Goal: Task Accomplishment & Management: Use online tool/utility

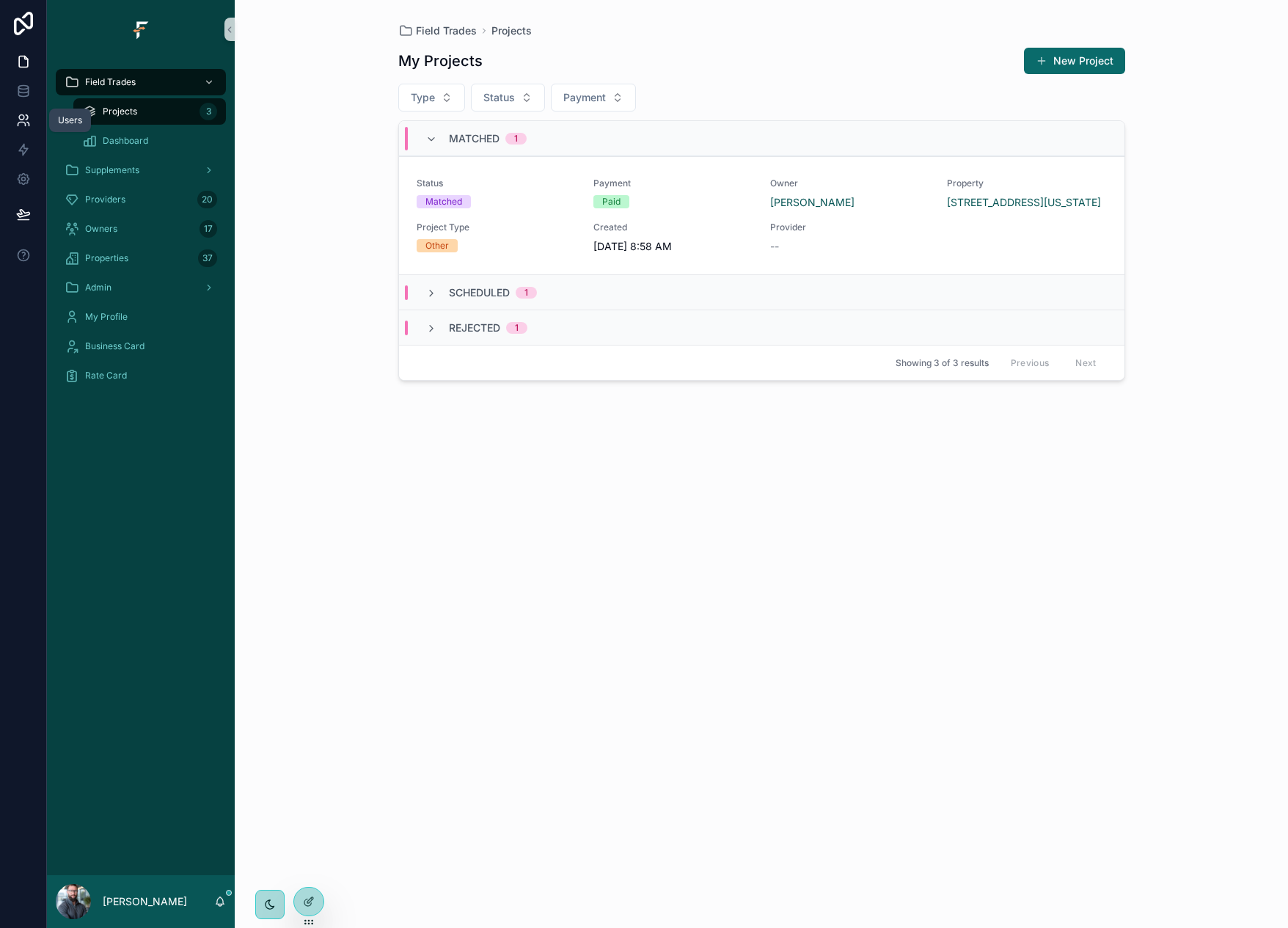
click at [30, 113] on icon at bounding box center [24, 120] width 15 height 15
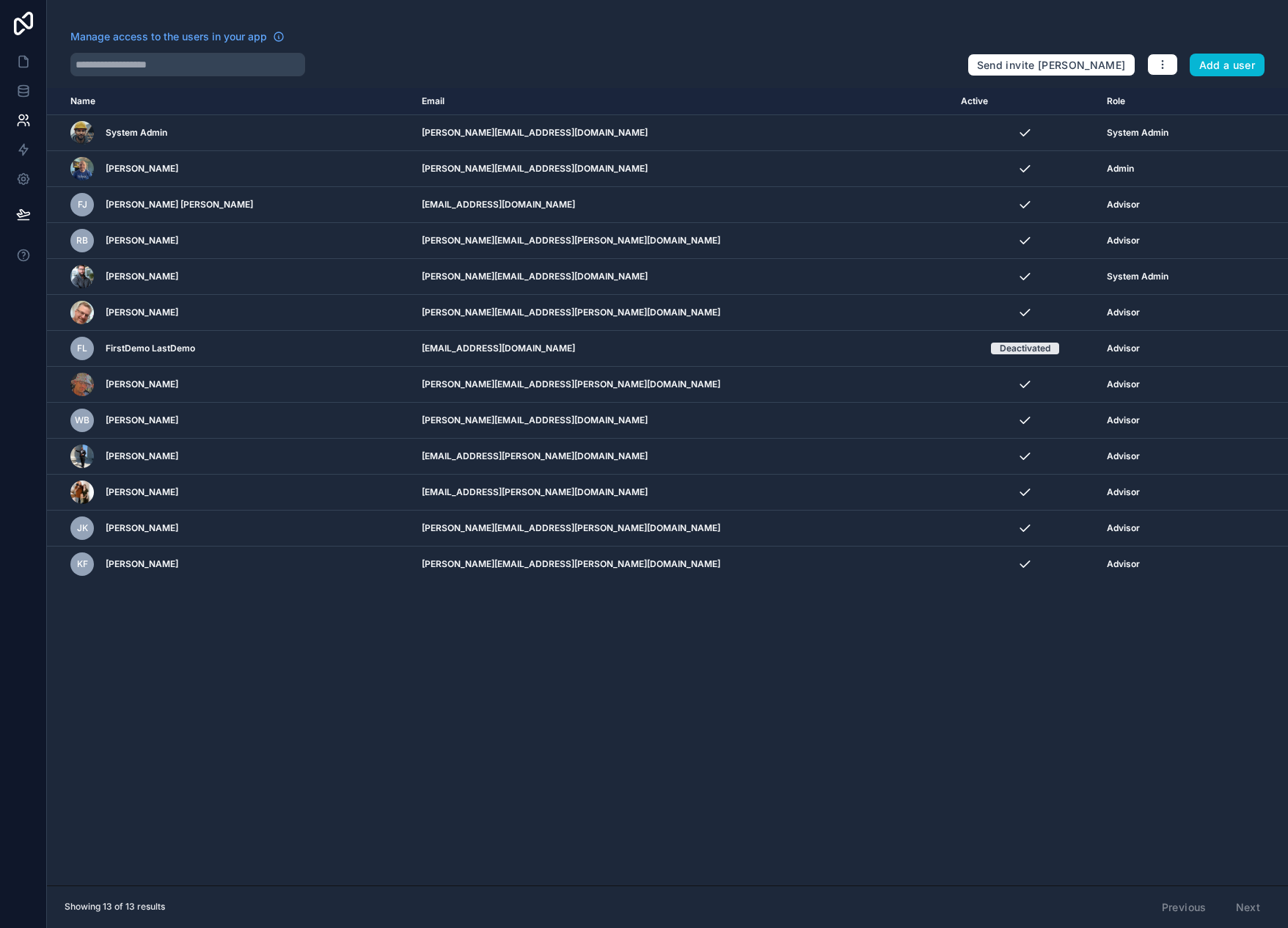
click at [1018, 717] on div "Name Email Active Role userTable.email System Admin chris@lab700.com System Adm…" at bounding box center [668, 487] width 1241 height 798
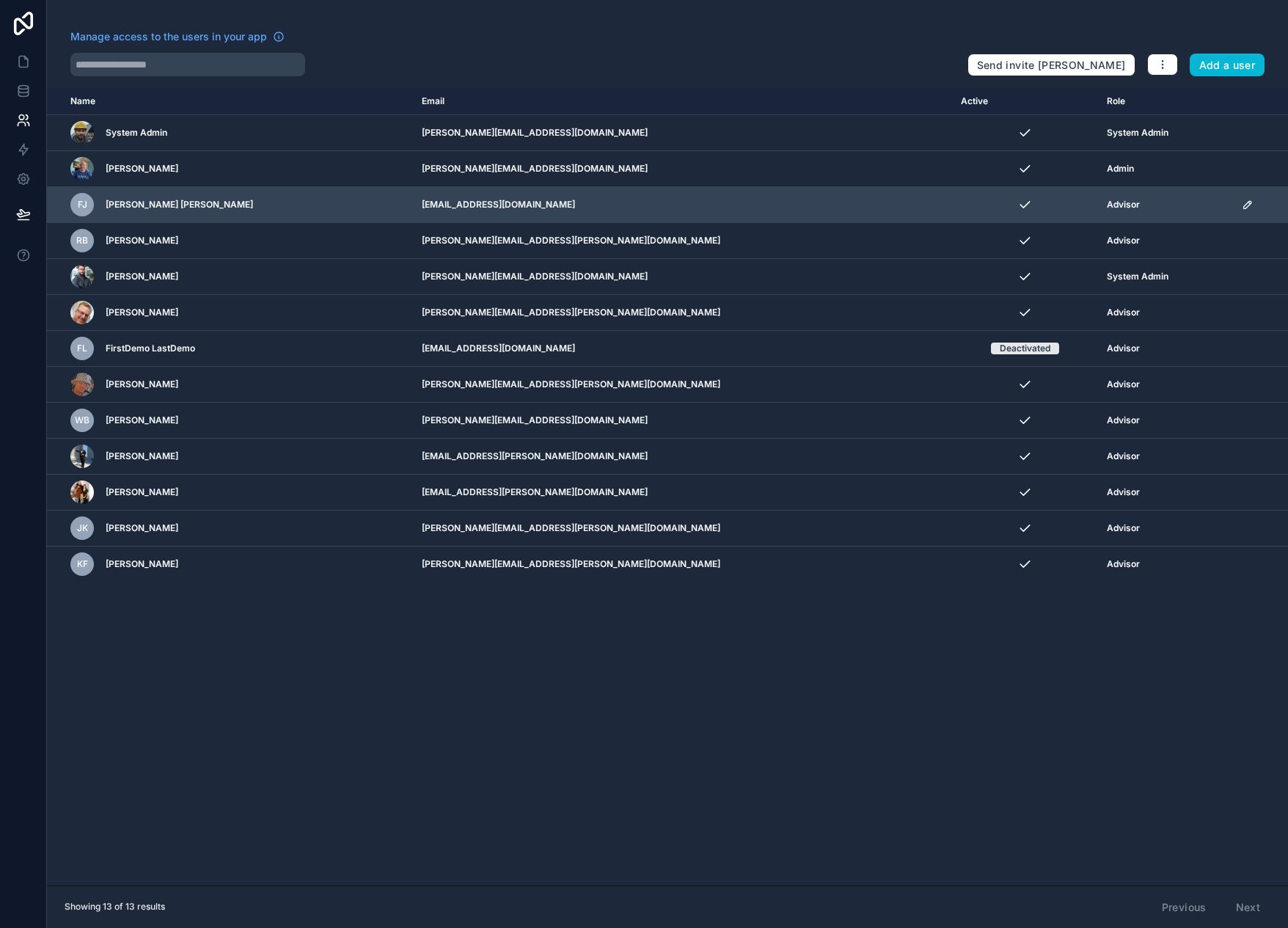
click at [1242, 207] on icon "scrollable content" at bounding box center [1248, 205] width 12 height 12
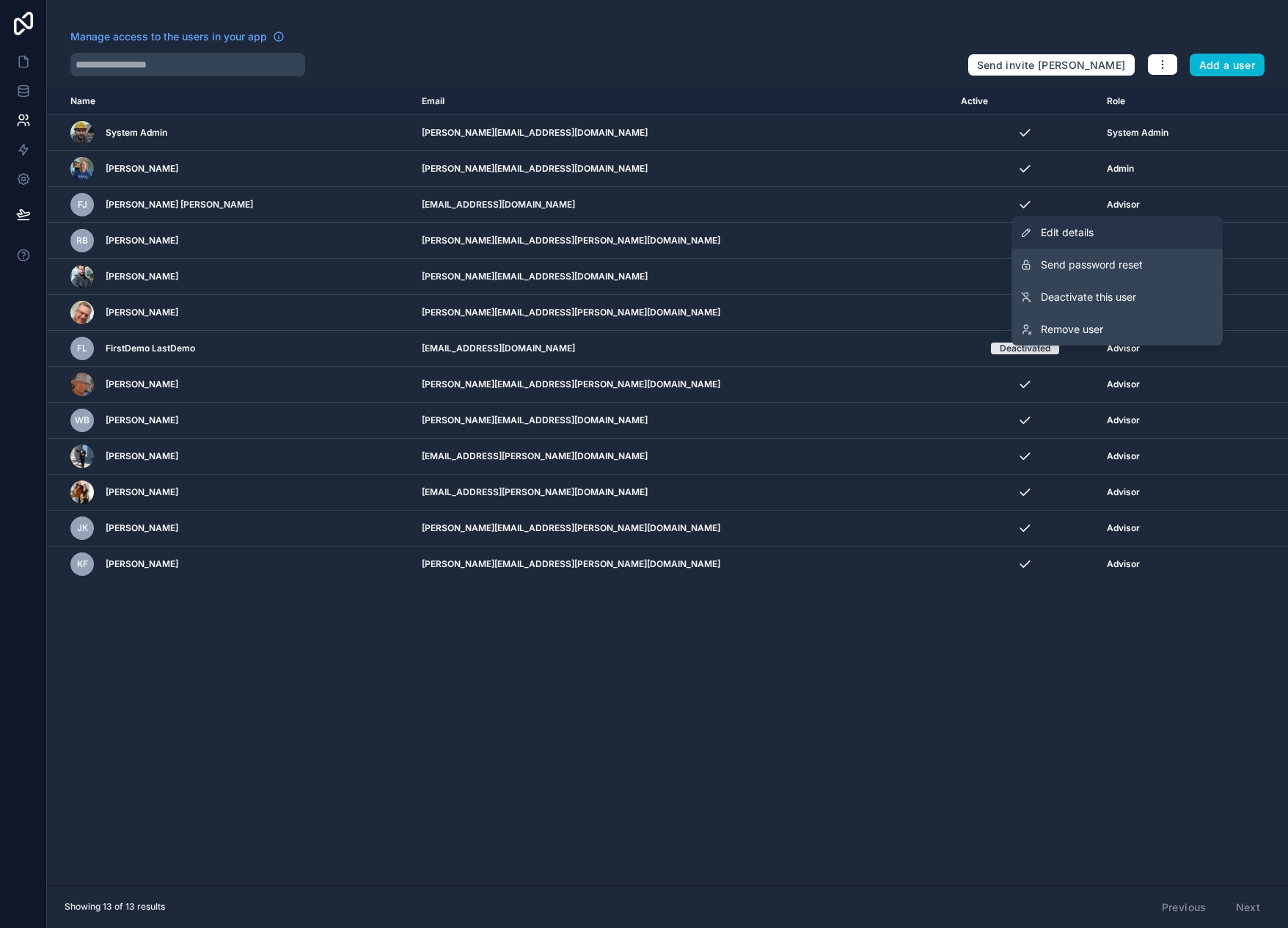
click at [1149, 227] on link "Edit details" at bounding box center [1117, 233] width 211 height 33
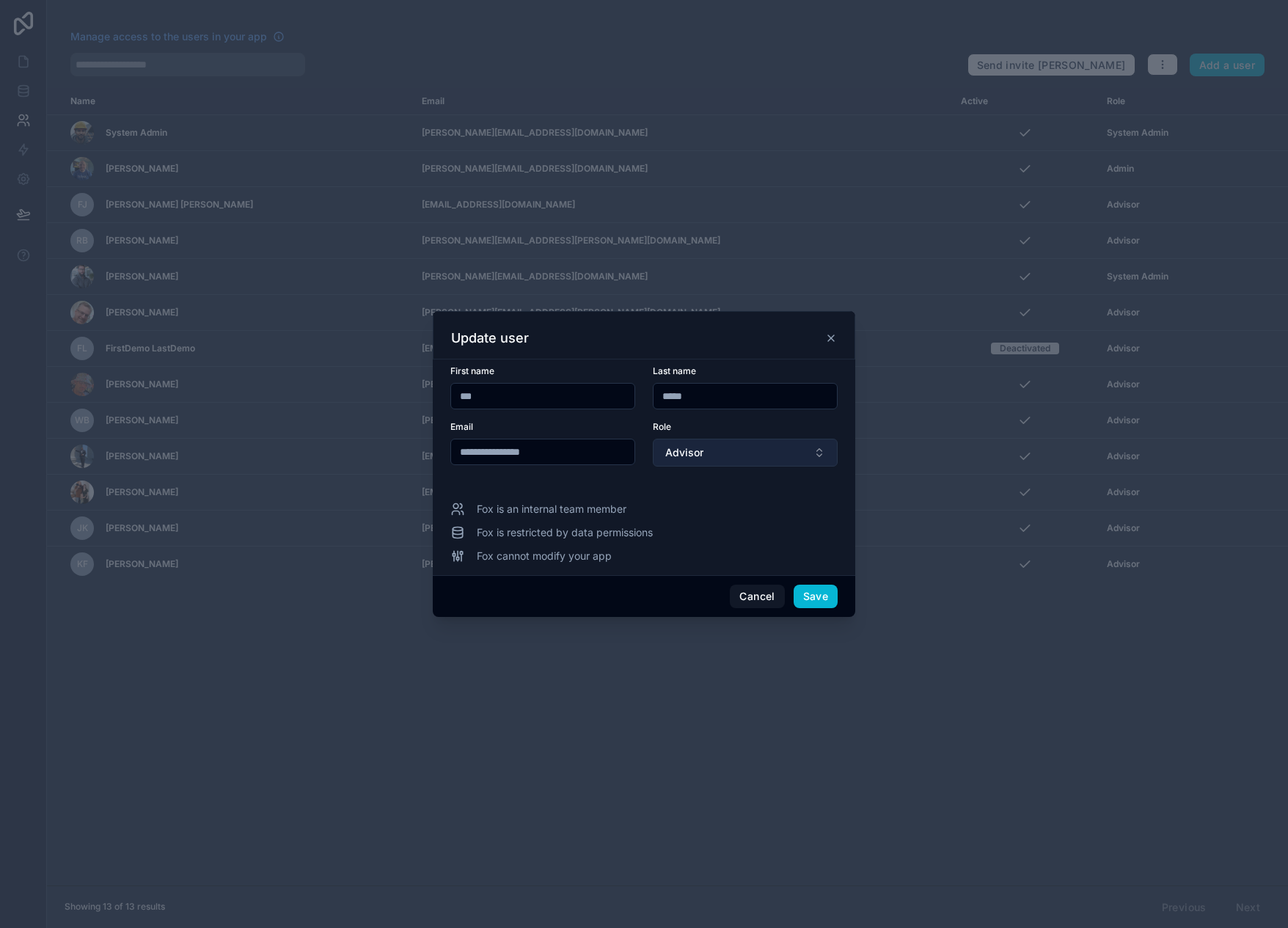
click at [823, 451] on button "Advisor" at bounding box center [745, 453] width 185 height 28
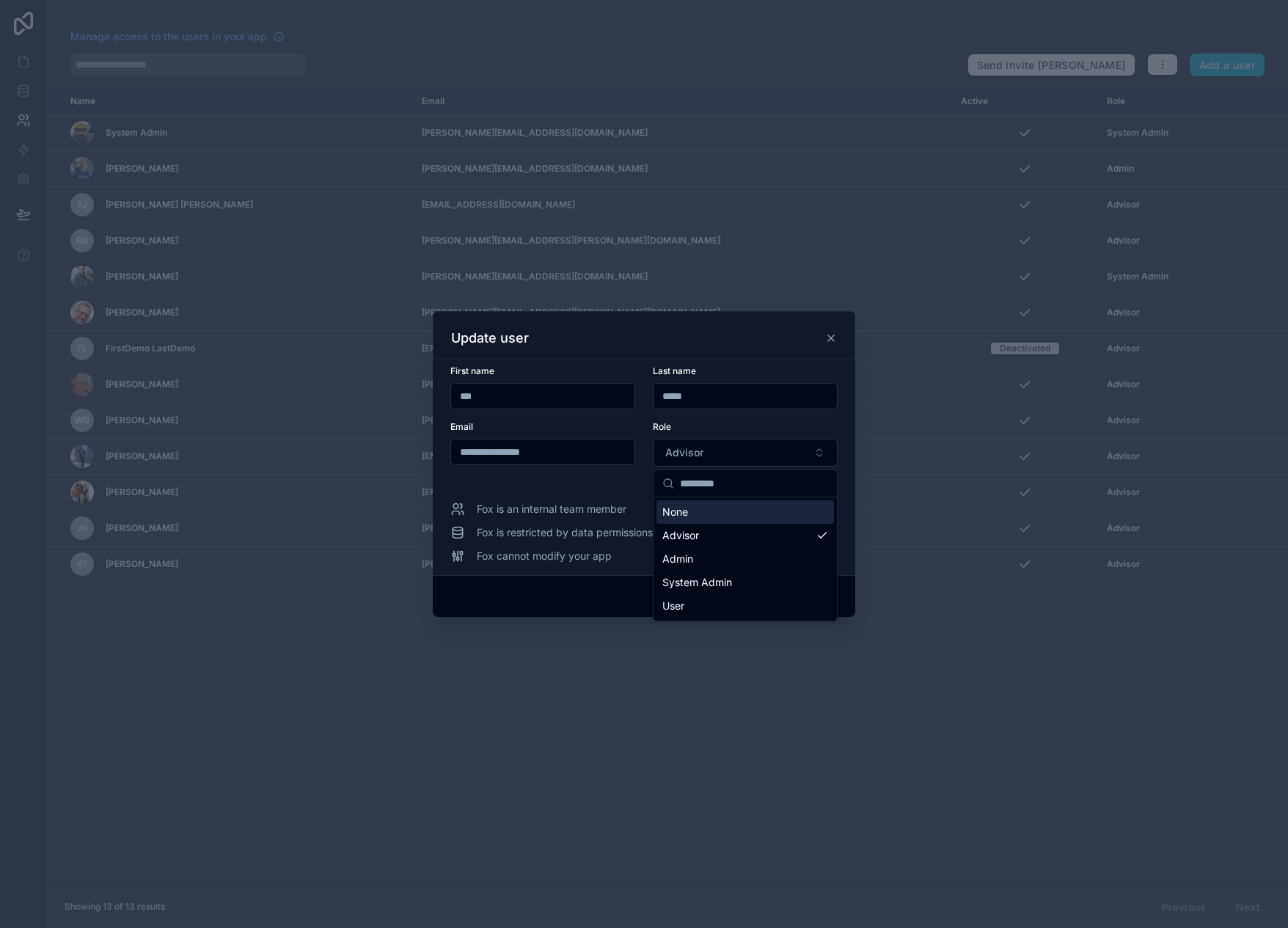
click at [844, 477] on div "**********" at bounding box center [644, 468] width 422 height 216
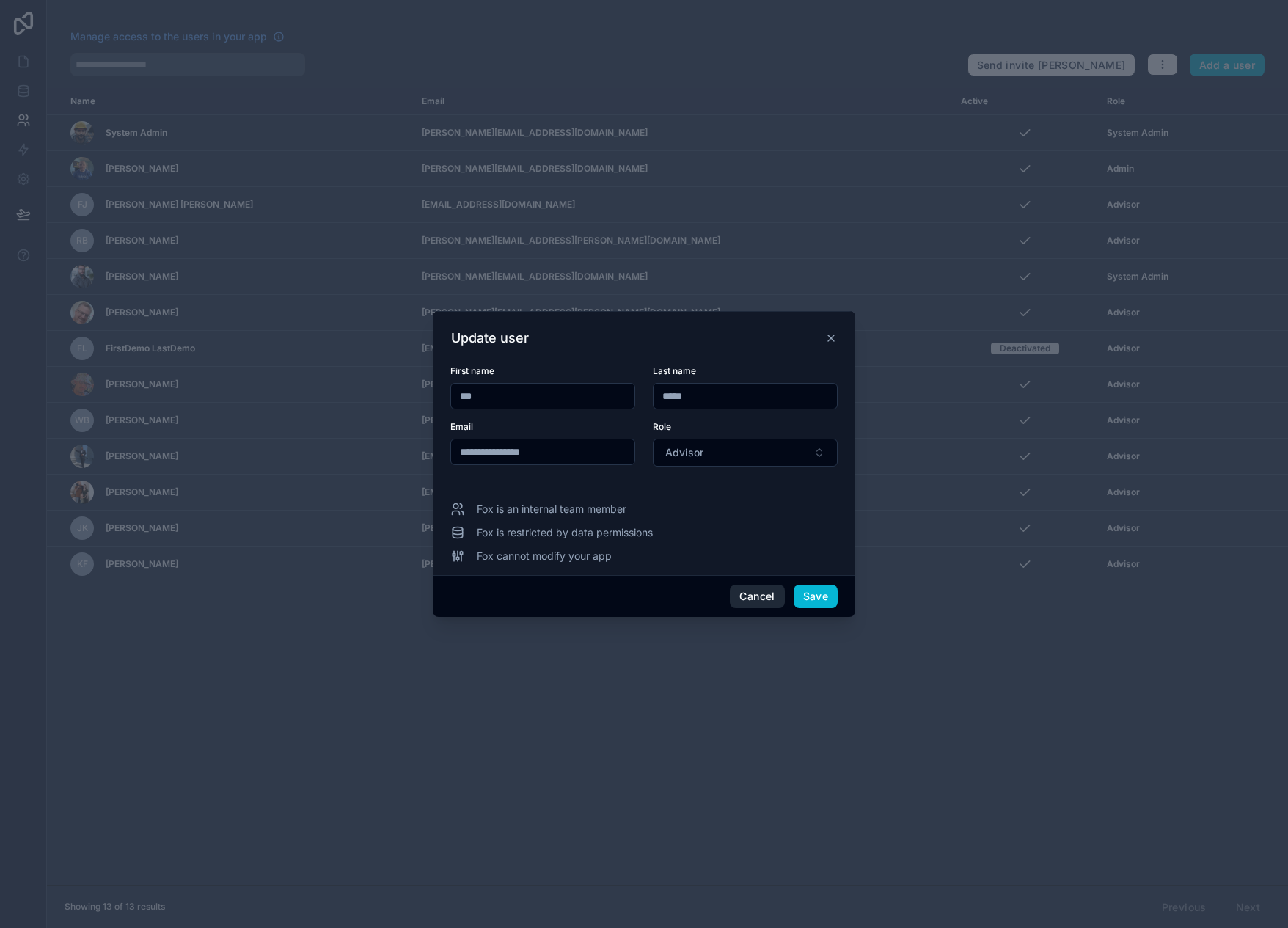
click at [750, 594] on button "Cancel" at bounding box center [757, 597] width 55 height 24
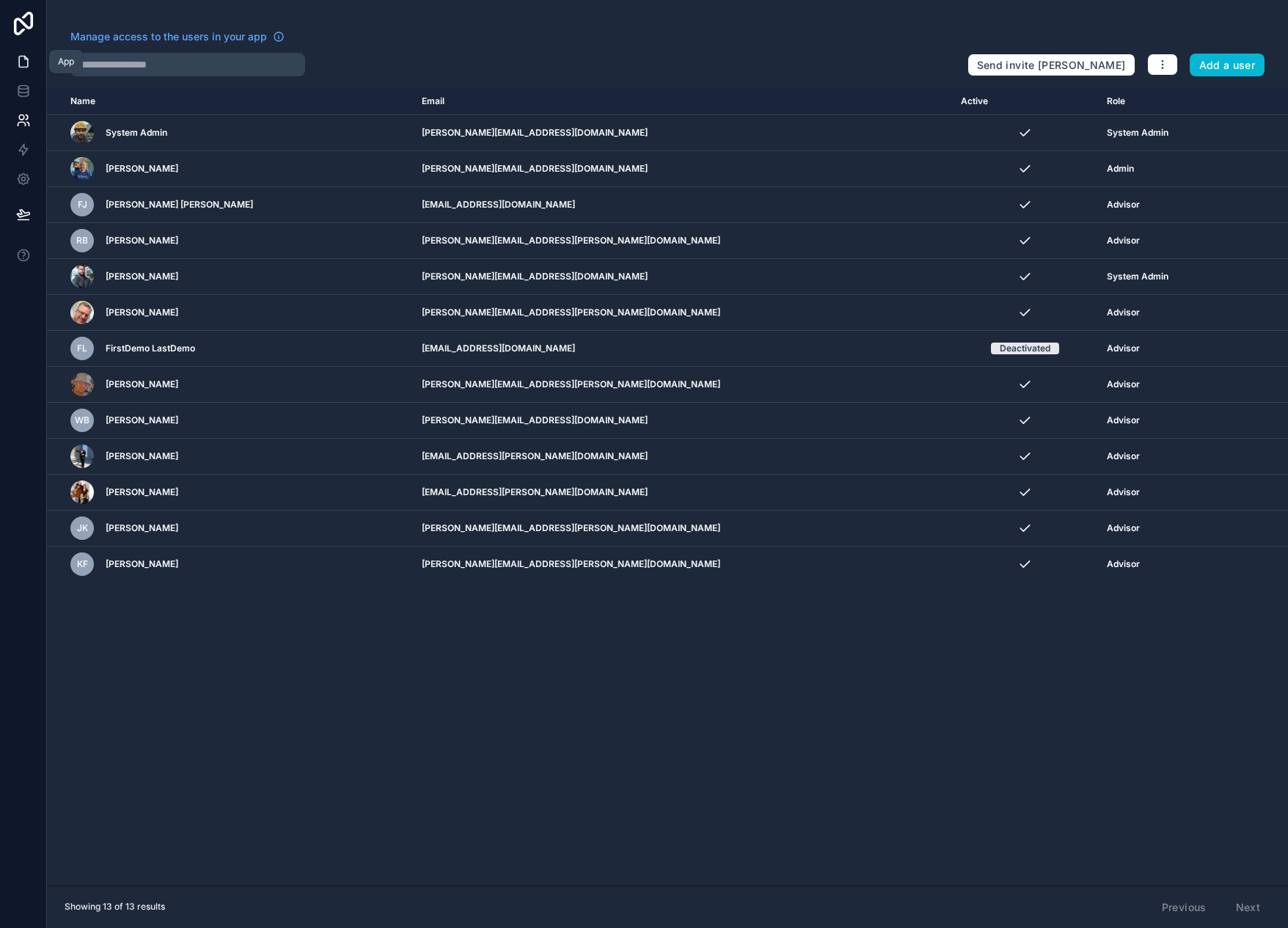
click at [18, 64] on icon at bounding box center [24, 62] width 15 height 15
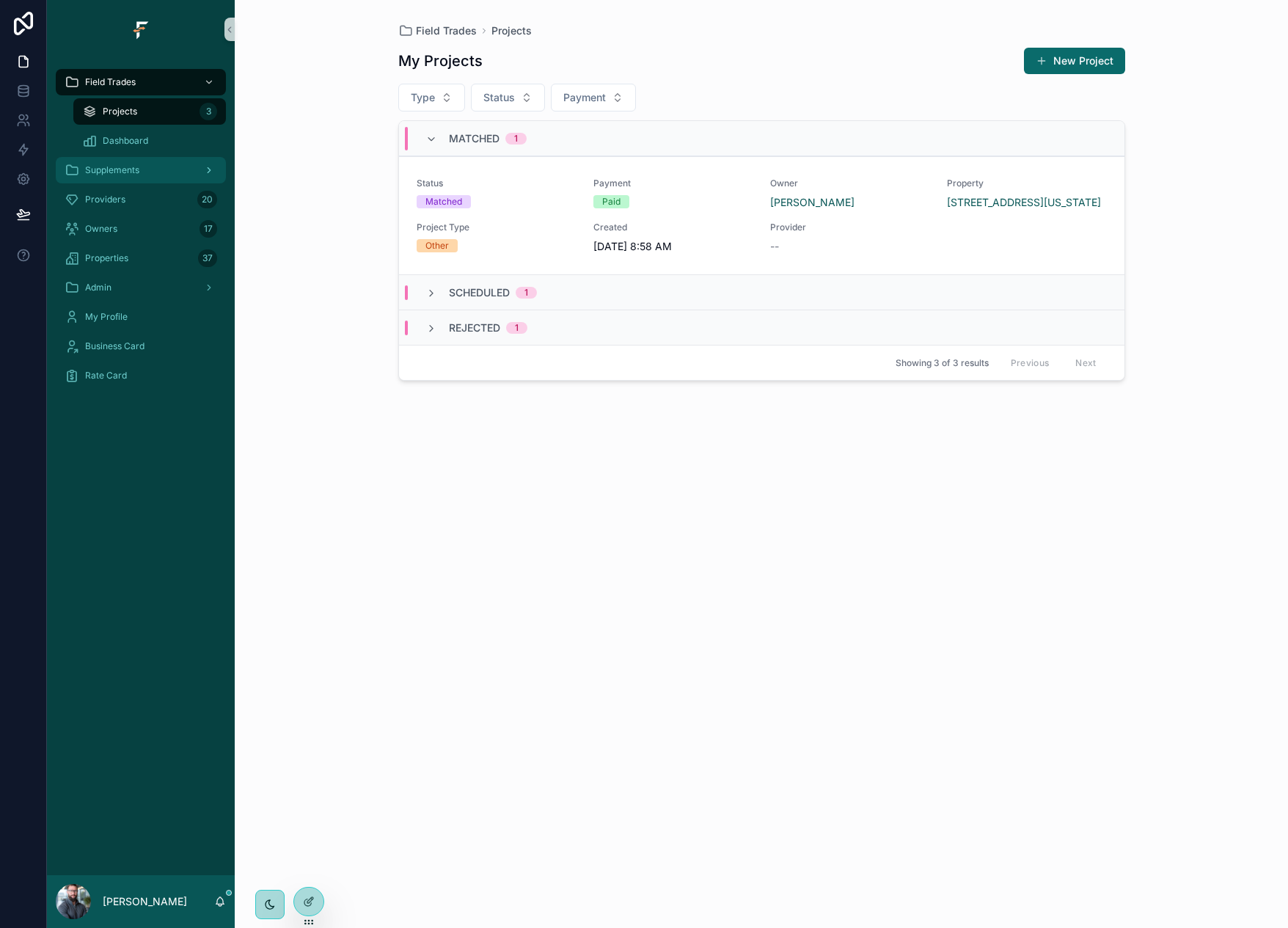
click at [168, 175] on div "Supplements" at bounding box center [140, 171] width 153 height 24
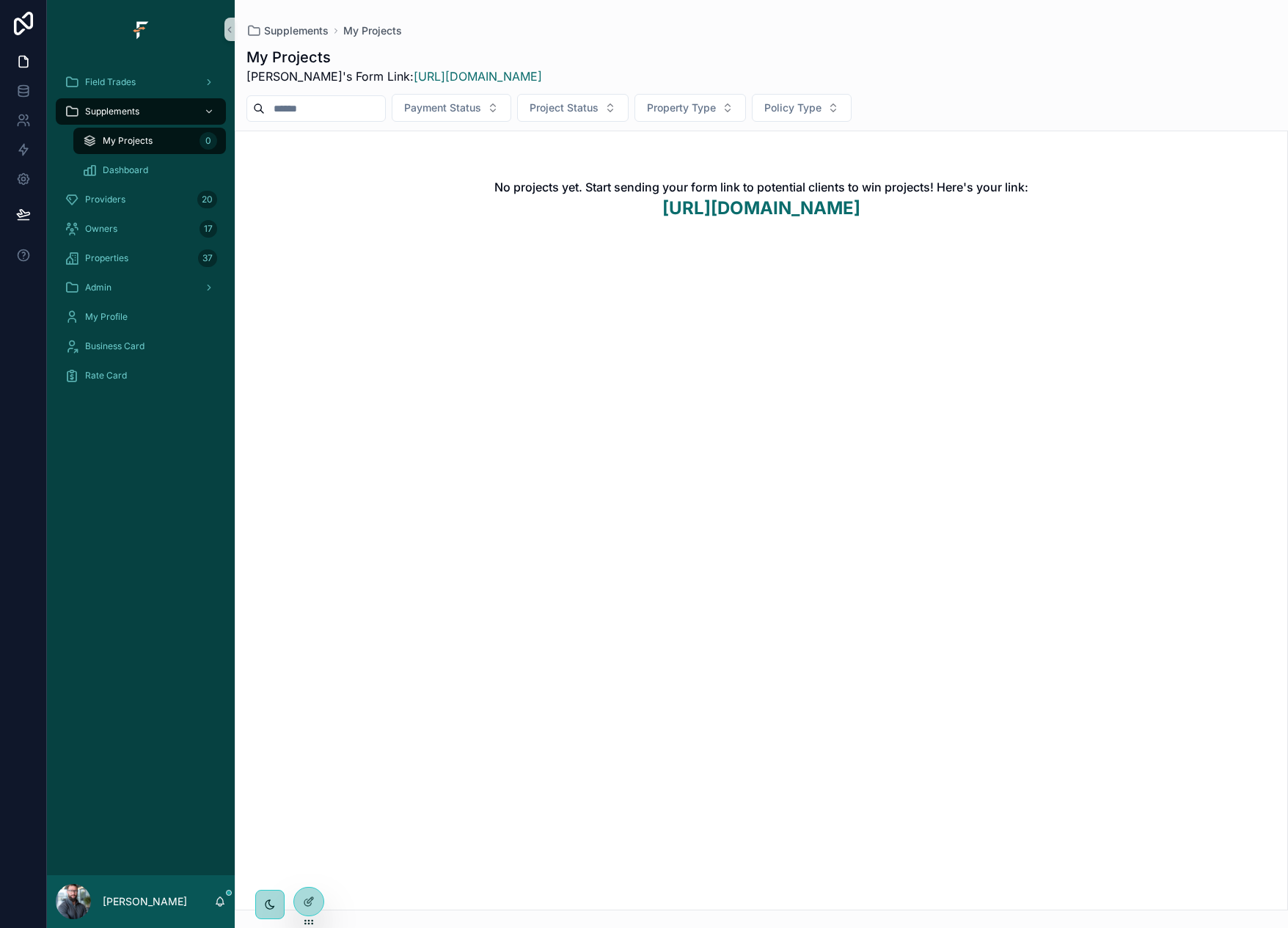
click at [446, 281] on div "No projects yet. Start sending your form link to potential clients to win proje…" at bounding box center [761, 521] width 1053 height 780
click at [306, 903] on icon at bounding box center [309, 902] width 12 height 12
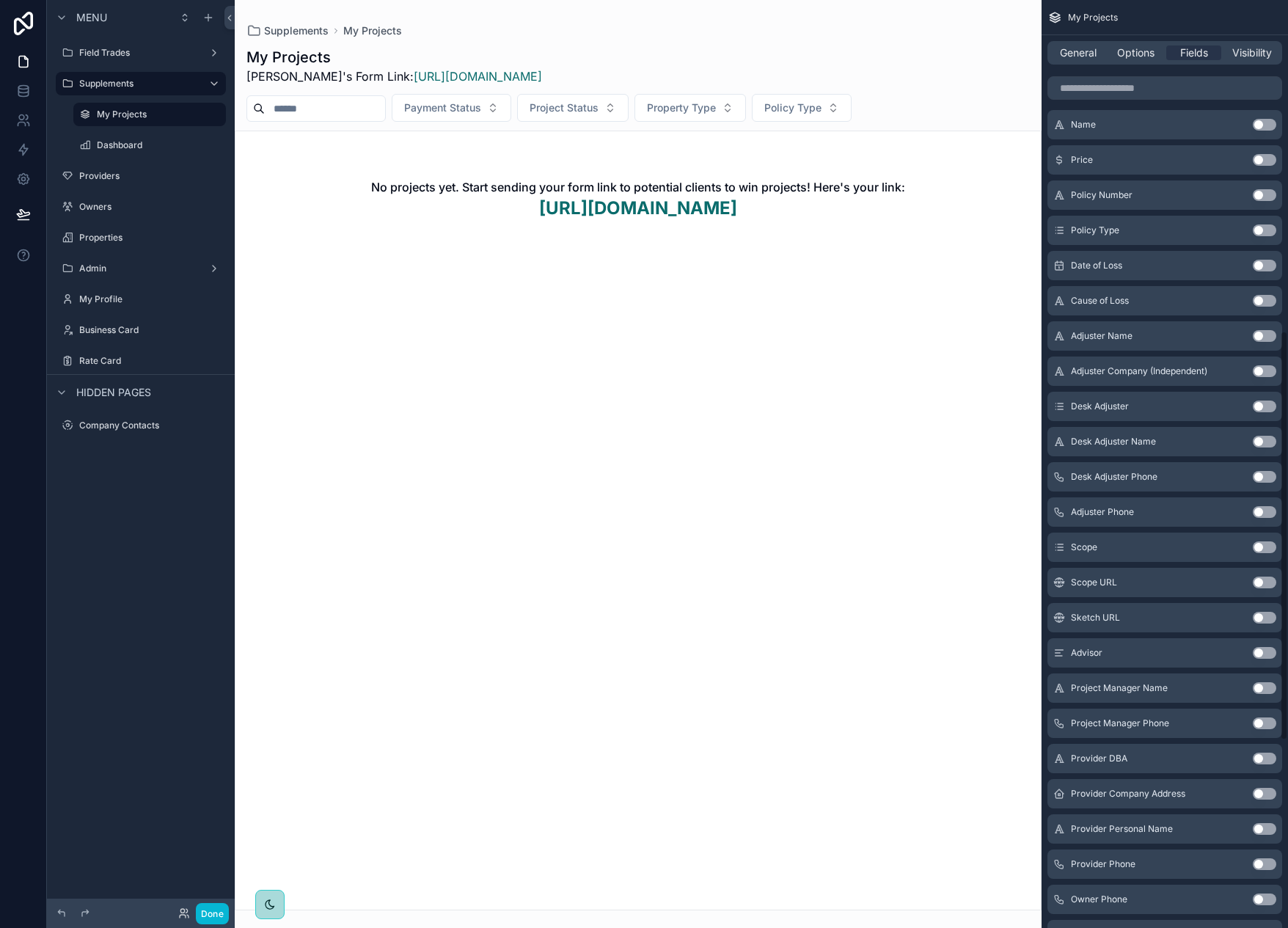
scroll to position [1175, 0]
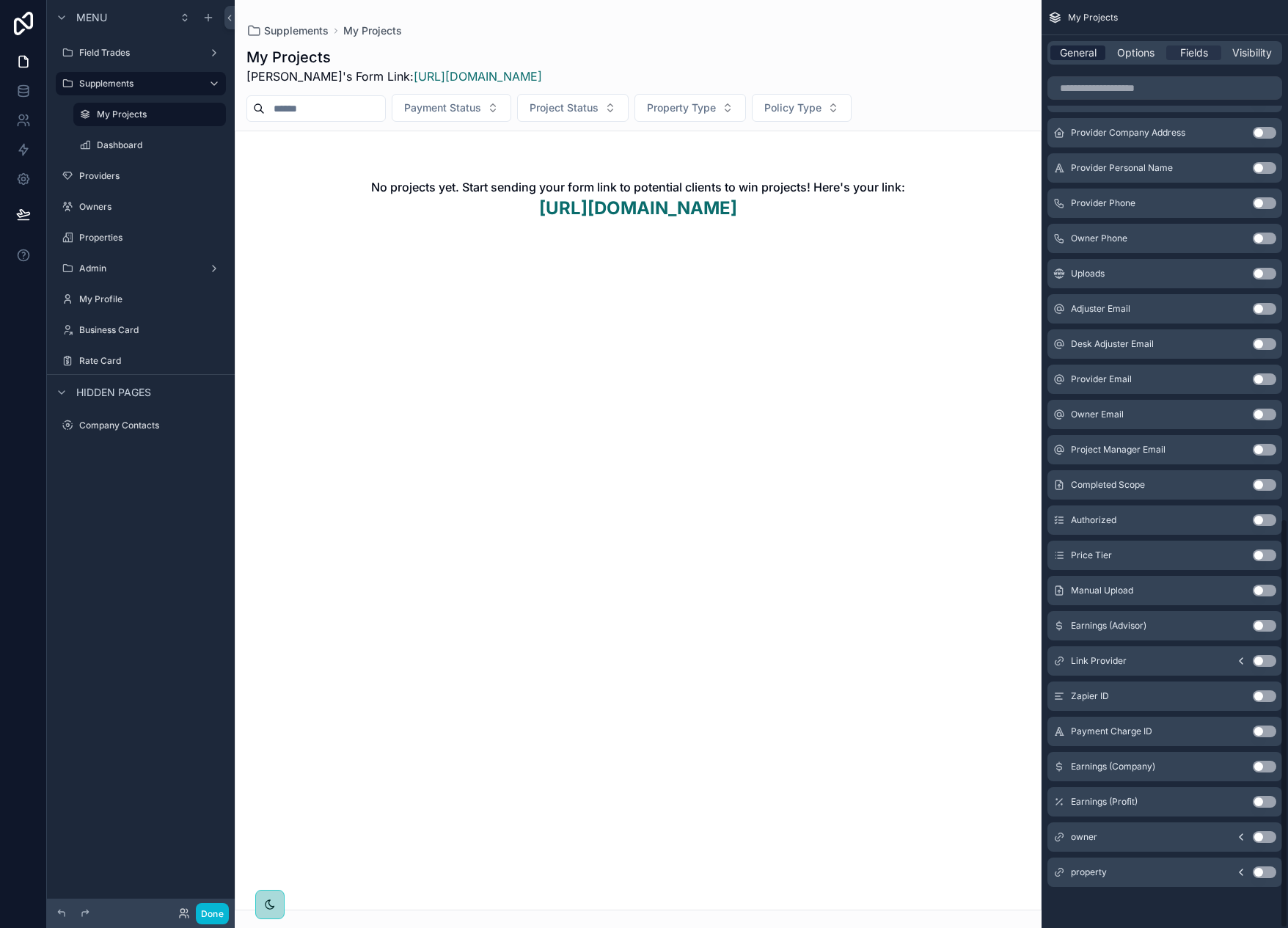
click at [1076, 53] on span "General" at bounding box center [1078, 53] width 37 height 15
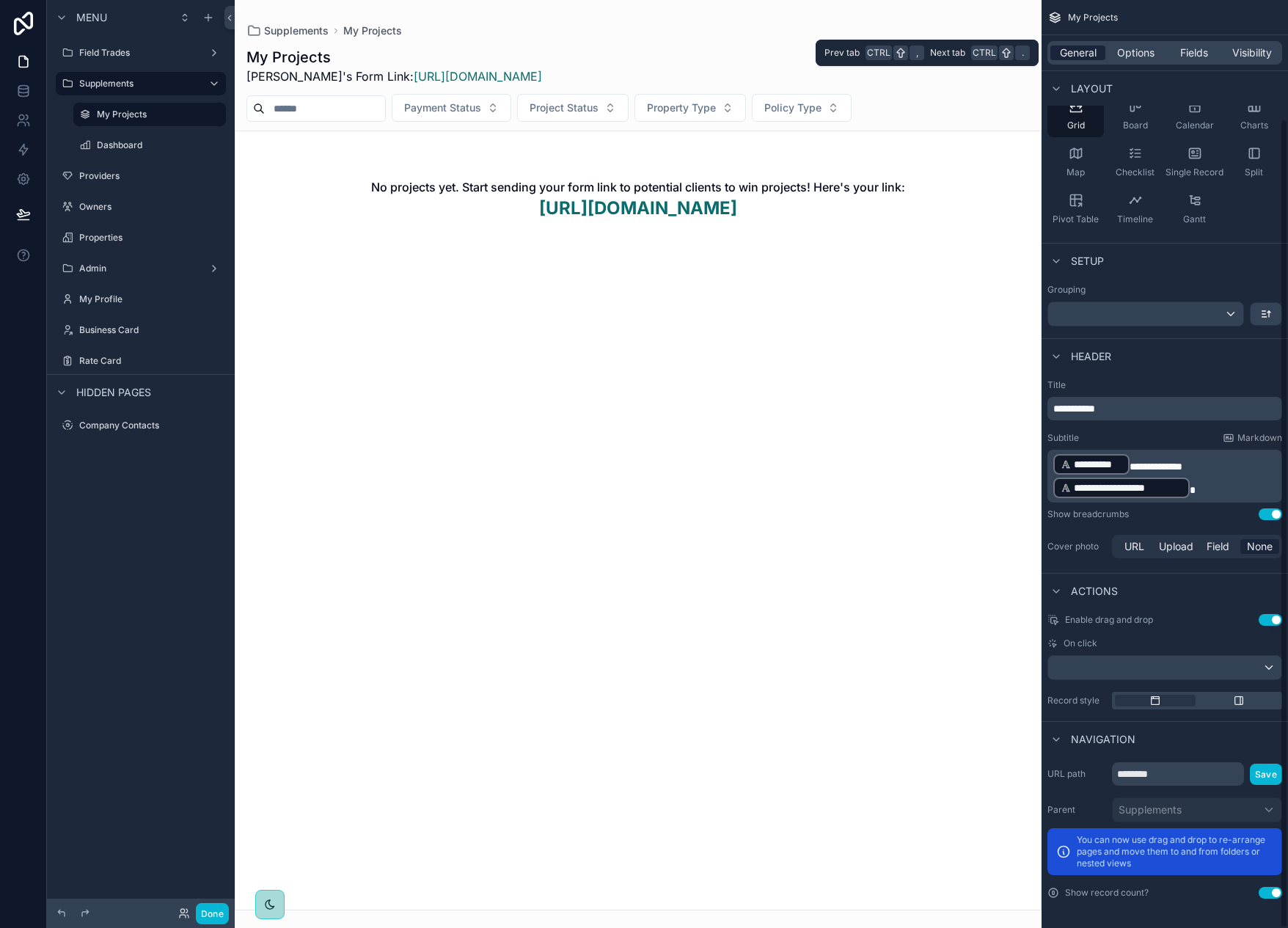
scroll to position [136, 0]
click at [1136, 56] on span "Options" at bounding box center [1136, 53] width 38 height 15
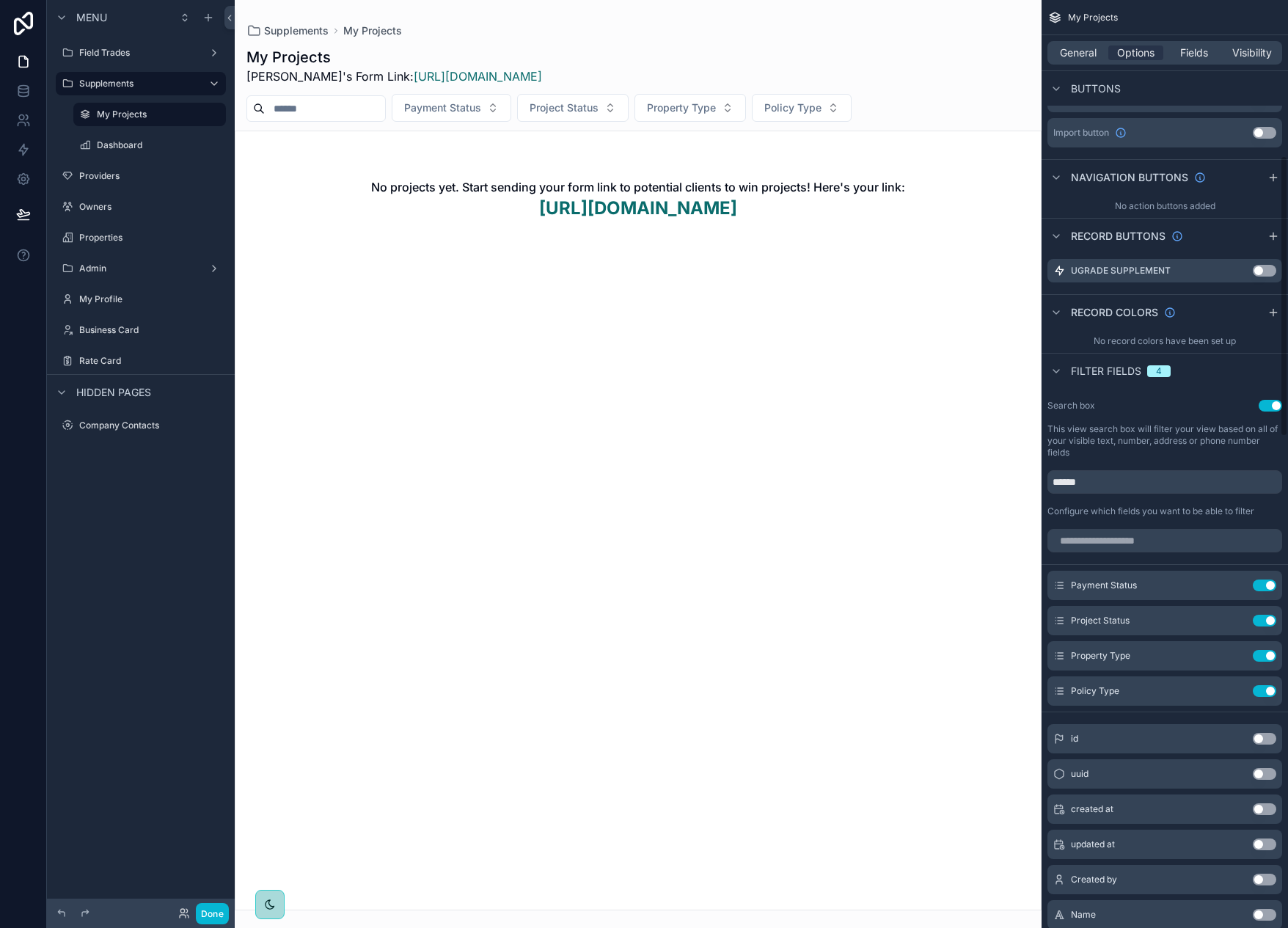
scroll to position [514, 0]
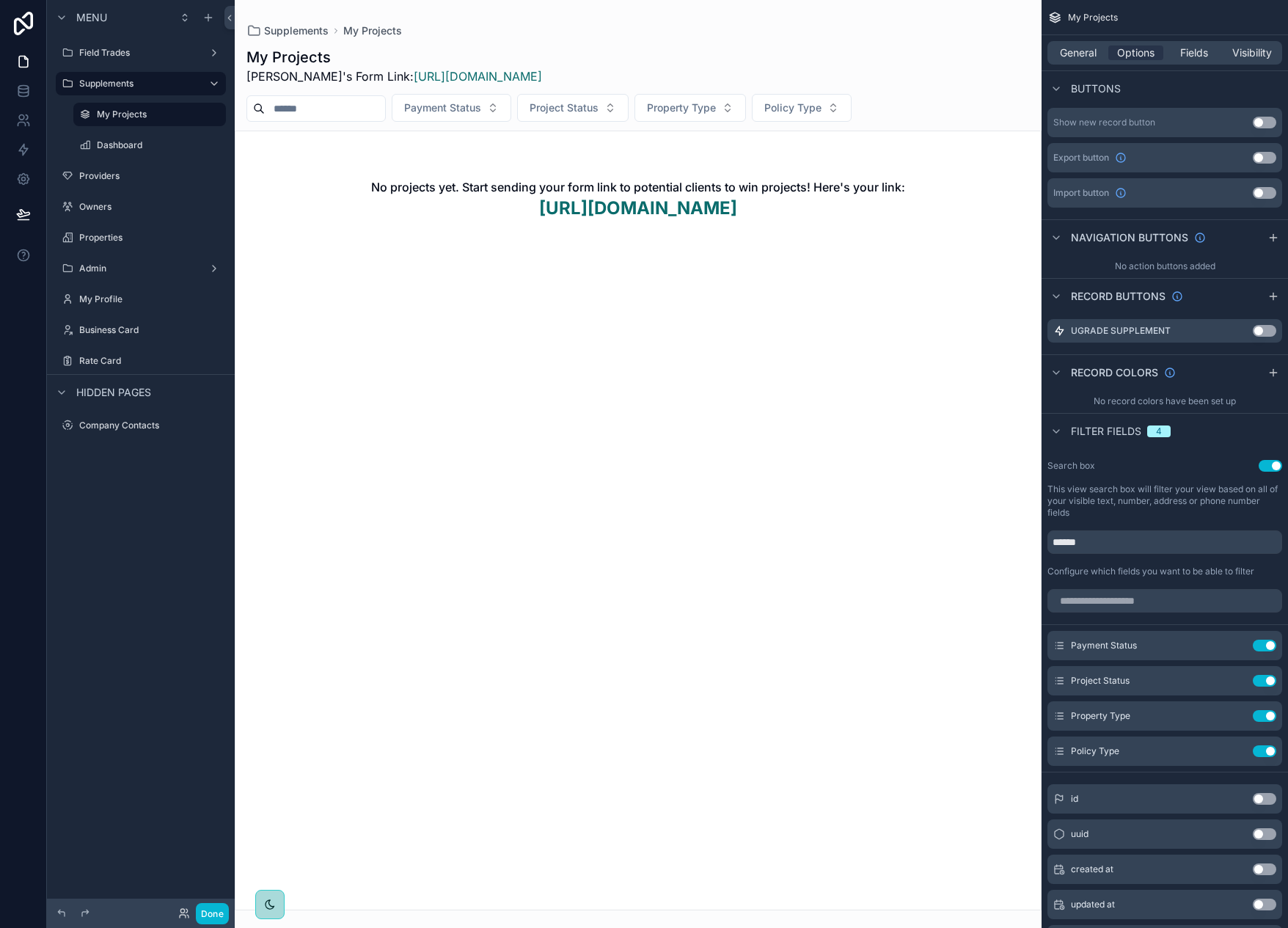
click at [1261, 127] on button "Use setting" at bounding box center [1265, 123] width 24 height 12
click at [976, 64] on div "scrollable content" at bounding box center [638, 464] width 807 height 928
click at [976, 61] on button "New Supplement" at bounding box center [967, 64] width 126 height 27
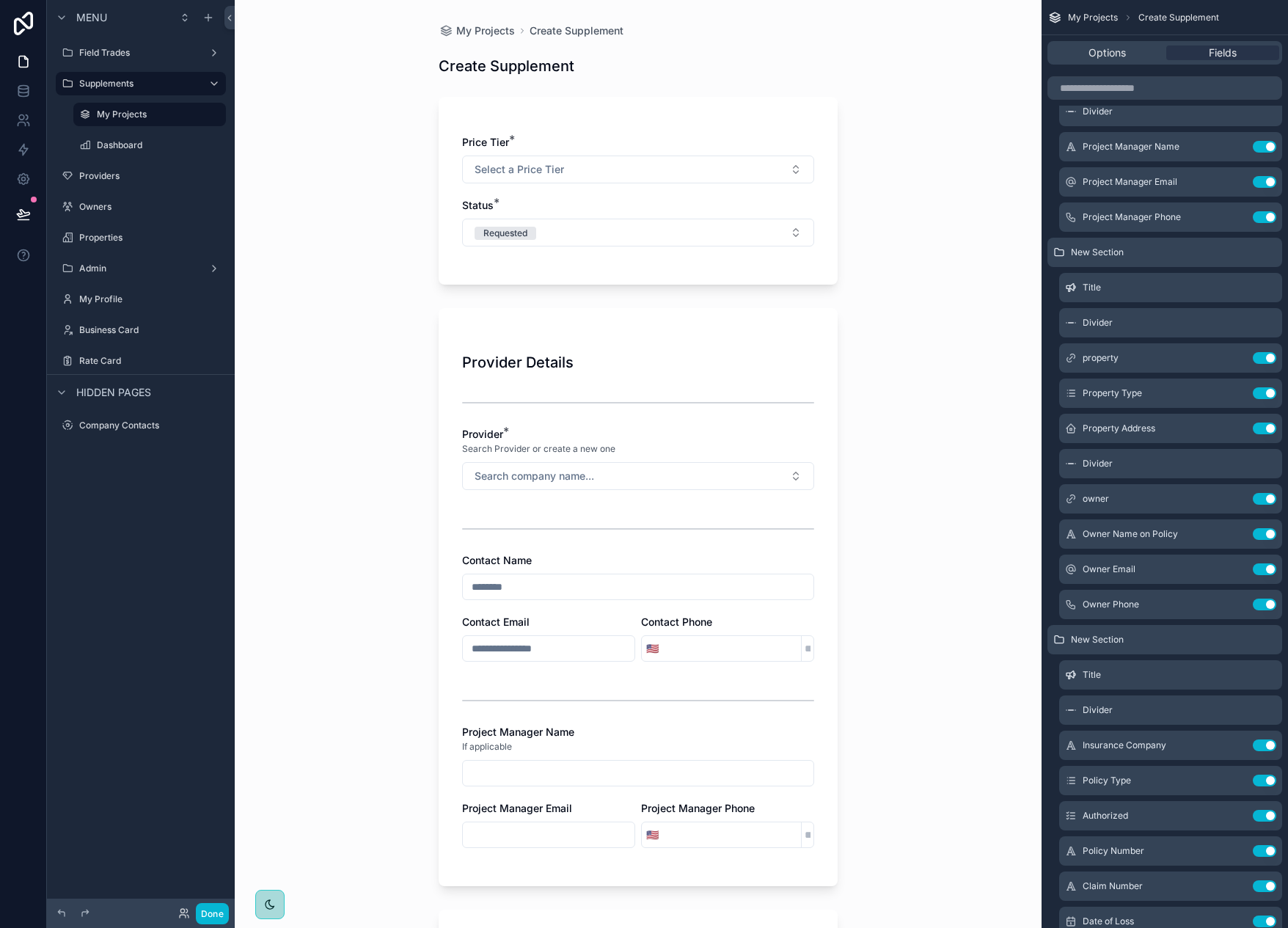
click at [382, 283] on div "My Projects Create Supplement Create Supplement Price Tier * Select a Price Tie…" at bounding box center [638, 464] width 807 height 928
click at [394, 413] on div "My Projects Create Supplement Create Supplement Price Tier * Select a Price Tie…" at bounding box center [638, 464] width 807 height 928
click at [505, 474] on span "Search company name..." at bounding box center [535, 477] width 120 height 15
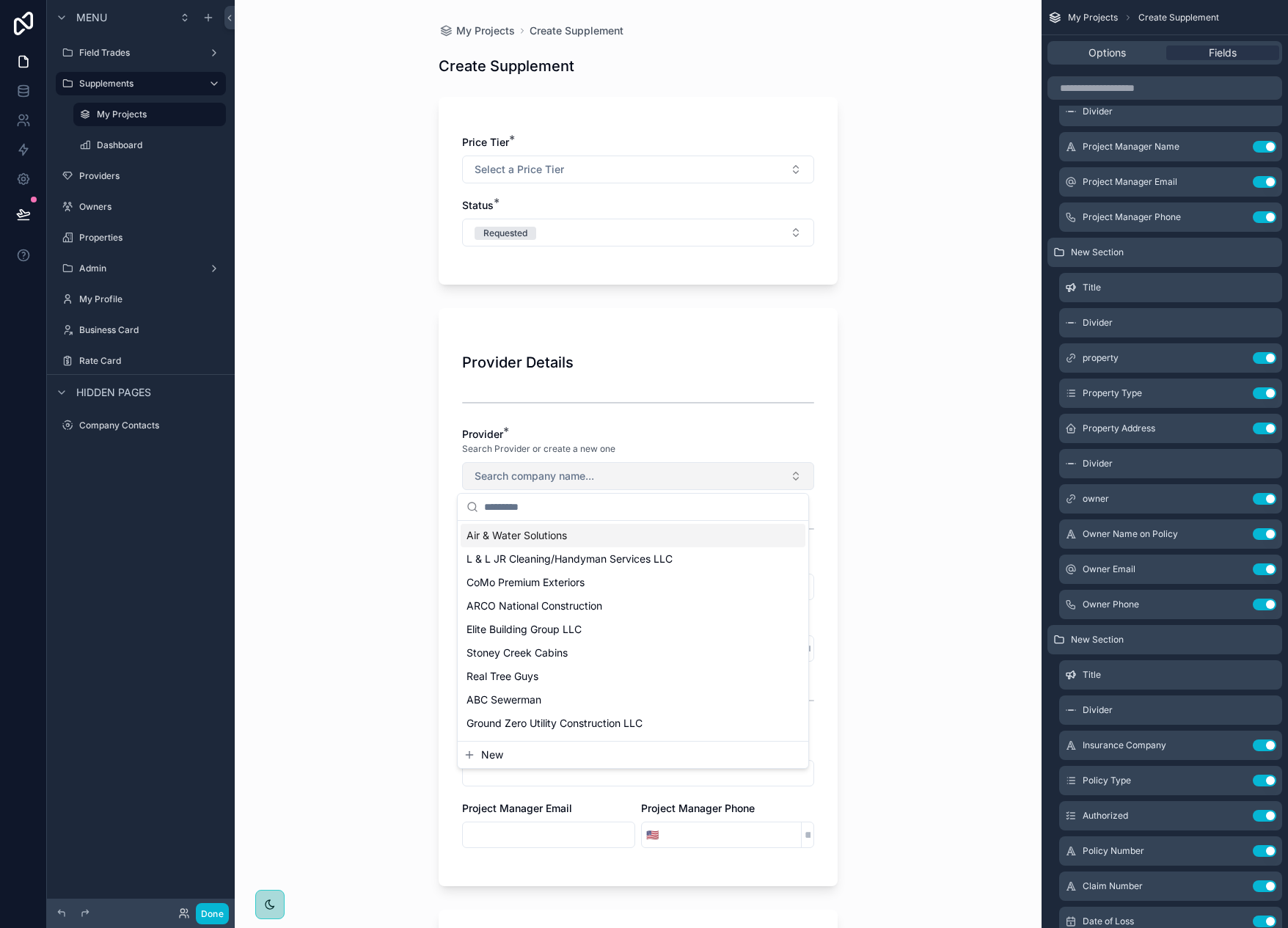
click at [507, 474] on span "Search company name..." at bounding box center [535, 477] width 120 height 15
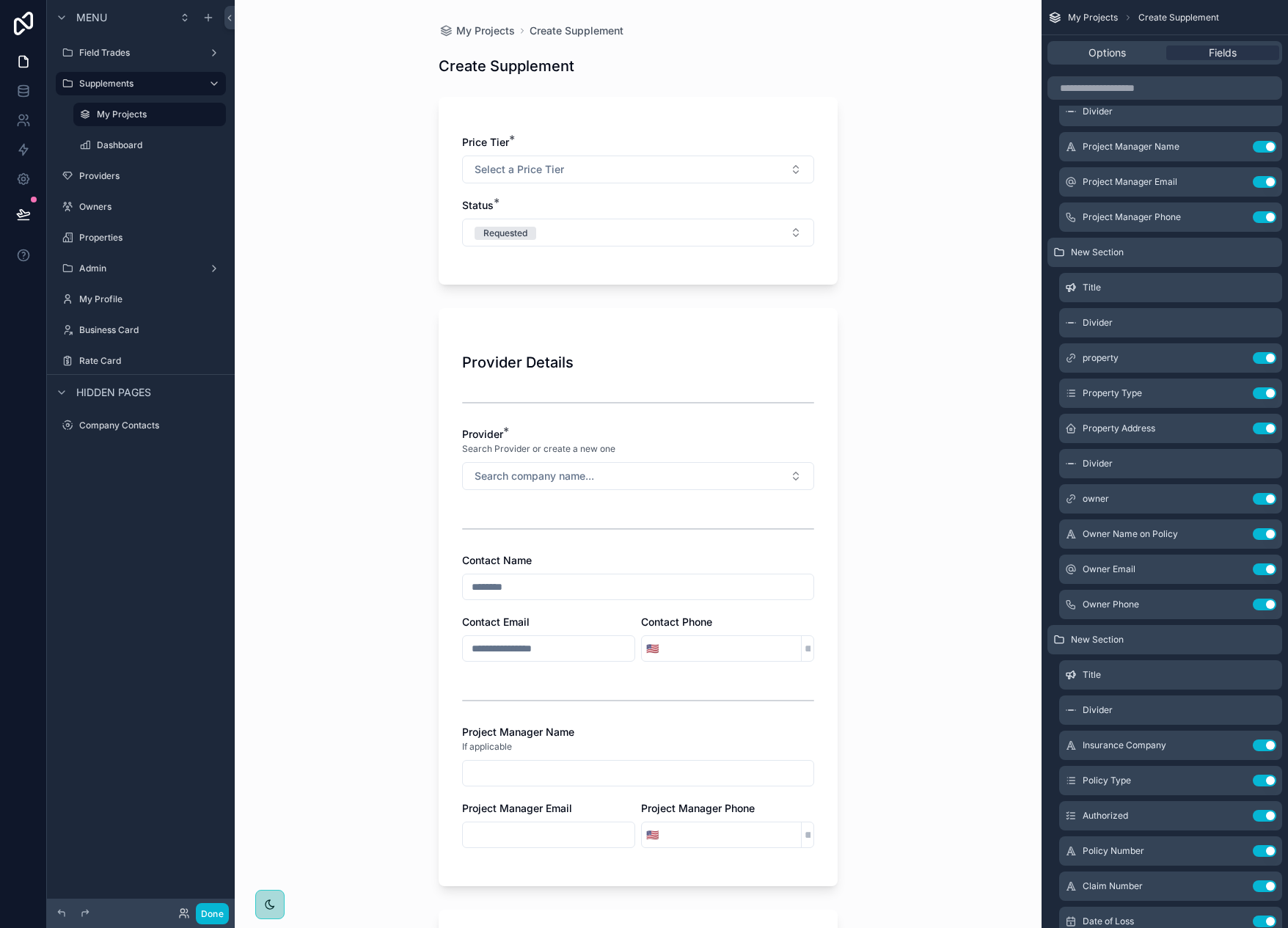
click at [386, 477] on div "My Projects Create Supplement Create Supplement Price Tier * Select a Price Tie…" at bounding box center [638, 464] width 807 height 928
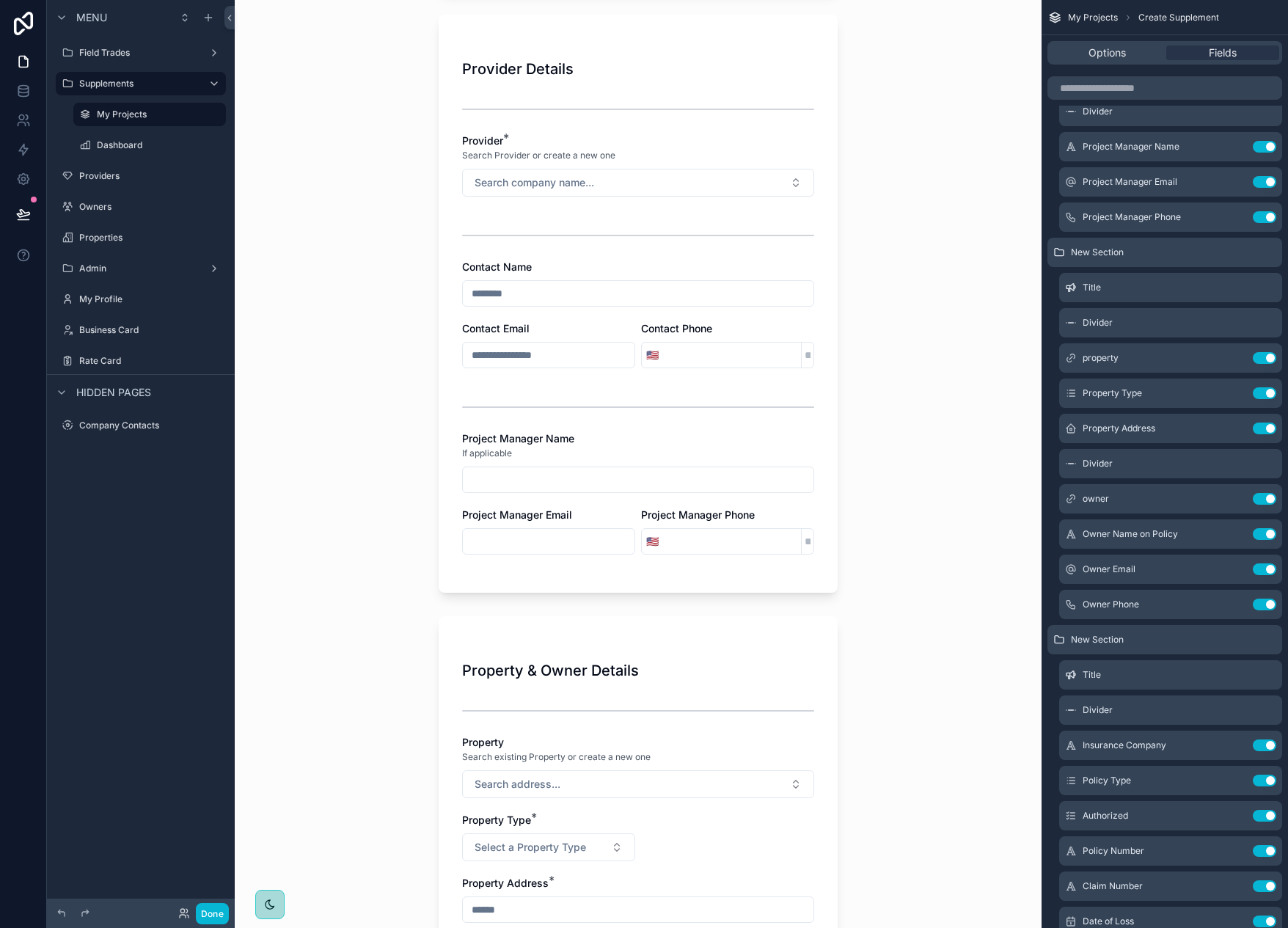
scroll to position [587, 0]
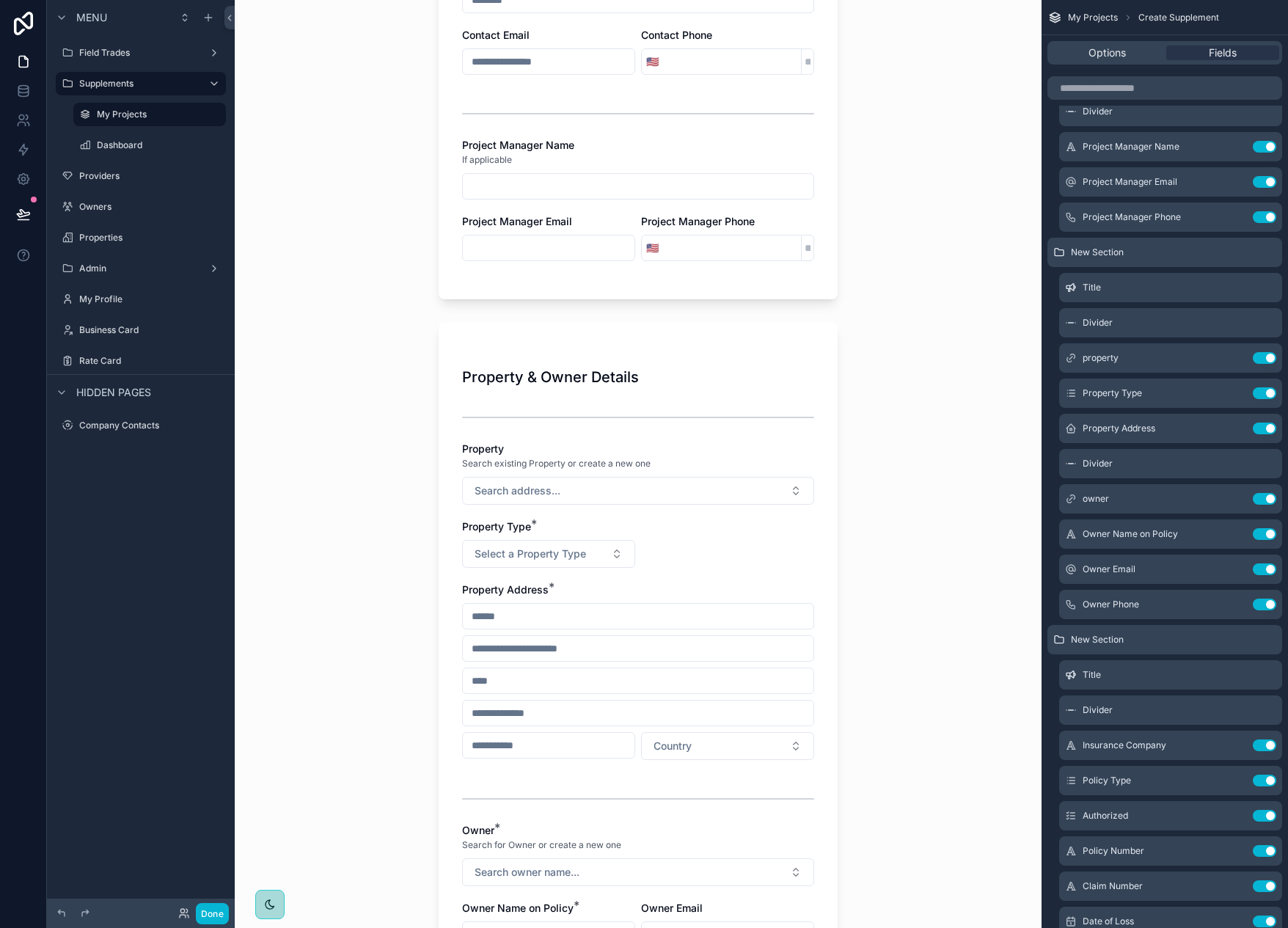
click at [387, 477] on div "My Projects Create Supplement Create Supplement Price Tier * Select a Price Tie…" at bounding box center [638, 464] width 807 height 928
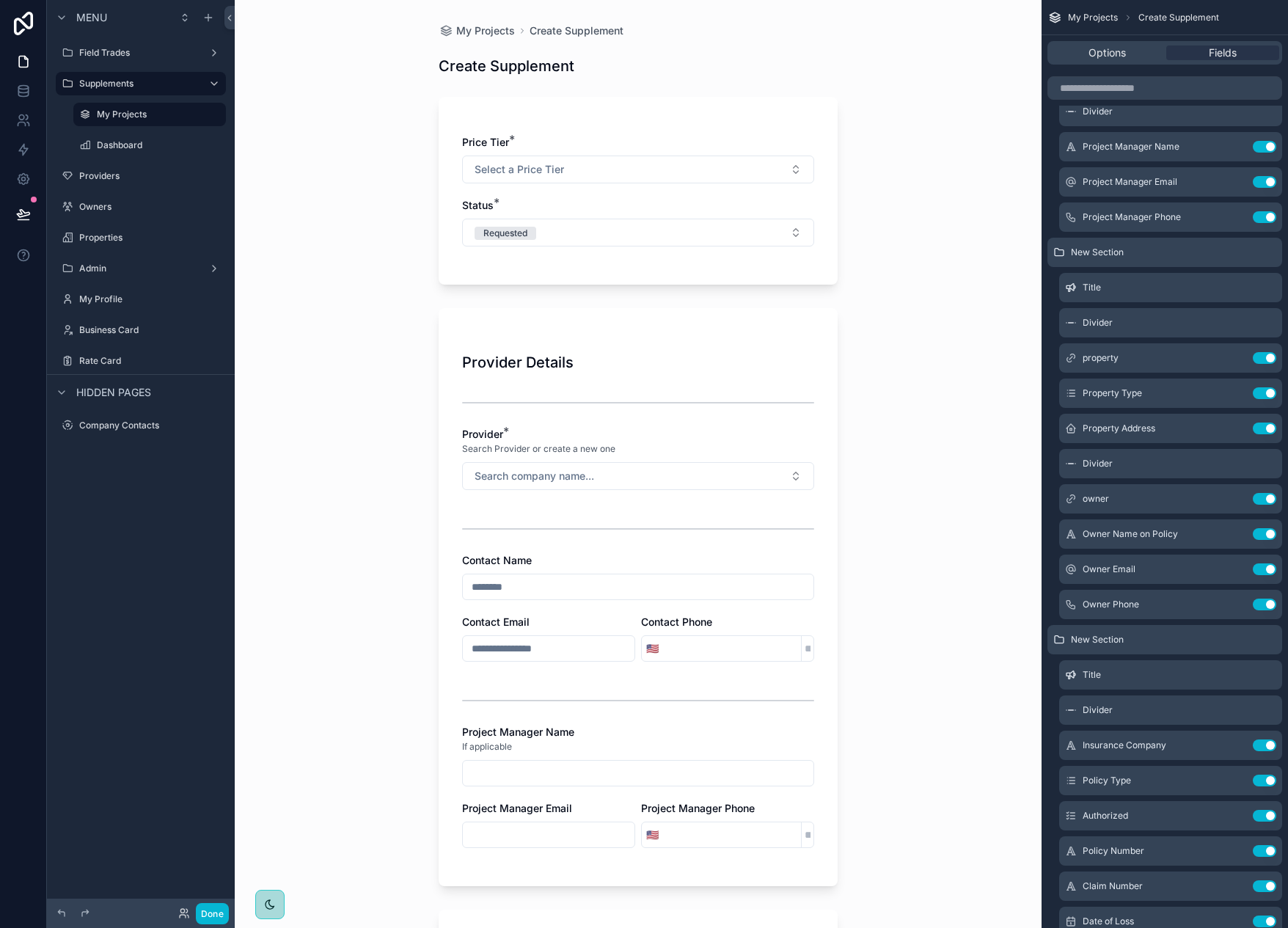
click at [391, 305] on div "My Projects Create Supplement Create Supplement Price Tier * Select a Price Tie…" at bounding box center [638, 464] width 807 height 928
click at [20, 211] on icon at bounding box center [23, 214] width 13 height 7
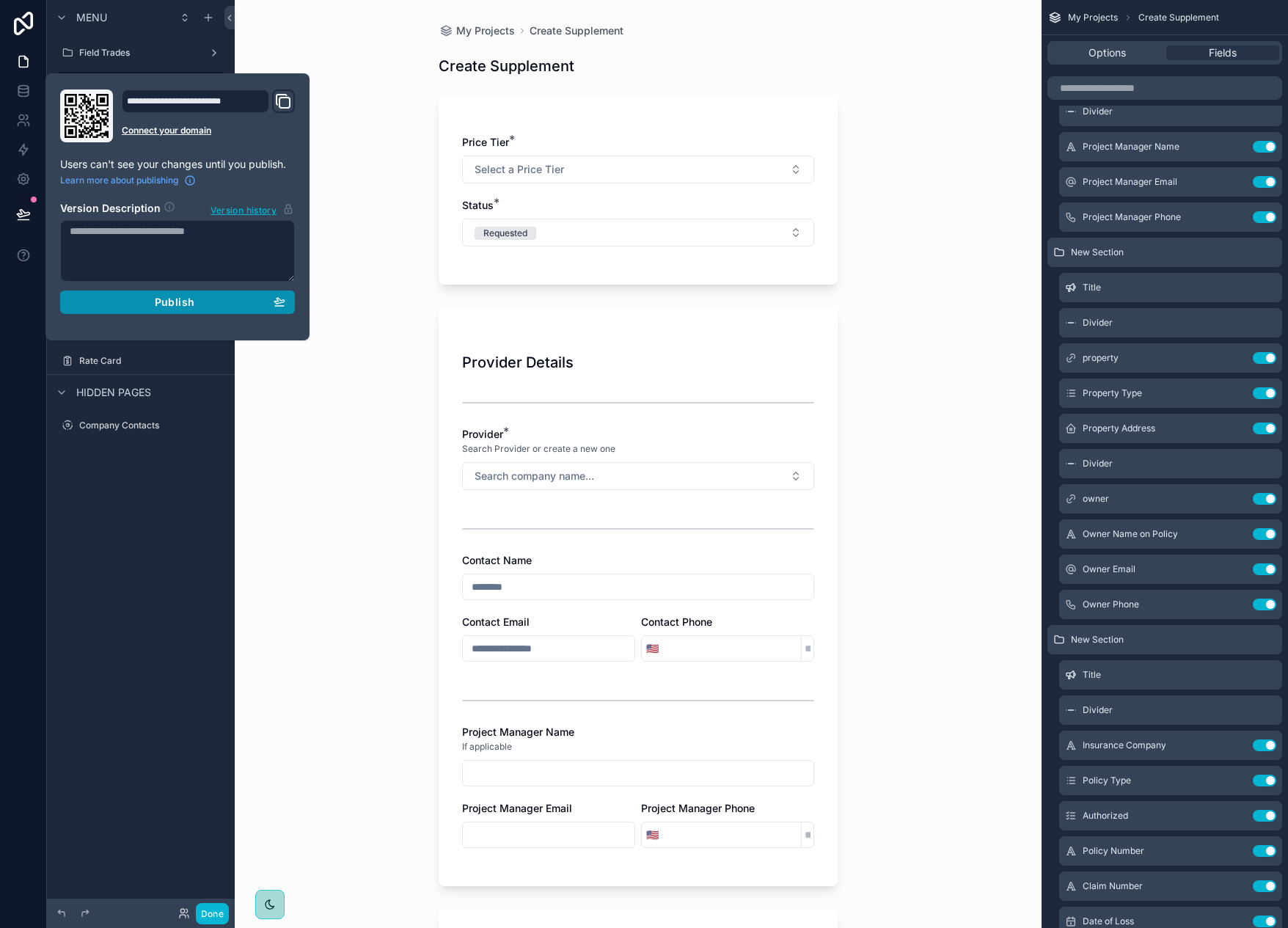
click at [188, 303] on span "Publish" at bounding box center [175, 302] width 40 height 13
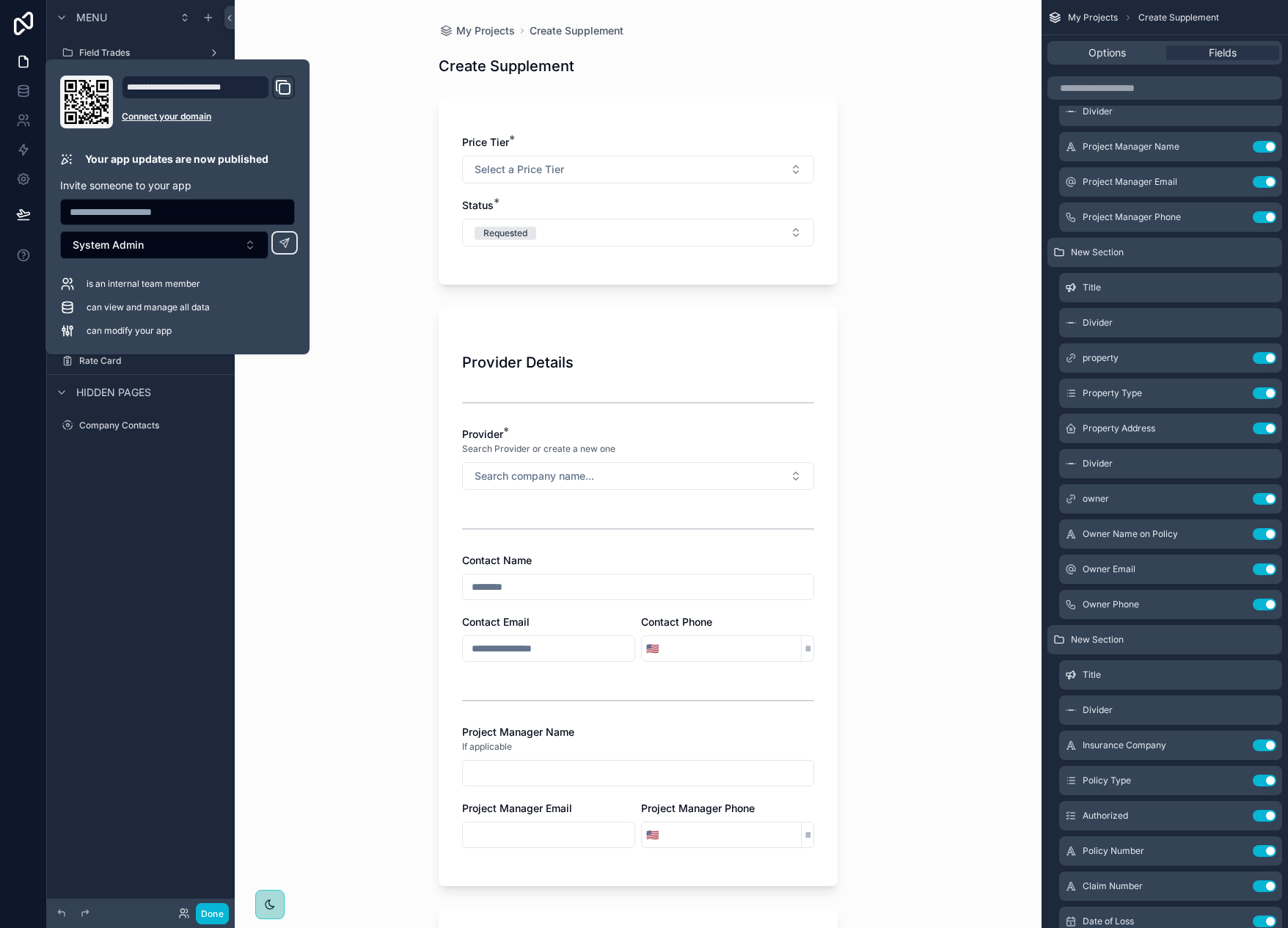
click at [389, 455] on div "My Projects Create Supplement Create Supplement Price Tier * Select a Price Tie…" at bounding box center [638, 464] width 807 height 928
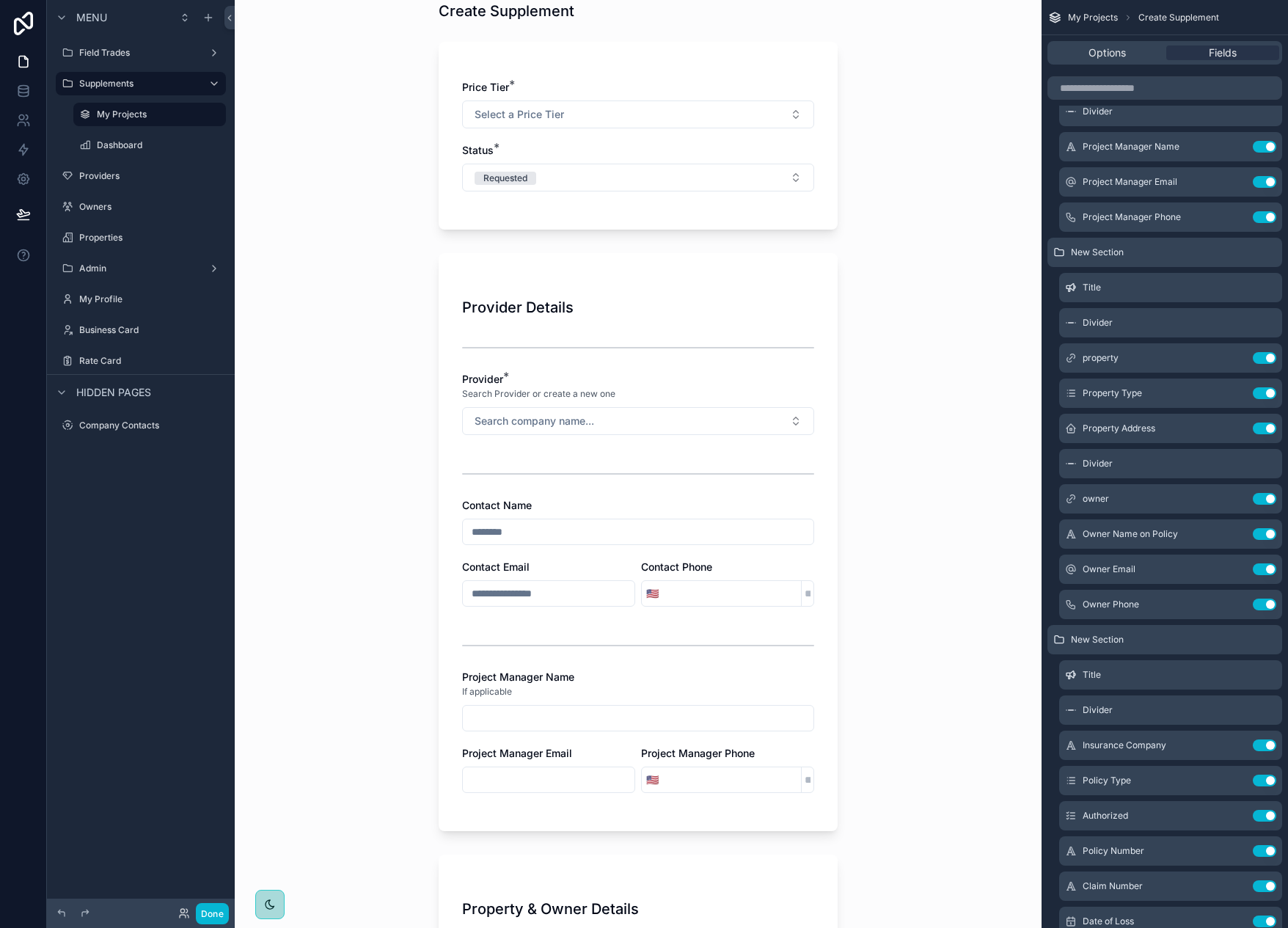
scroll to position [147, 0]
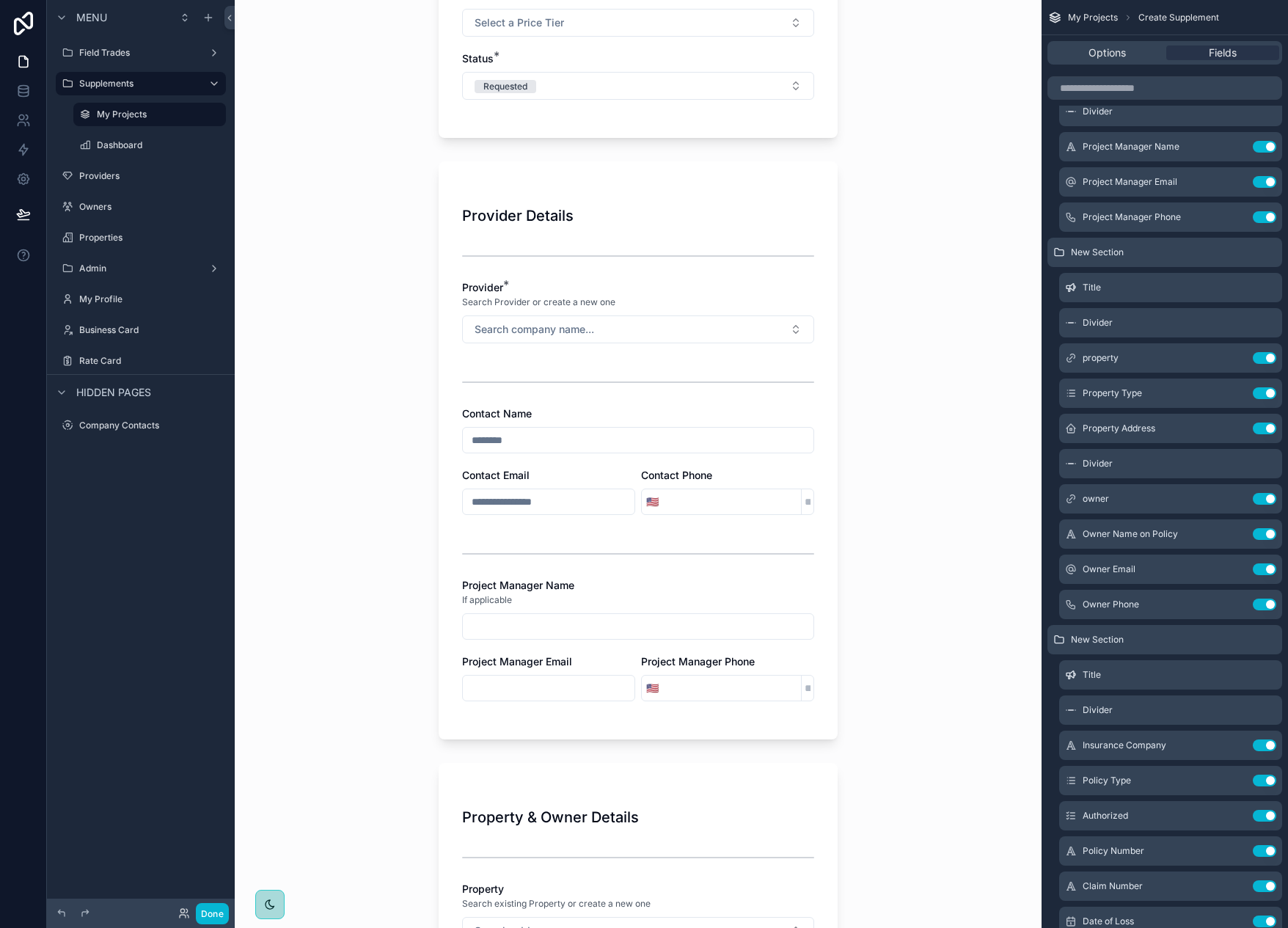
click at [397, 471] on div "My Projects Create Supplement Create Supplement Price Tier * Select a Price Tie…" at bounding box center [638, 317] width 807 height 928
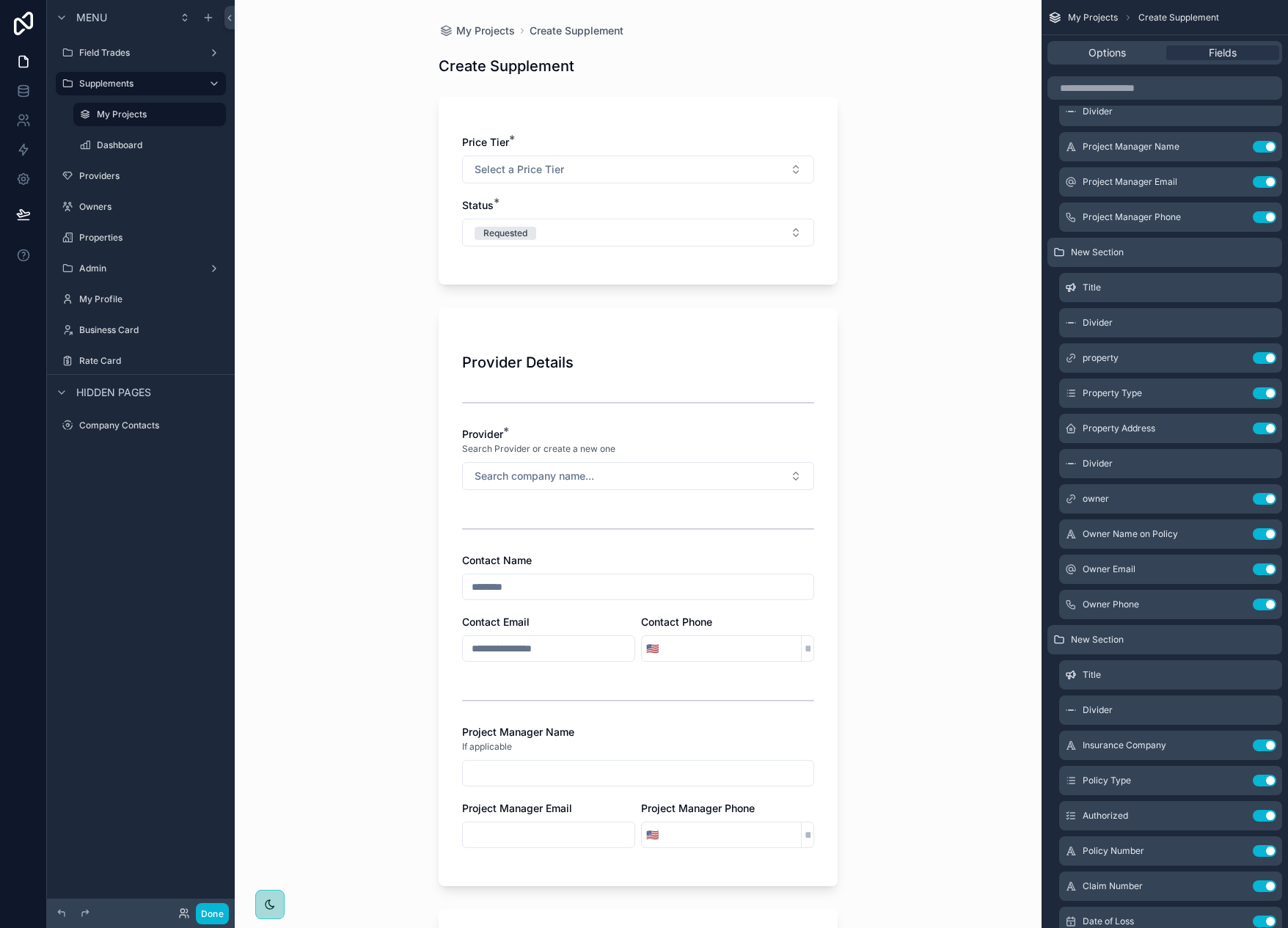
click at [353, 288] on div "My Projects Create Supplement Create Supplement Price Tier * Select a Price Tie…" at bounding box center [638, 464] width 807 height 928
click at [386, 265] on div "My Projects Create Supplement Create Supplement Price Tier * Select a Price Tie…" at bounding box center [638, 464] width 807 height 928
click at [492, 30] on span "My Projects" at bounding box center [485, 31] width 58 height 15
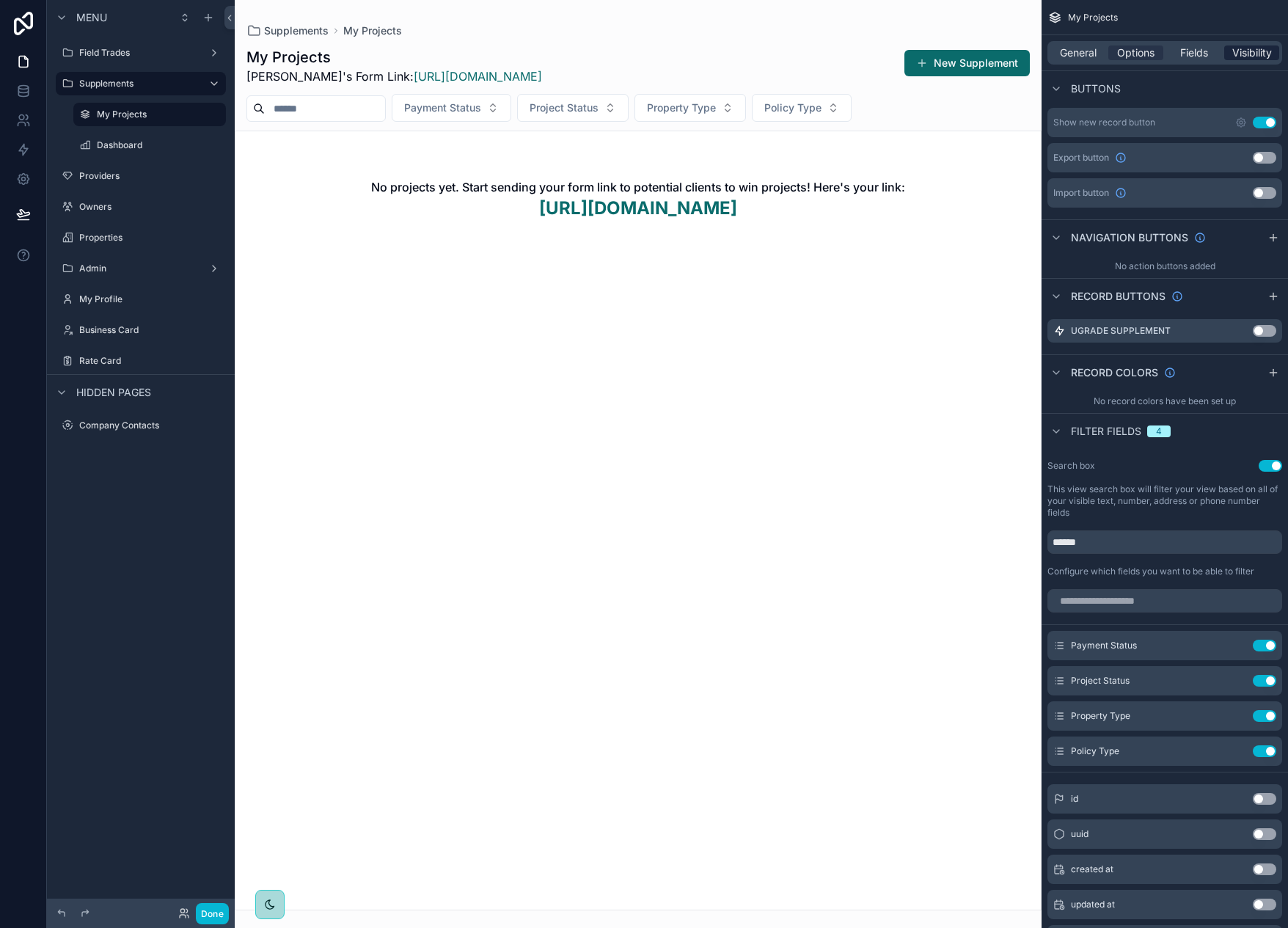
click at [1253, 55] on span "Visibility" at bounding box center [1253, 53] width 40 height 15
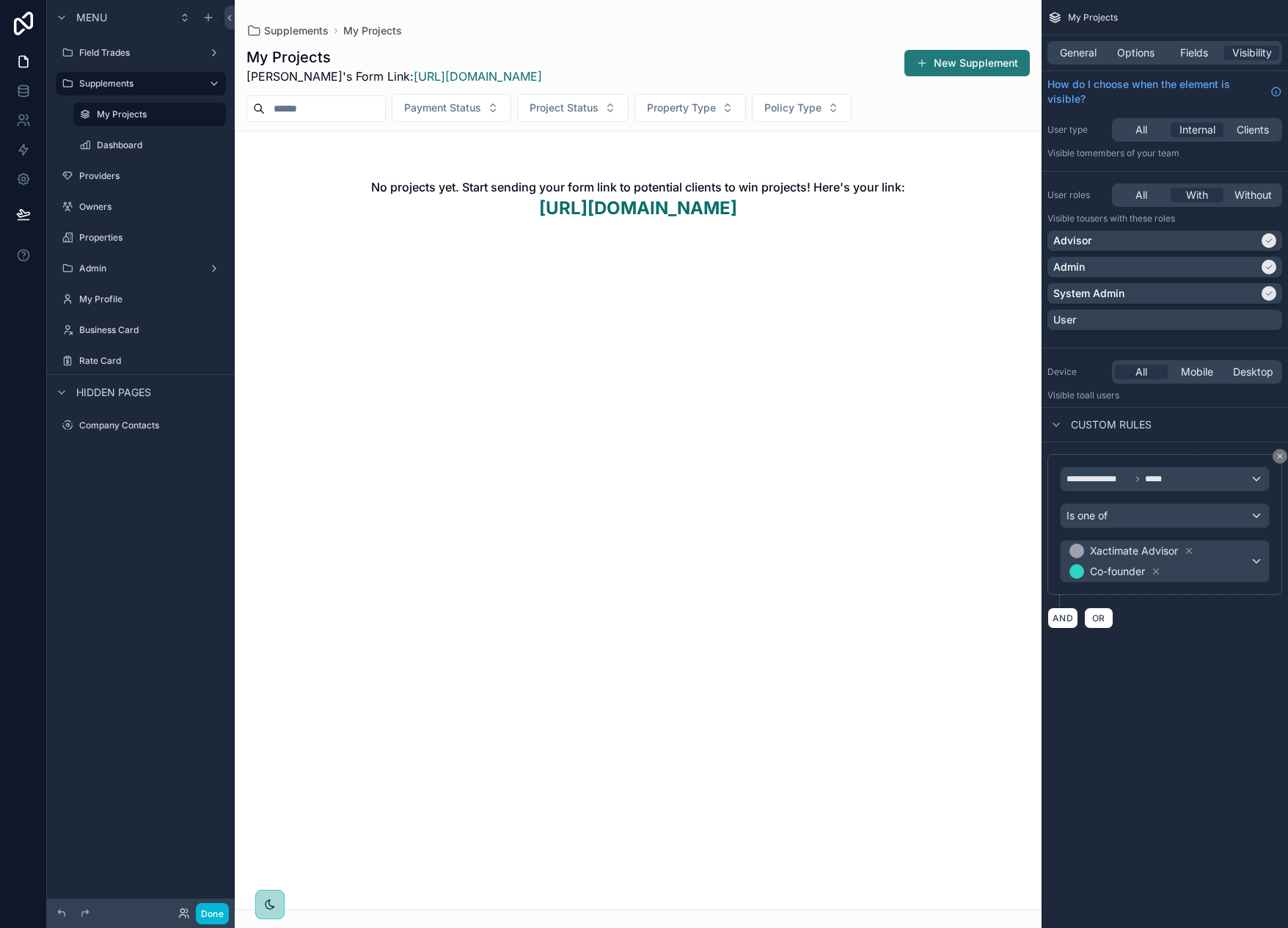
click at [953, 69] on button "New Supplement" at bounding box center [967, 64] width 126 height 27
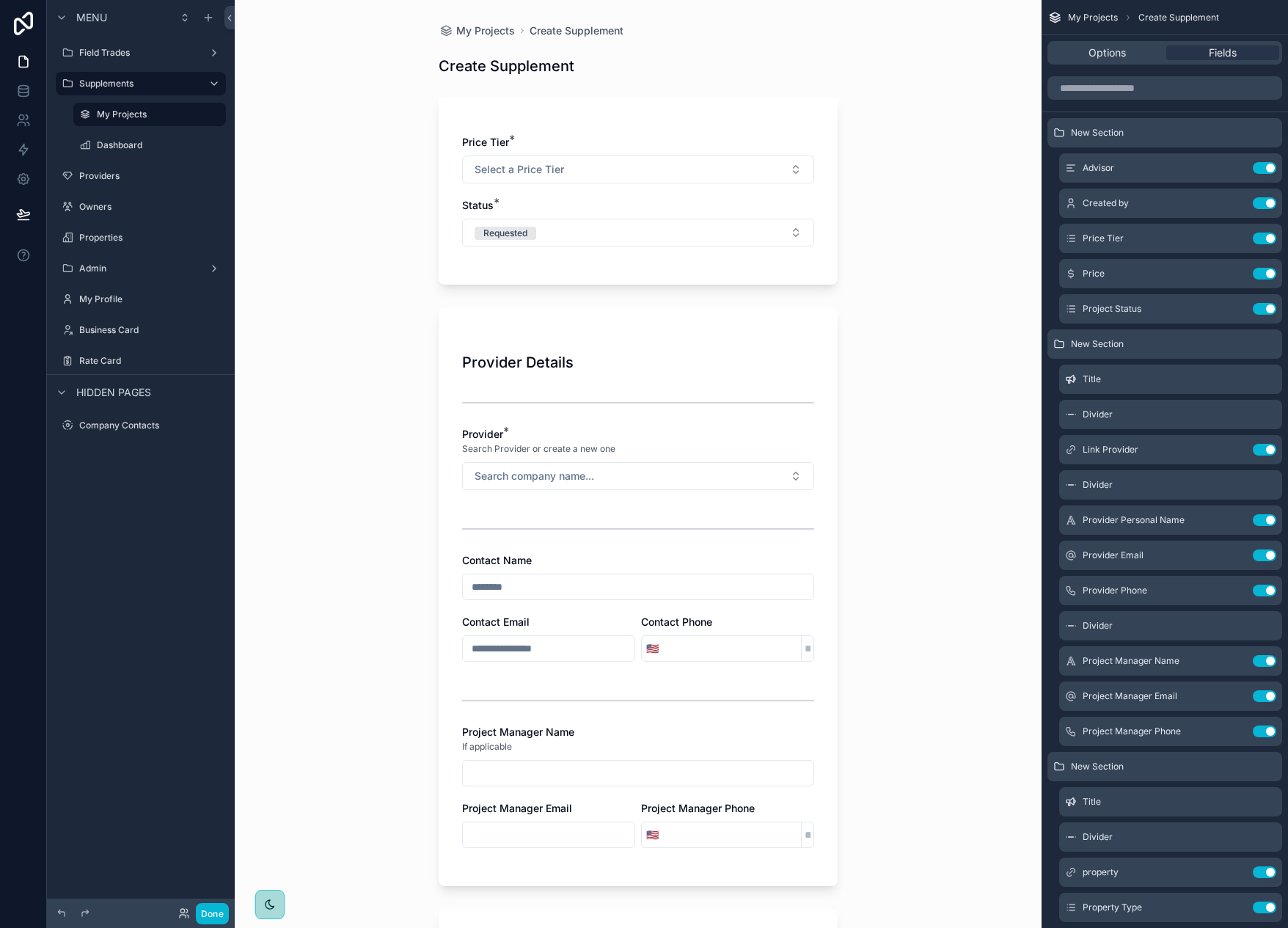
click at [368, 459] on div "My Projects Create Supplement Create Supplement Price Tier * Select a Price Tie…" at bounding box center [638, 464] width 807 height 928
click at [480, 485] on button "Search company name..." at bounding box center [638, 477] width 352 height 28
click at [402, 452] on div "My Projects Create Supplement Create Supplement Price Tier * Select a Price Tie…" at bounding box center [638, 464] width 807 height 928
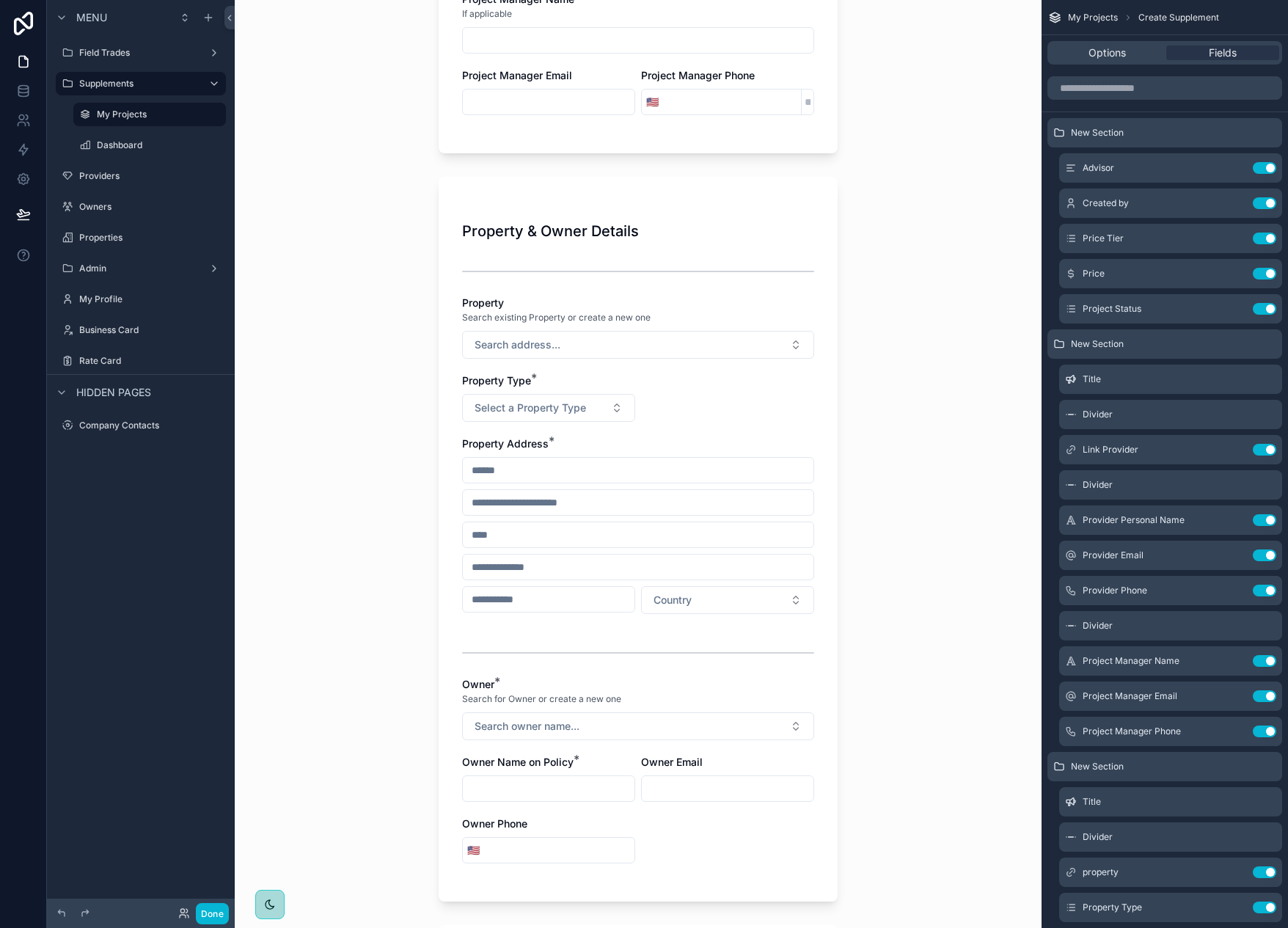
scroll to position [734, 0]
click at [402, 452] on div "My Projects Create Supplement Create Supplement Price Tier * Select a Price Tie…" at bounding box center [638, 464] width 807 height 928
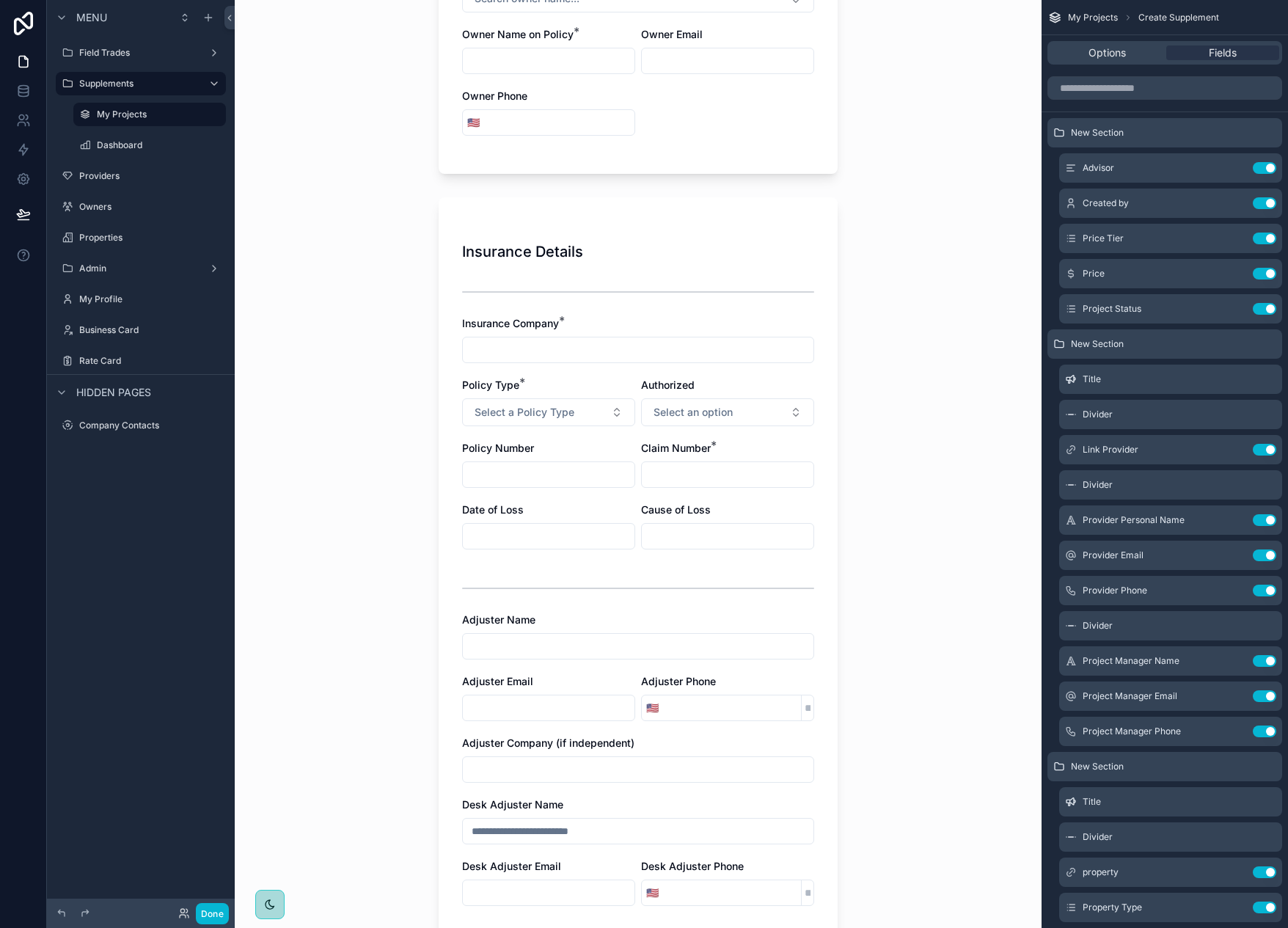
scroll to position [1468, 0]
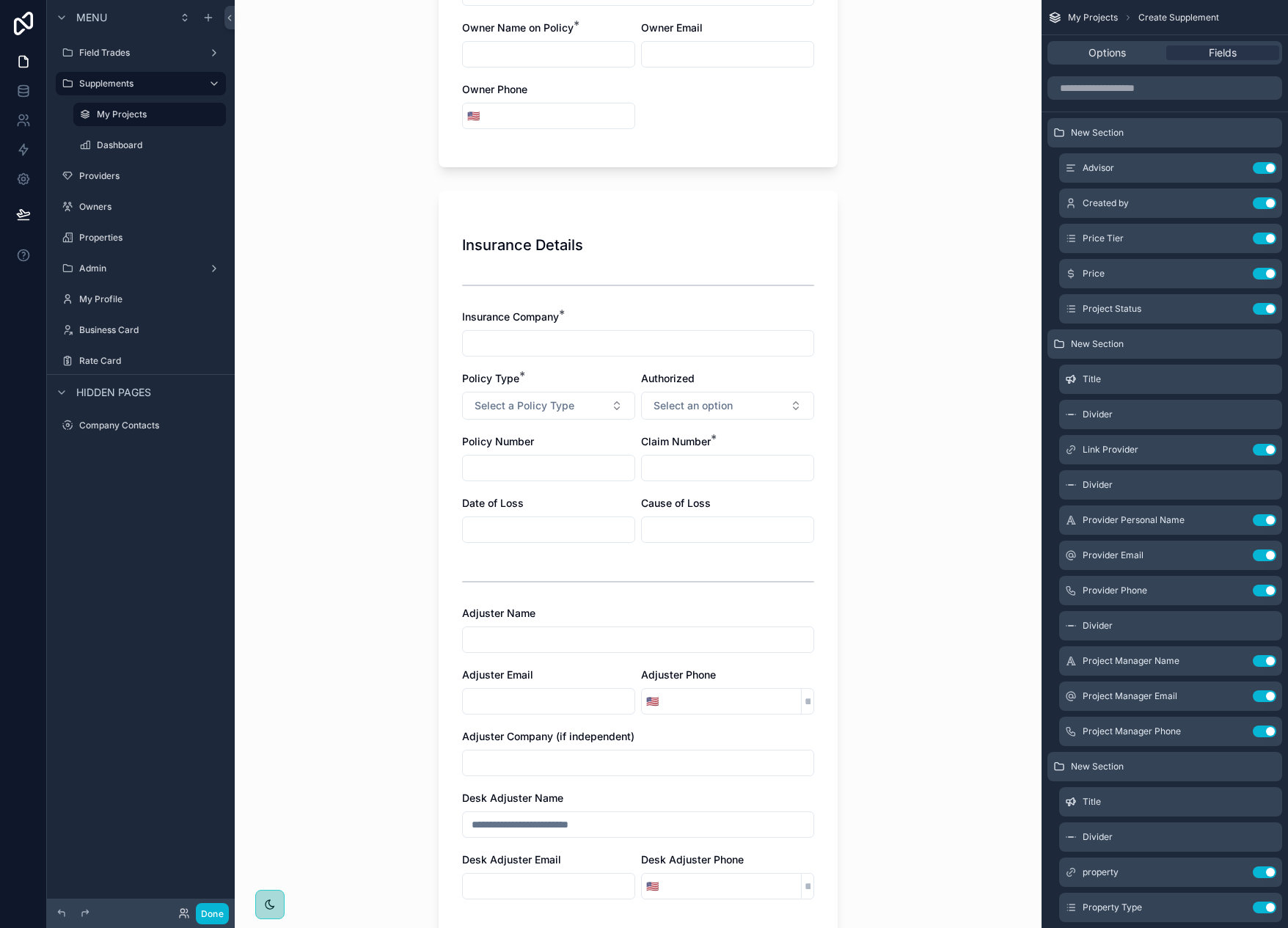
click at [402, 452] on div "My Projects Create Supplement Create Supplement Price Tier * Select a Price Tie…" at bounding box center [638, 464] width 807 height 928
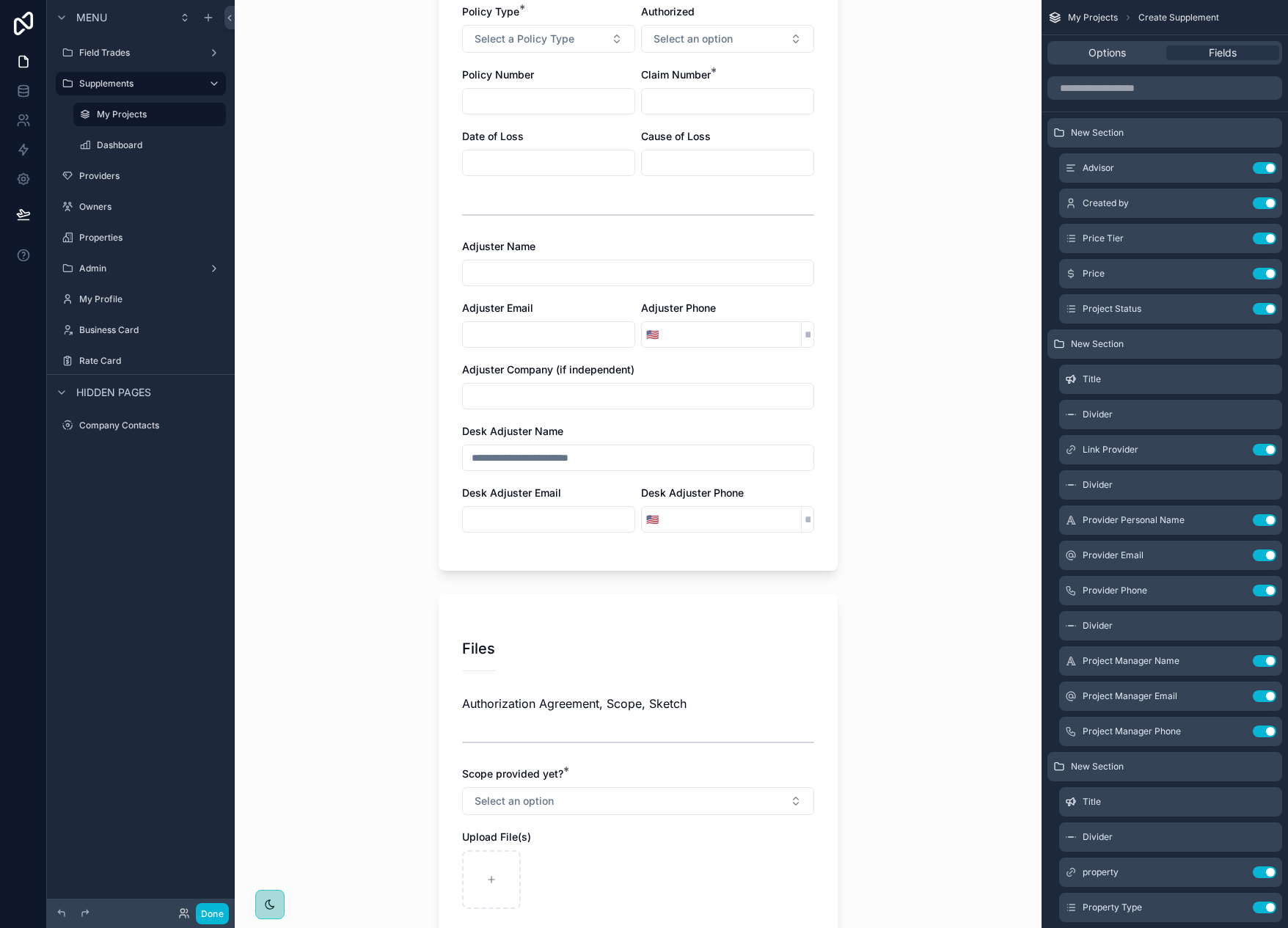
scroll to position [1998, 0]
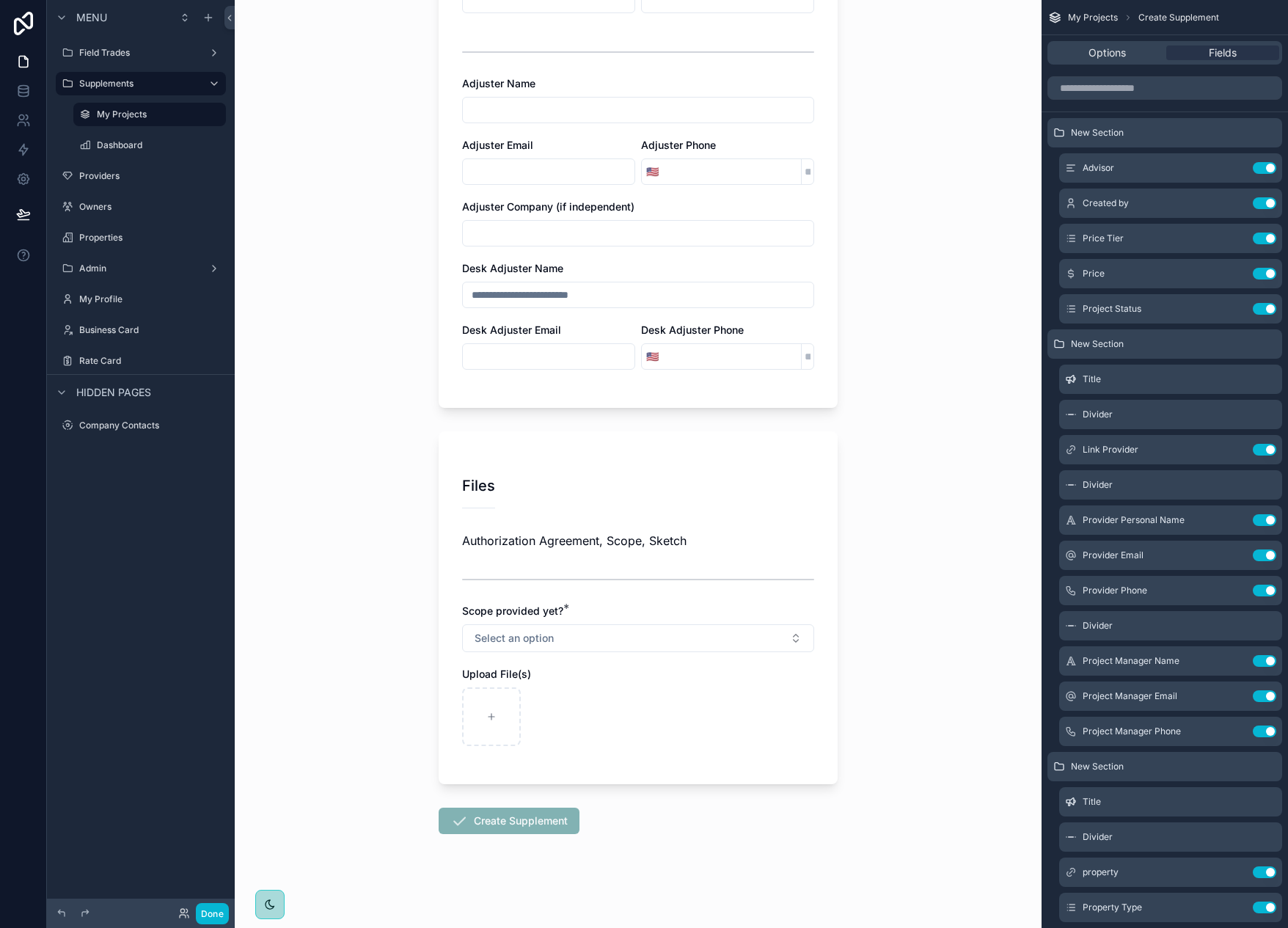
click at [402, 452] on div "My Projects Create Supplement Create Supplement Price Tier * Select a Price Tie…" at bounding box center [638, 464] width 807 height 928
click at [373, 471] on div "My Projects Create Supplement Create Supplement Price Tier * Select a Price Tie…" at bounding box center [638, 464] width 807 height 928
click at [476, 485] on h1 "Files" at bounding box center [479, 486] width 33 height 21
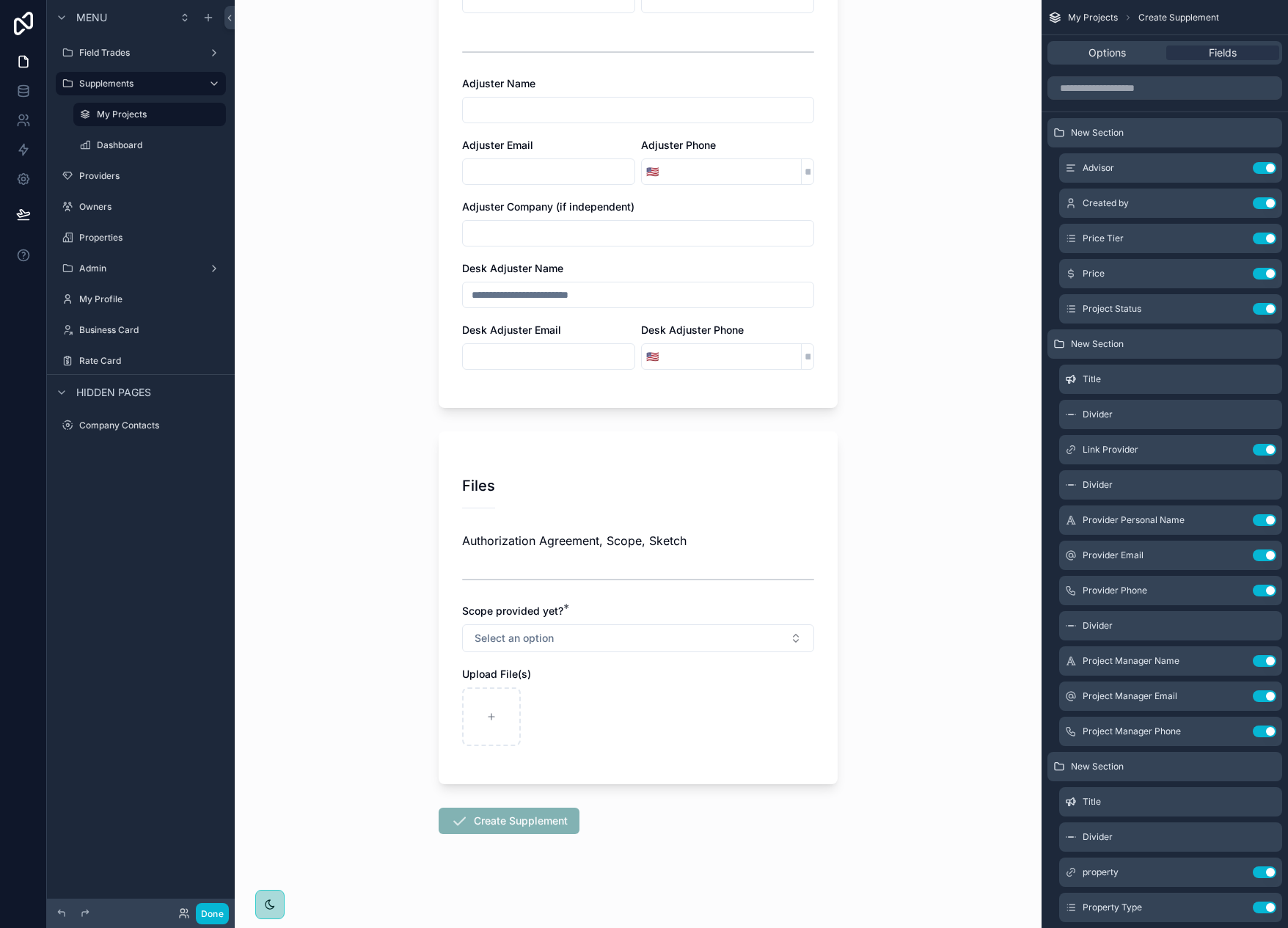
click at [908, 531] on div "My Projects Create Supplement Create Supplement Price Tier * Select a Price Tie…" at bounding box center [638, 464] width 807 height 928
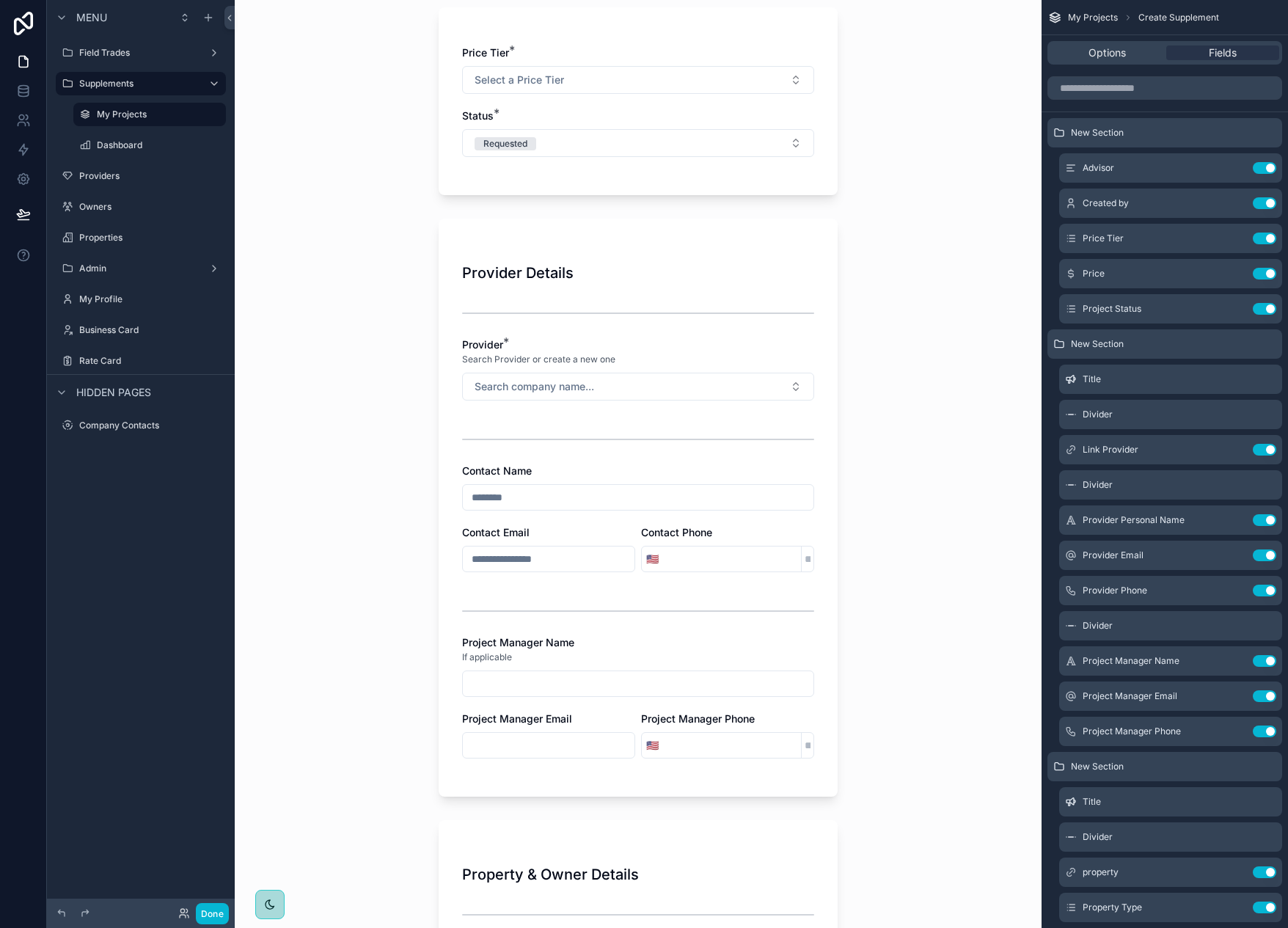
scroll to position [0, 0]
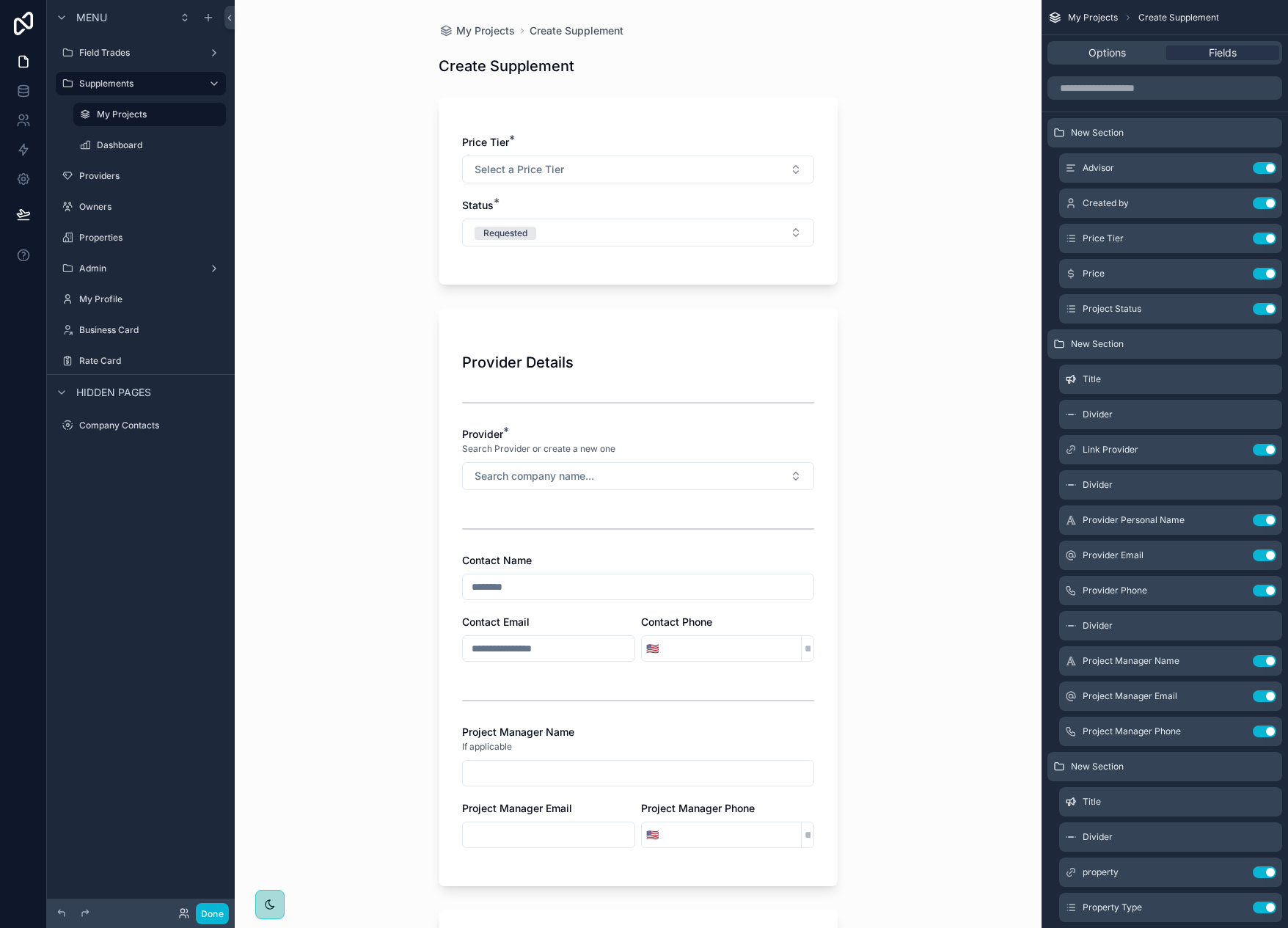
click at [905, 525] on div "My Projects Create Supplement Create Supplement Price Tier * Select a Price Tie…" at bounding box center [638, 464] width 807 height 928
click at [796, 174] on button "Select a Price Tier" at bounding box center [638, 170] width 352 height 28
click at [883, 188] on div "My Projects Create Supplement Create Supplement Price Tier * Select a Price Tie…" at bounding box center [638, 464] width 807 height 928
click at [796, 229] on button "Requested" at bounding box center [638, 233] width 352 height 28
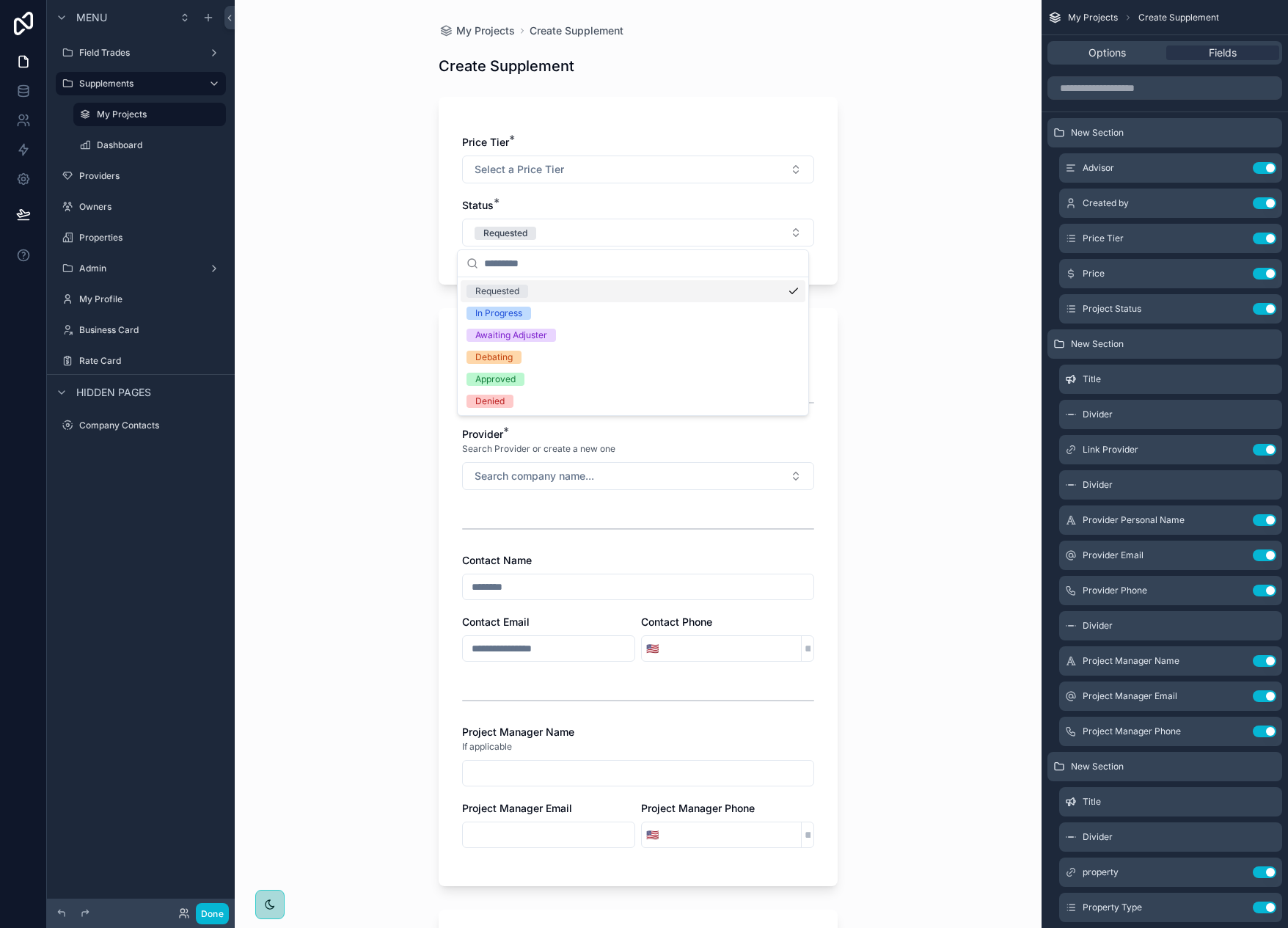
click at [892, 222] on div "My Projects Create Supplement Create Supplement Price Tier * Select a Price Tie…" at bounding box center [638, 464] width 807 height 928
click at [330, 186] on div "My Projects Create Supplement Create Supplement Price Tier * Select a Price Tie…" at bounding box center [638, 464] width 807 height 928
click at [321, 178] on div "My Projects Create Supplement Create Supplement Price Tier * Select a Price Tie…" at bounding box center [638, 464] width 807 height 928
click at [361, 229] on div "My Projects Create Supplement Create Supplement Price Tier * Select a Price Tie…" at bounding box center [638, 464] width 807 height 928
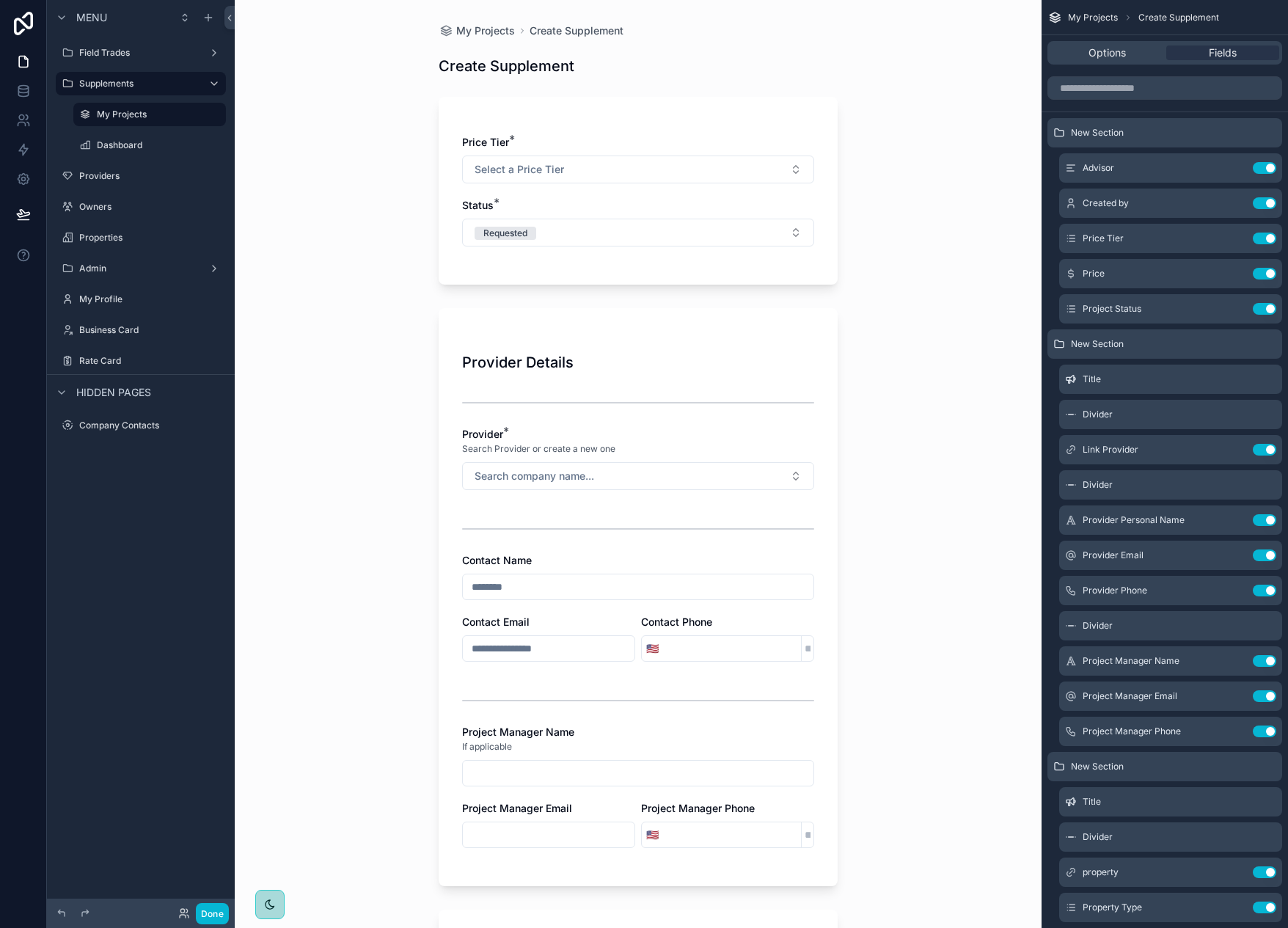
click at [369, 220] on div "My Projects Create Supplement Create Supplement Price Tier * Select a Price Tie…" at bounding box center [638, 464] width 807 height 928
click at [363, 361] on div "My Projects Create Supplement Create Supplement Price Tier * Select a Price Tie…" at bounding box center [638, 464] width 807 height 928
click at [374, 185] on div "My Projects Create Supplement Create Supplement Price Tier * Select a Price Tie…" at bounding box center [638, 464] width 807 height 928
click at [28, 92] on icon at bounding box center [23, 94] width 10 height 6
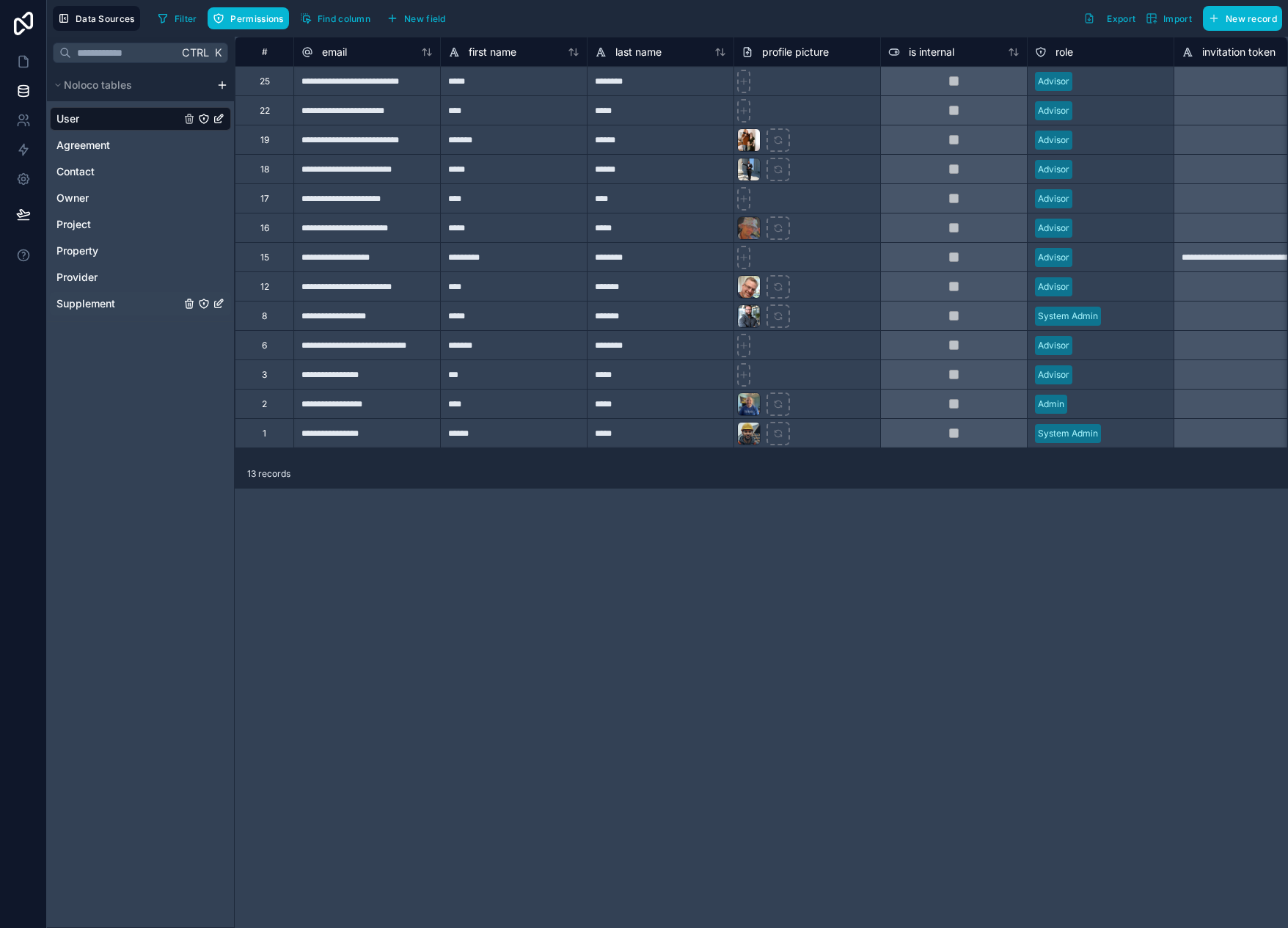
click at [109, 301] on span "Supplement" at bounding box center [85, 304] width 58 height 15
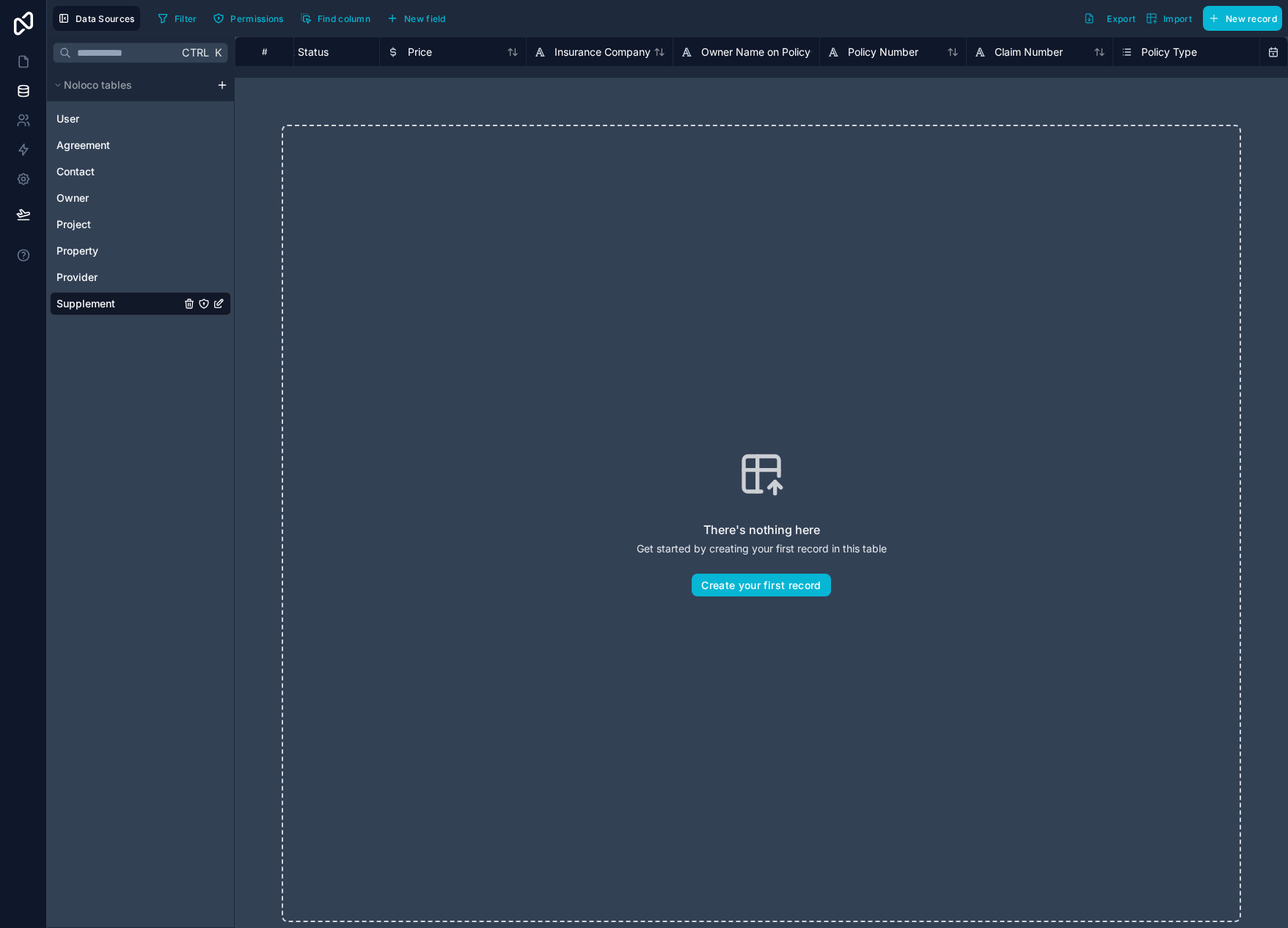
scroll to position [0, 337]
click at [445, 50] on span "Price" at bounding box center [437, 52] width 24 height 15
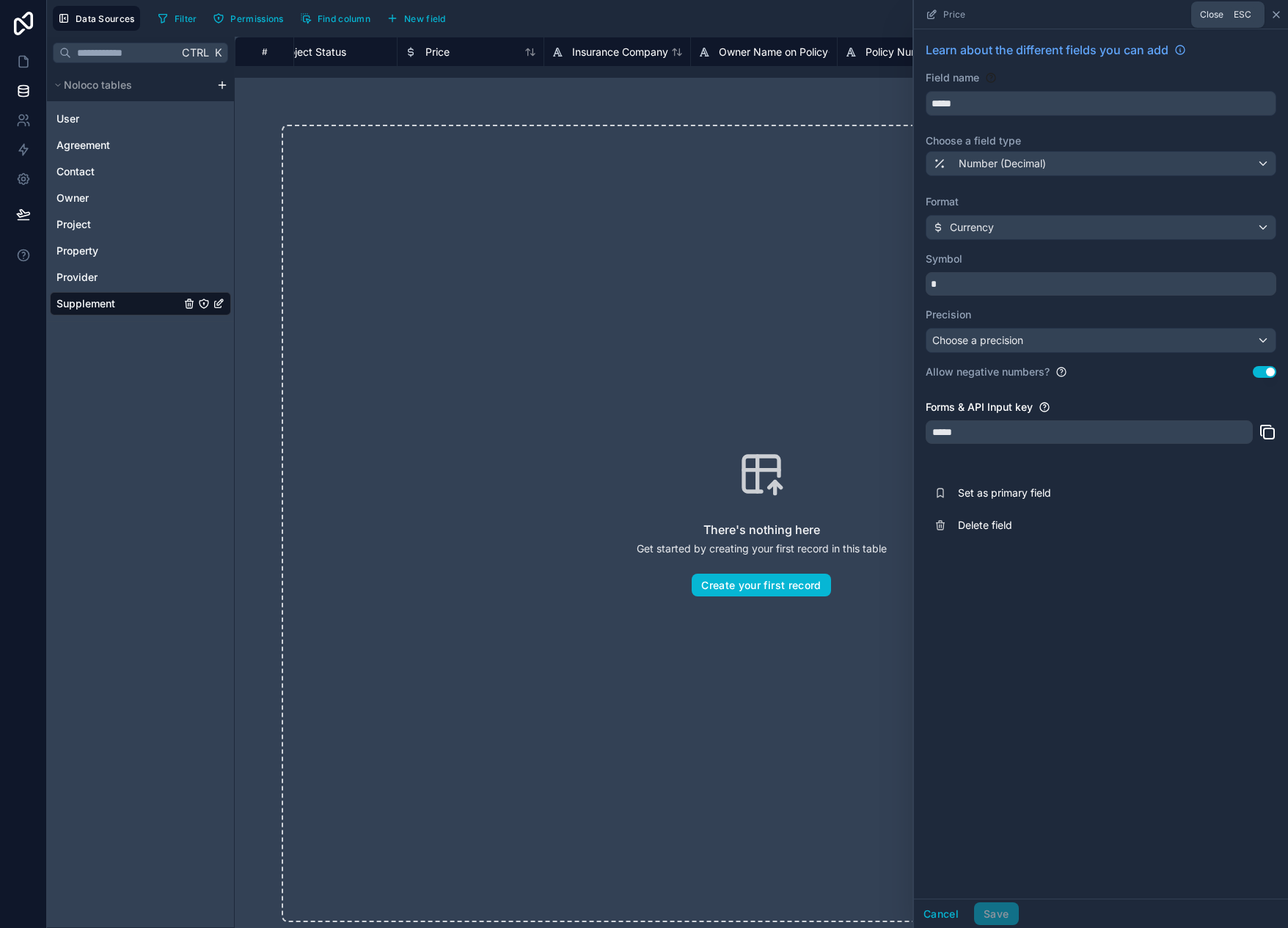
click at [1278, 16] on icon at bounding box center [1276, 15] width 6 height 6
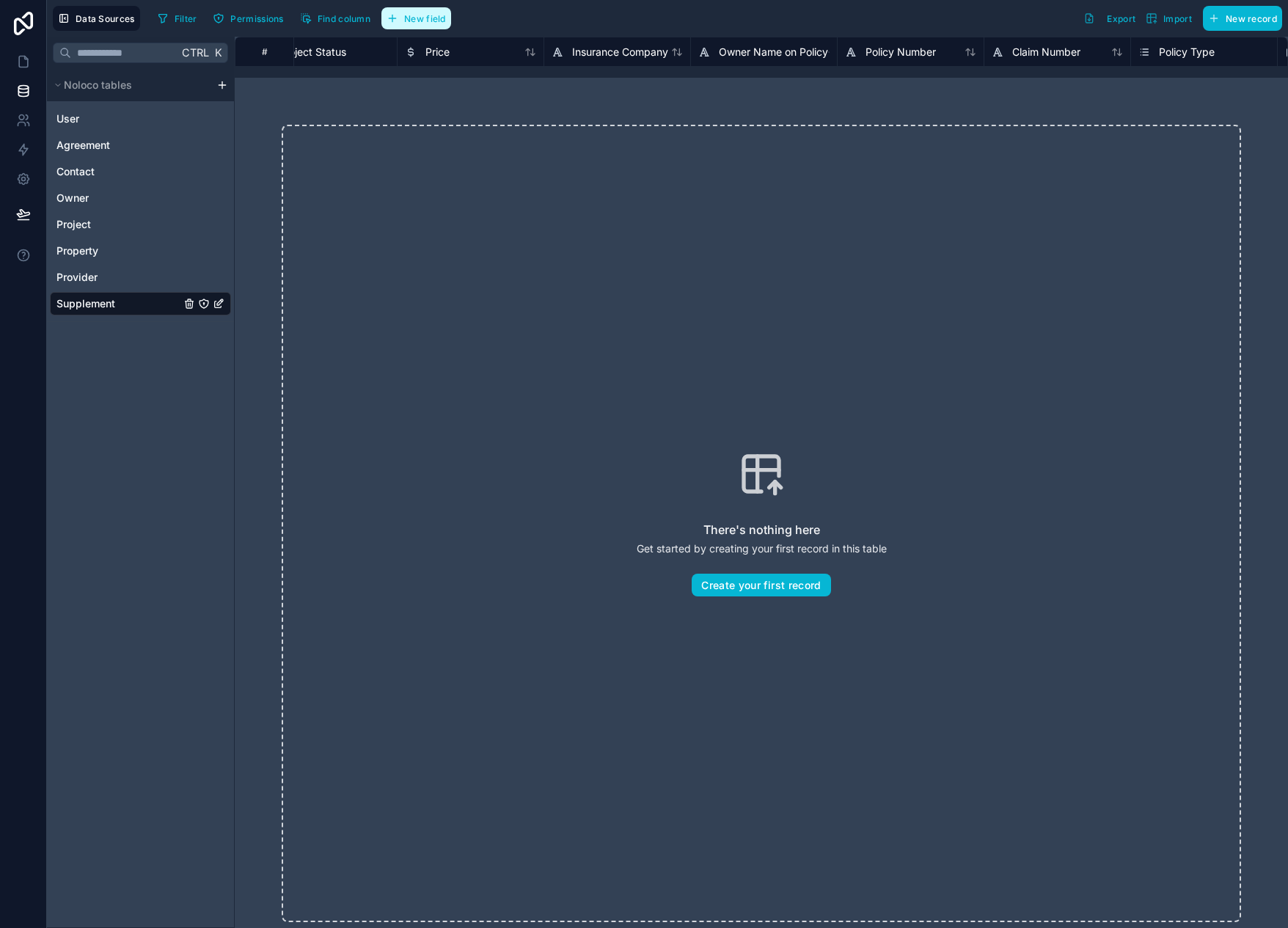
click at [428, 19] on span "New field" at bounding box center [425, 18] width 42 height 11
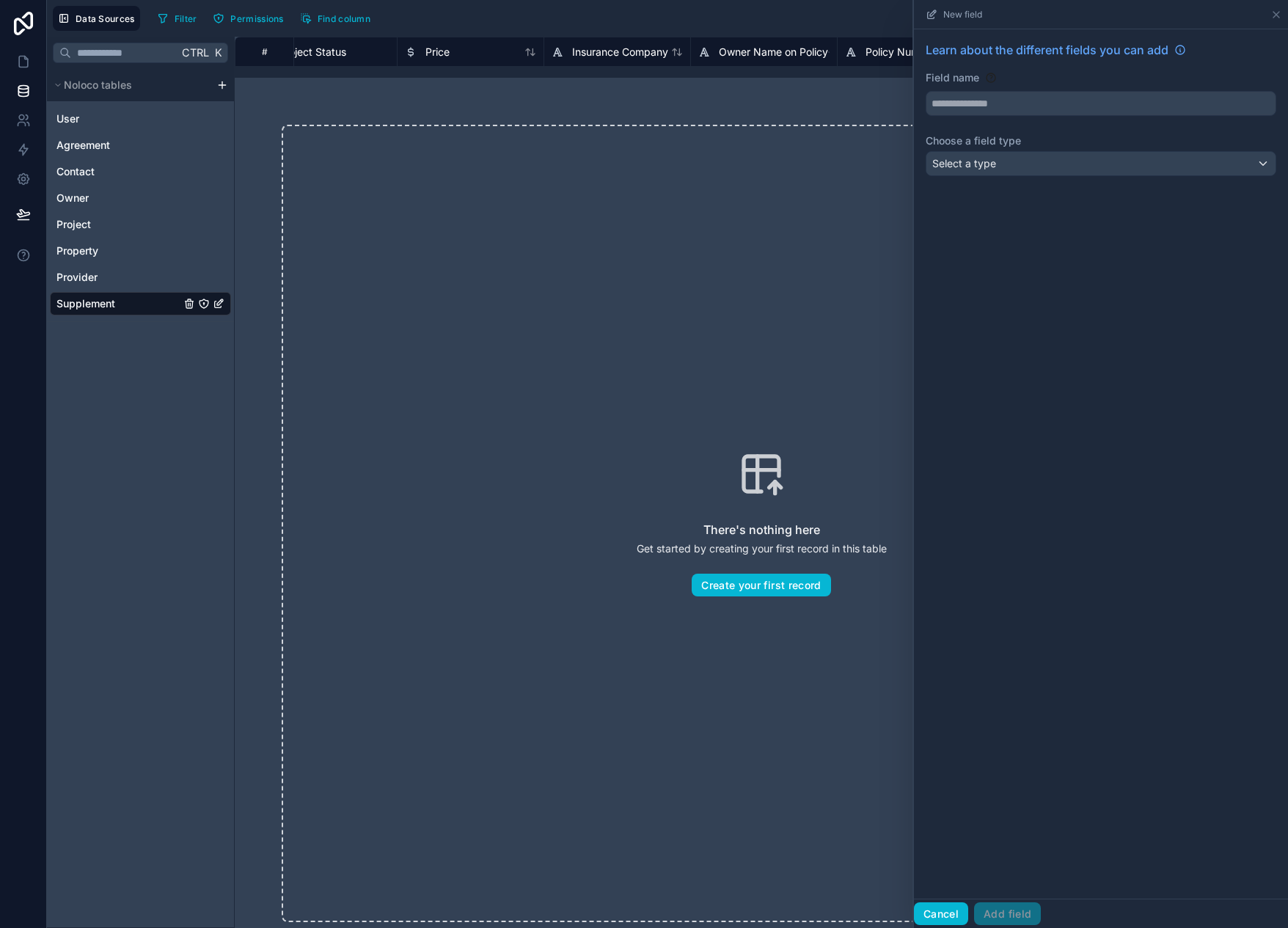
click at [937, 918] on button "Cancel" at bounding box center [942, 915] width 55 height 24
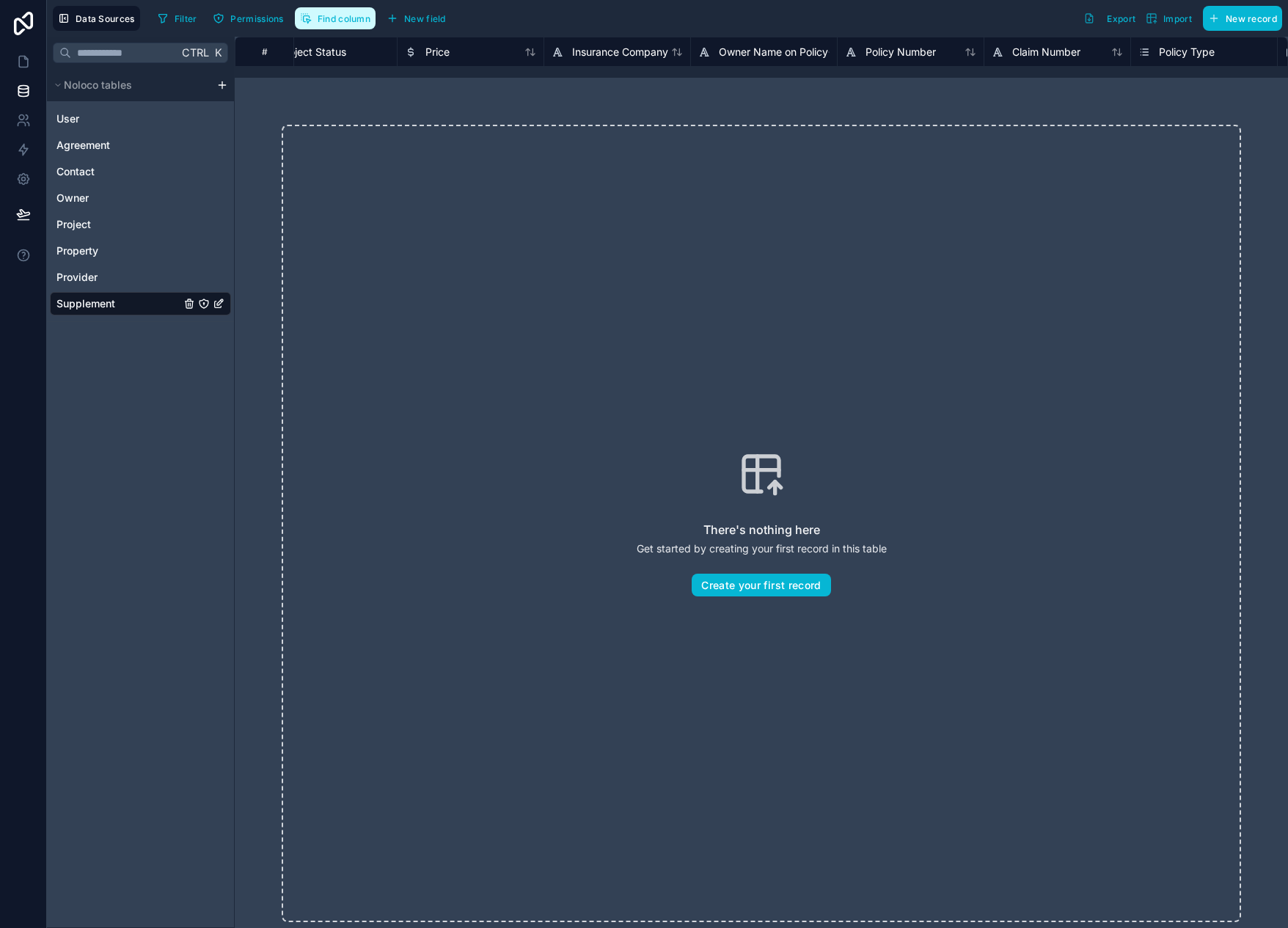
click at [349, 26] on button "Find column" at bounding box center [335, 18] width 80 height 22
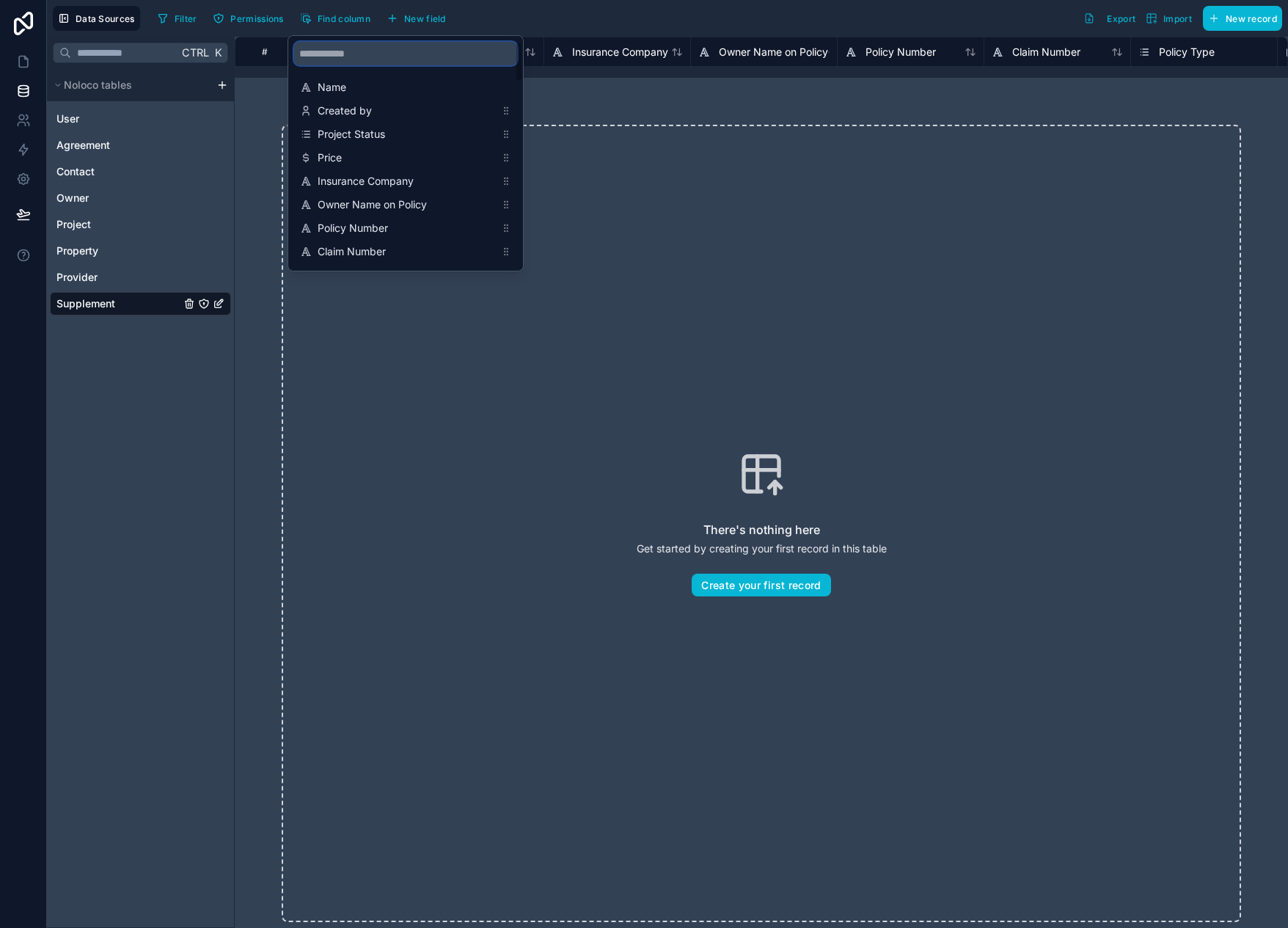
click at [350, 57] on input "scrollable content" at bounding box center [405, 54] width 223 height 24
type input "****"
click at [594, 93] on div "There's nothing here Get started by creating your first record in this table Cr…" at bounding box center [761, 523] width 1053 height 892
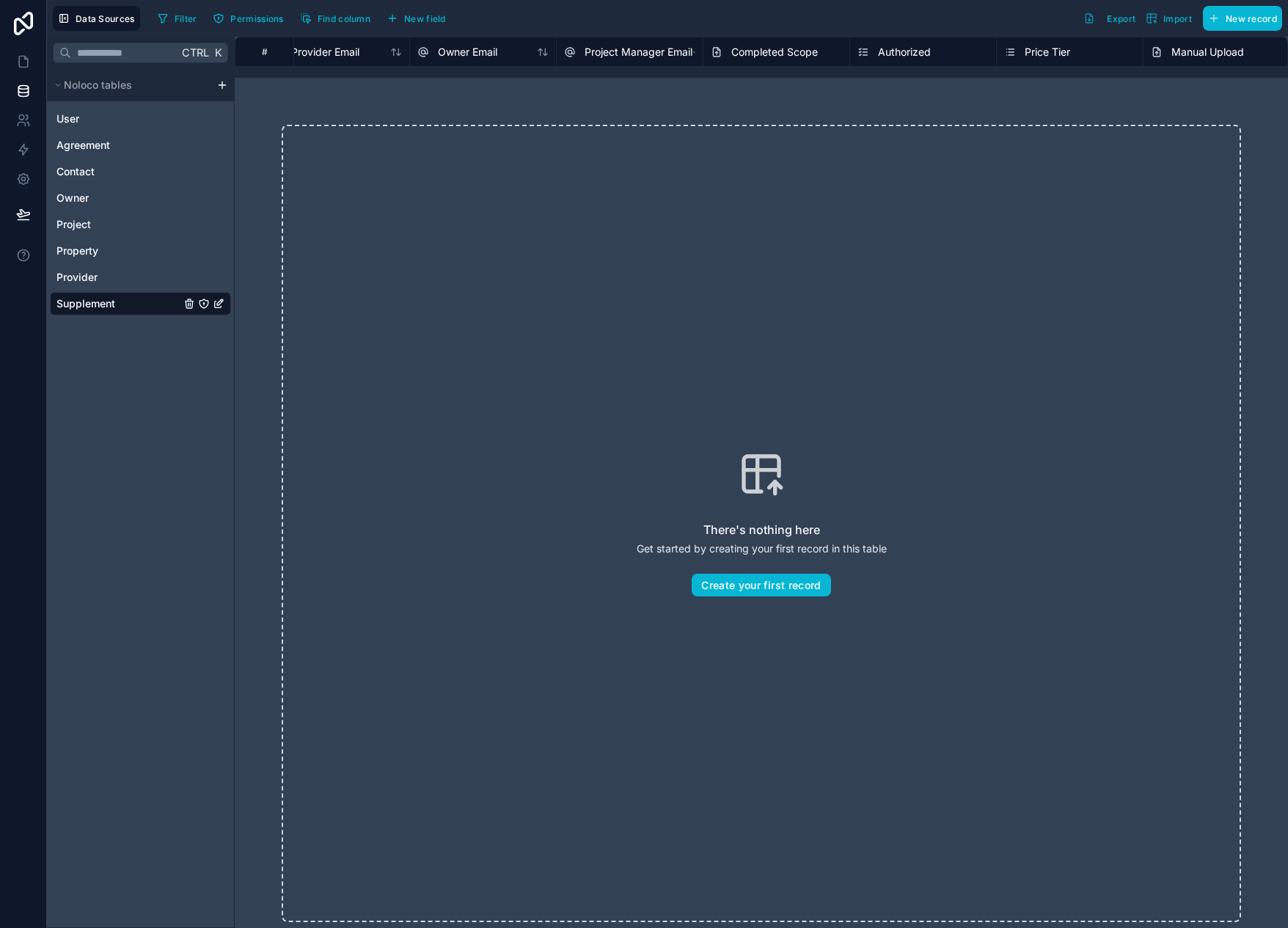
scroll to position [0, 5023]
click at [1041, 49] on span "Price Tier" at bounding box center [1044, 52] width 46 height 15
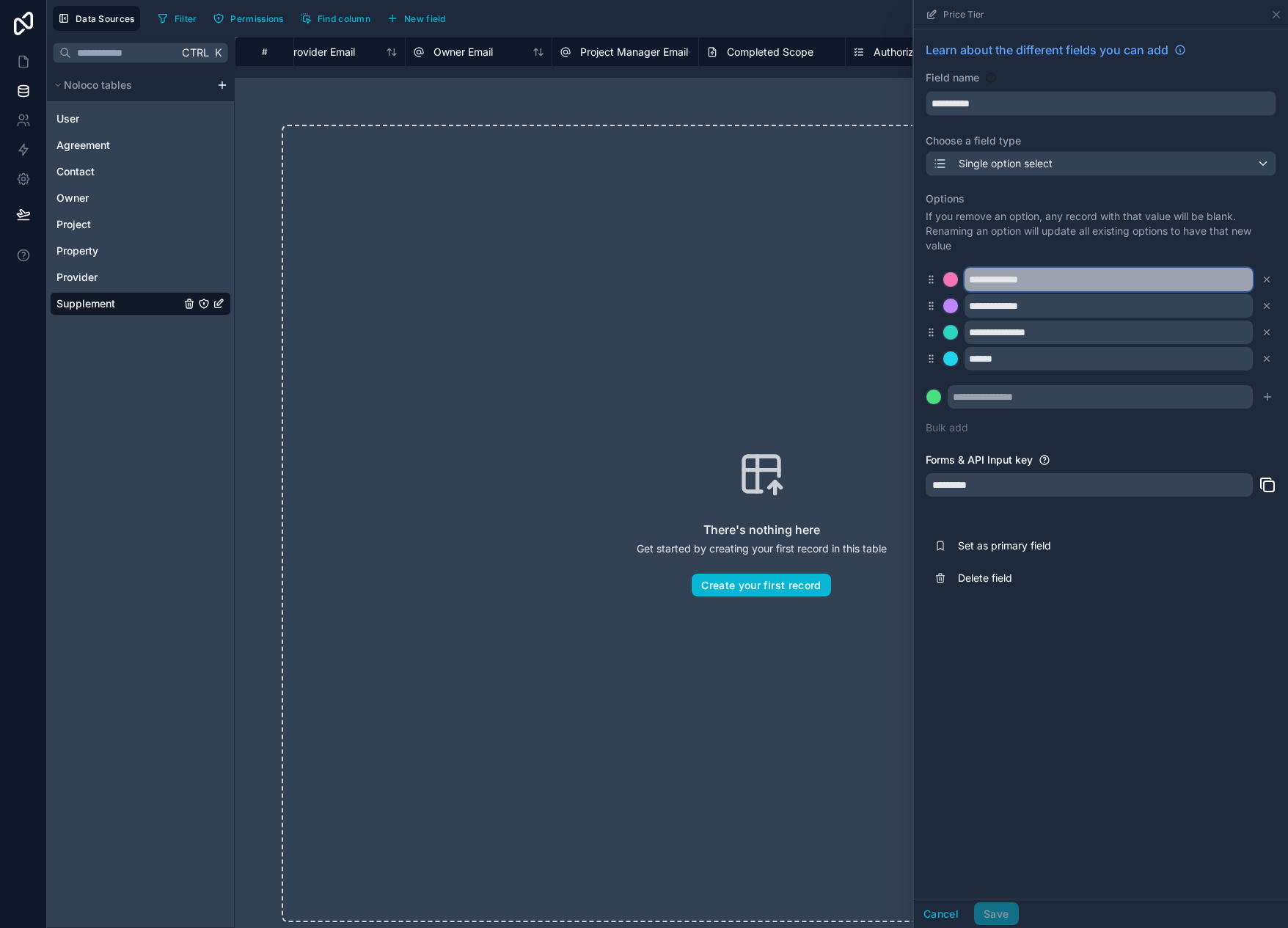
click at [1041, 286] on input "**********" at bounding box center [1109, 280] width 288 height 24
click at [1010, 277] on input "**********" at bounding box center [1109, 280] width 288 height 24
type input "***"
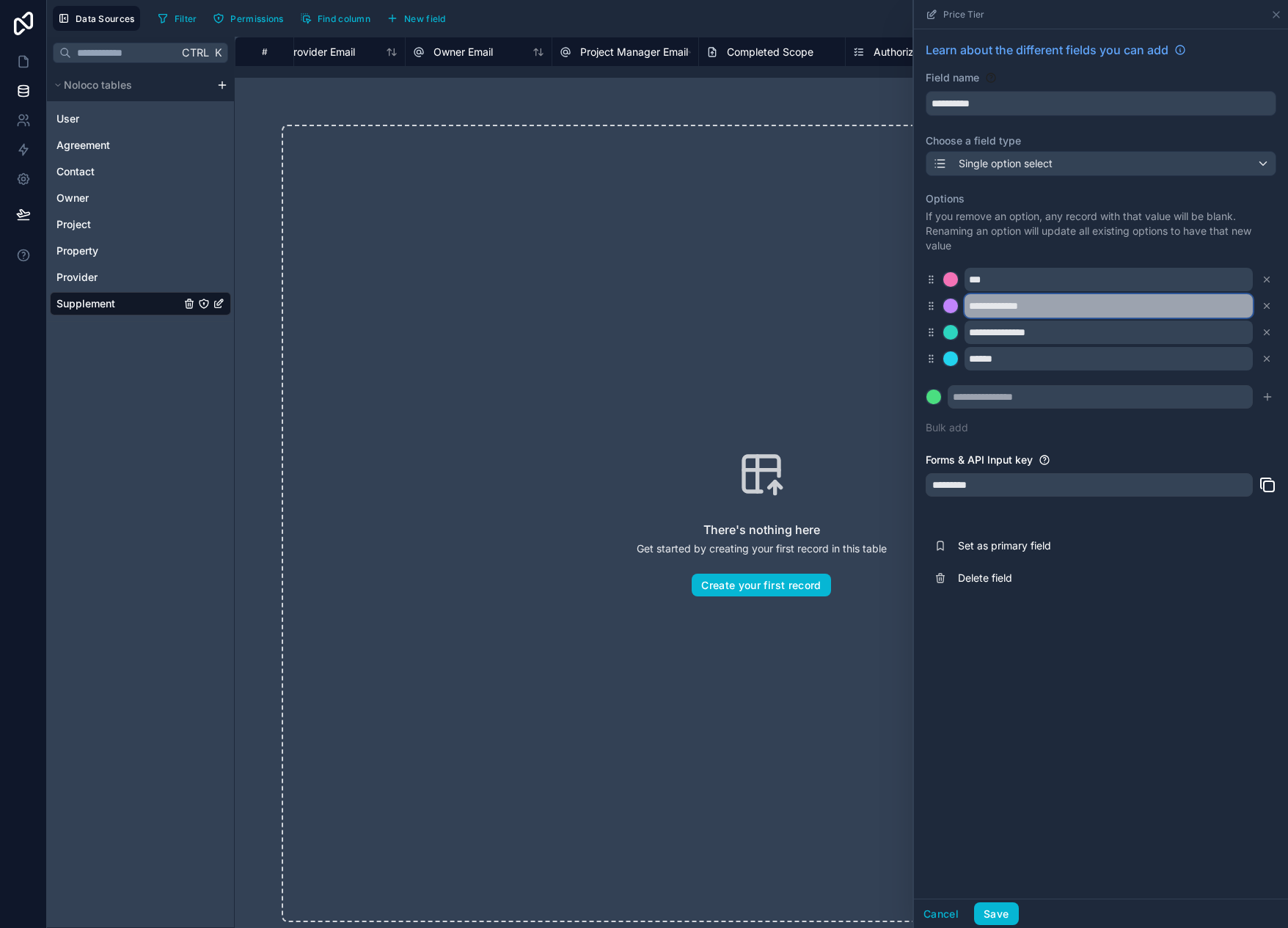
click at [1012, 306] on input "**********" at bounding box center [1109, 306] width 288 height 24
type input "***"
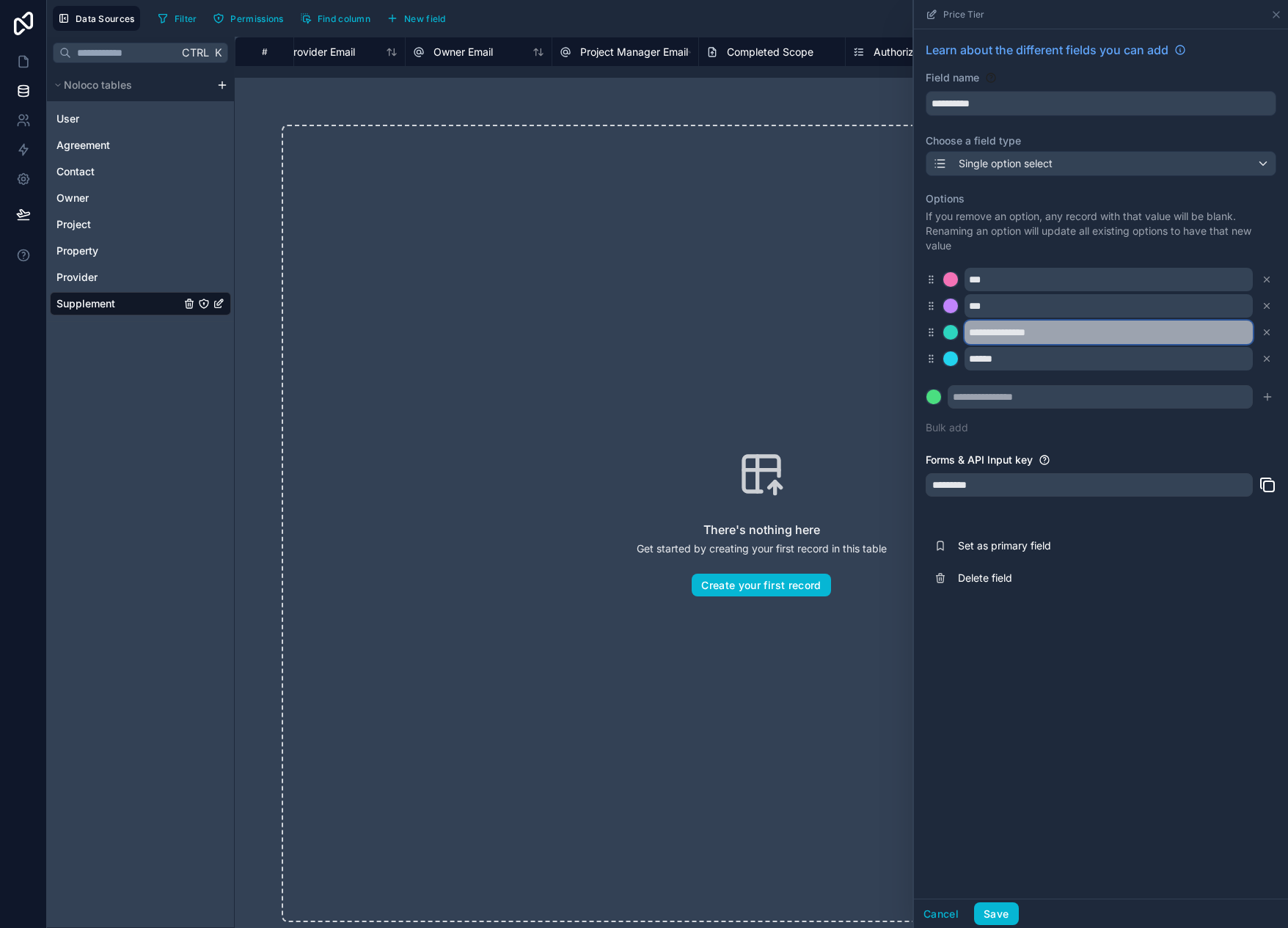
click at [1013, 330] on input "**********" at bounding box center [1109, 332] width 288 height 24
click at [977, 332] on input "*****" at bounding box center [1109, 332] width 288 height 24
click at [1010, 330] on input "****" at bounding box center [1109, 332] width 288 height 24
type input "****"
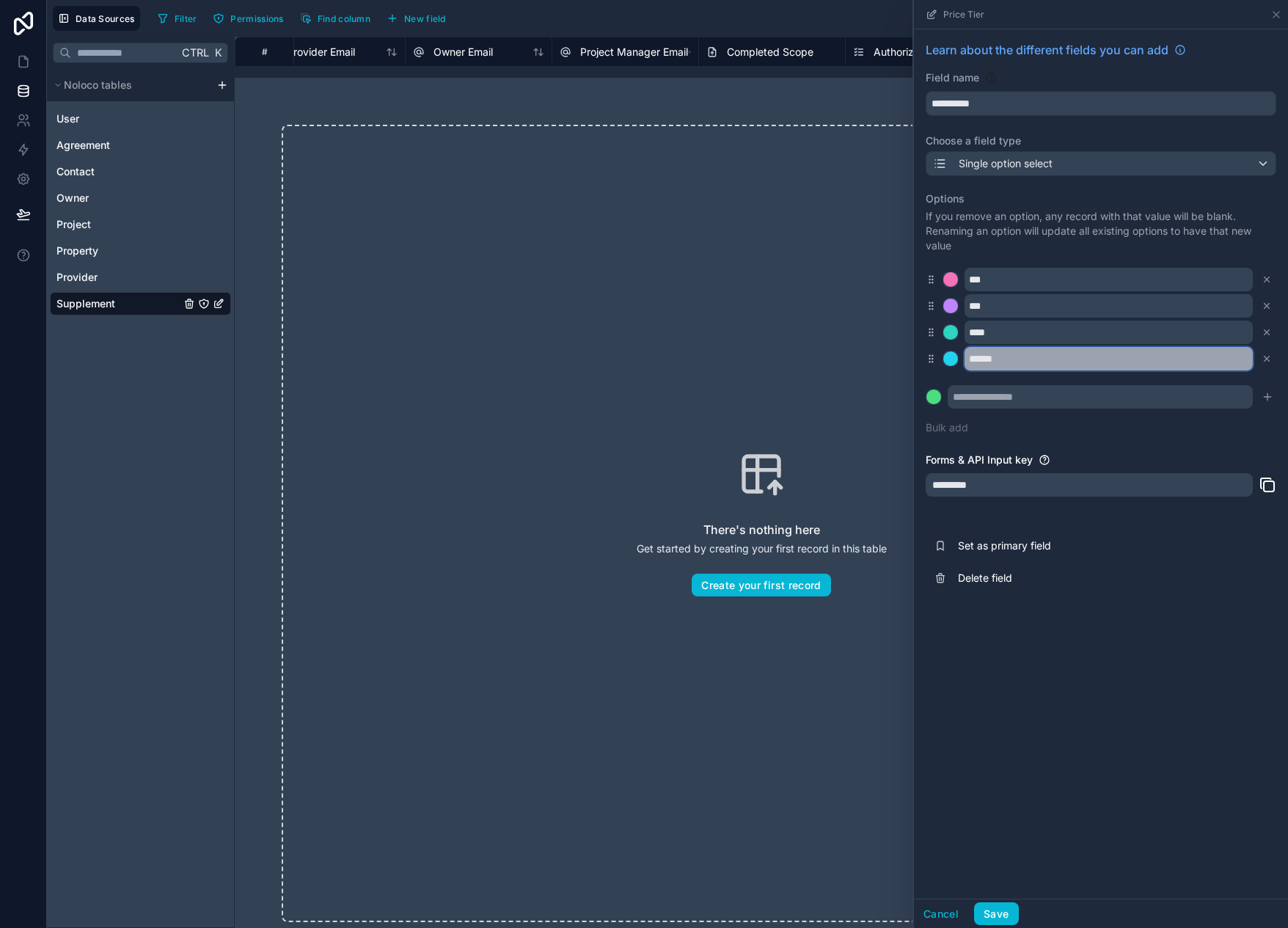
click at [1032, 358] on input "******" at bounding box center [1109, 359] width 288 height 24
click at [1262, 362] on icon at bounding box center [1267, 359] width 10 height 10
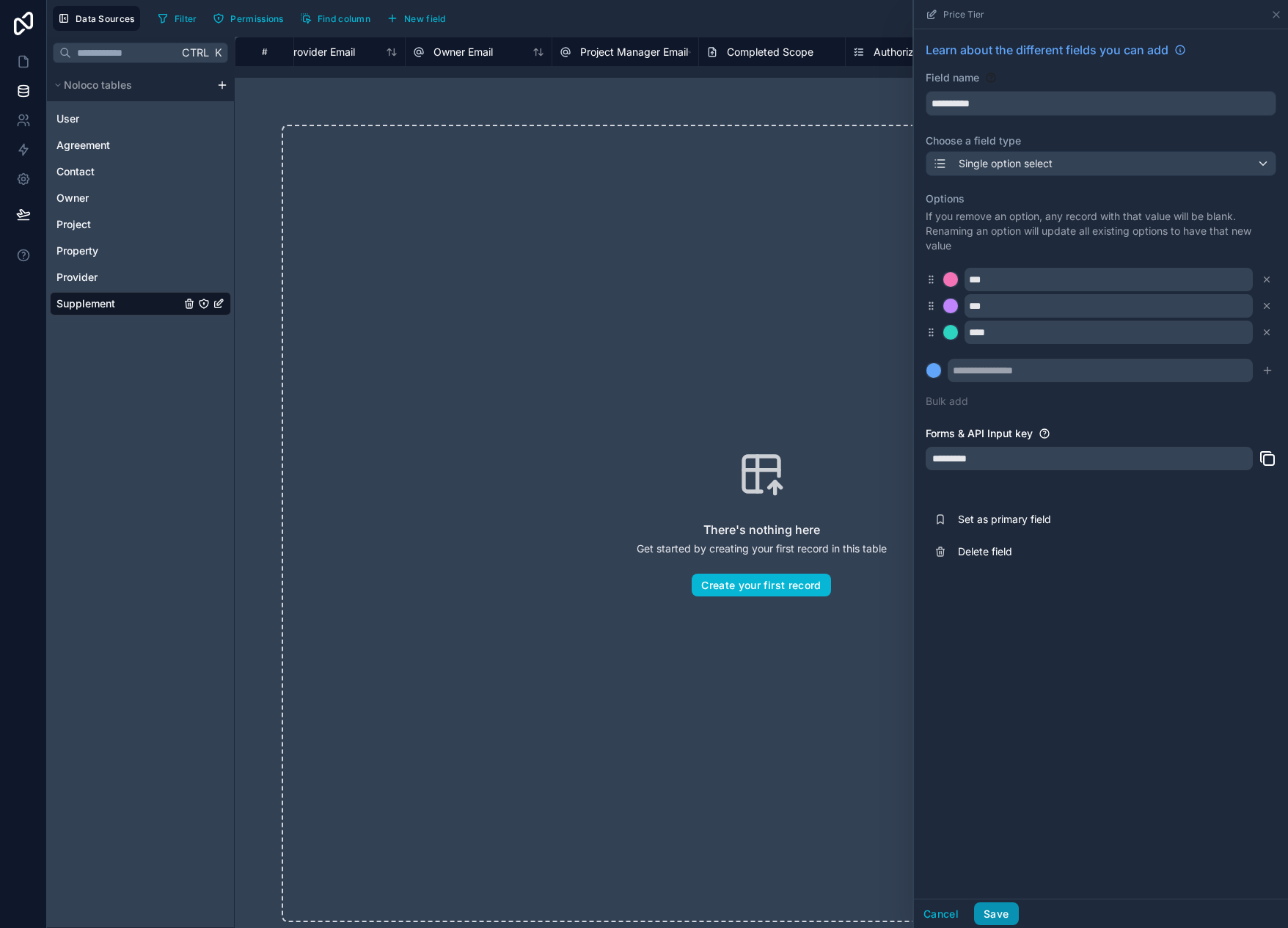
click at [1008, 916] on button "Save" at bounding box center [996, 915] width 44 height 24
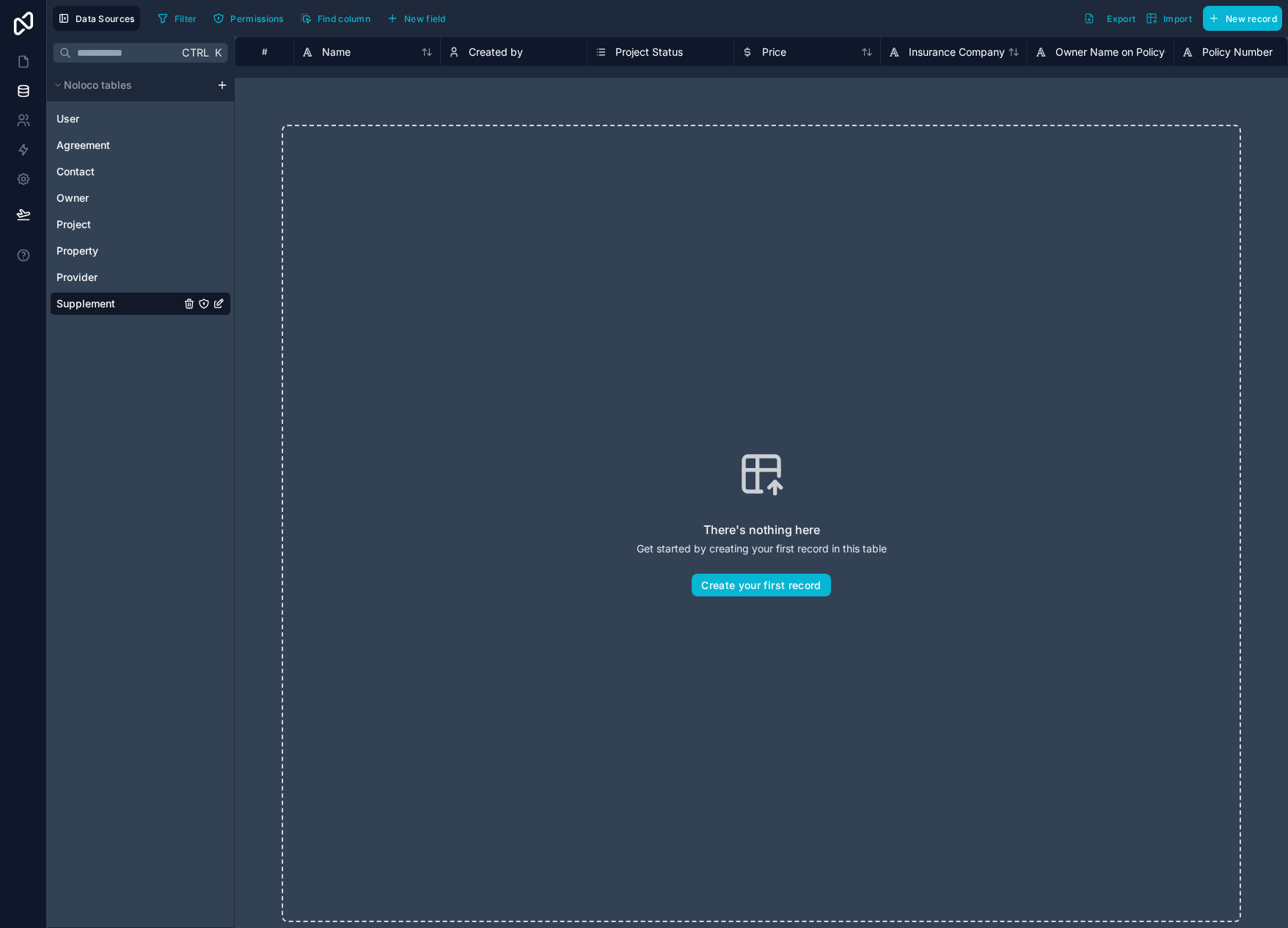
click at [177, 380] on div "Ctrl K Noloco tables User Agreement Contact Owner Project Property Provider Sup…" at bounding box center [141, 482] width 188 height 892
click at [30, 65] on icon at bounding box center [24, 62] width 15 height 15
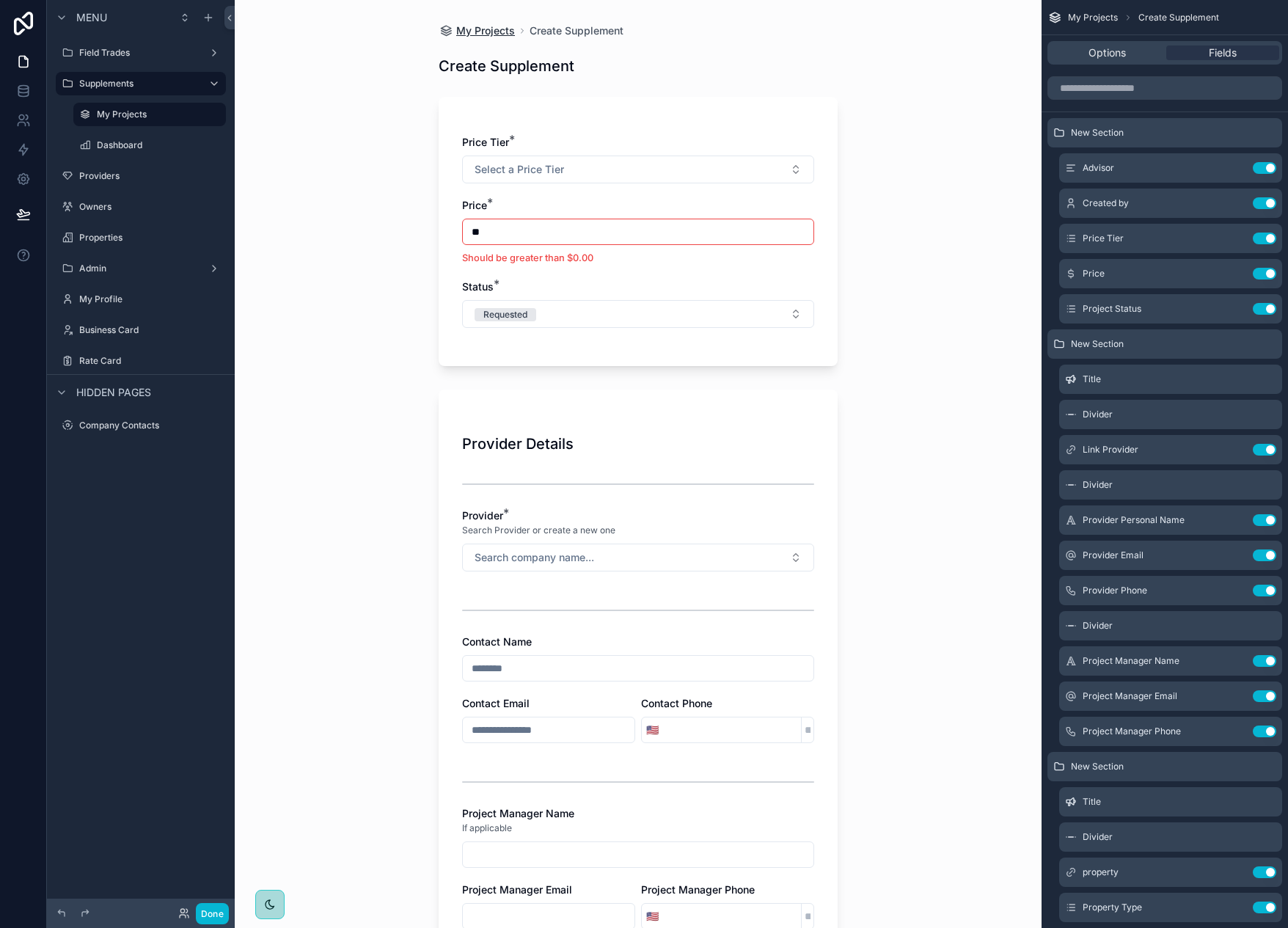
click at [476, 31] on span "My Projects" at bounding box center [485, 31] width 58 height 15
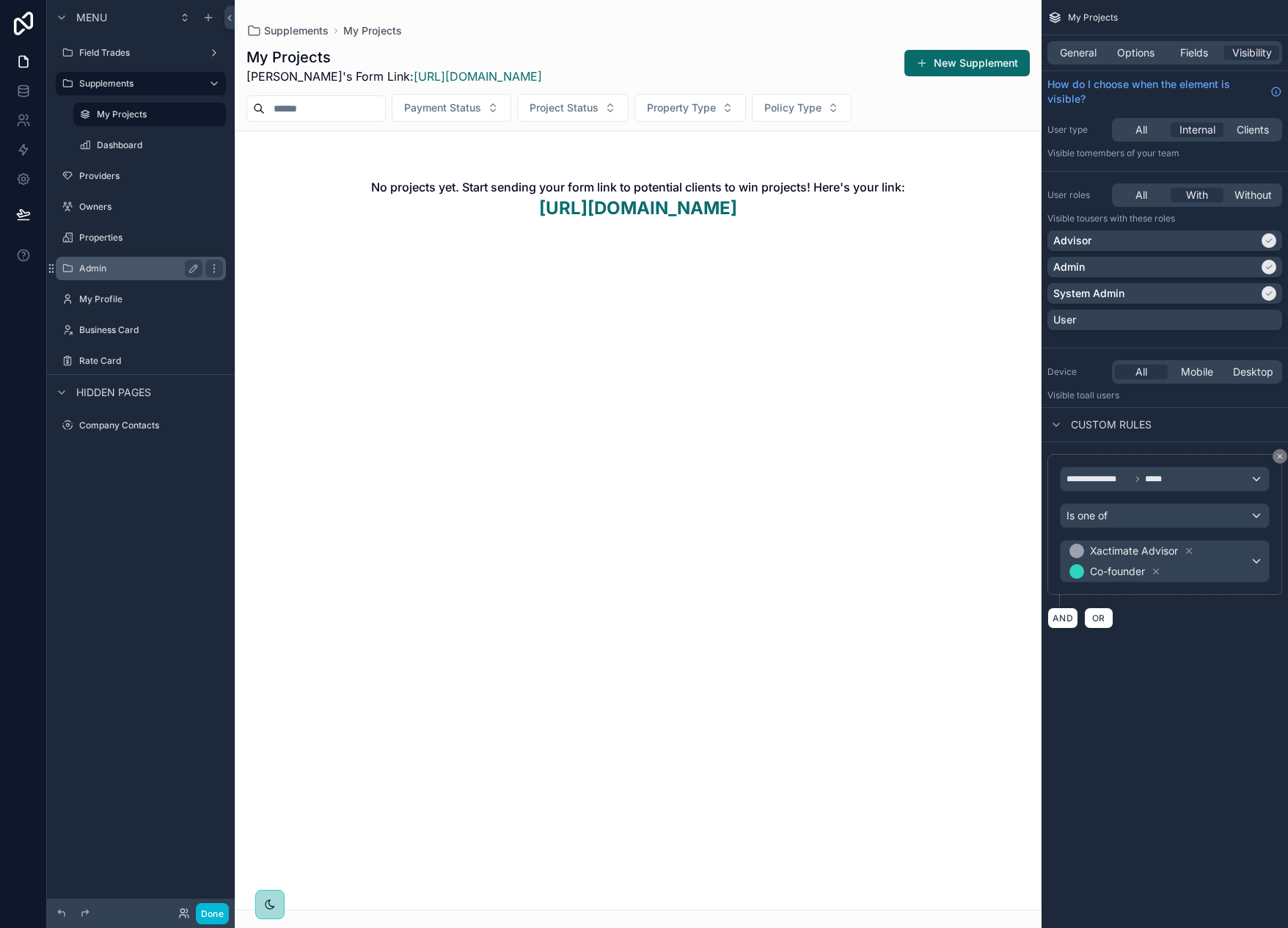
click at [109, 273] on label "Admin" at bounding box center [137, 269] width 117 height 12
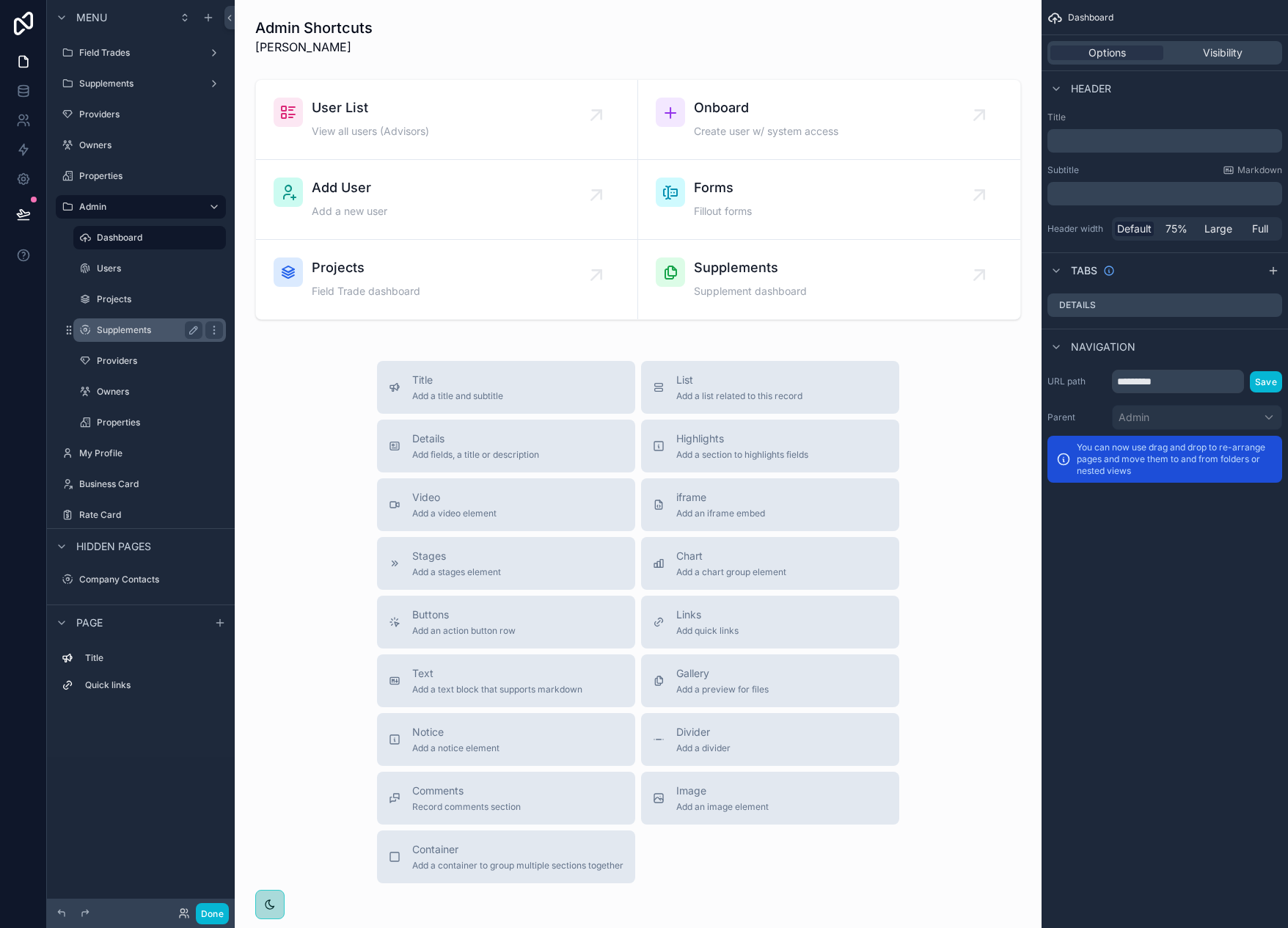
click at [145, 329] on label "Supplements" at bounding box center [146, 330] width 100 height 12
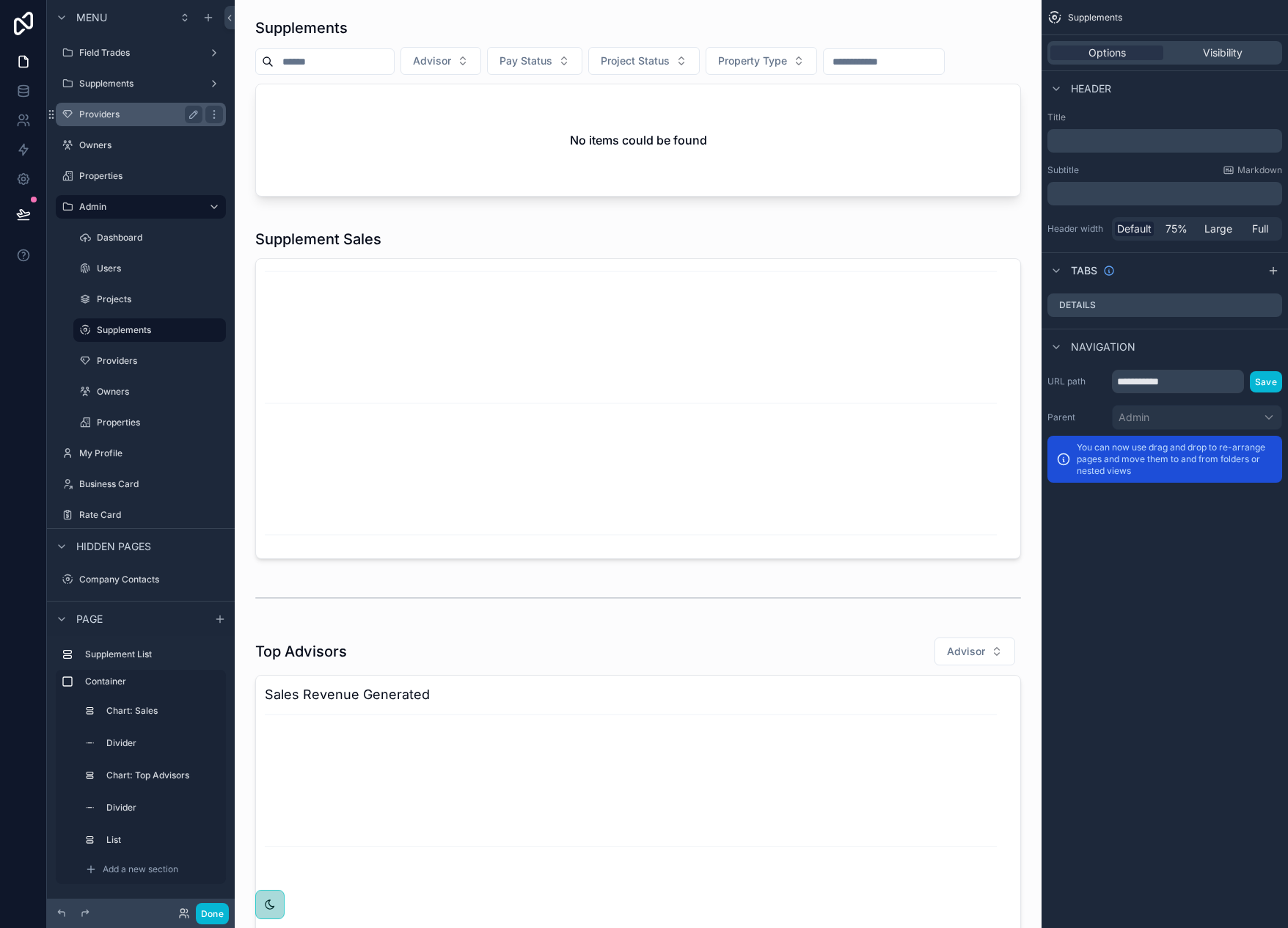
click at [117, 118] on label "Providers" at bounding box center [137, 115] width 117 height 12
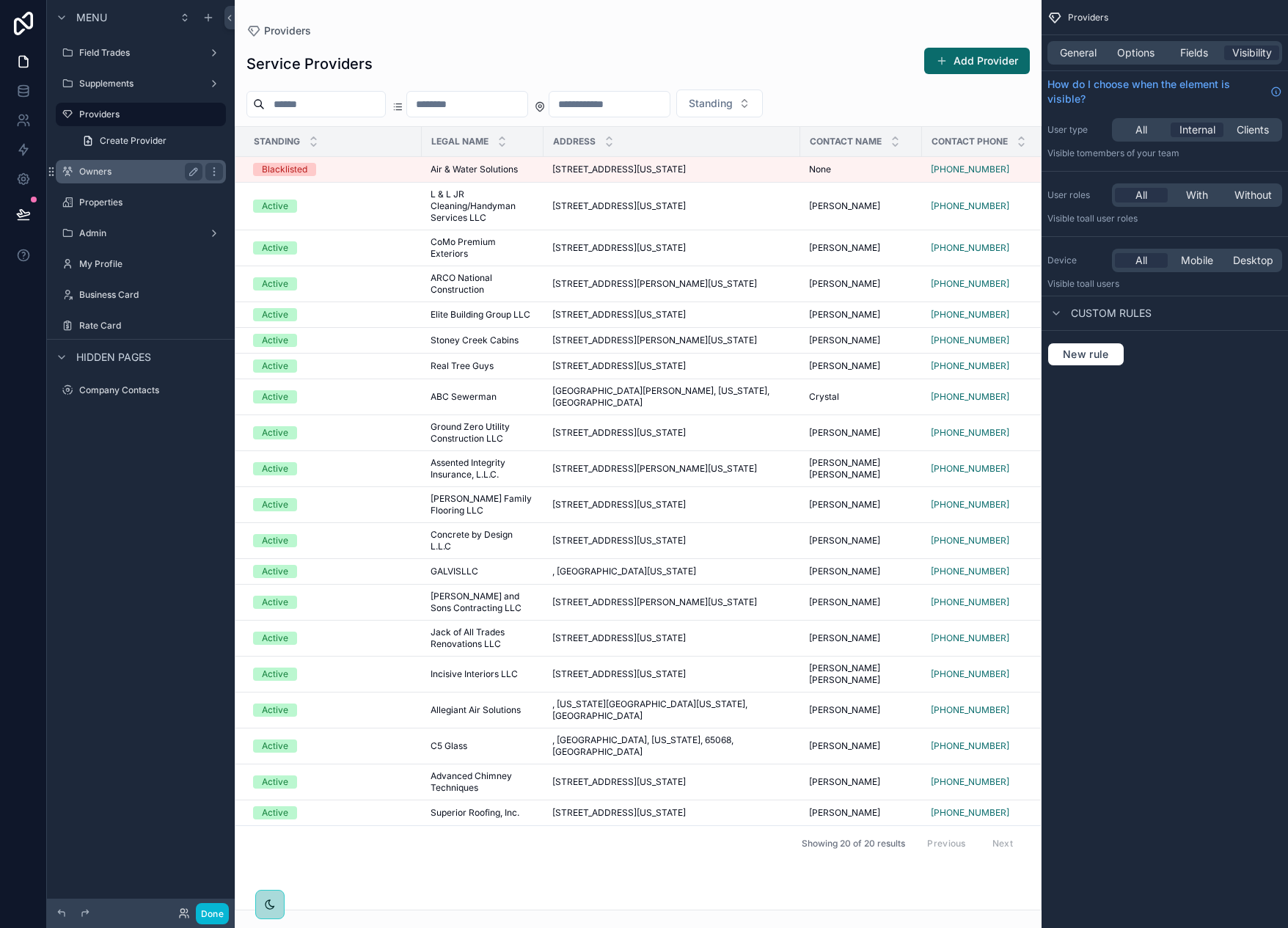
click at [134, 173] on label "Owners" at bounding box center [137, 171] width 117 height 12
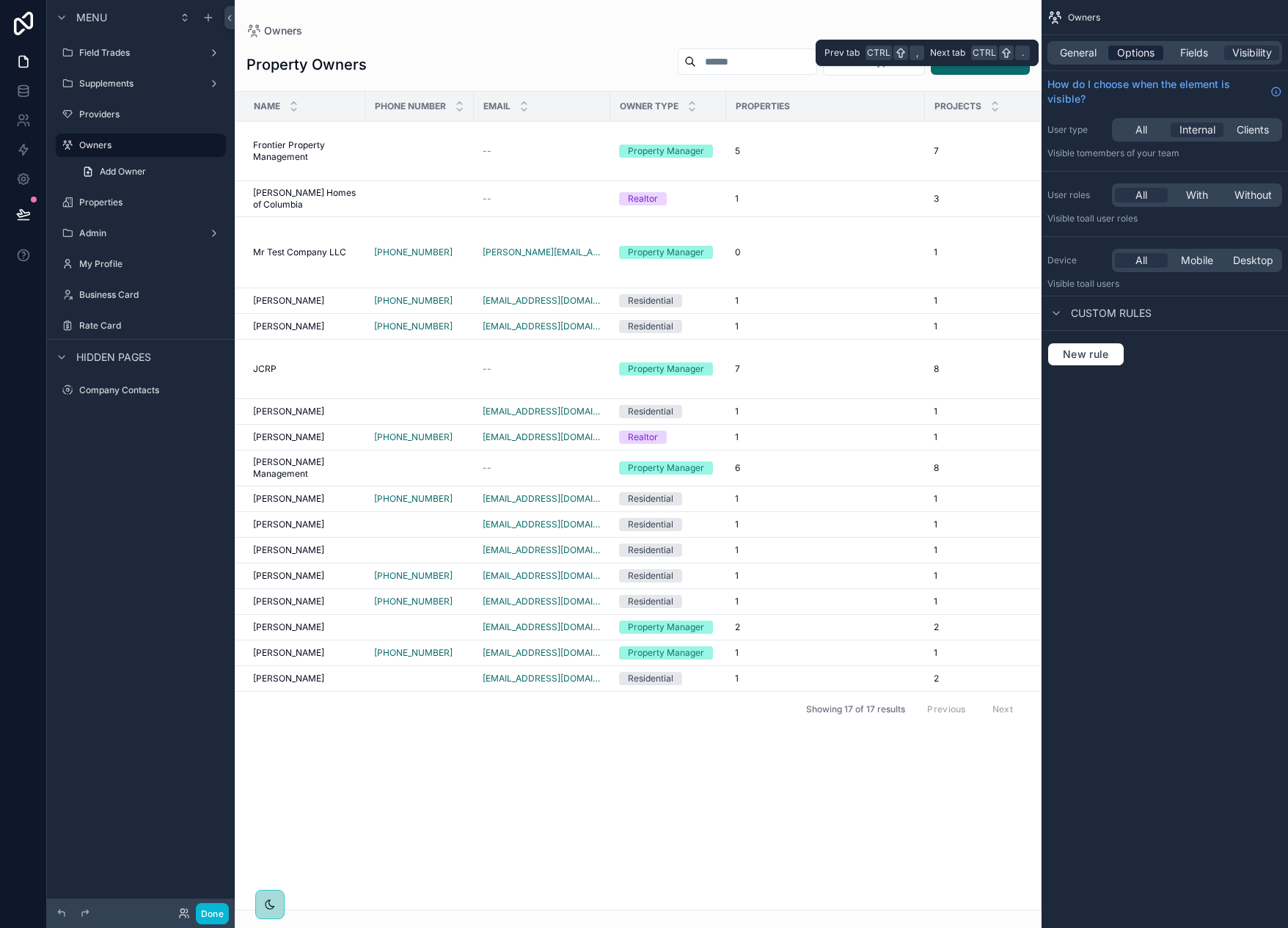
click at [1143, 52] on span "Options" at bounding box center [1136, 53] width 38 height 15
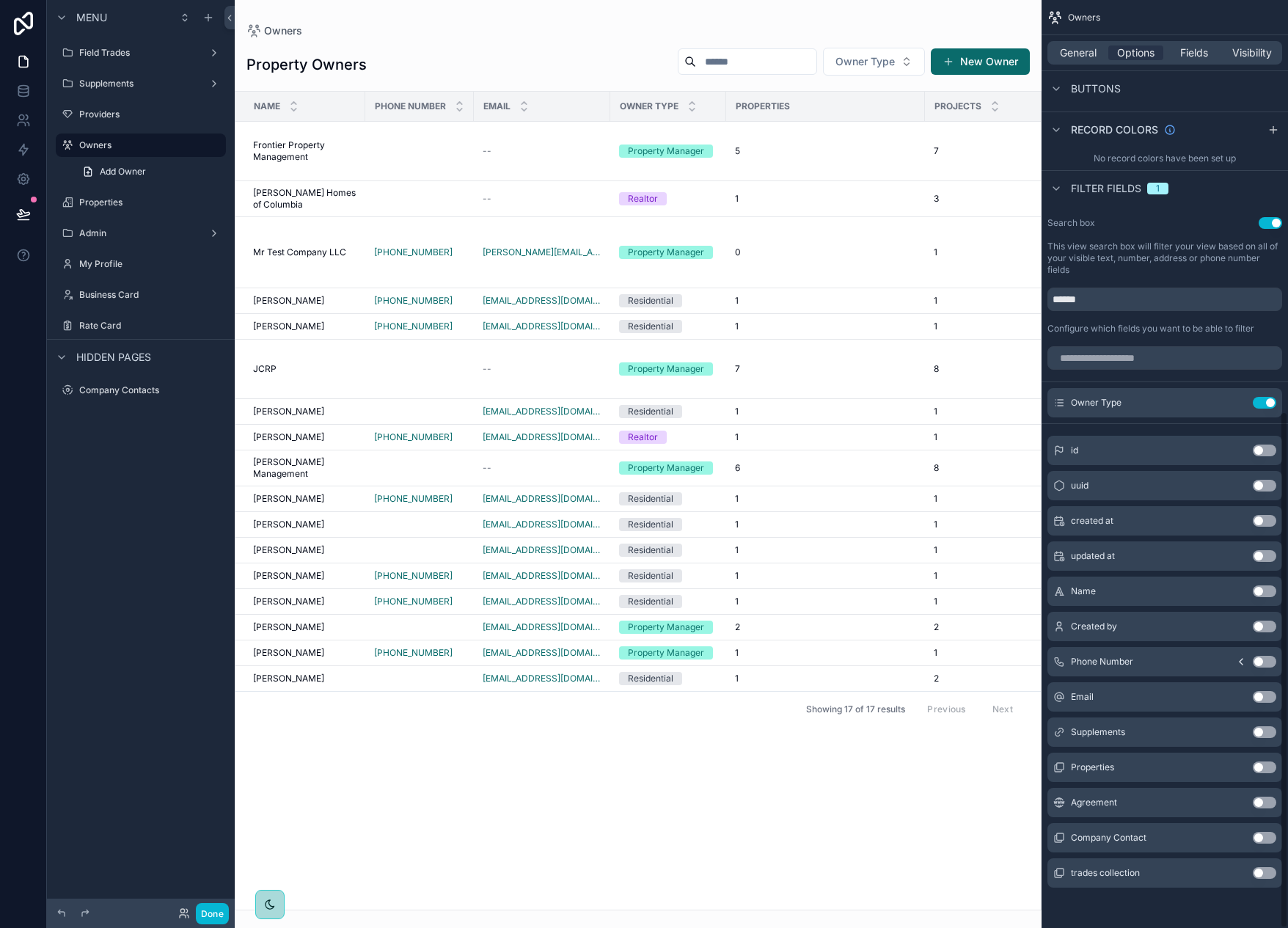
scroll to position [737, 0]
click at [1257, 592] on button "Use setting" at bounding box center [1265, 591] width 24 height 12
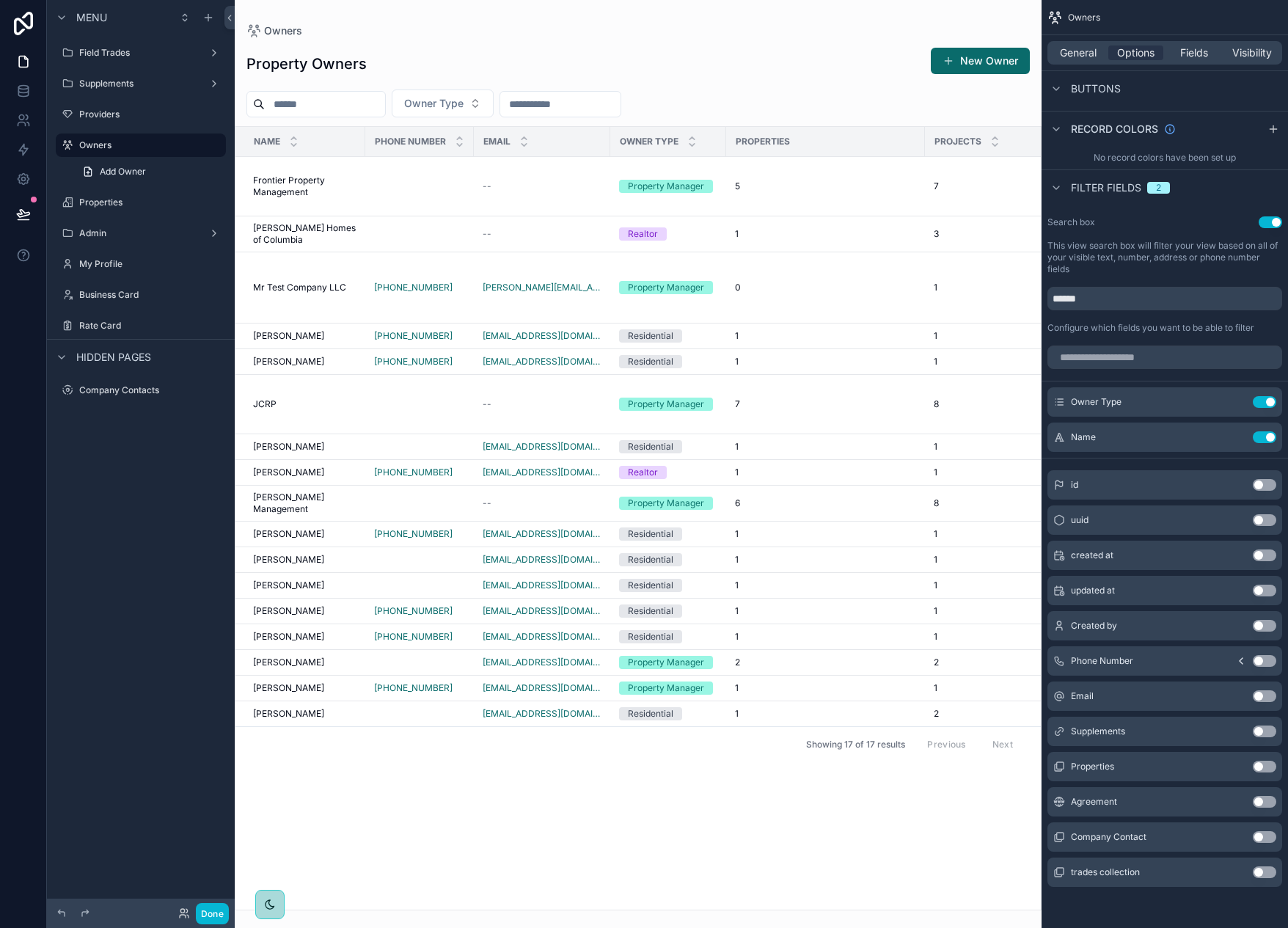
click at [625, 98] on div "scrollable content" at bounding box center [638, 464] width 807 height 928
click at [1237, 435] on icon "scrollable content" at bounding box center [1236, 437] width 12 height 12
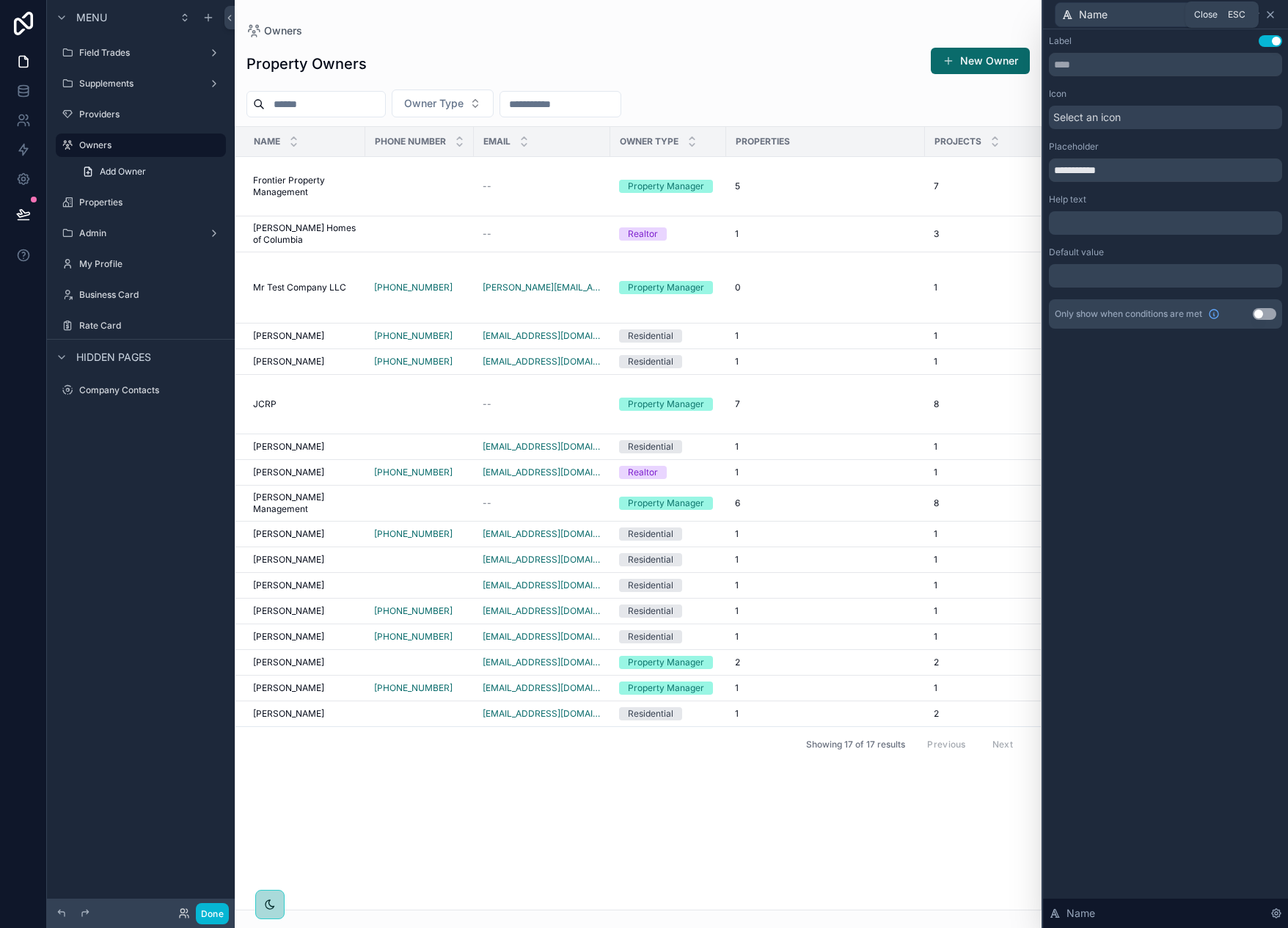
click at [1271, 9] on icon at bounding box center [1270, 15] width 12 height 12
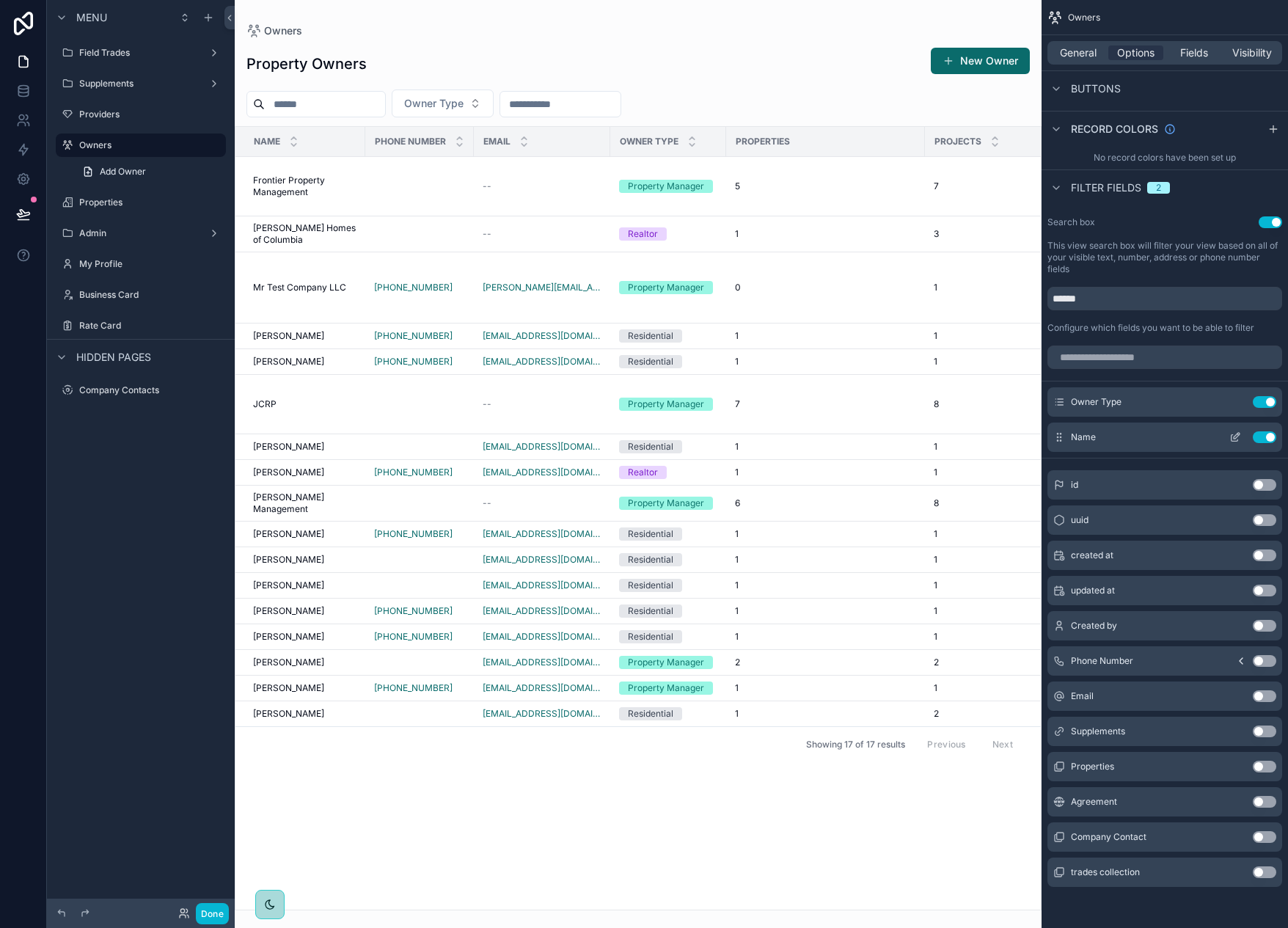
click at [1265, 436] on button "Use setting" at bounding box center [1265, 437] width 24 height 12
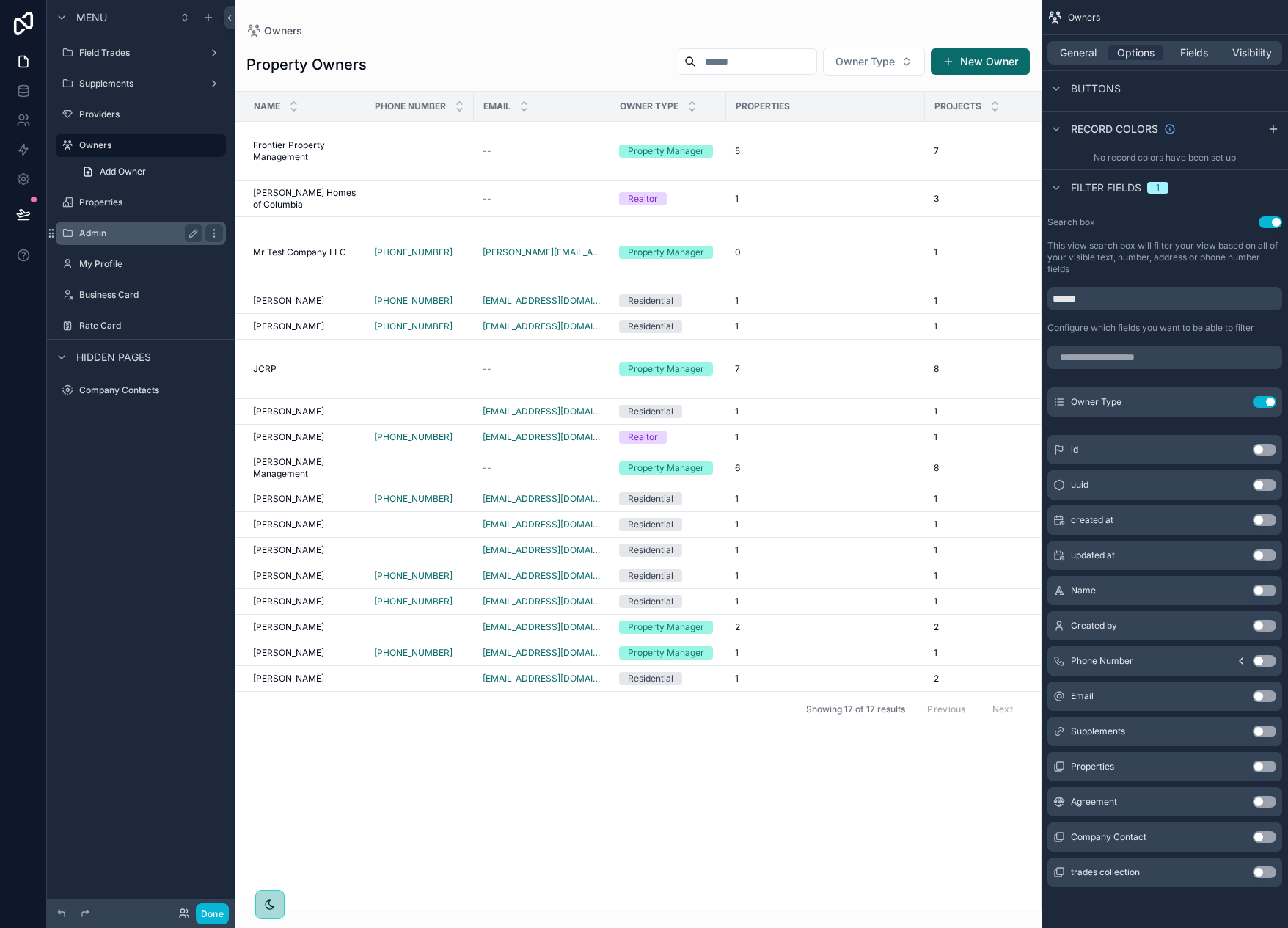
click at [142, 233] on label "Admin" at bounding box center [137, 233] width 117 height 12
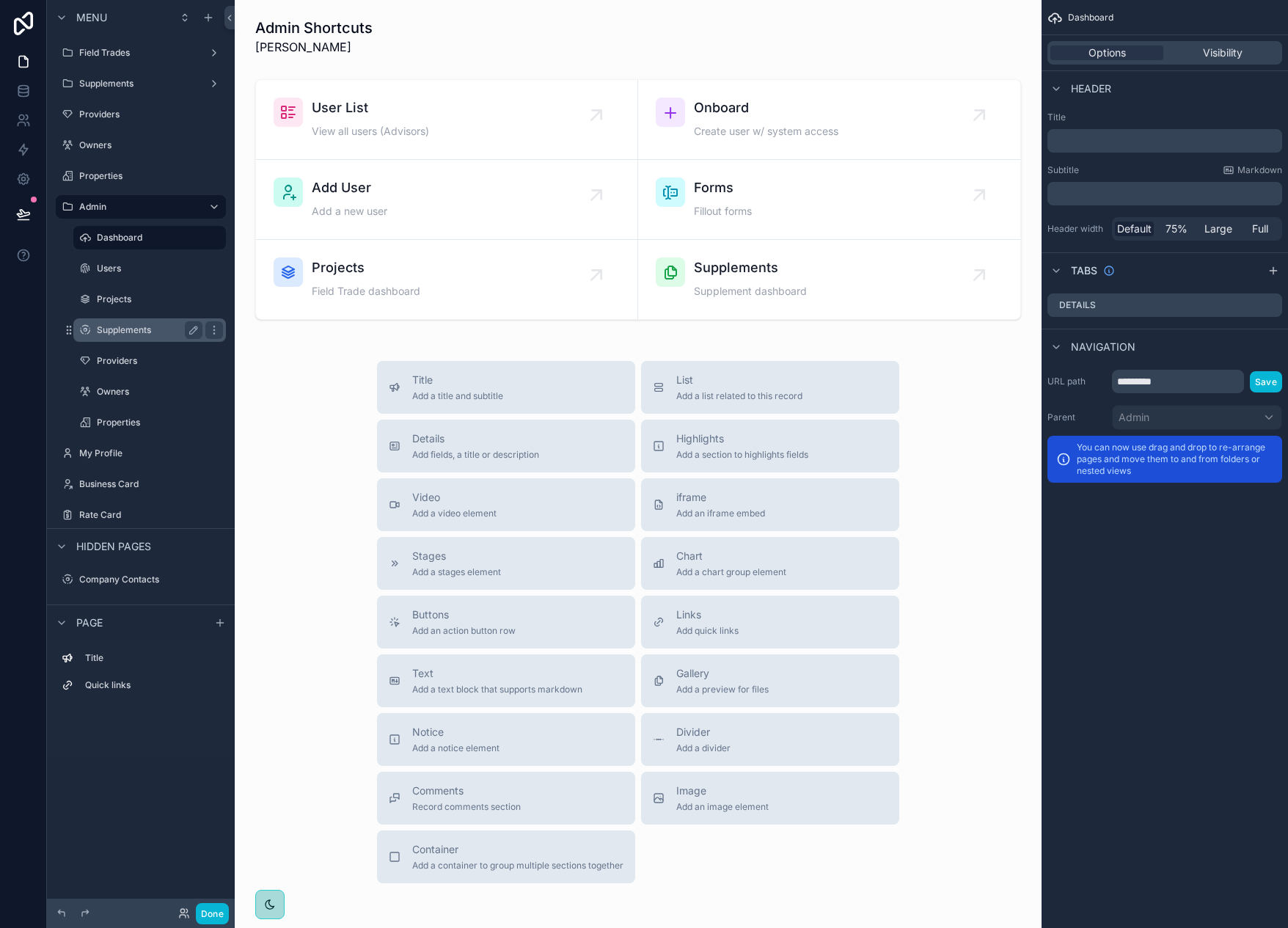
click at [150, 330] on label "Supplements" at bounding box center [146, 330] width 100 height 12
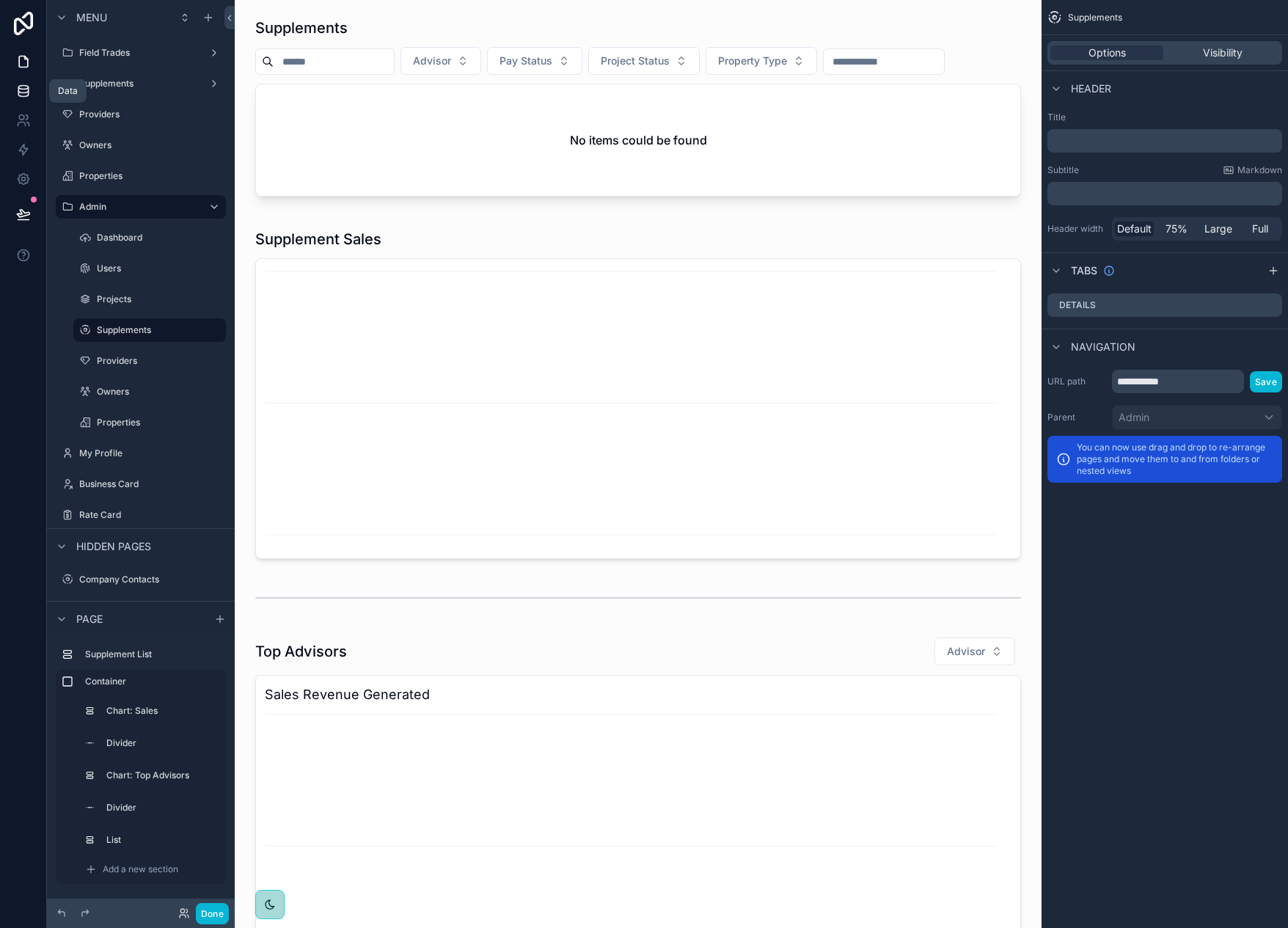
click at [28, 81] on link at bounding box center [23, 91] width 47 height 30
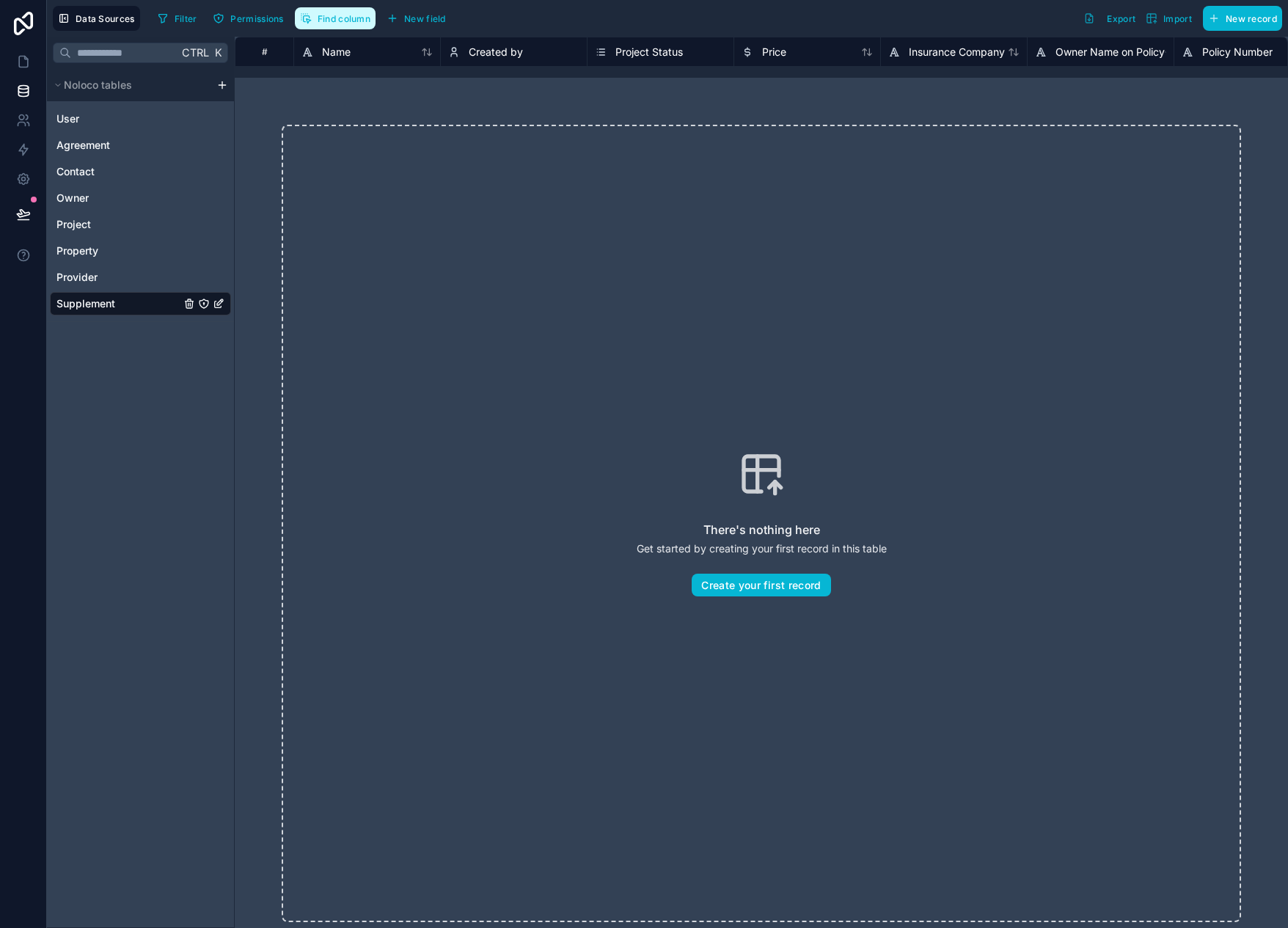
click at [359, 18] on span "Find column" at bounding box center [344, 18] width 53 height 11
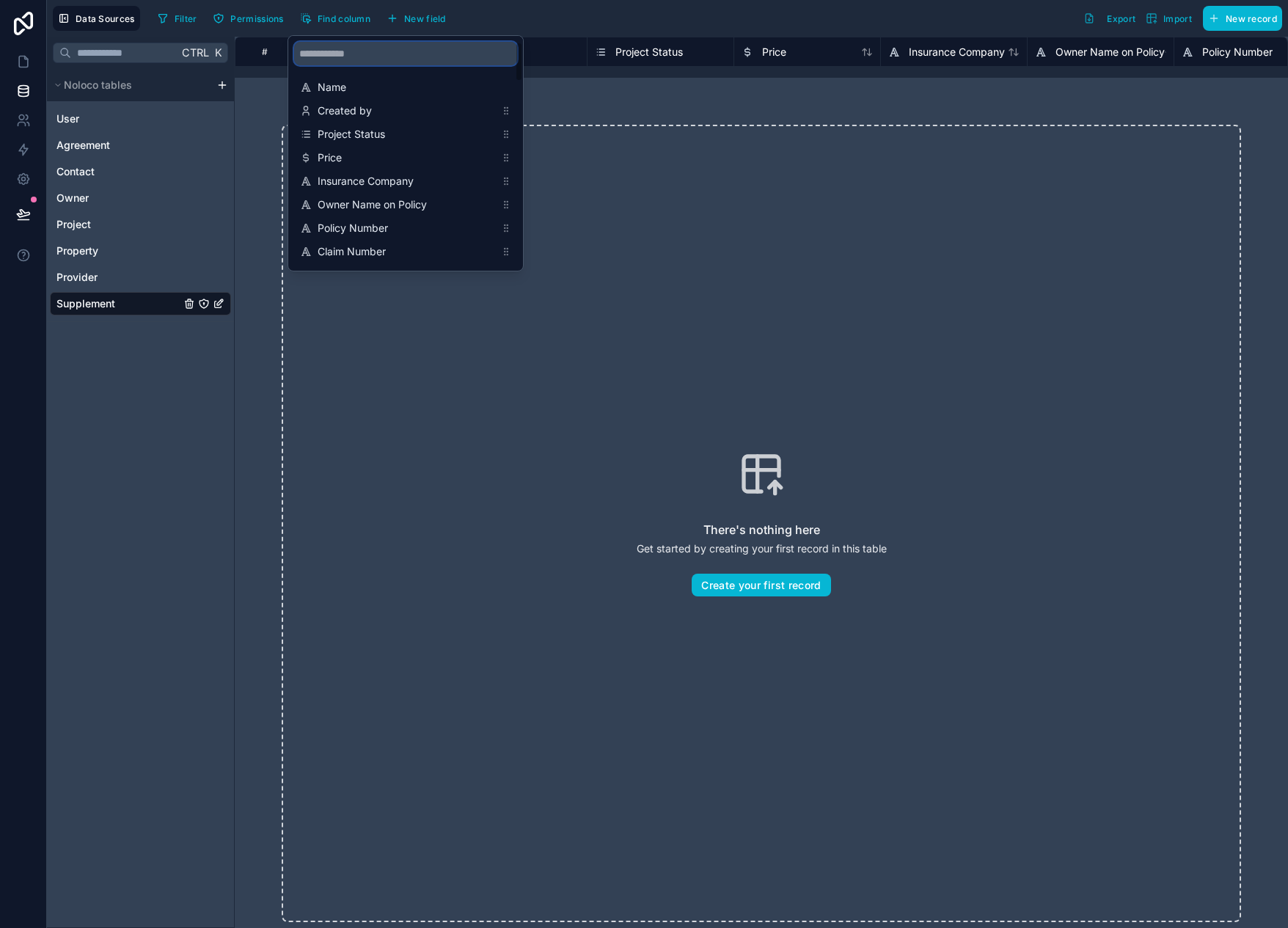
click at [363, 47] on input "scrollable content" at bounding box center [405, 54] width 223 height 24
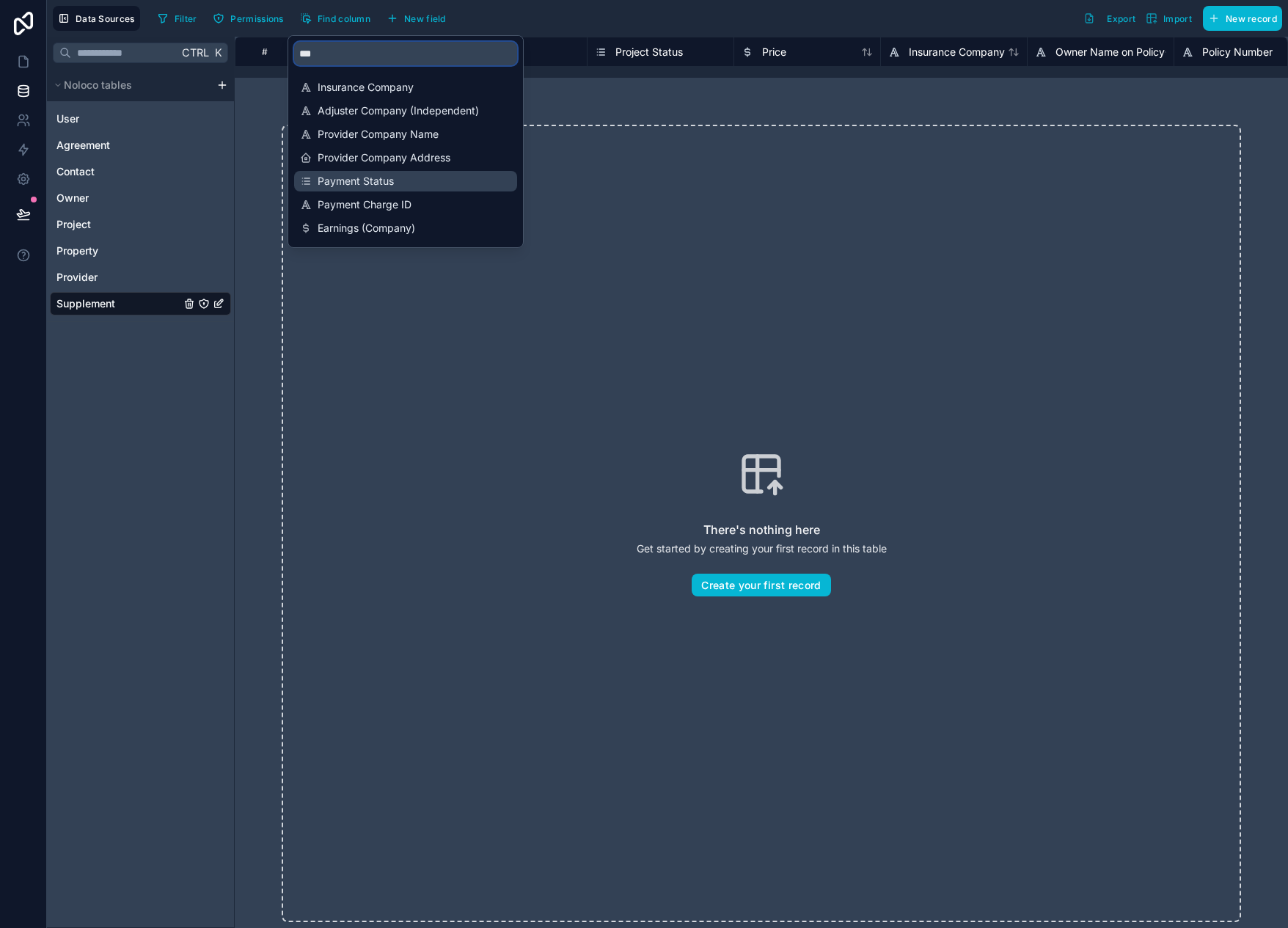
type input "***"
click at [386, 180] on span "Payment Status" at bounding box center [406, 181] width 177 height 15
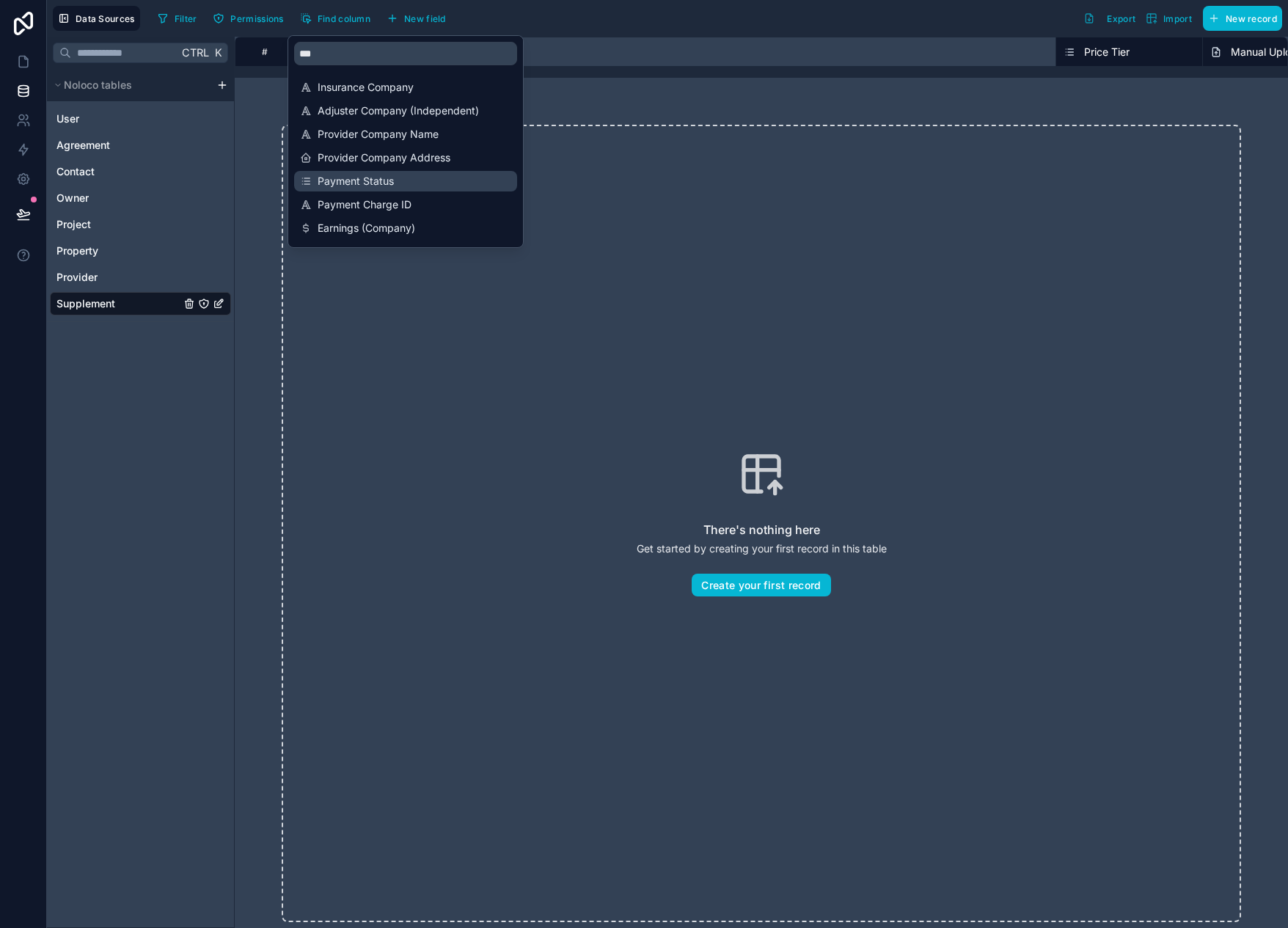
scroll to position [0, 6456]
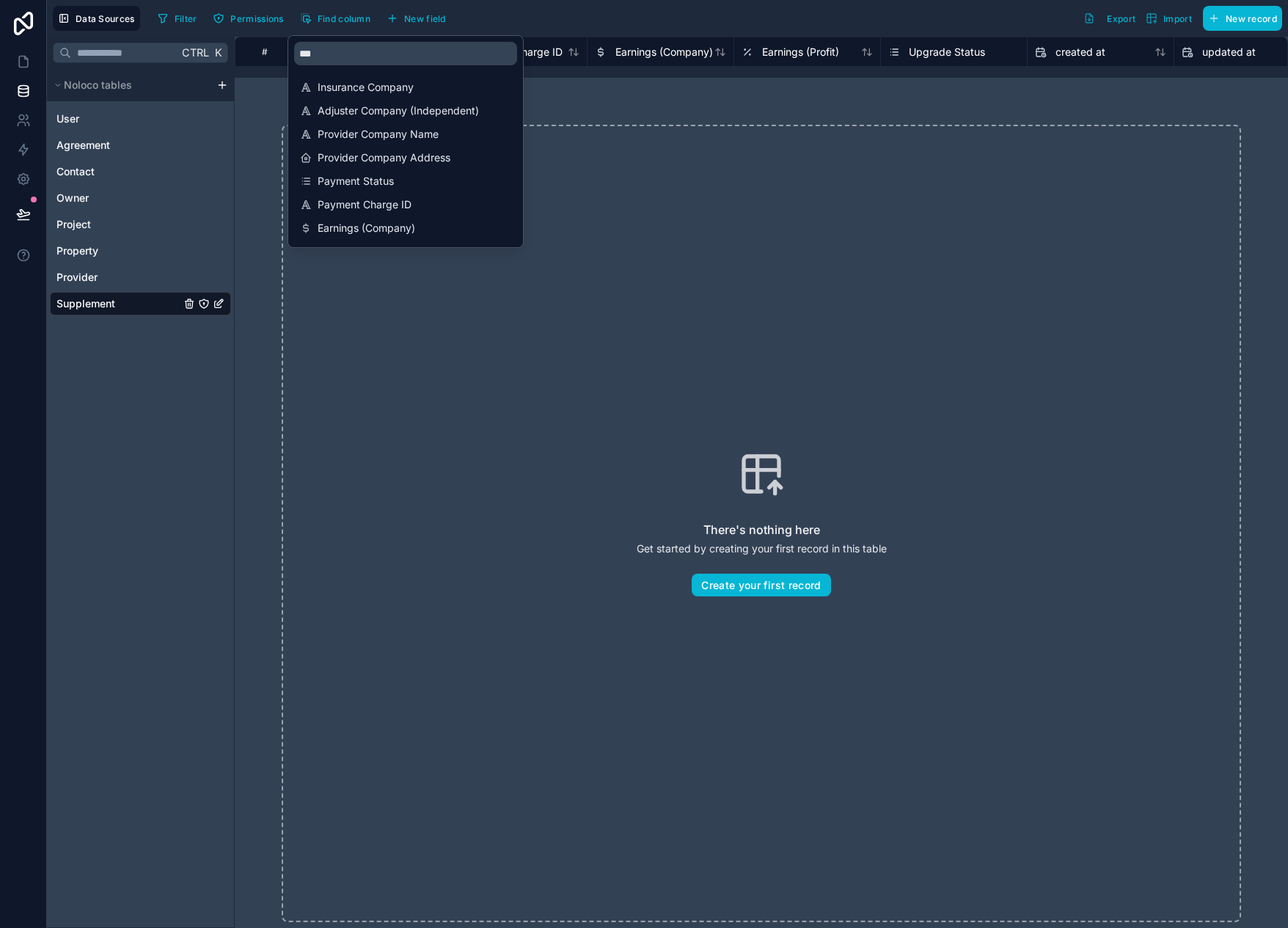
click at [842, 169] on div "There's nothing here Get started by creating your first record in this table Cr…" at bounding box center [761, 524] width 959 height 798
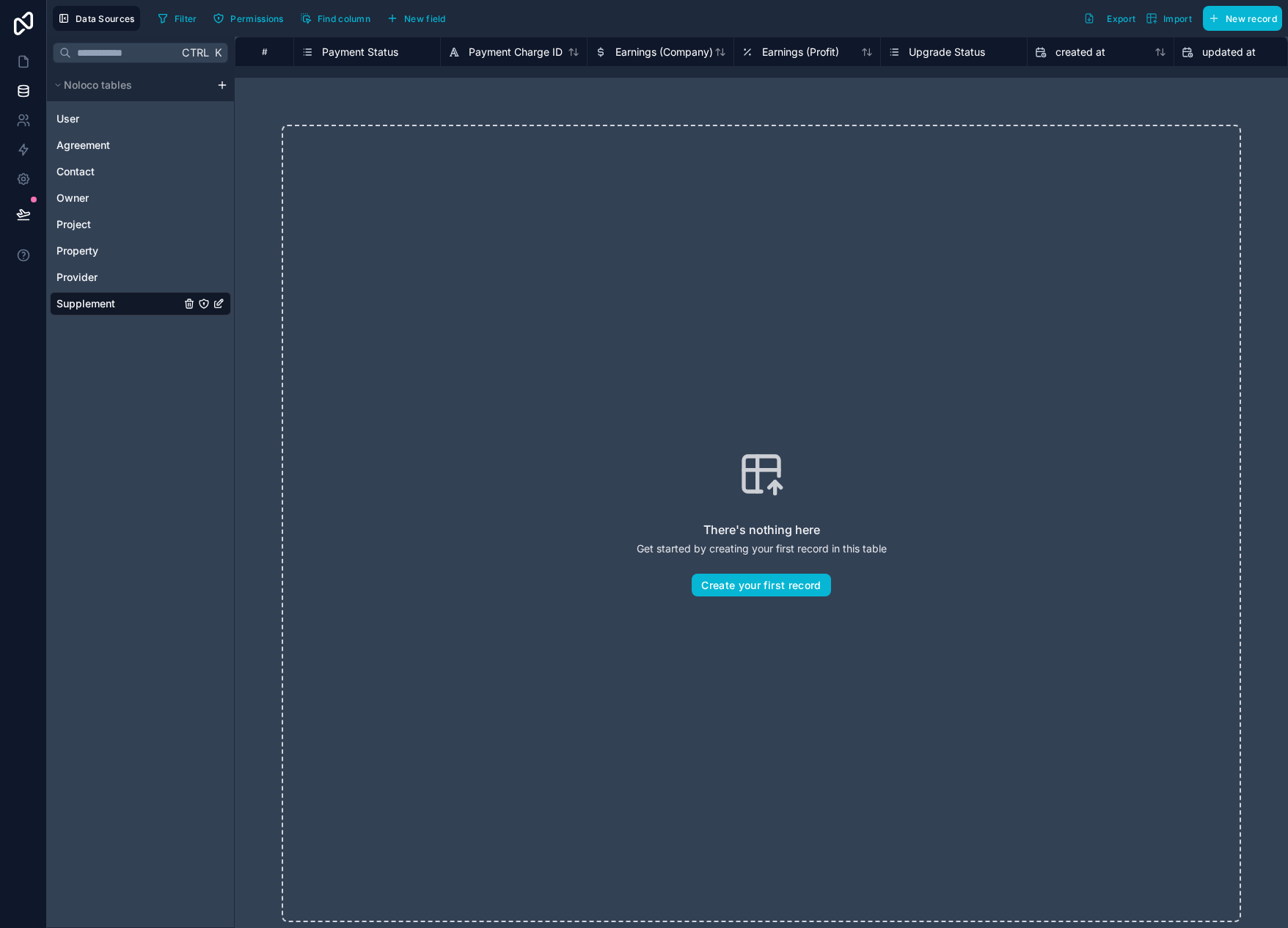
click at [359, 52] on span "Payment Status" at bounding box center [360, 52] width 76 height 15
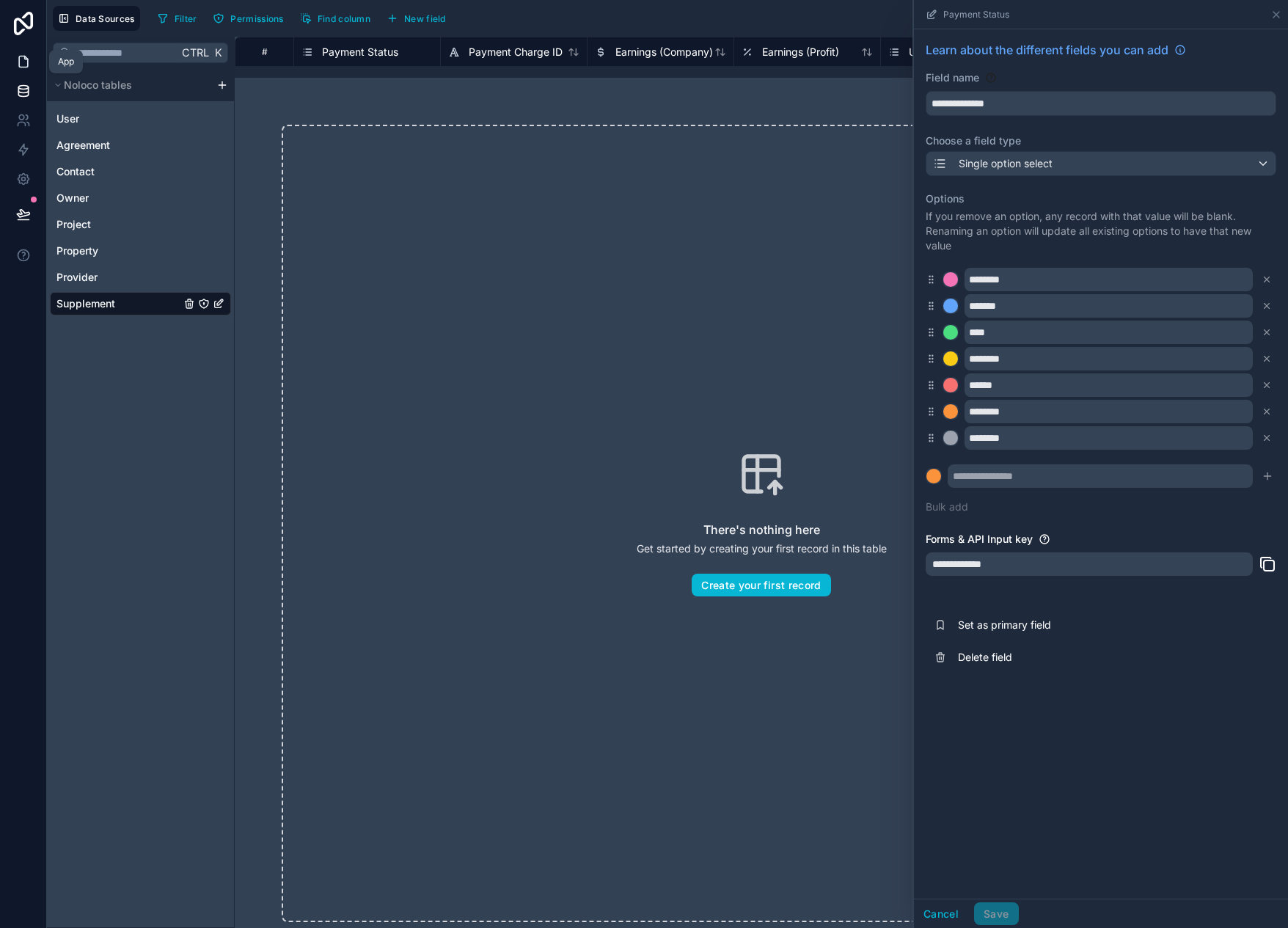
click at [27, 60] on icon at bounding box center [24, 62] width 15 height 15
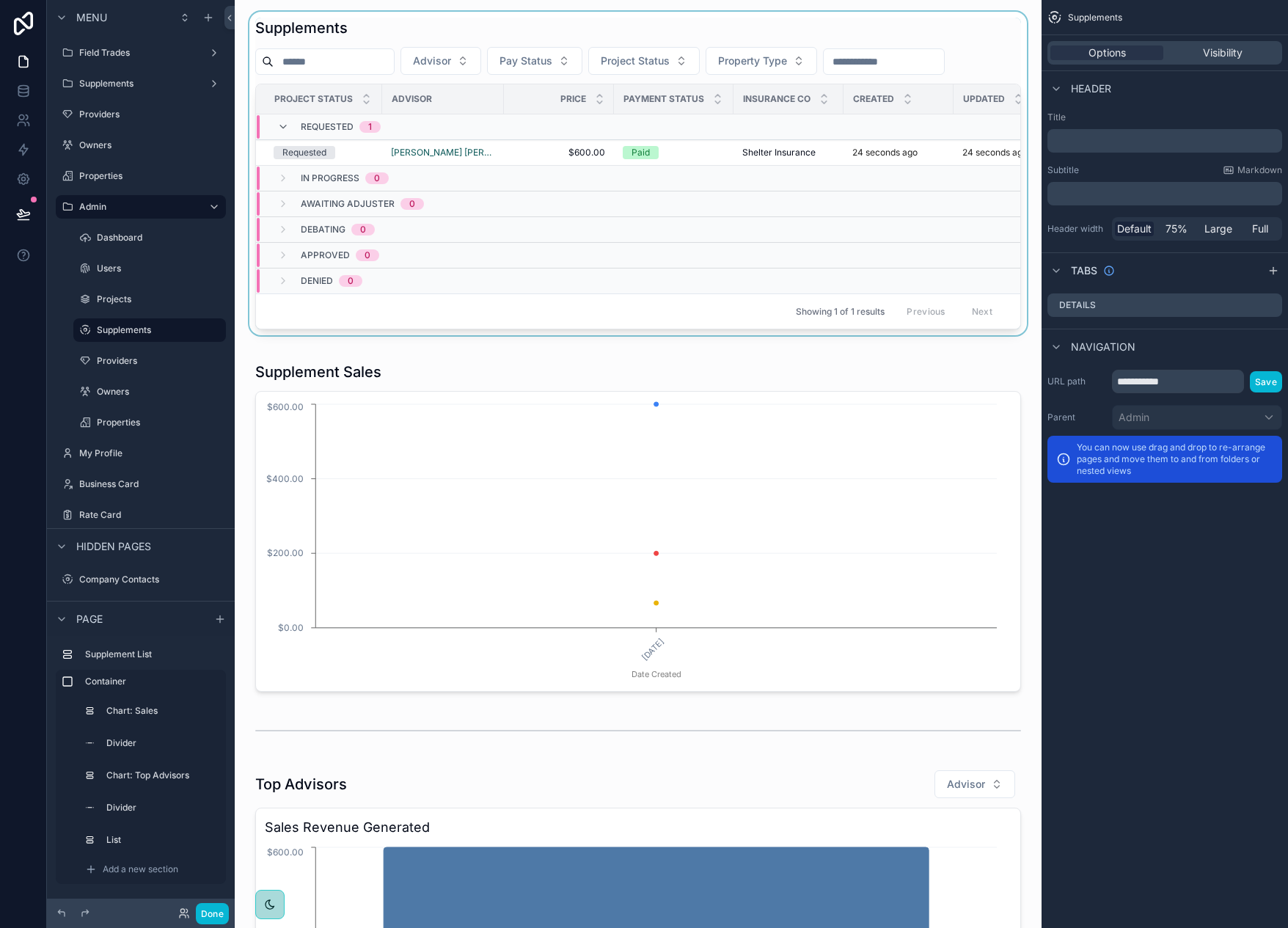
click at [608, 329] on div "Showing 1 of 1 results Previous Next" at bounding box center [638, 311] width 764 height 35
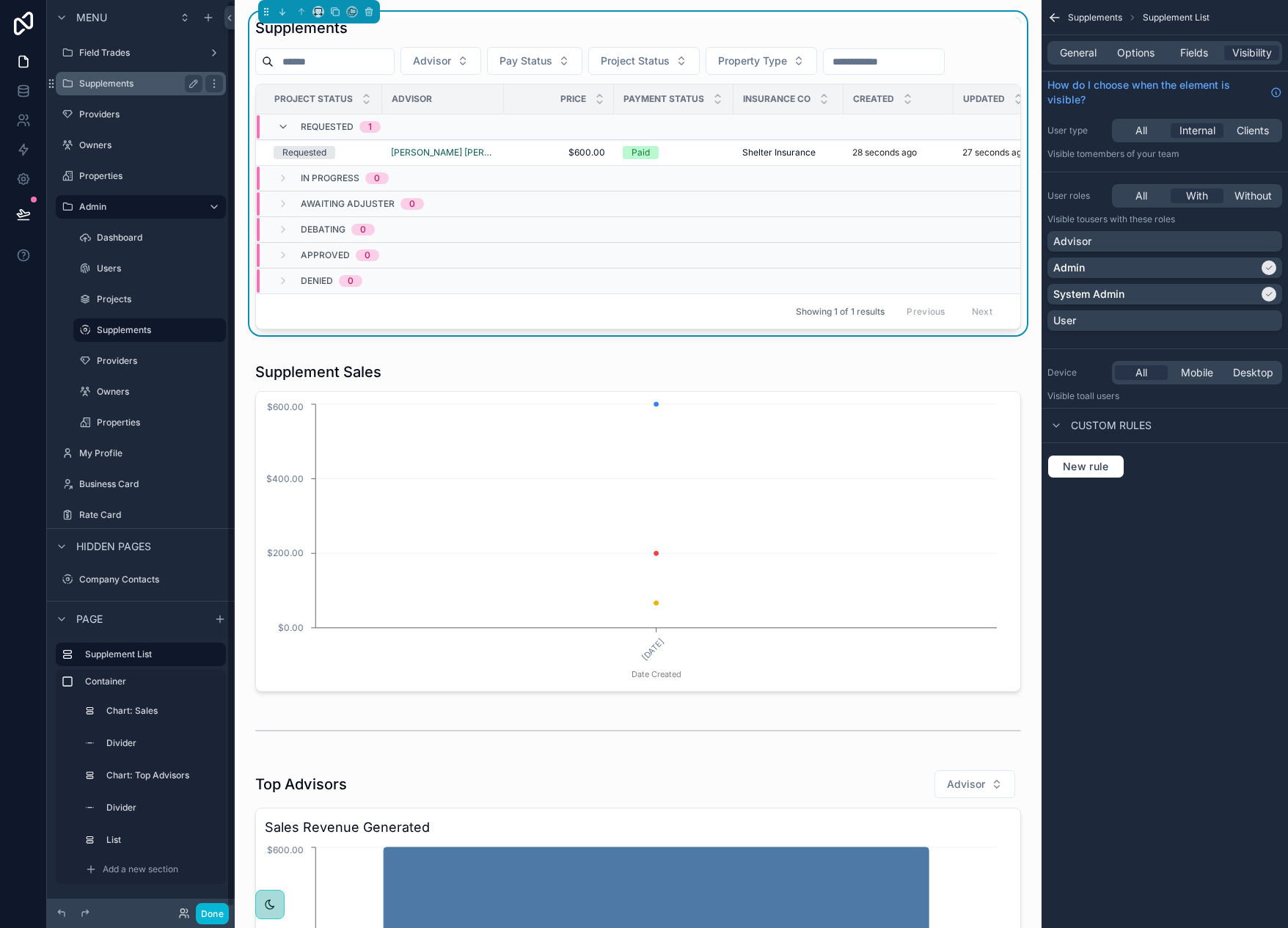
click at [127, 83] on label "Supplements" at bounding box center [137, 83] width 117 height 12
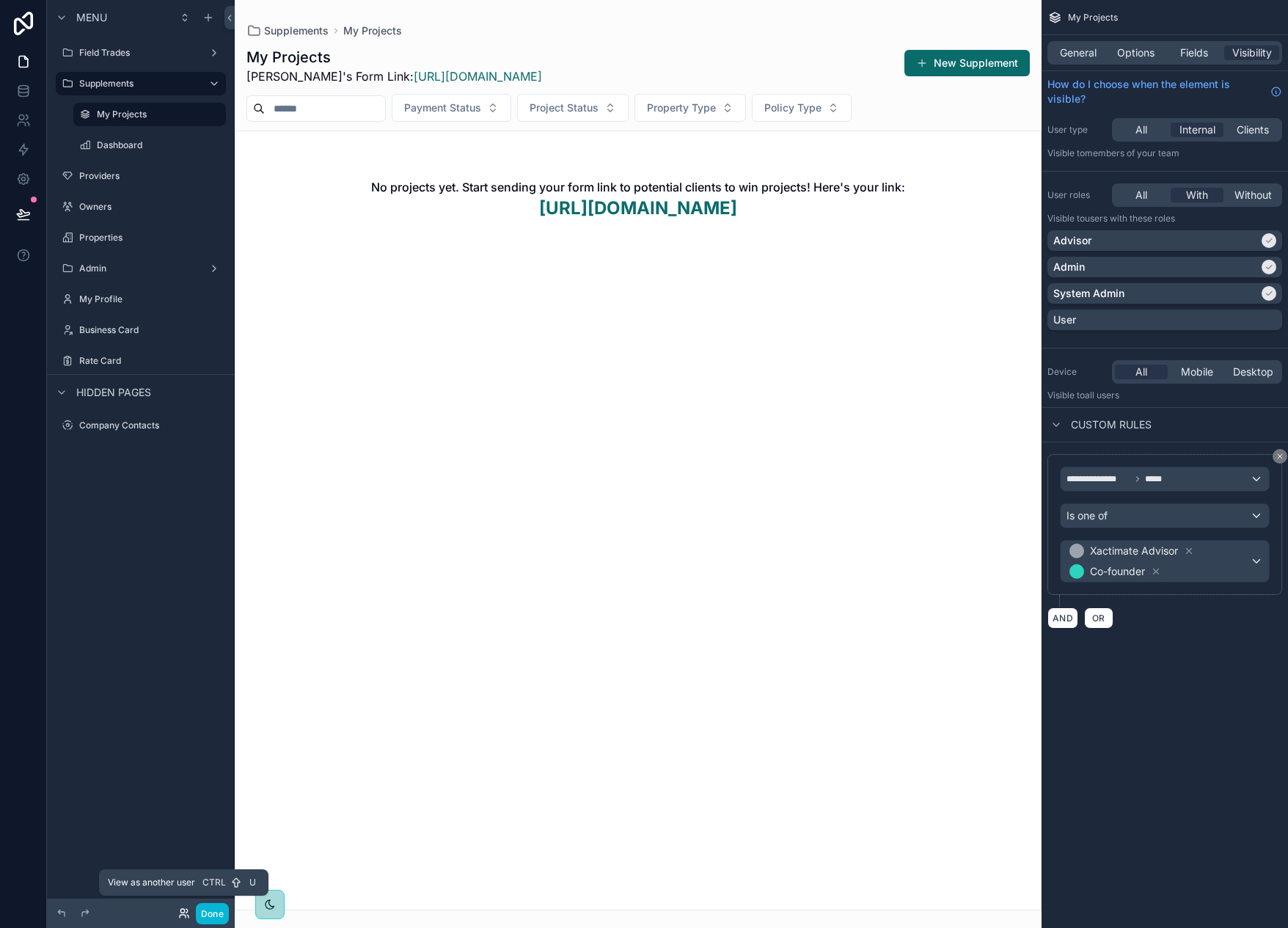
click at [185, 917] on icon at bounding box center [182, 917] width 6 height 3
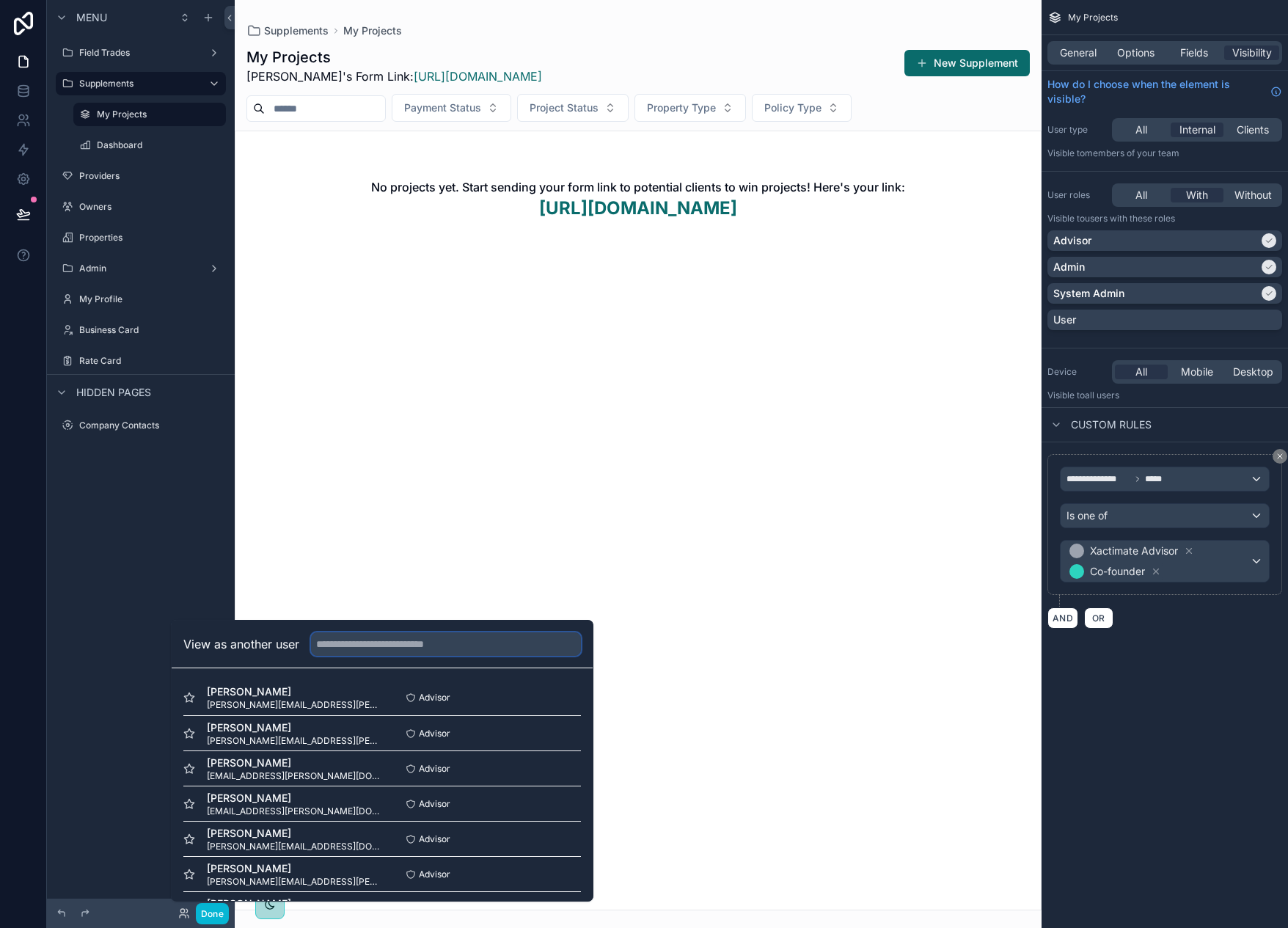
click at [375, 650] on input "text" at bounding box center [446, 644] width 270 height 24
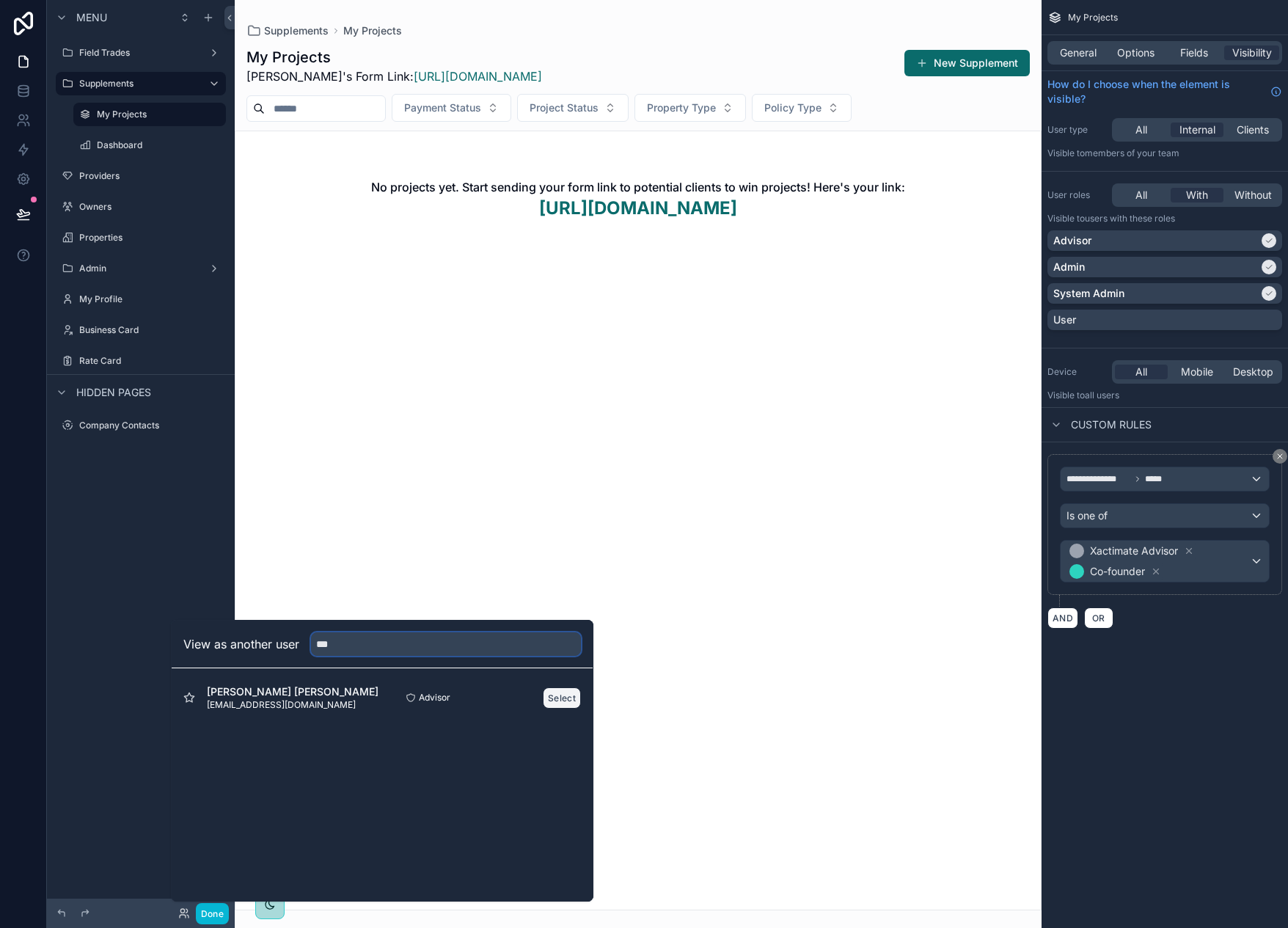
type input "***"
click at [559, 698] on button "Select" at bounding box center [562, 698] width 38 height 21
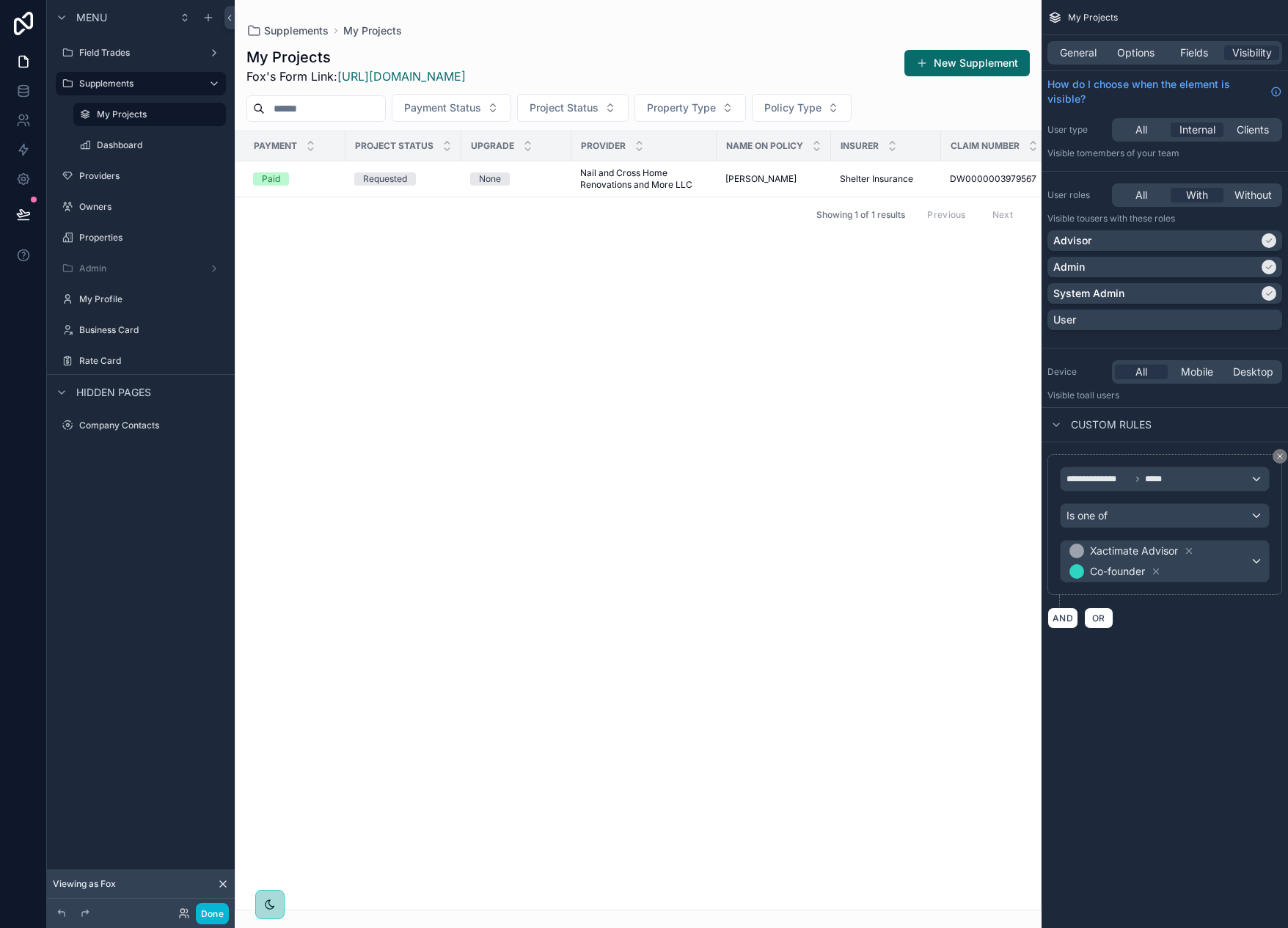
click at [553, 182] on div "scrollable content" at bounding box center [638, 464] width 807 height 928
click at [554, 191] on td "None" at bounding box center [516, 180] width 110 height 36
click at [529, 179] on div "None" at bounding box center [516, 179] width 92 height 13
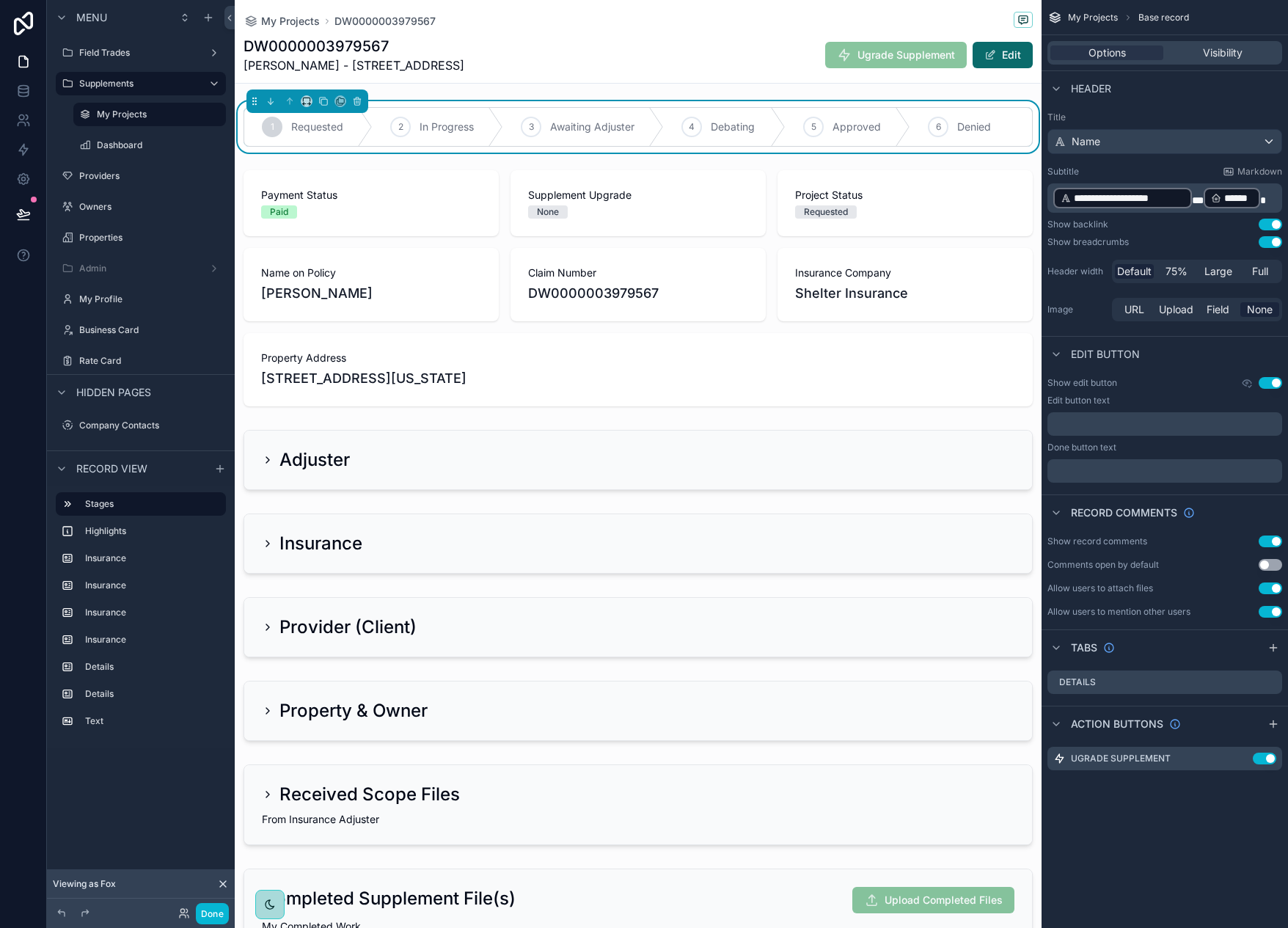
click at [572, 41] on div "DW0000003979567 [PERSON_NAME] - 9781 State Rd Ae Ugrade Supplement Edit" at bounding box center [638, 55] width 789 height 38
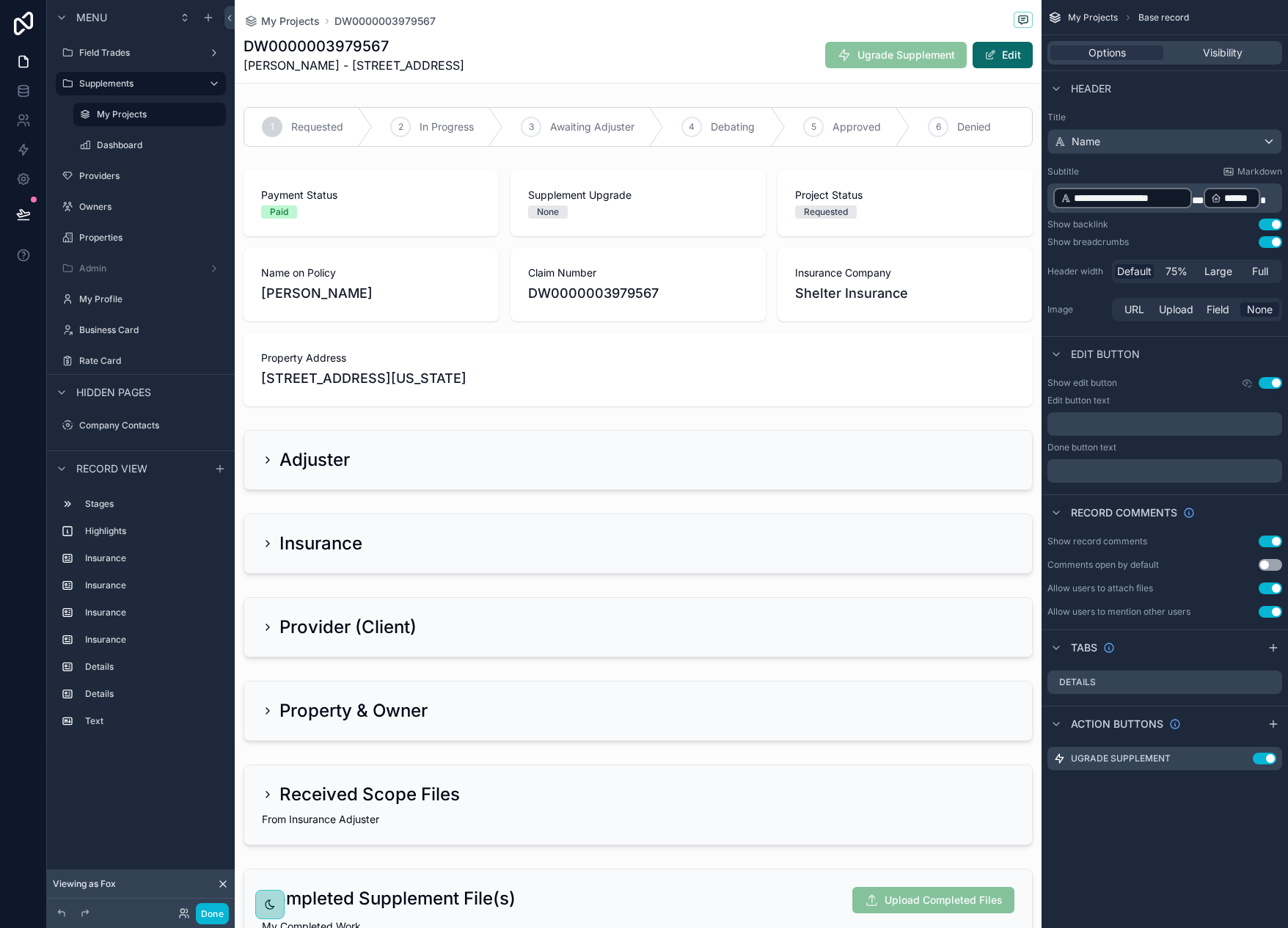
click at [645, 50] on div "DW0000003979567 [PERSON_NAME] - 9781 State Rd Ae Ugrade Supplement Edit" at bounding box center [638, 55] width 789 height 38
click at [33, 216] on button at bounding box center [24, 214] width 32 height 41
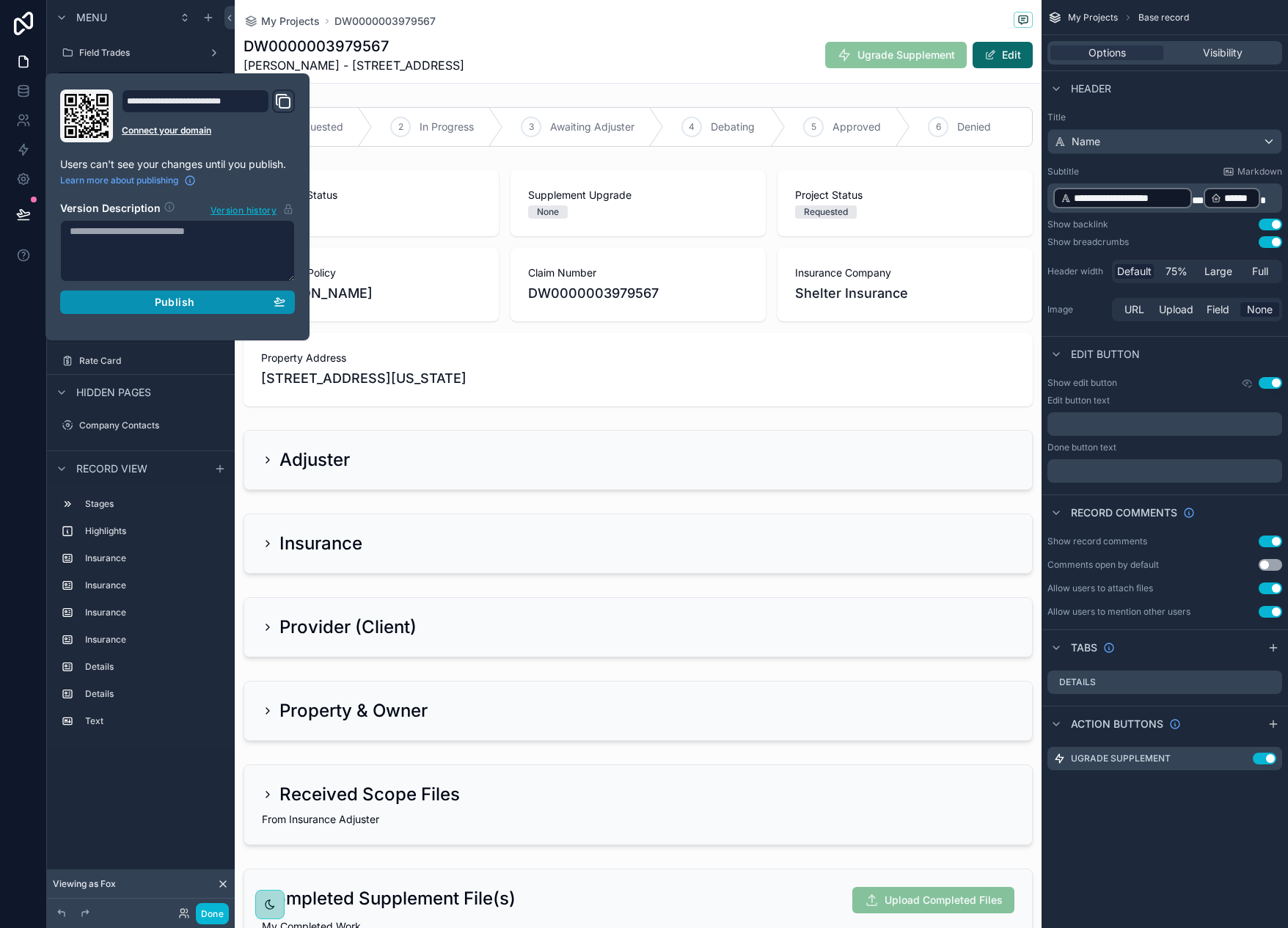
click at [140, 301] on div "Publish" at bounding box center [177, 302] width 216 height 13
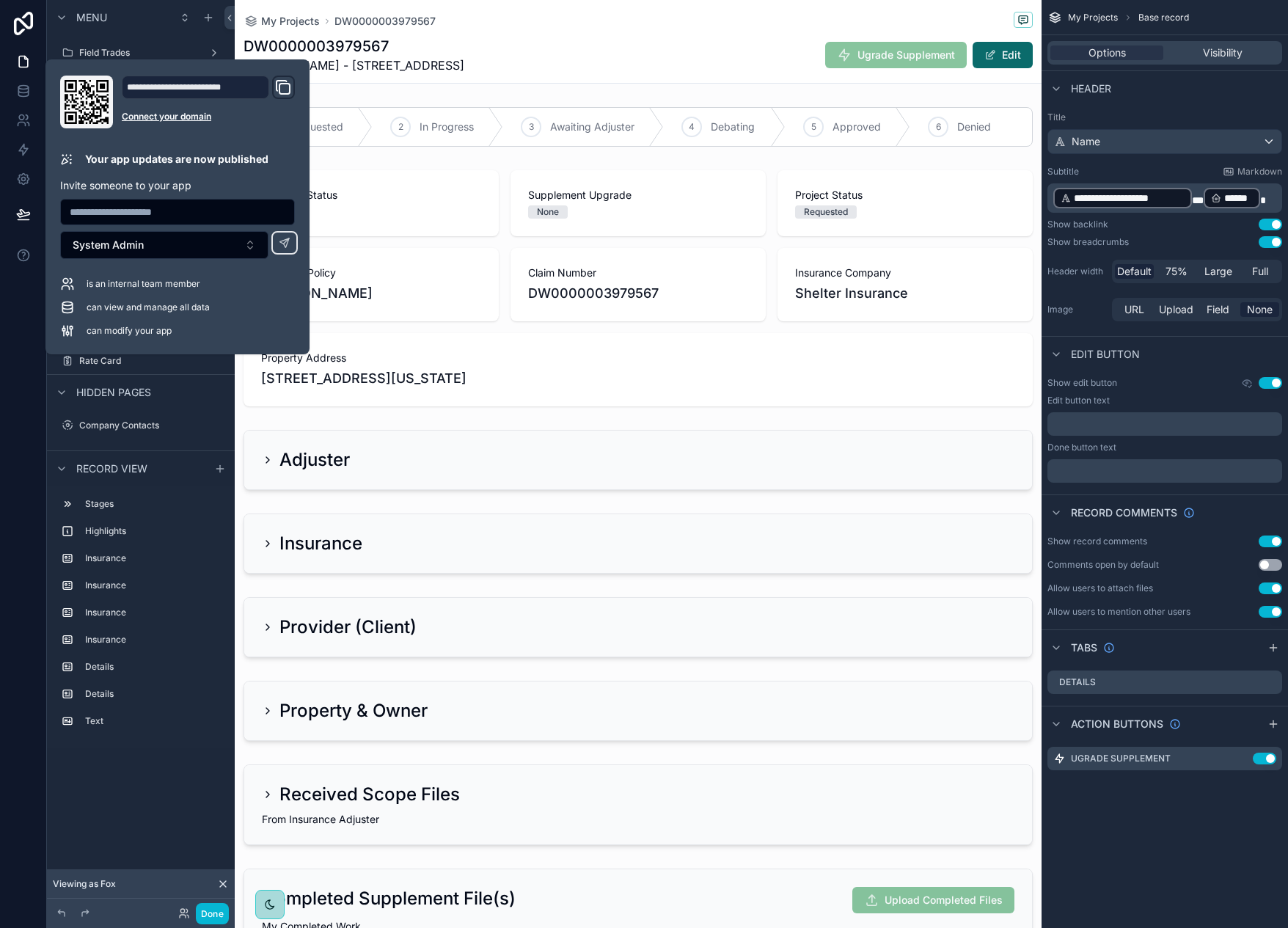
click at [738, 35] on div "My Projects DW0000003979567 DW0000003979567 [PERSON_NAME] - [STREET_ADDRESS] Ae…" at bounding box center [638, 41] width 789 height 83
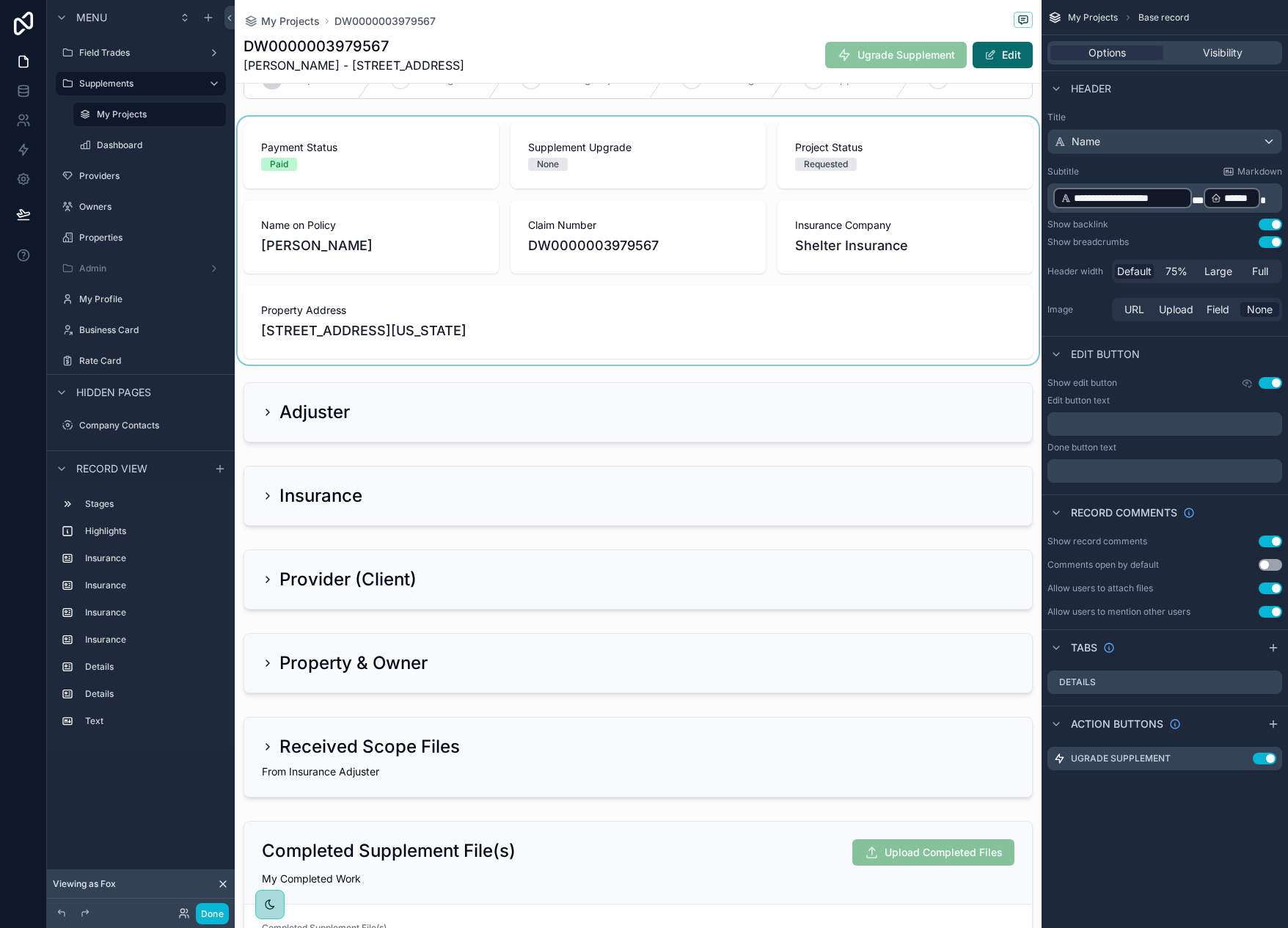
scroll to position [73, 0]
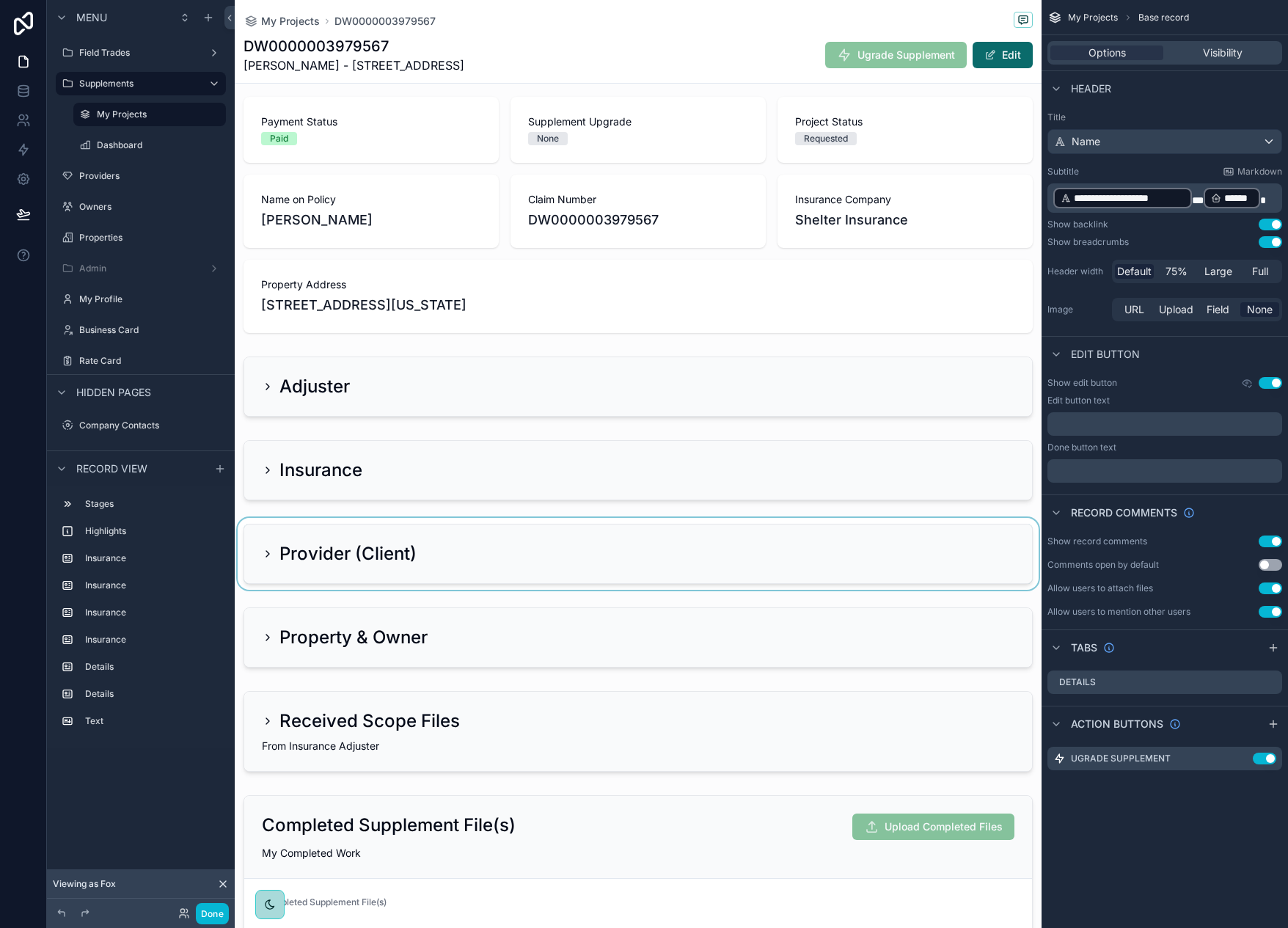
click at [270, 551] on div "scrollable content" at bounding box center [638, 553] width 807 height 72
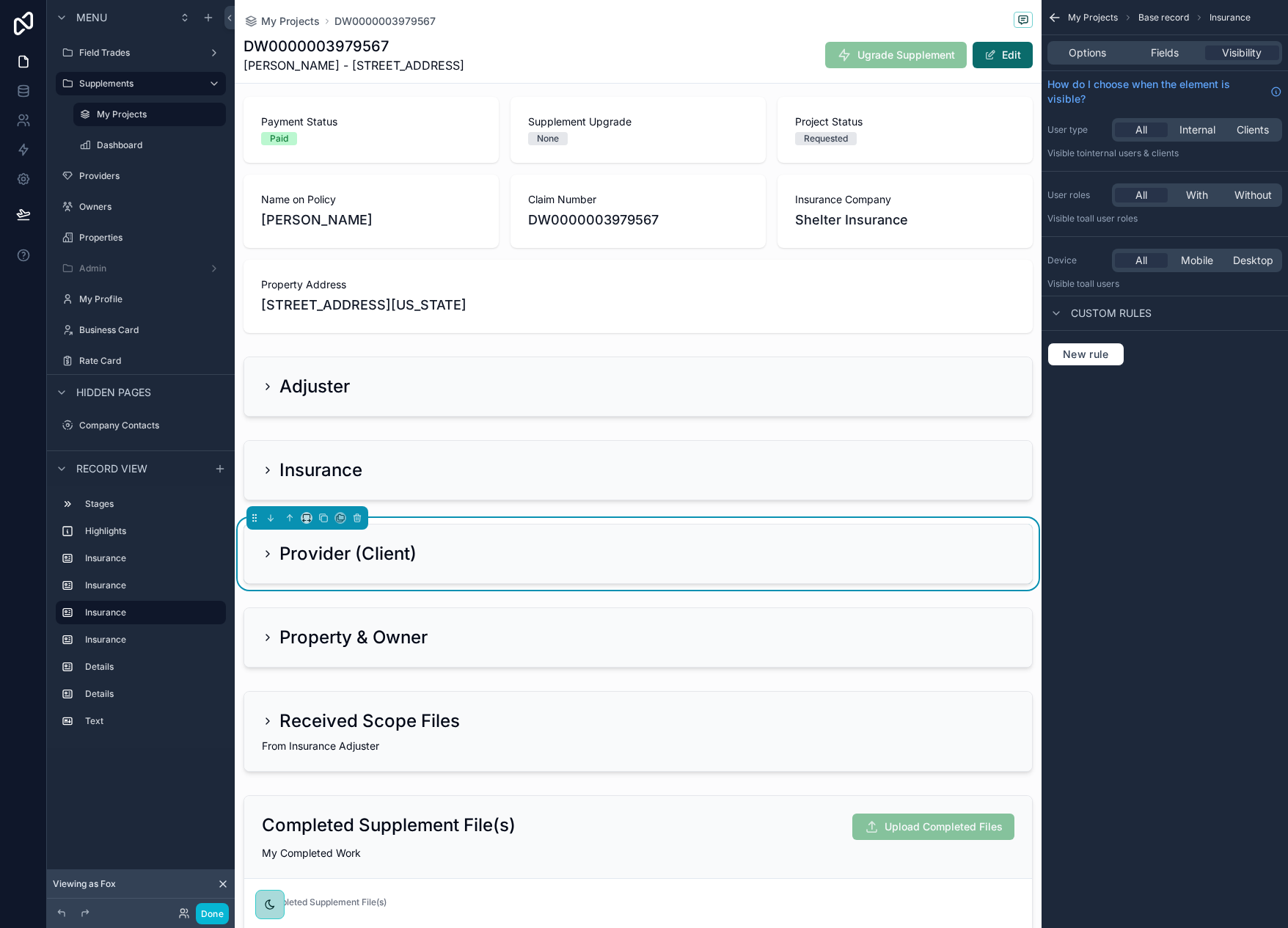
click at [270, 551] on icon "scrollable content" at bounding box center [268, 554] width 12 height 12
click at [264, 553] on icon "scrollable content" at bounding box center [268, 554] width 12 height 12
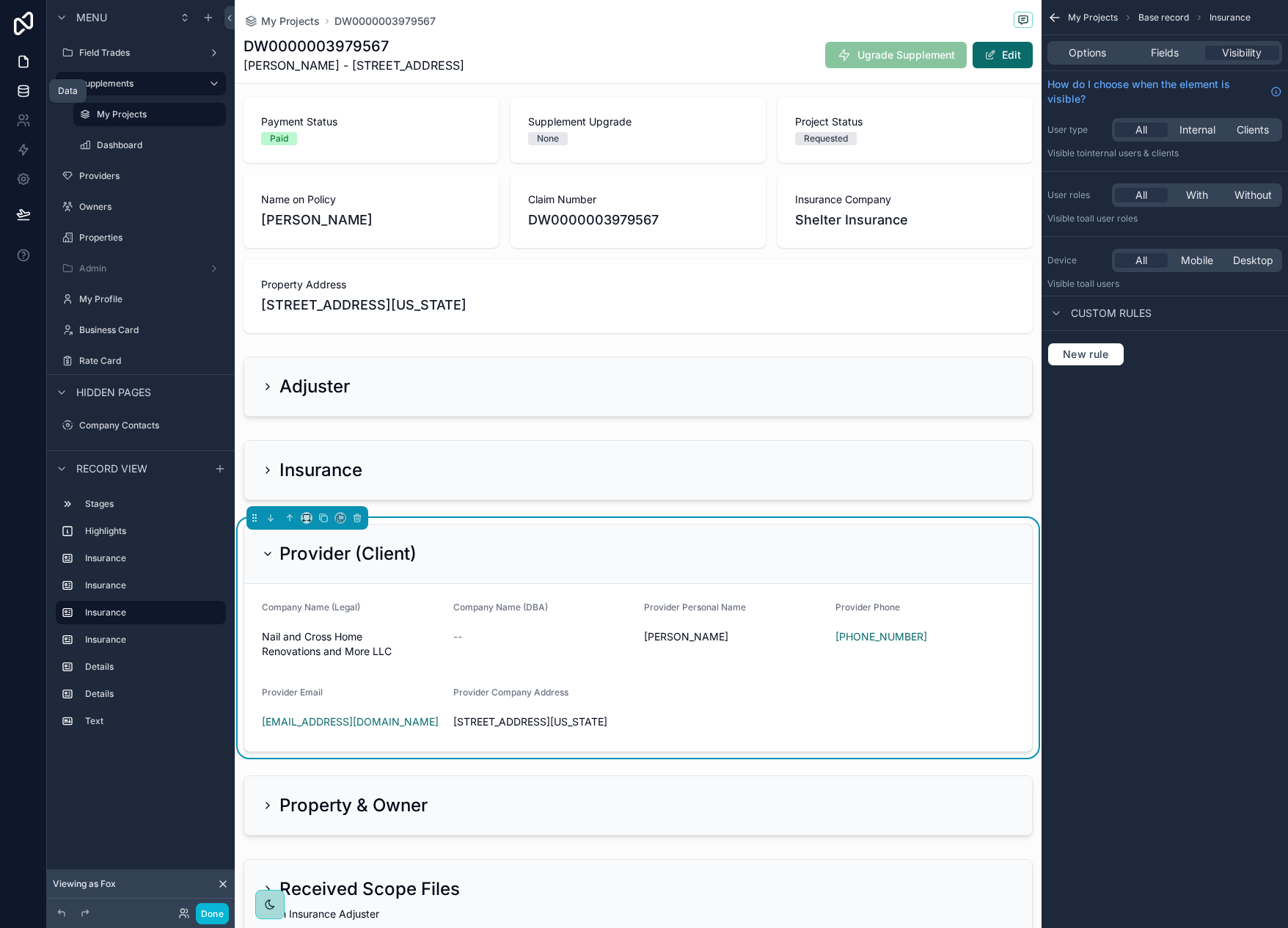
click at [18, 87] on icon at bounding box center [23, 90] width 10 height 6
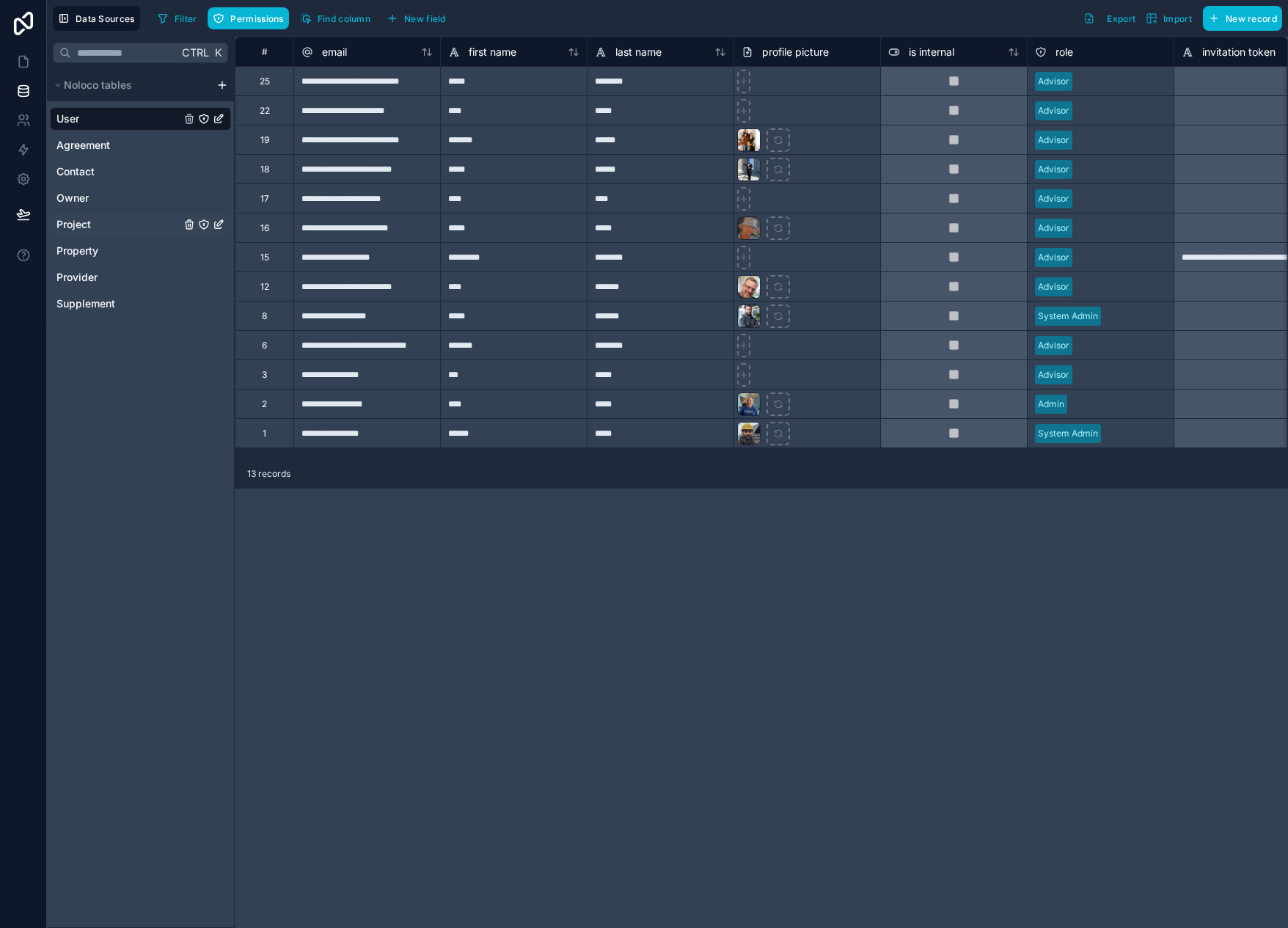
click at [74, 224] on span "Project" at bounding box center [73, 225] width 35 height 15
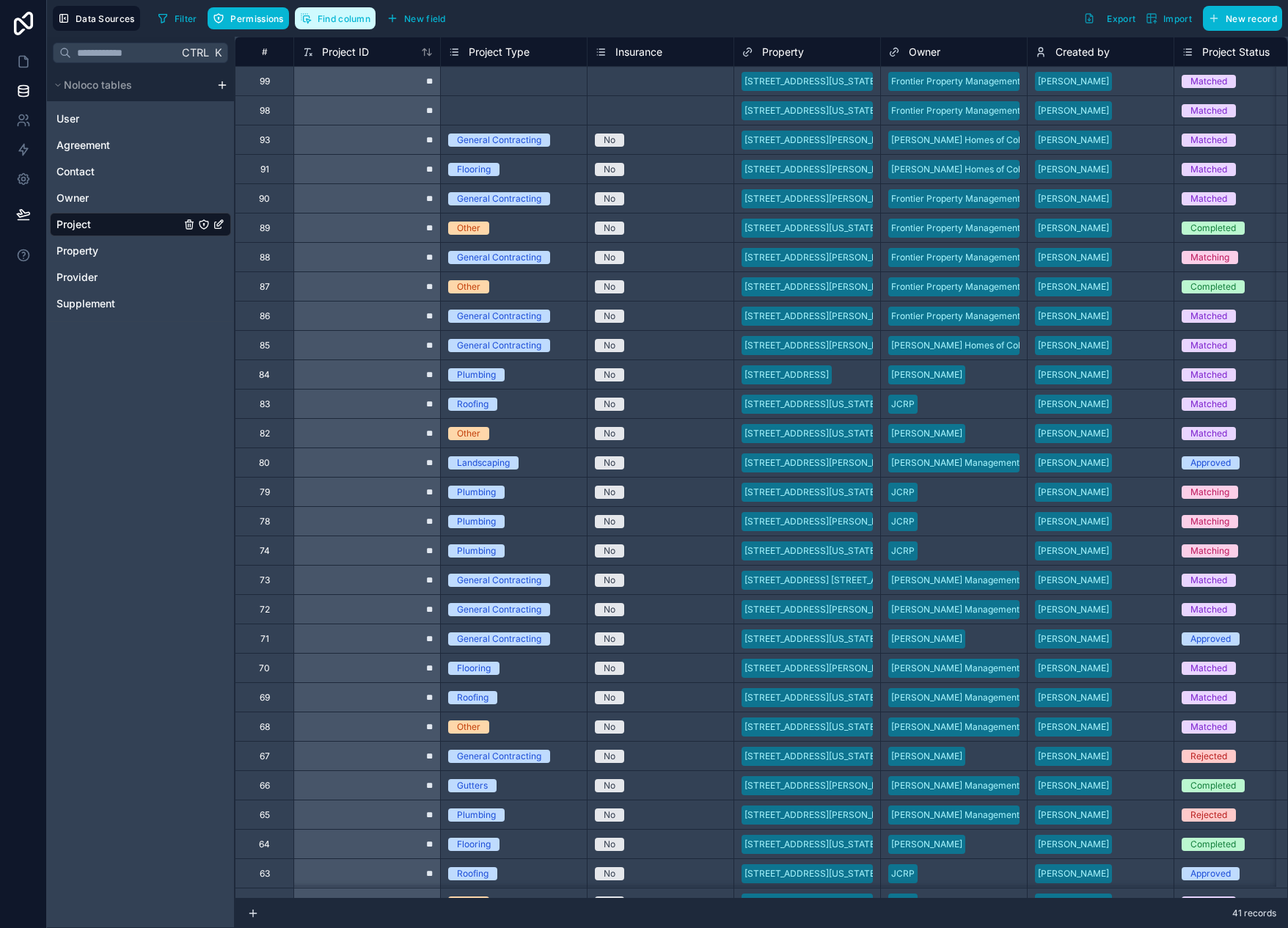
click at [360, 14] on span "Find column" at bounding box center [344, 18] width 53 height 11
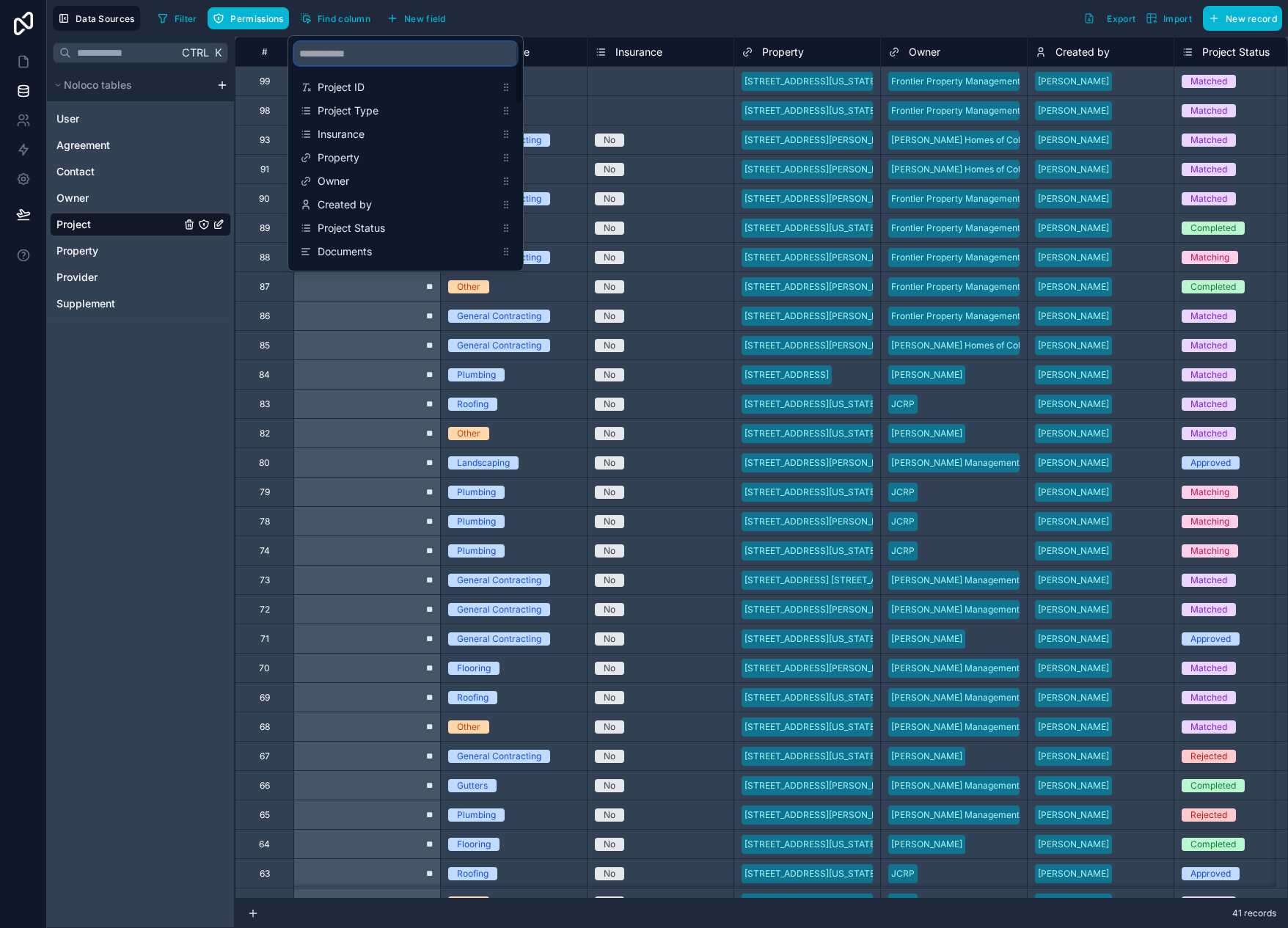
click at [355, 52] on input "scrollable content" at bounding box center [405, 54] width 223 height 24
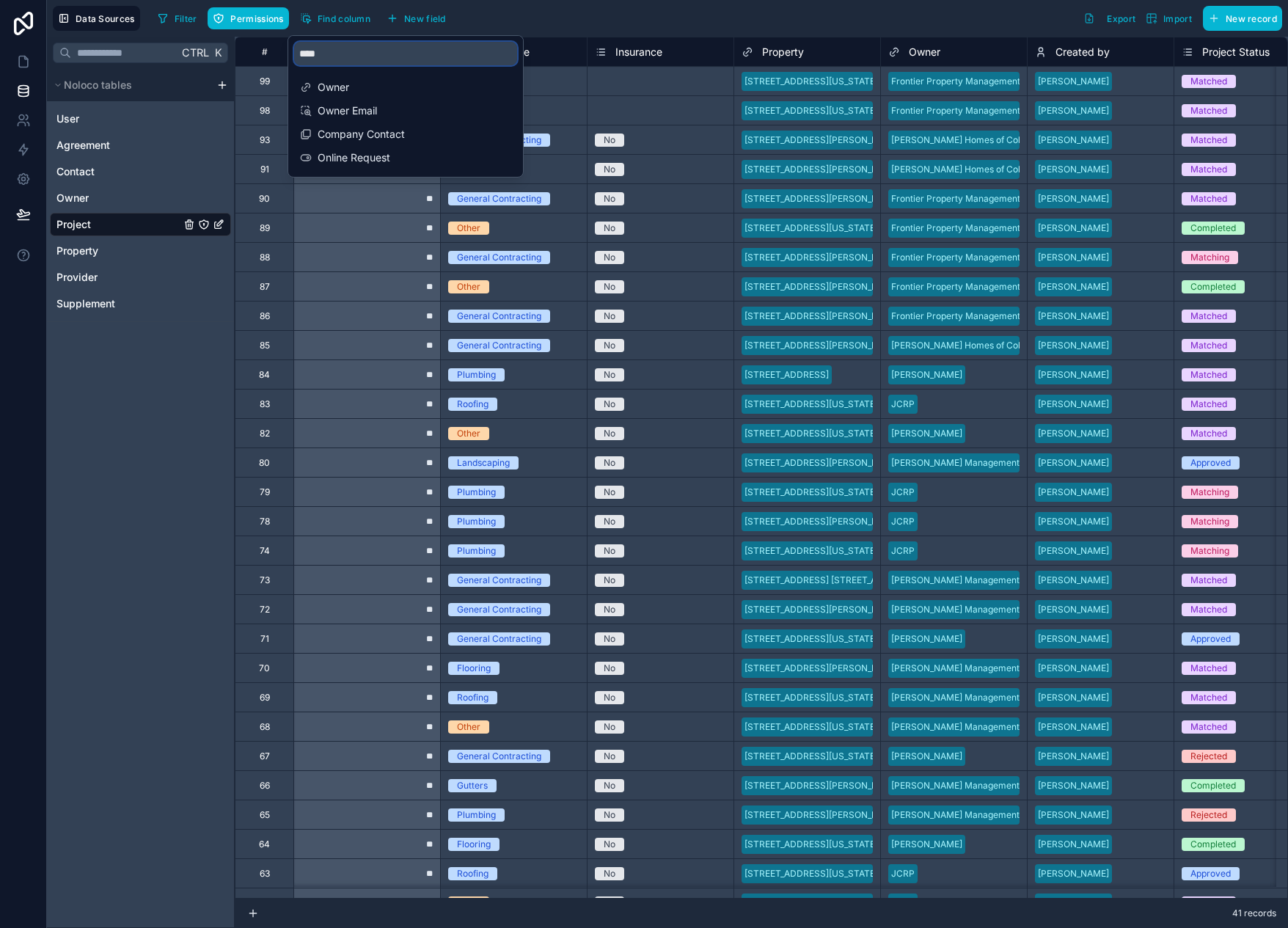
type input "*****"
click at [611, 24] on div "Filter Permissions Find column New field Export Import New record" at bounding box center [717, 18] width 1131 height 25
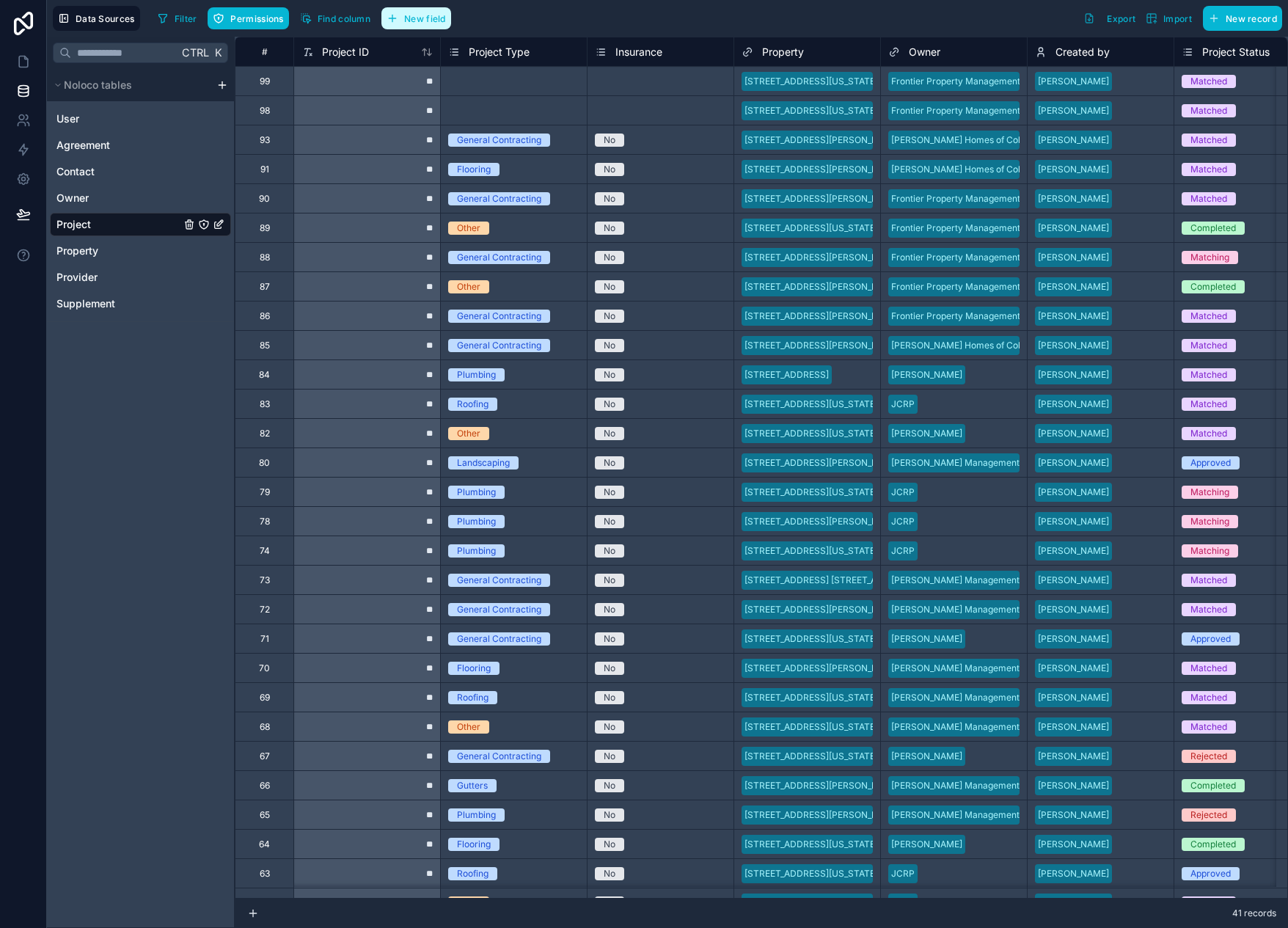
click at [446, 14] on span "New field" at bounding box center [425, 18] width 42 height 11
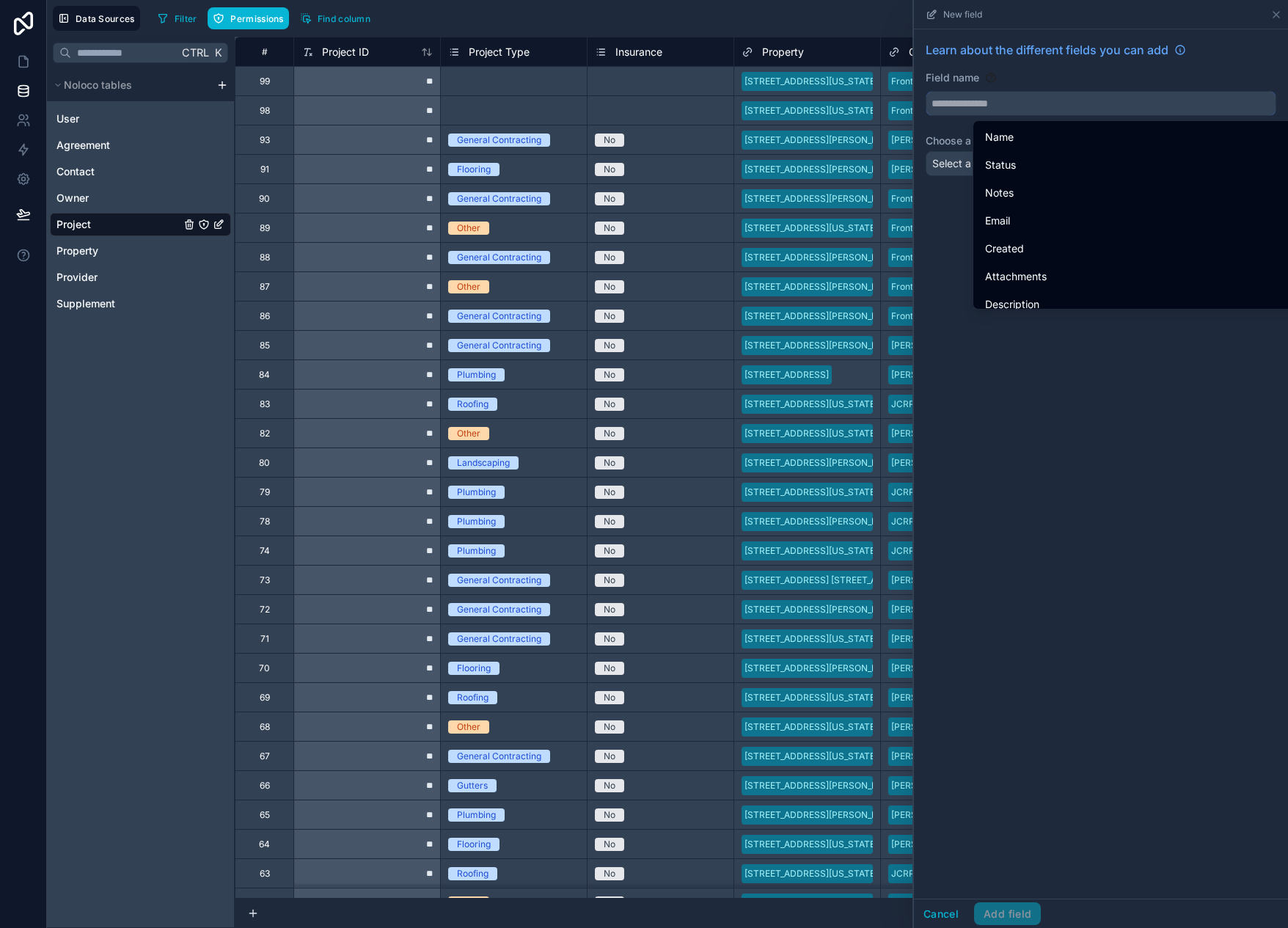
click at [1004, 106] on input "text" at bounding box center [1101, 103] width 349 height 24
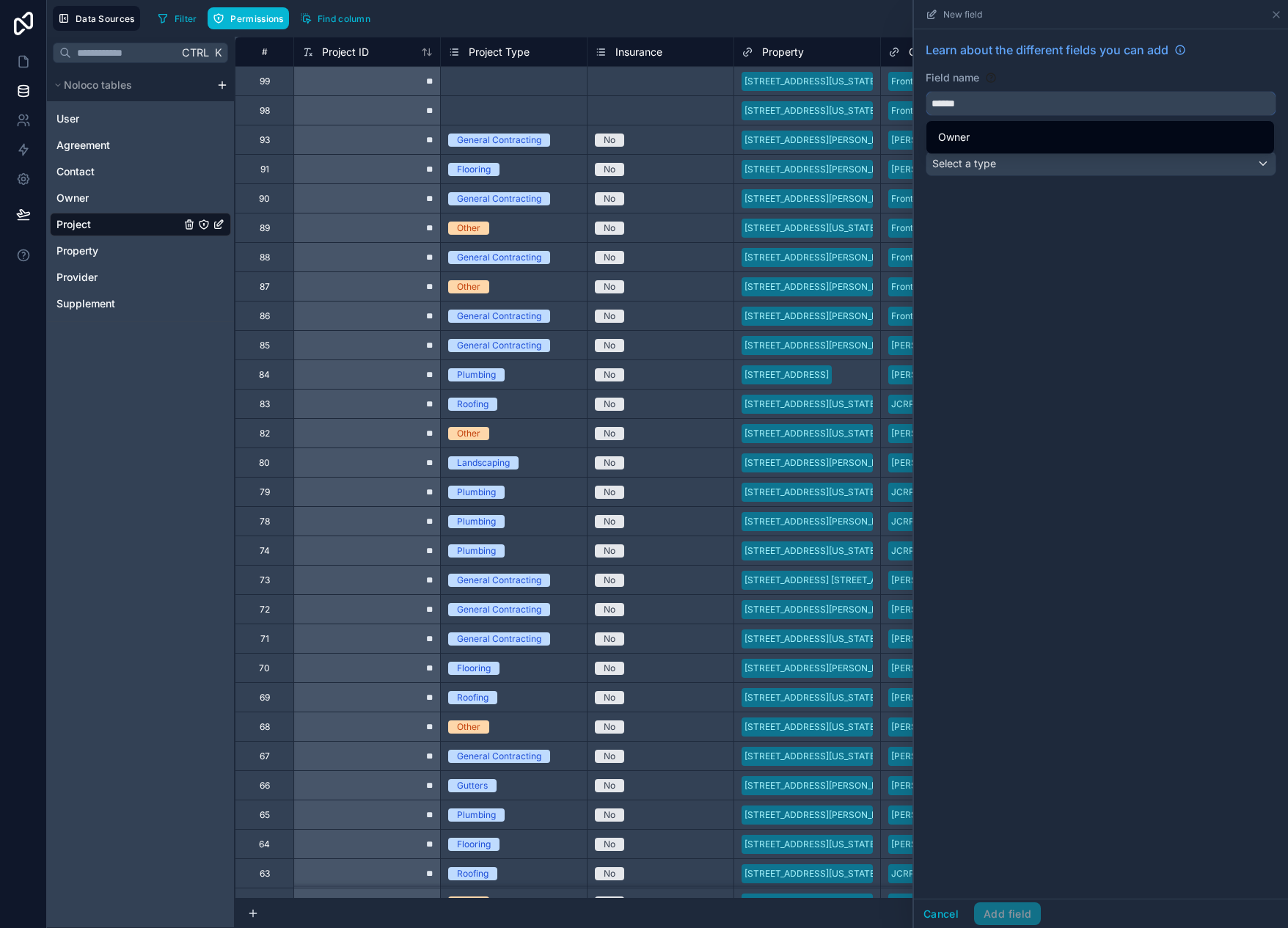
click at [926, 91] on button "*****" at bounding box center [1101, 103] width 351 height 25
type input "**********"
click at [1008, 170] on div "Select a type" at bounding box center [1101, 164] width 349 height 24
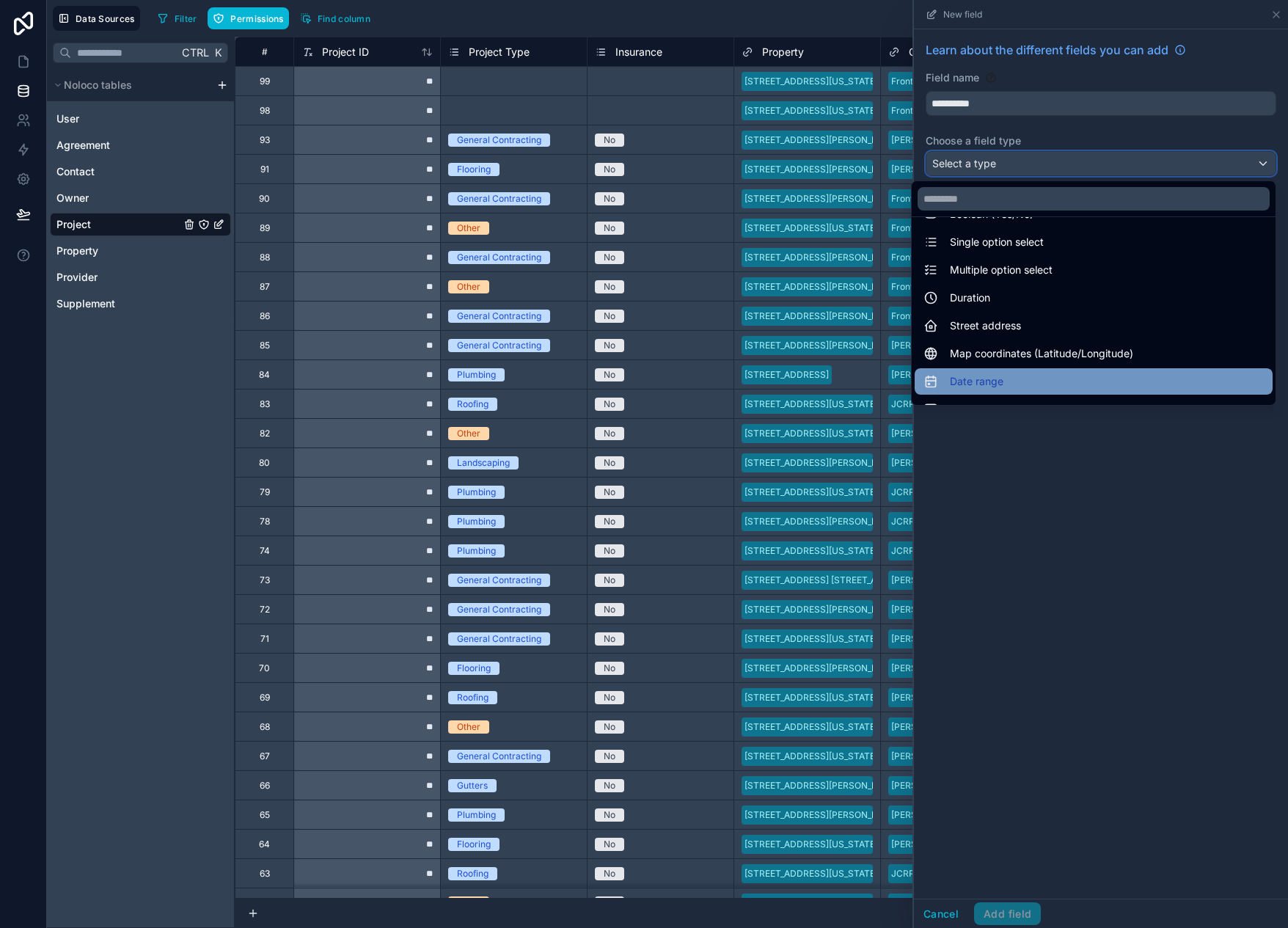
scroll to position [367, 0]
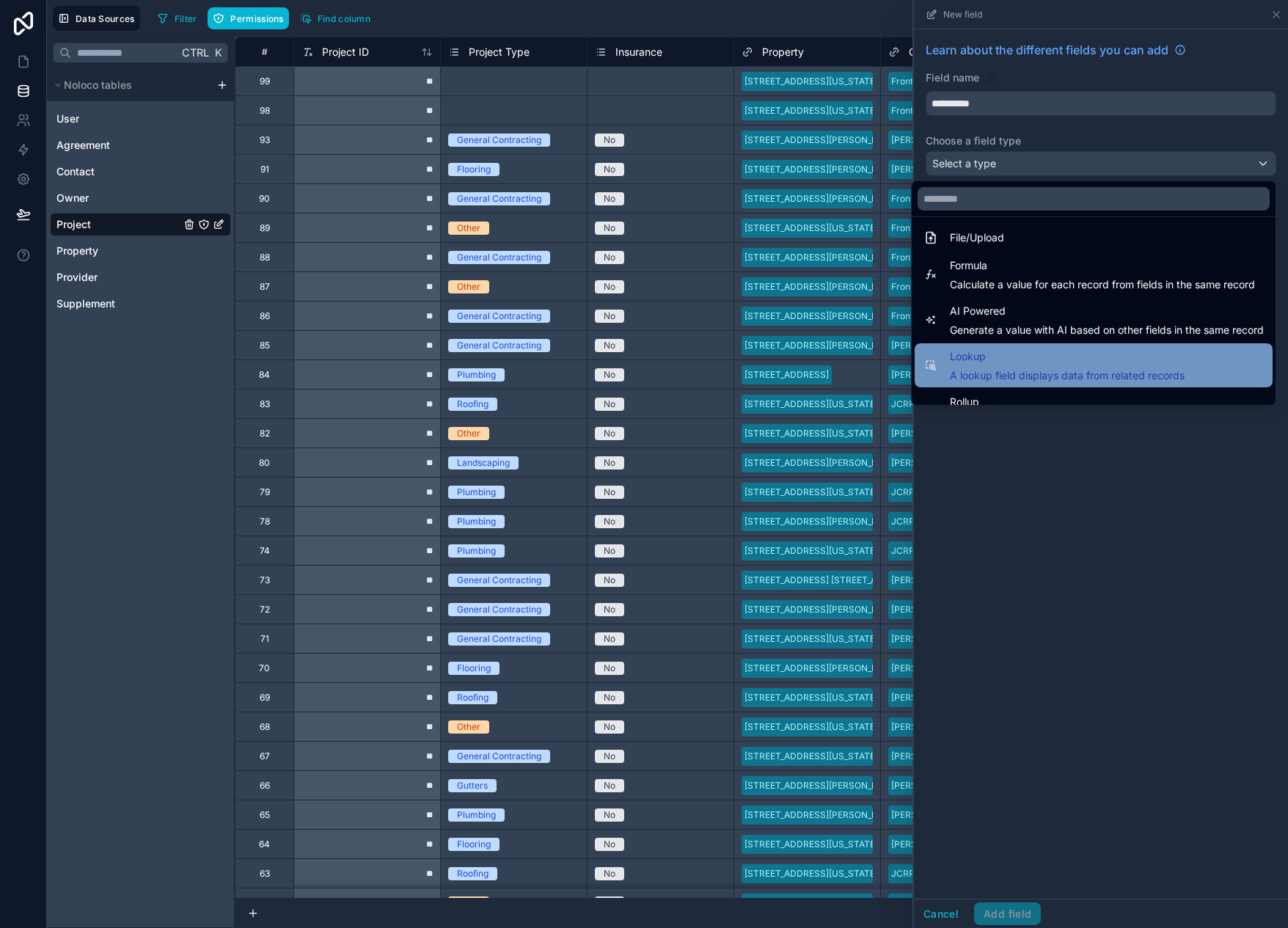
click at [1004, 360] on span "Lookup" at bounding box center [1067, 357] width 235 height 18
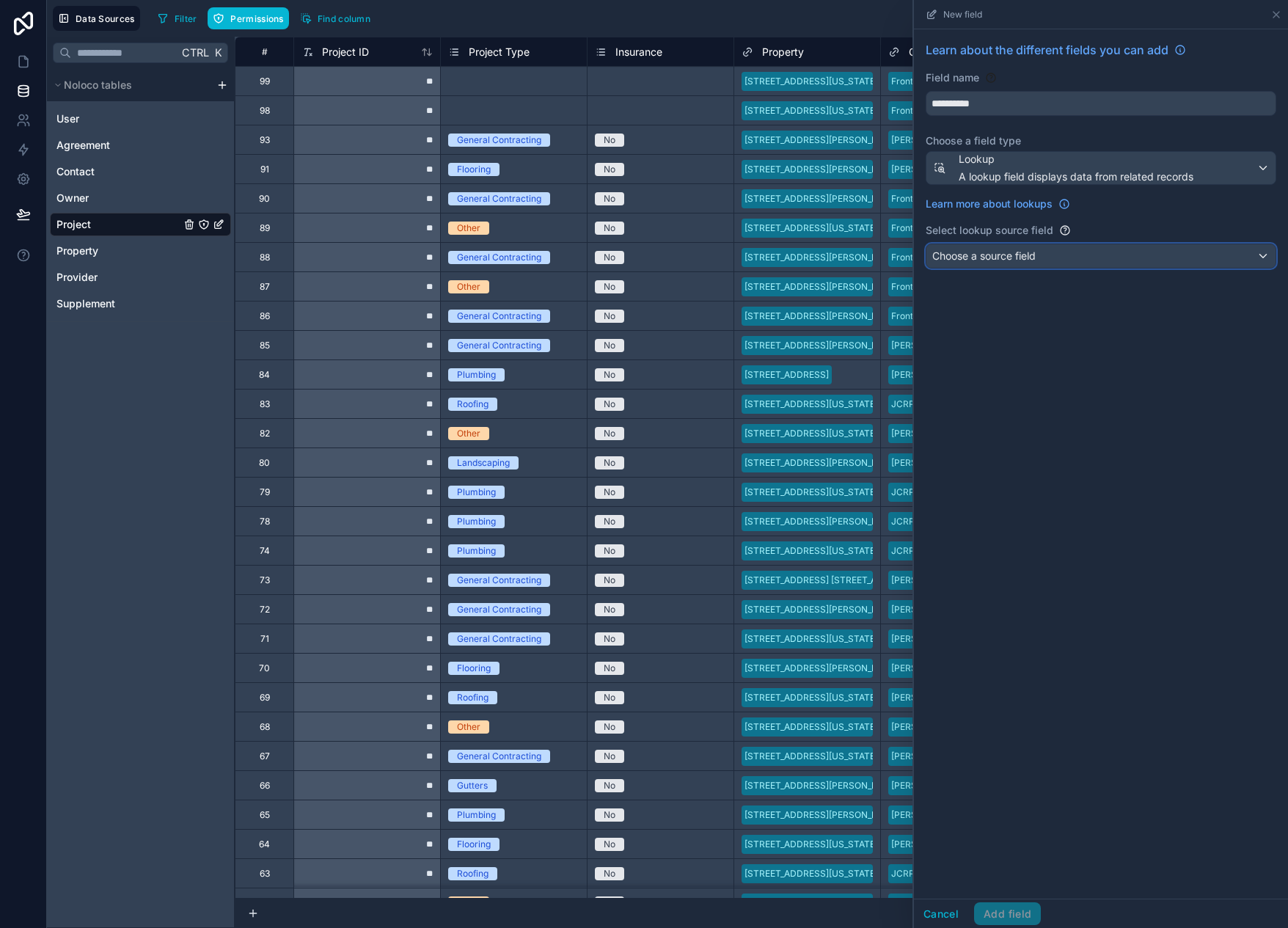
click at [1063, 258] on div "Choose a source field" at bounding box center [1101, 256] width 349 height 24
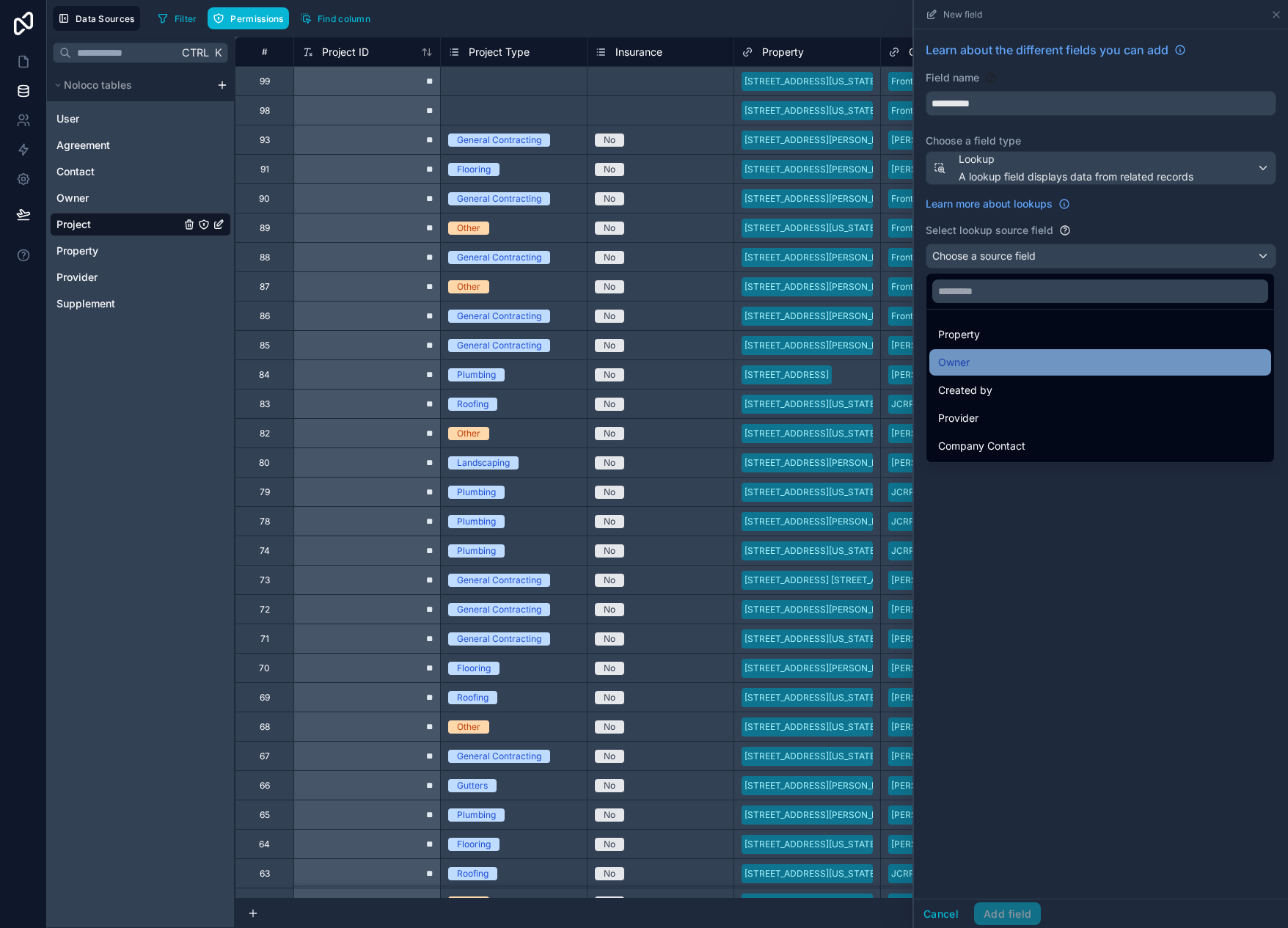
click at [981, 362] on div "Owner" at bounding box center [1100, 363] width 324 height 18
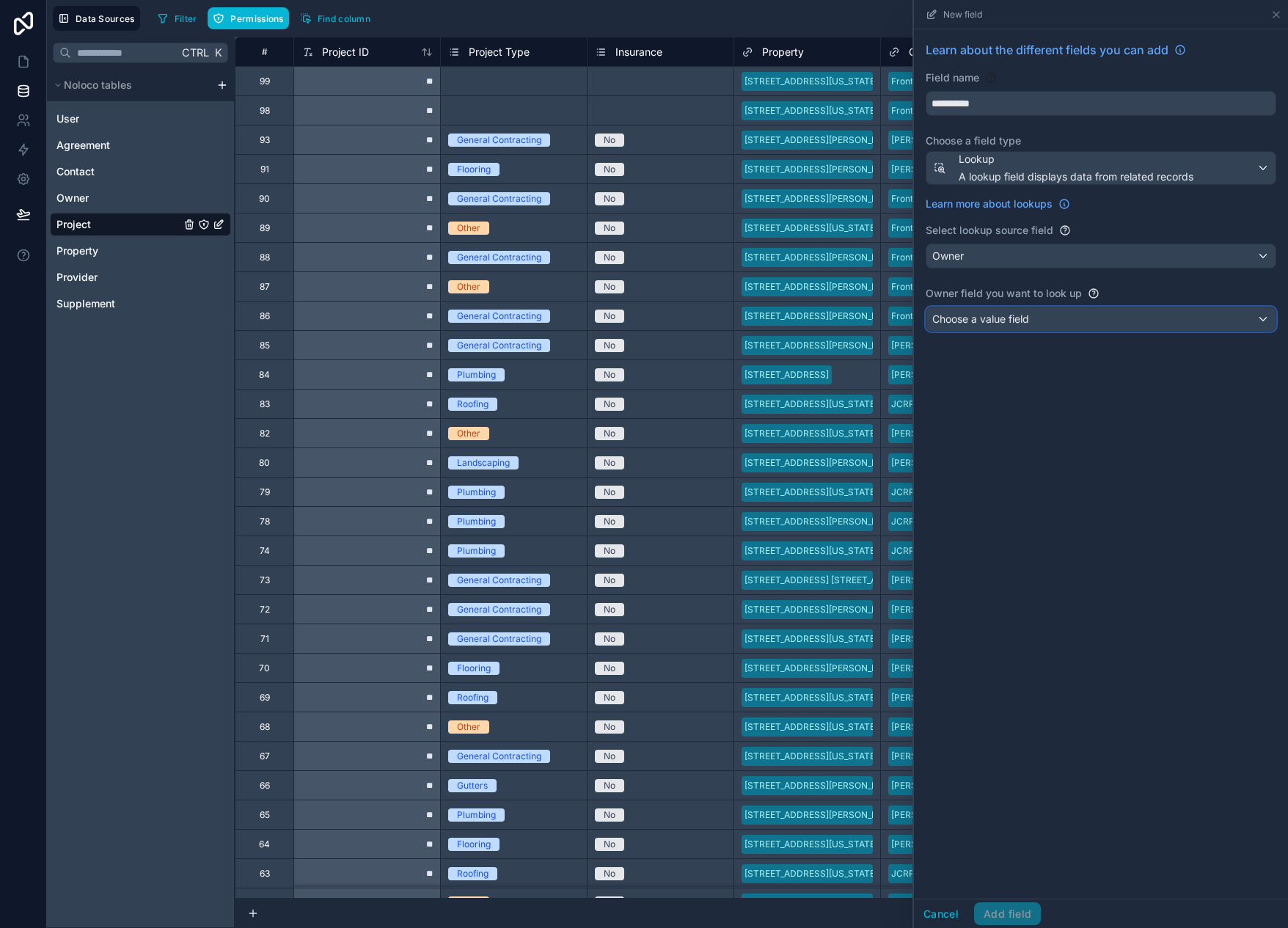
click at [1003, 319] on span "Choose a value field" at bounding box center [980, 318] width 97 height 13
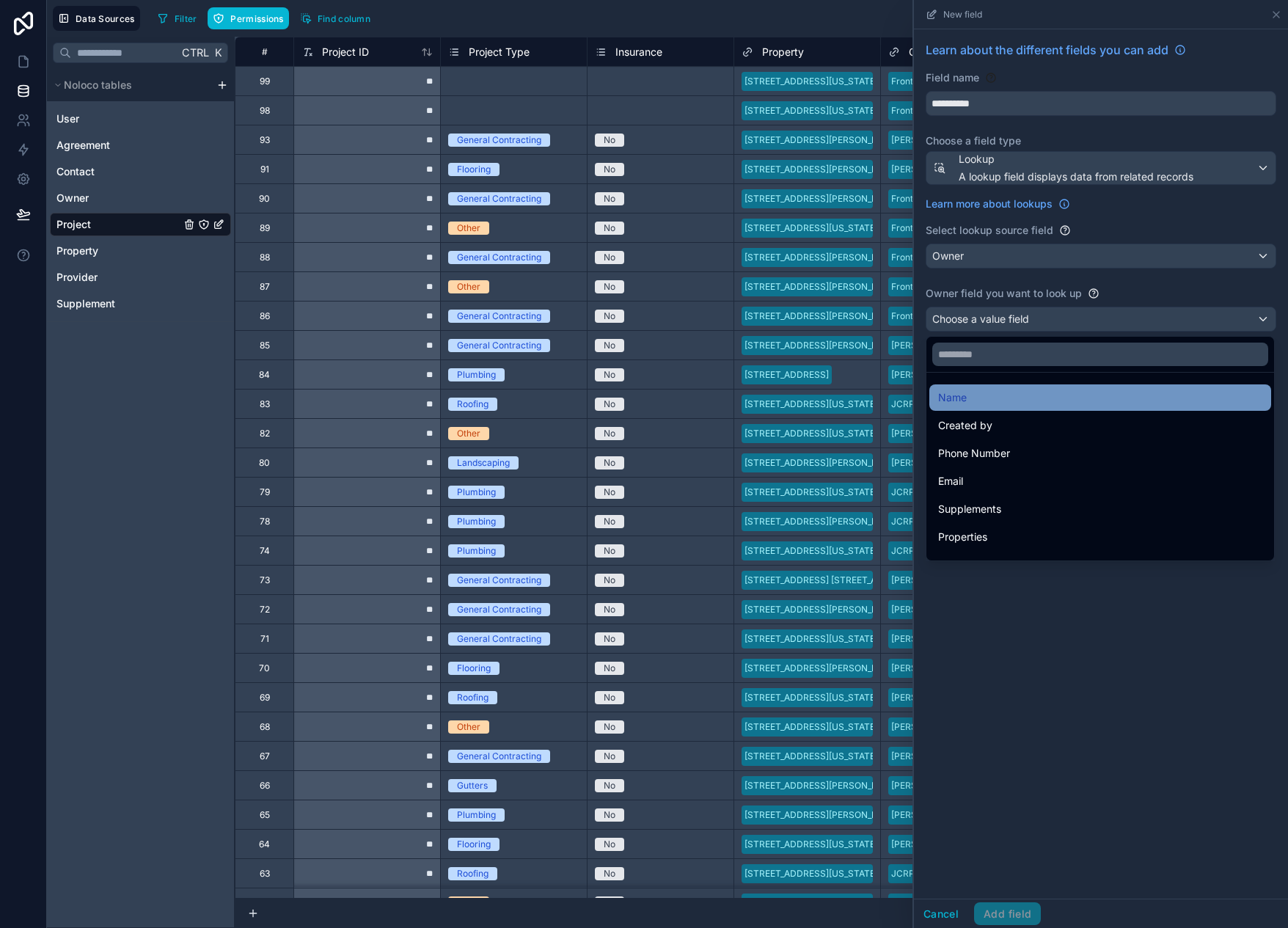
click at [972, 390] on div "Name" at bounding box center [1100, 398] width 324 height 18
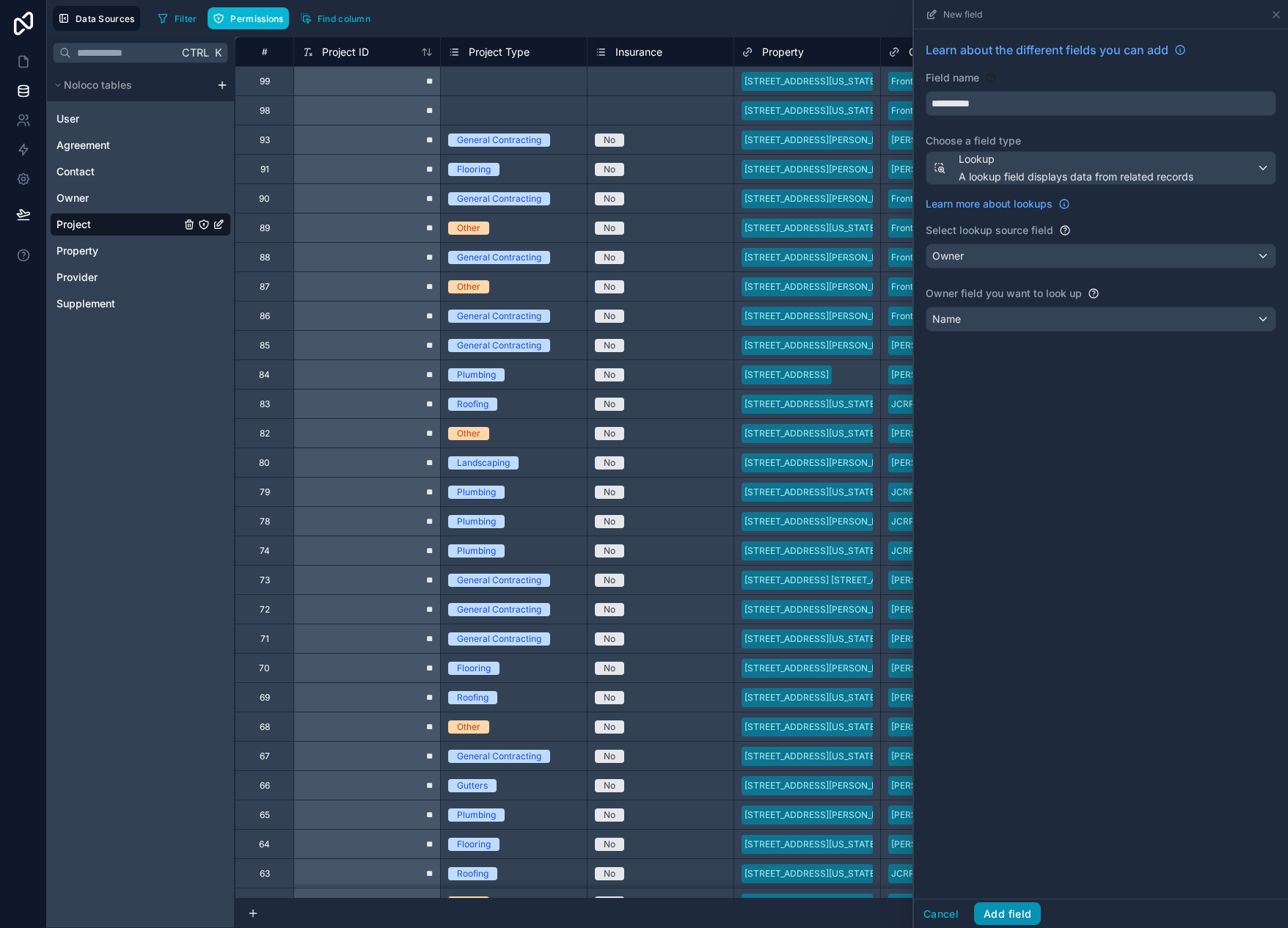
click at [1028, 912] on button "Add field" at bounding box center [1007, 915] width 66 height 24
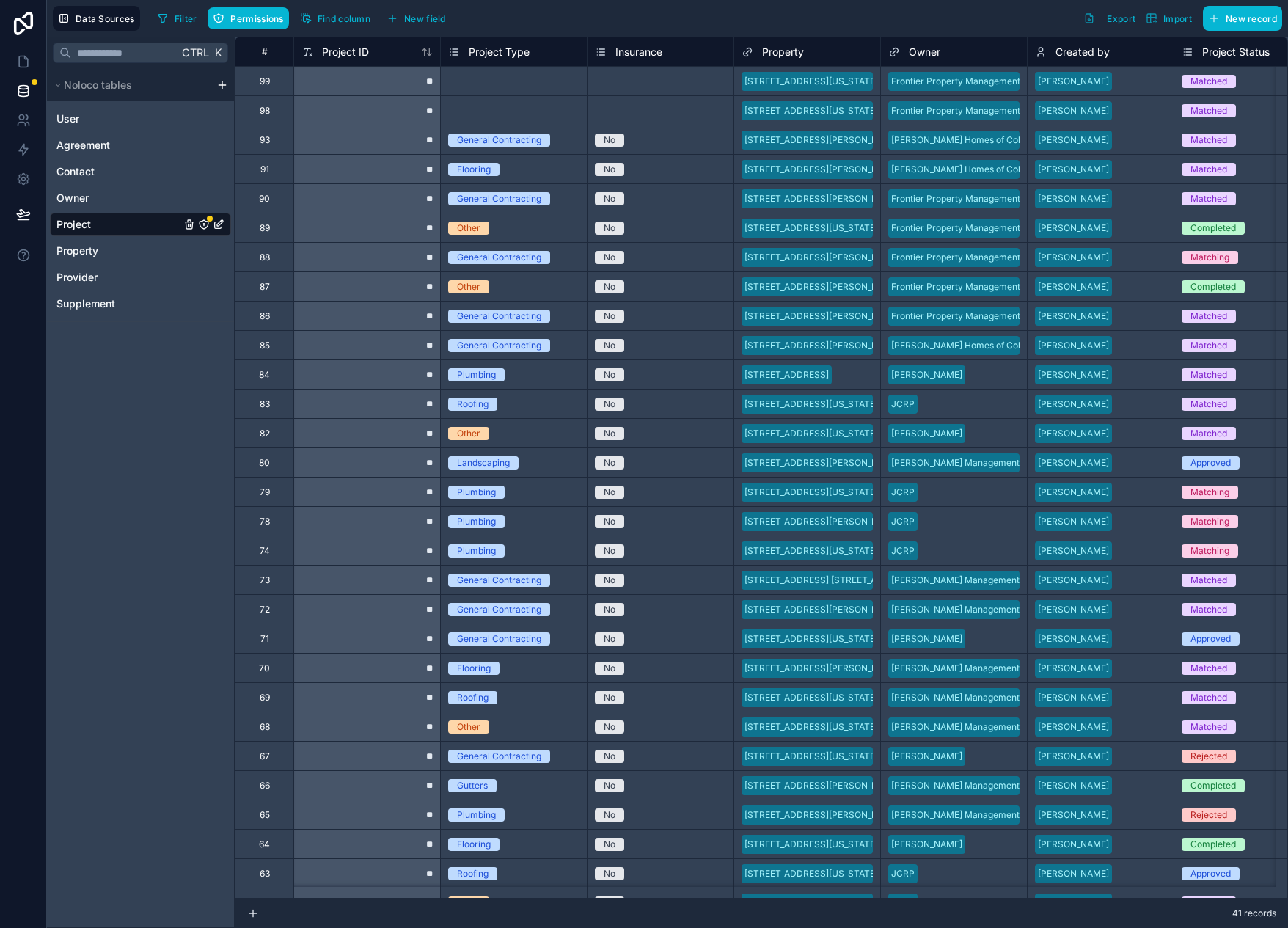
click at [665, 23] on div "Filter Permissions Find column New field Export Import New record" at bounding box center [717, 18] width 1131 height 25
click at [358, 16] on span "Find column" at bounding box center [344, 18] width 53 height 11
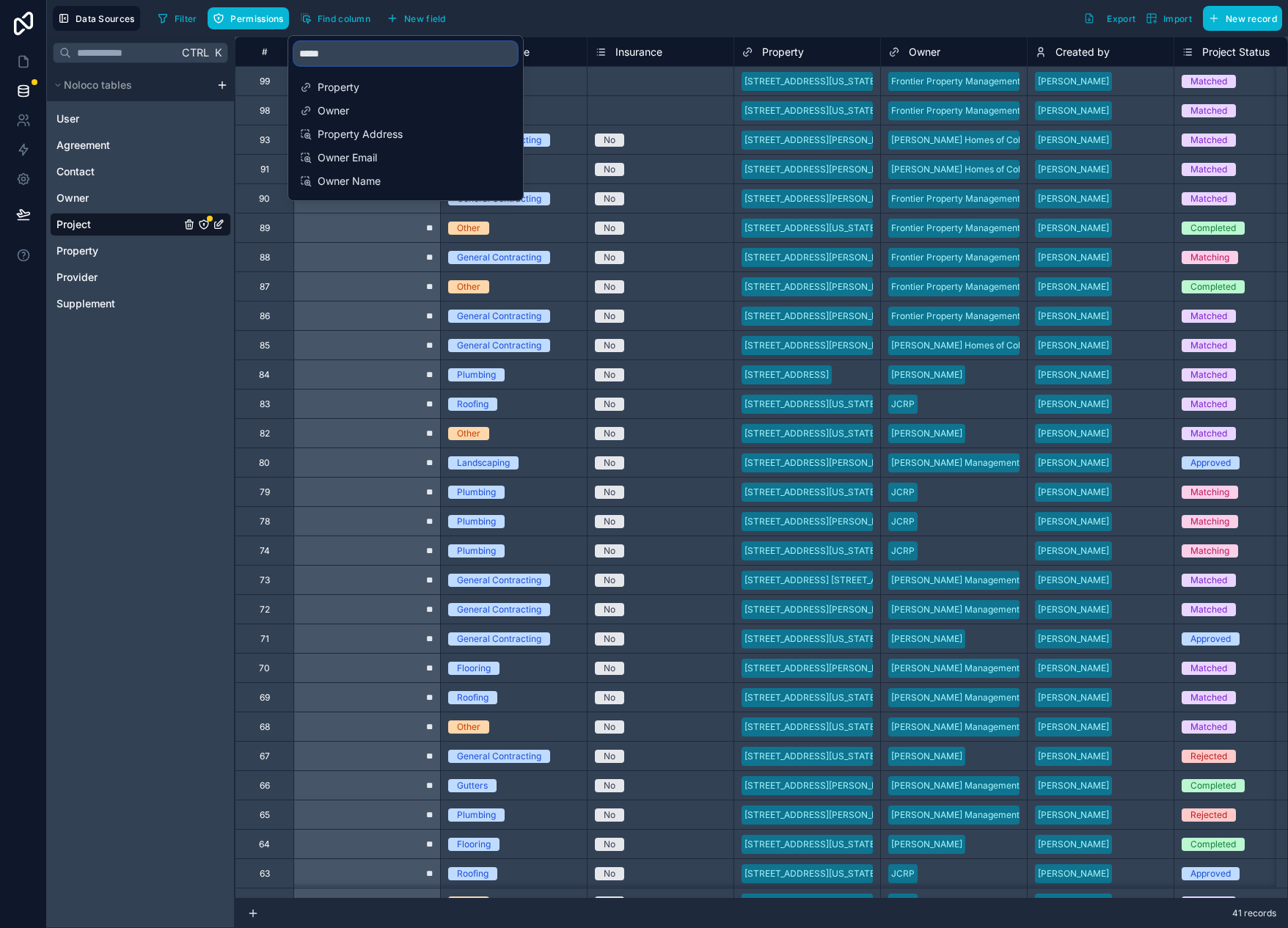
click at [363, 50] on input "*****" at bounding box center [405, 54] width 223 height 24
click at [351, 183] on span "Owner Name" at bounding box center [406, 181] width 177 height 15
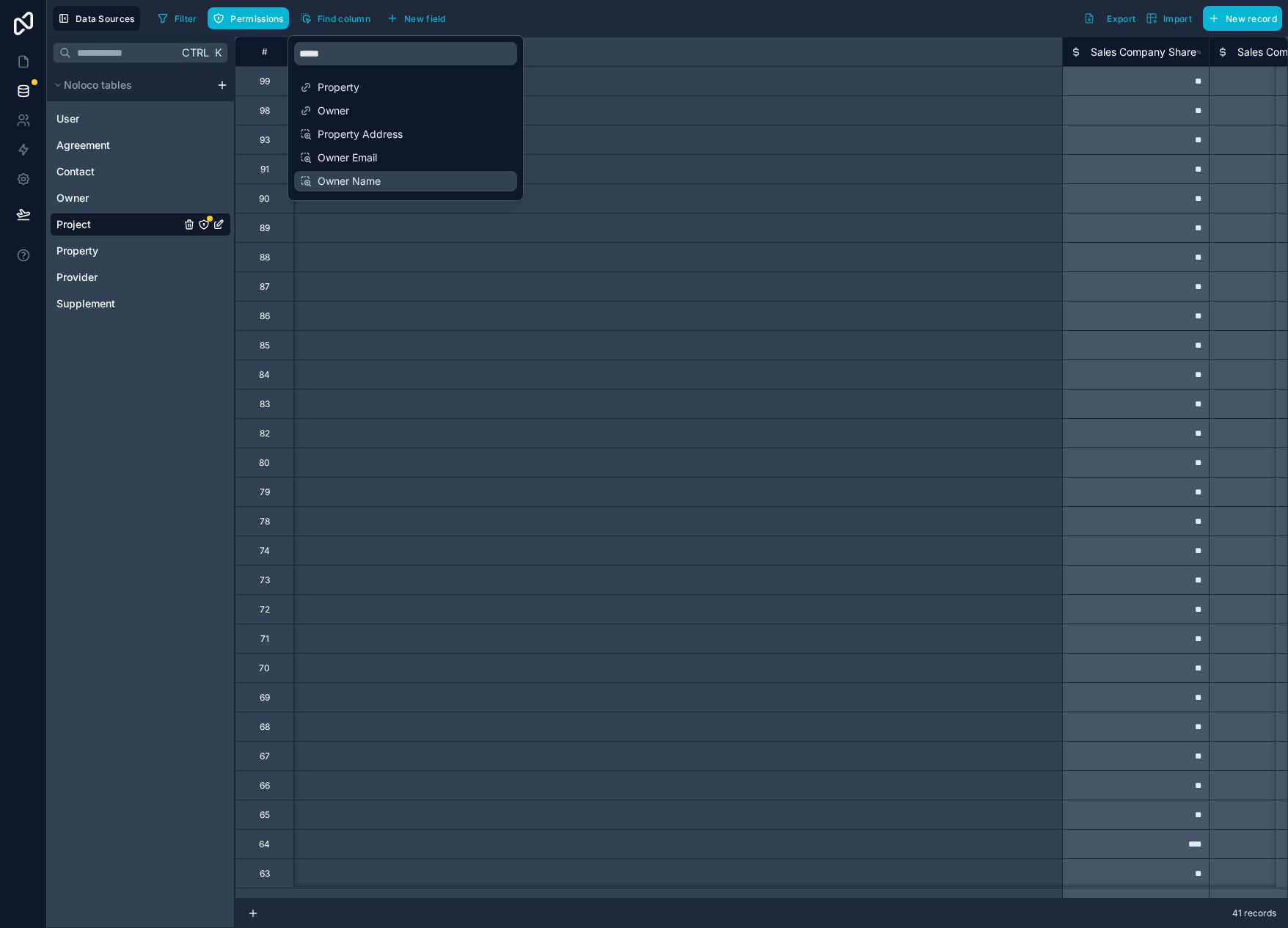
scroll to position [0, 4005]
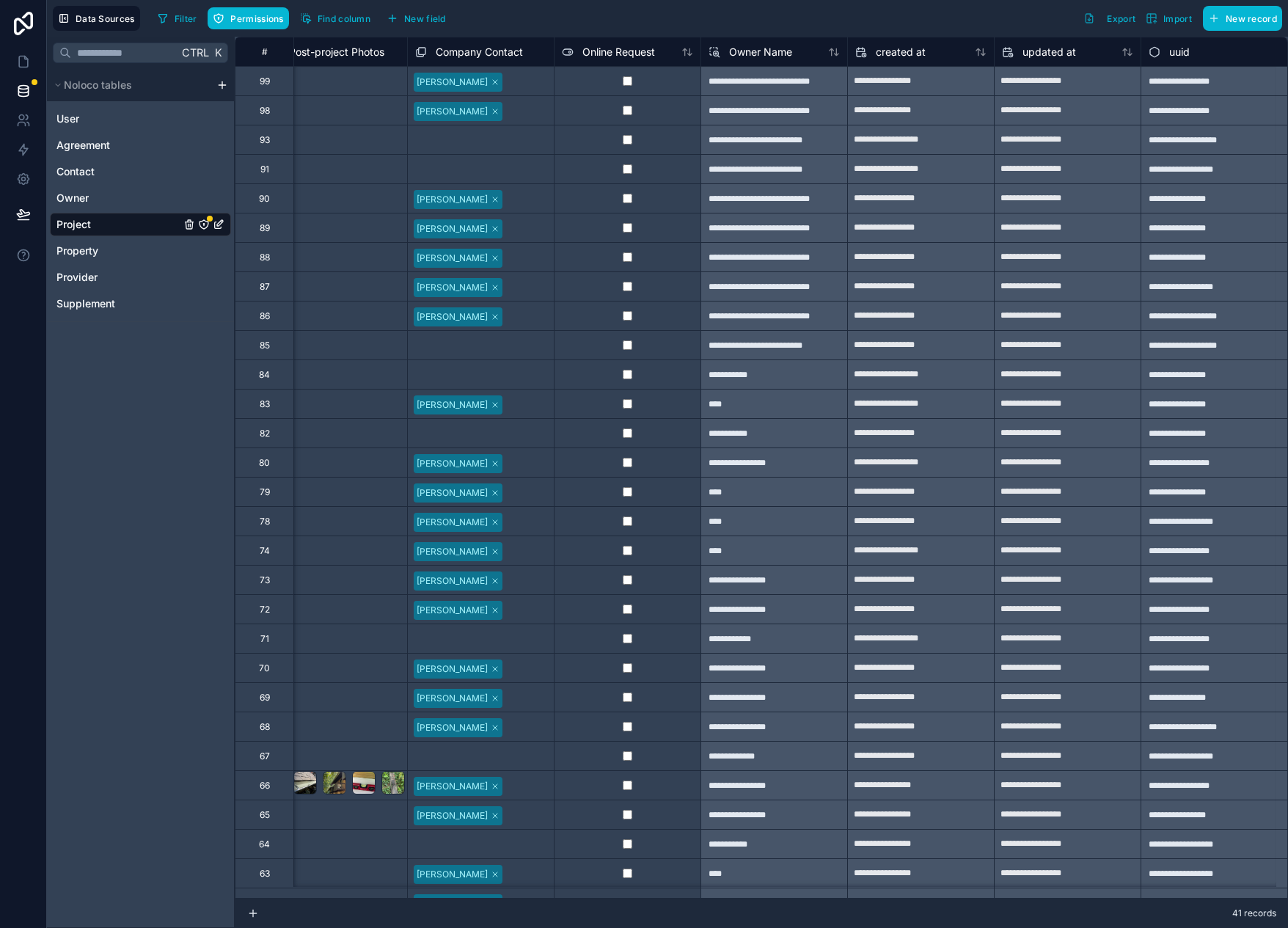
click at [623, 21] on div "Filter Permissions Find column New field Export Import New record" at bounding box center [717, 18] width 1131 height 25
click at [412, 18] on span "New field" at bounding box center [425, 18] width 42 height 11
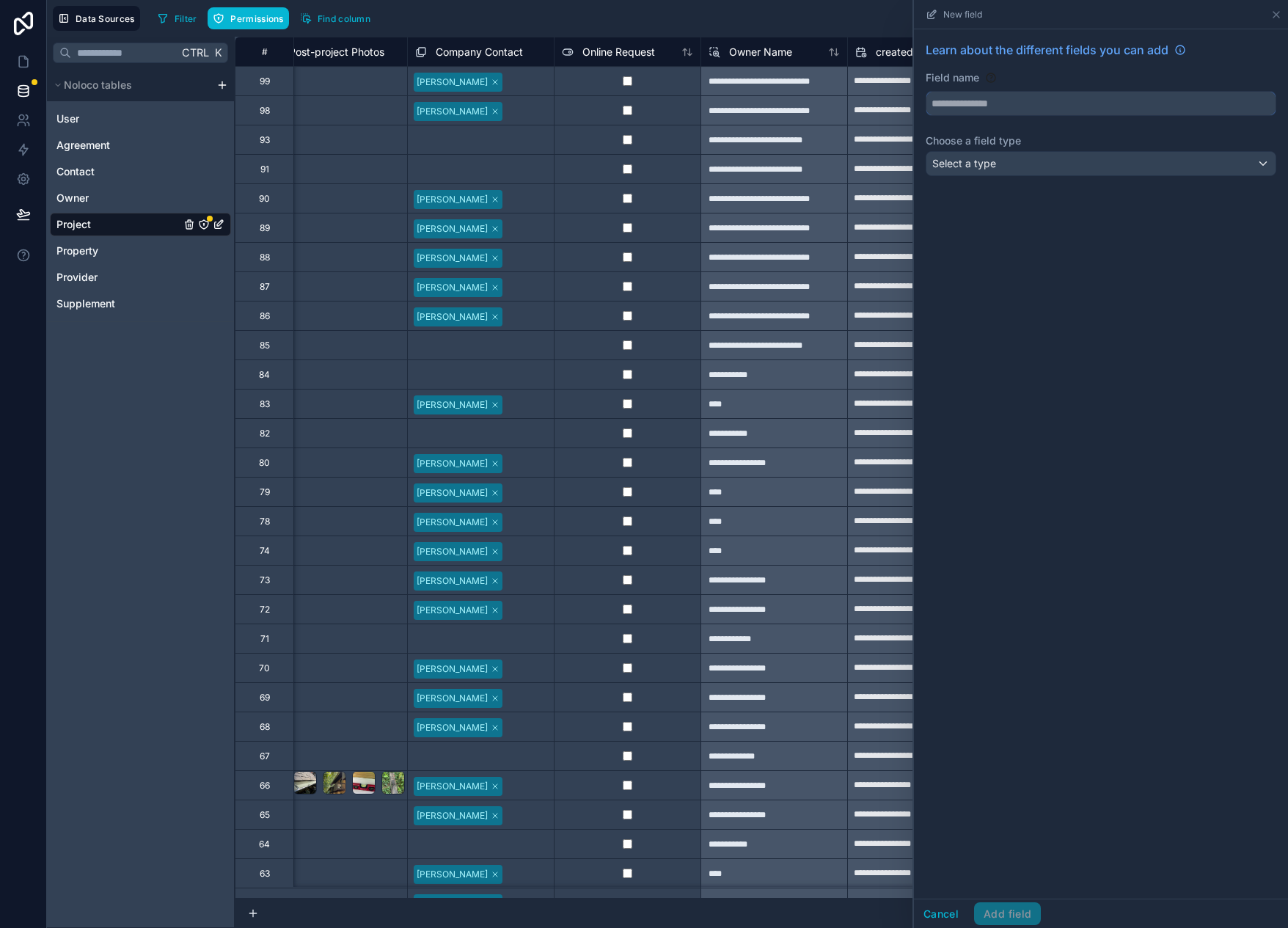
click at [988, 106] on input "text" at bounding box center [1101, 103] width 349 height 24
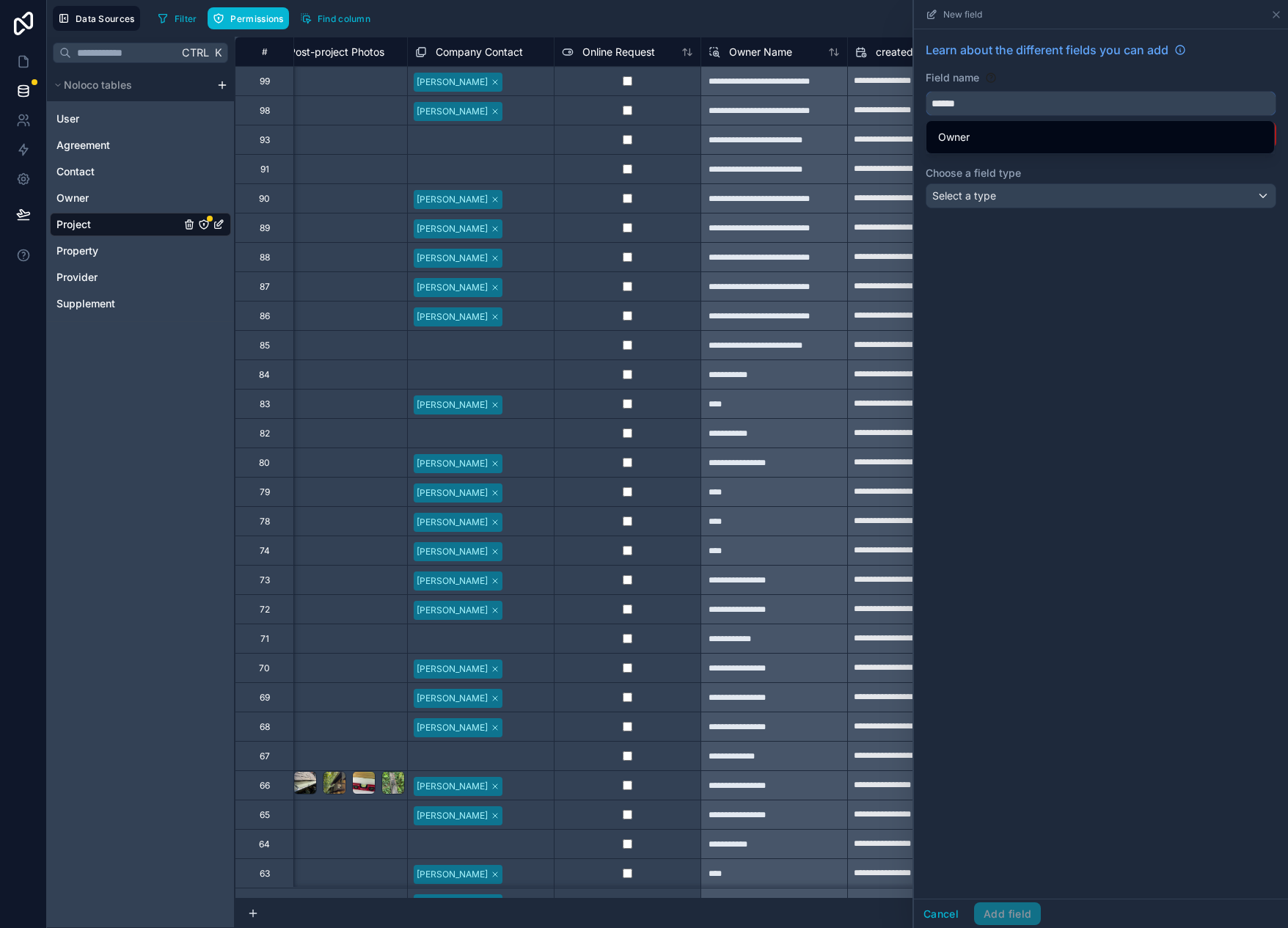
click at [926, 91] on button "*****" at bounding box center [1101, 103] width 351 height 25
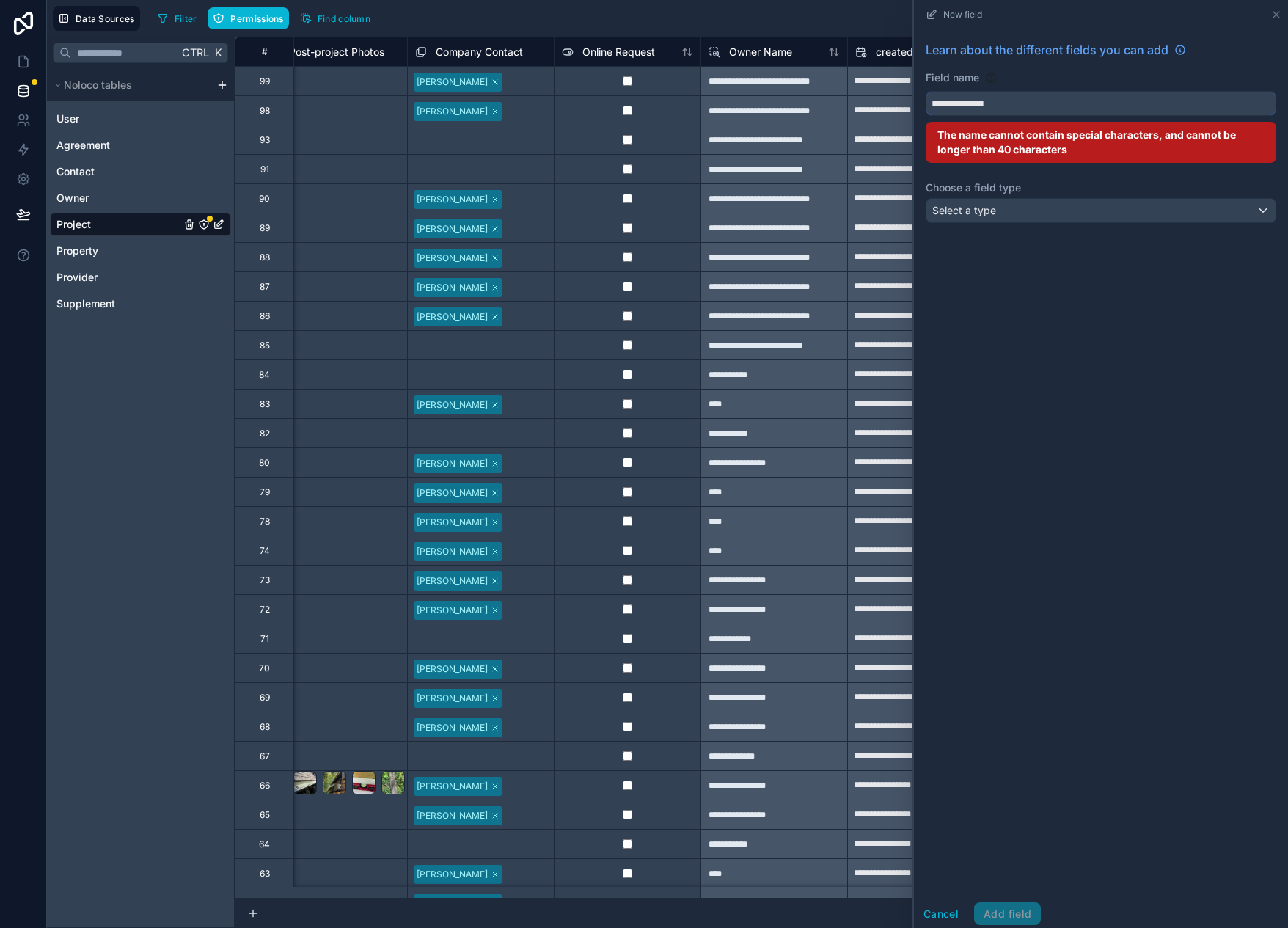
click at [926, 91] on button "**********" at bounding box center [1101, 103] width 351 height 25
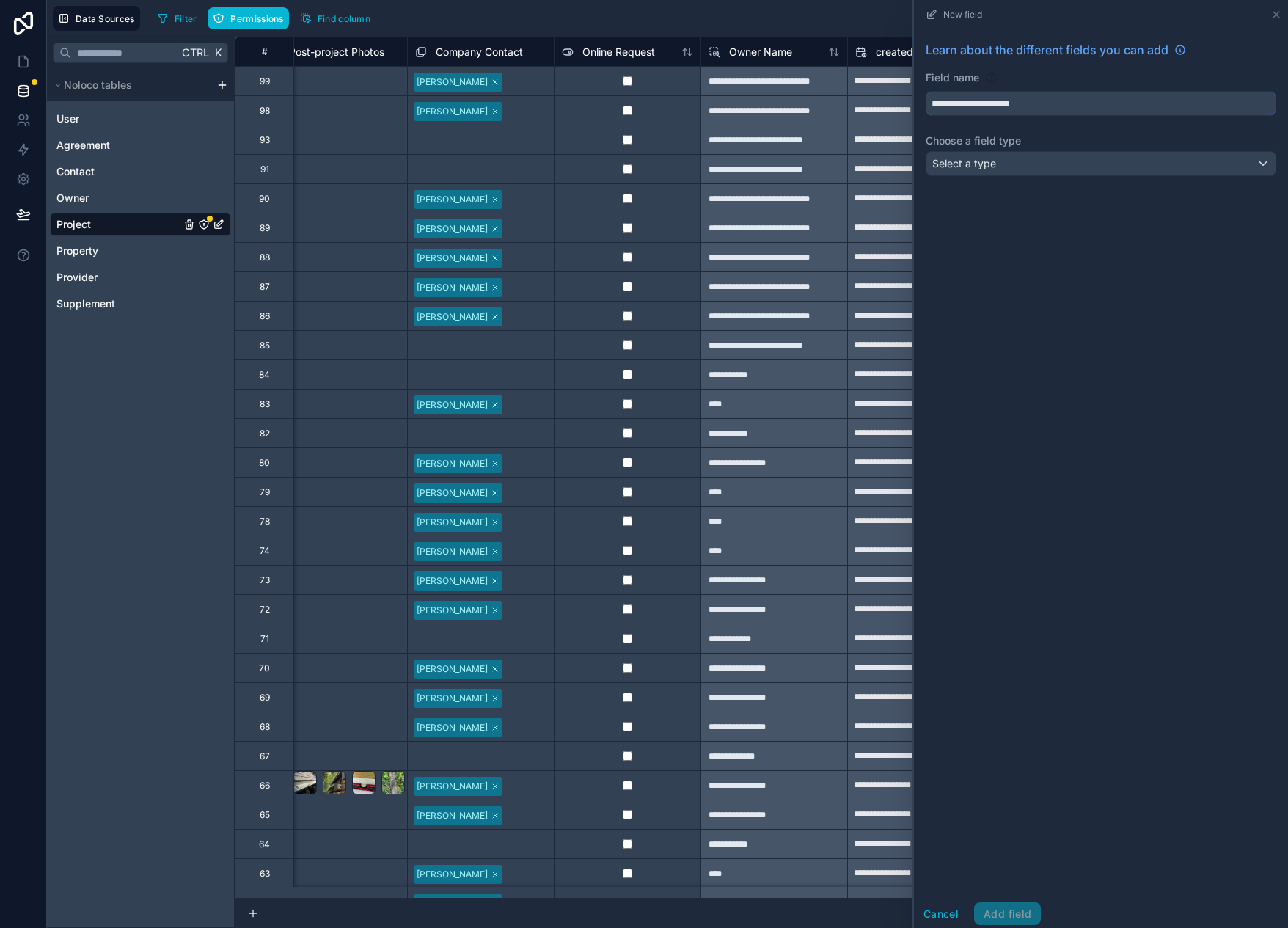
click at [981, 103] on input "**********" at bounding box center [1101, 103] width 349 height 24
click at [1068, 103] on input "**********" at bounding box center [1101, 103] width 349 height 24
click at [952, 103] on input "**********" at bounding box center [1101, 103] width 349 height 24
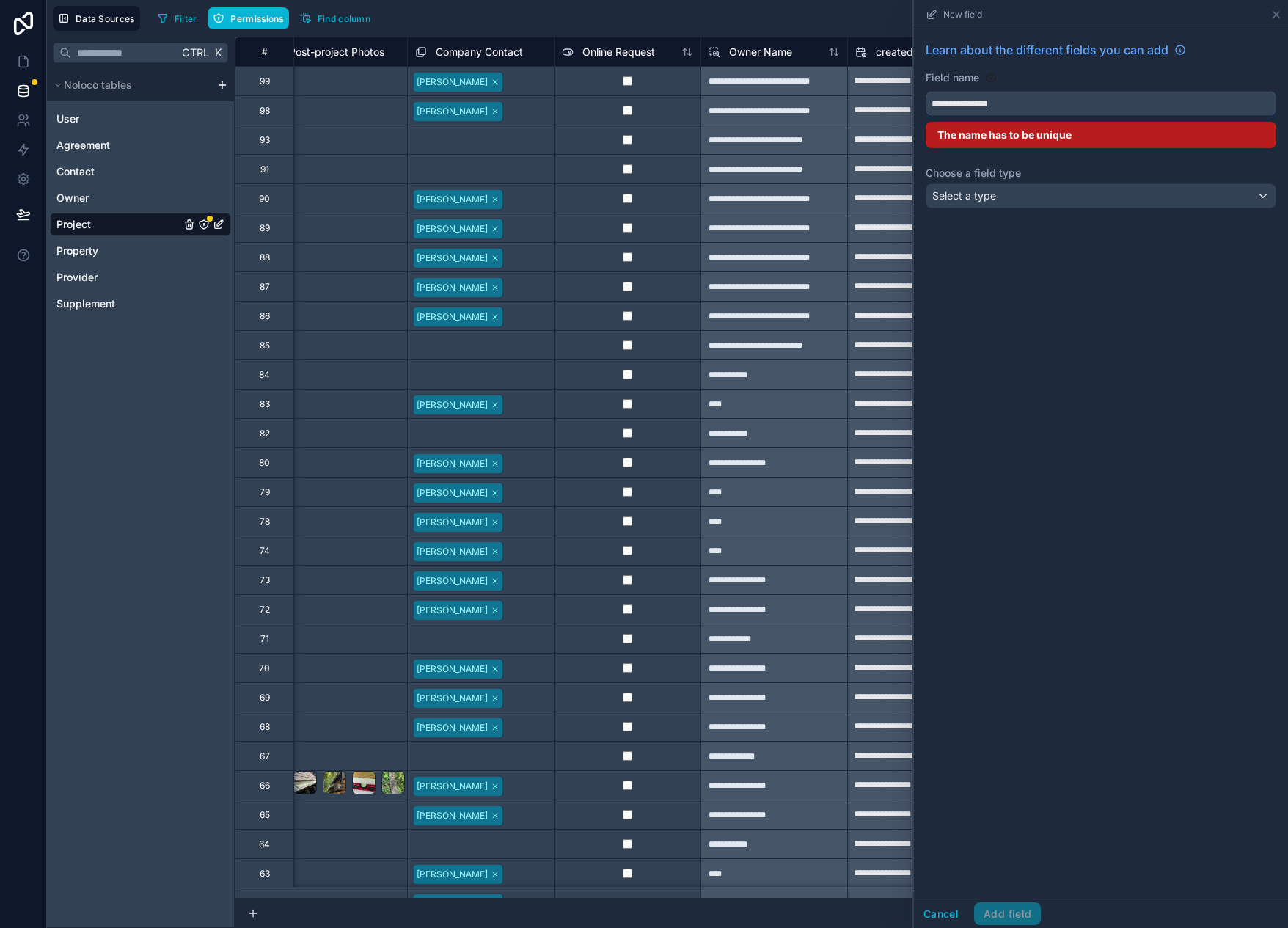
click at [1027, 103] on input "**********" at bounding box center [1101, 103] width 349 height 24
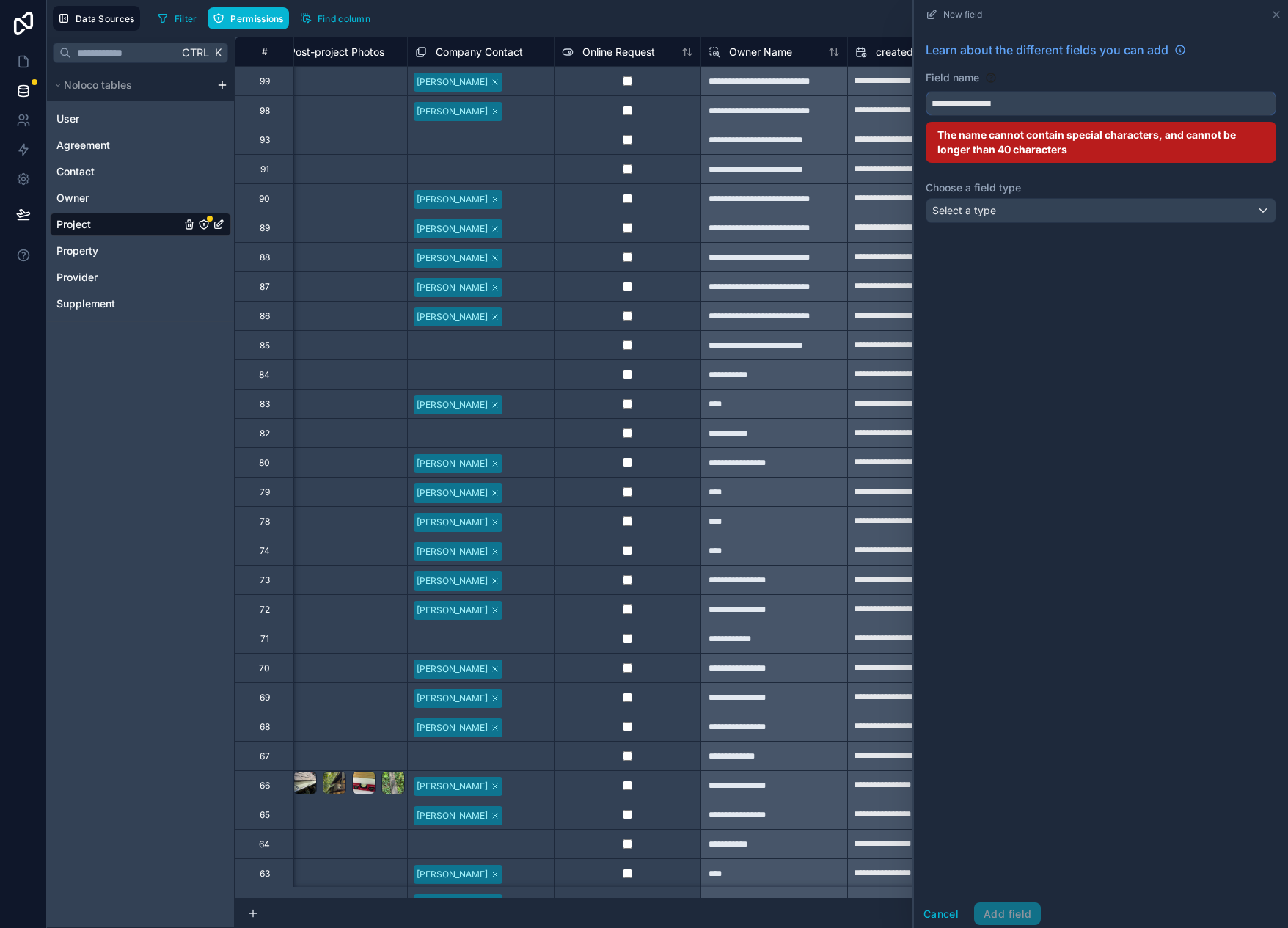
click at [926, 91] on button "**********" at bounding box center [1101, 103] width 351 height 25
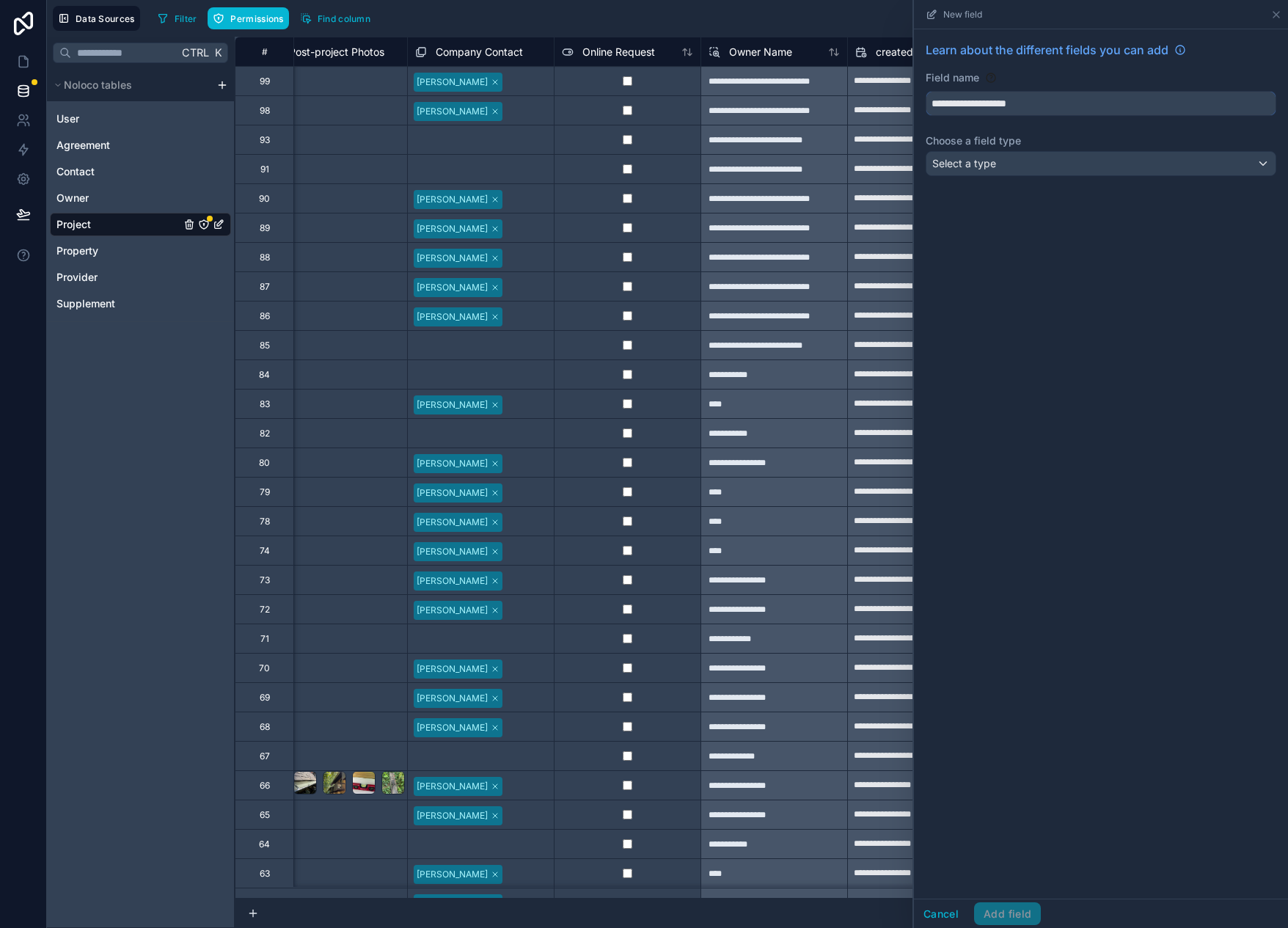
type input "**********"
click at [1035, 168] on div "Select a type" at bounding box center [1101, 164] width 349 height 24
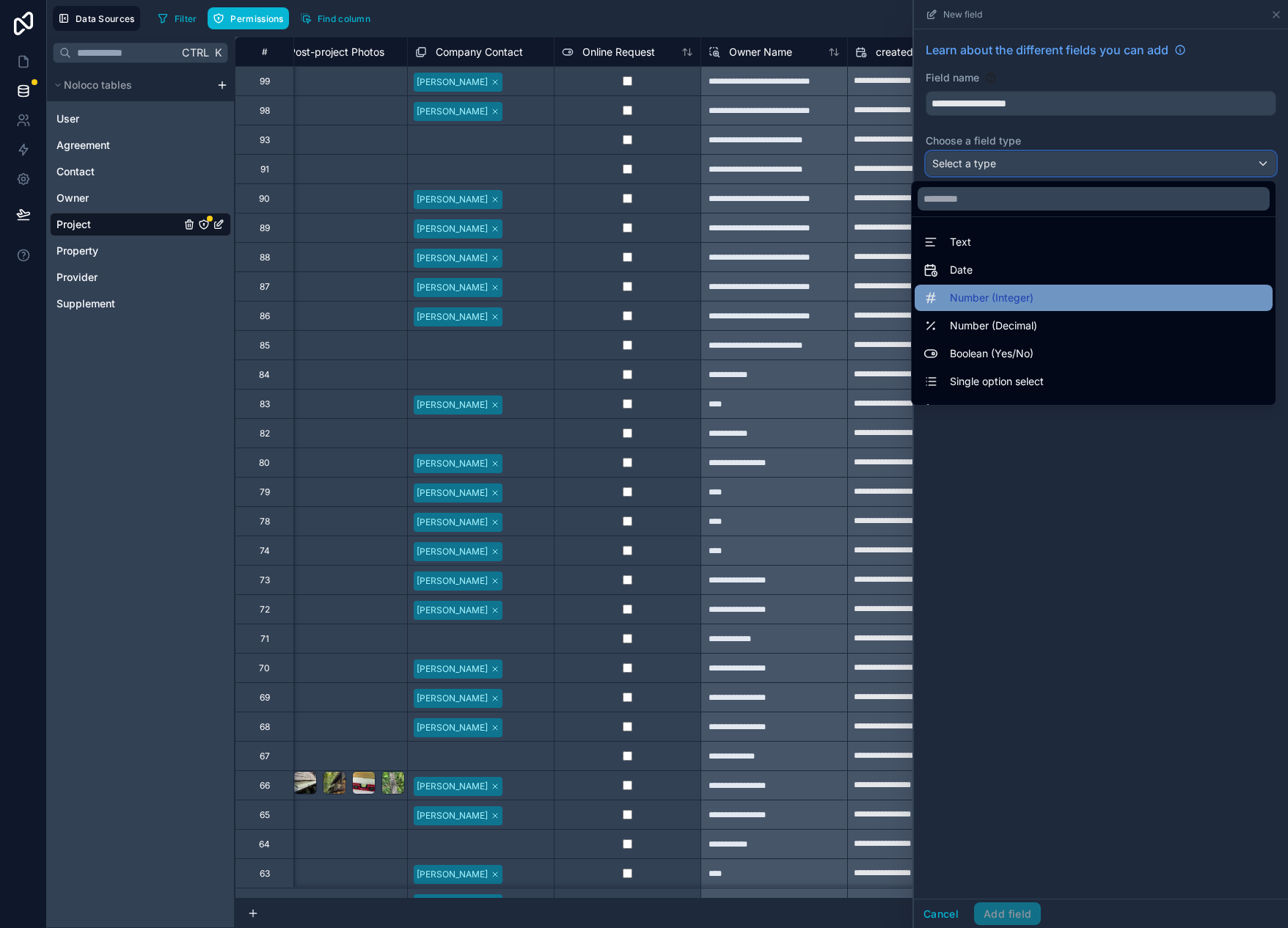
scroll to position [426, 0]
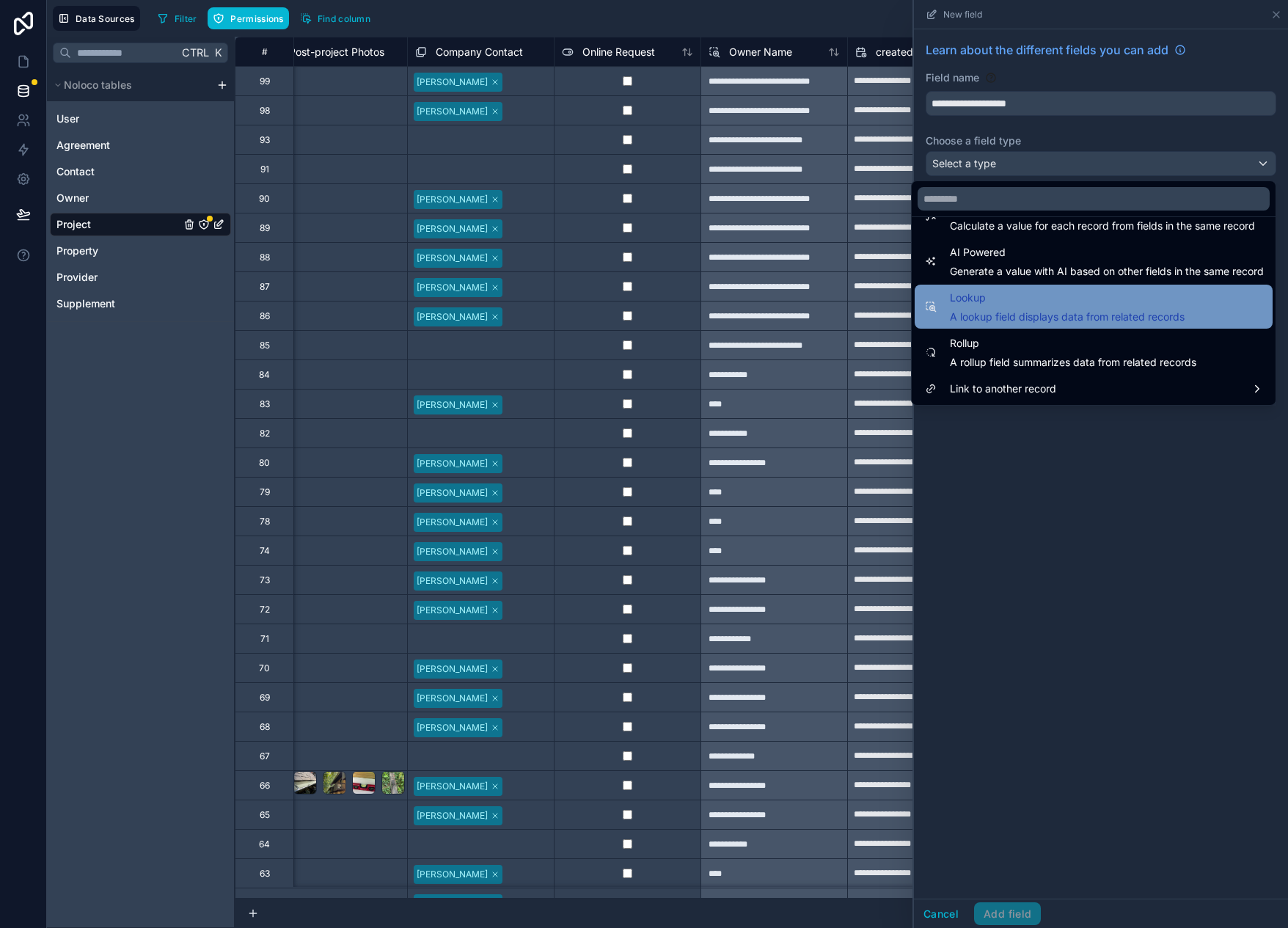
click at [987, 304] on span "Lookup" at bounding box center [1067, 298] width 235 height 18
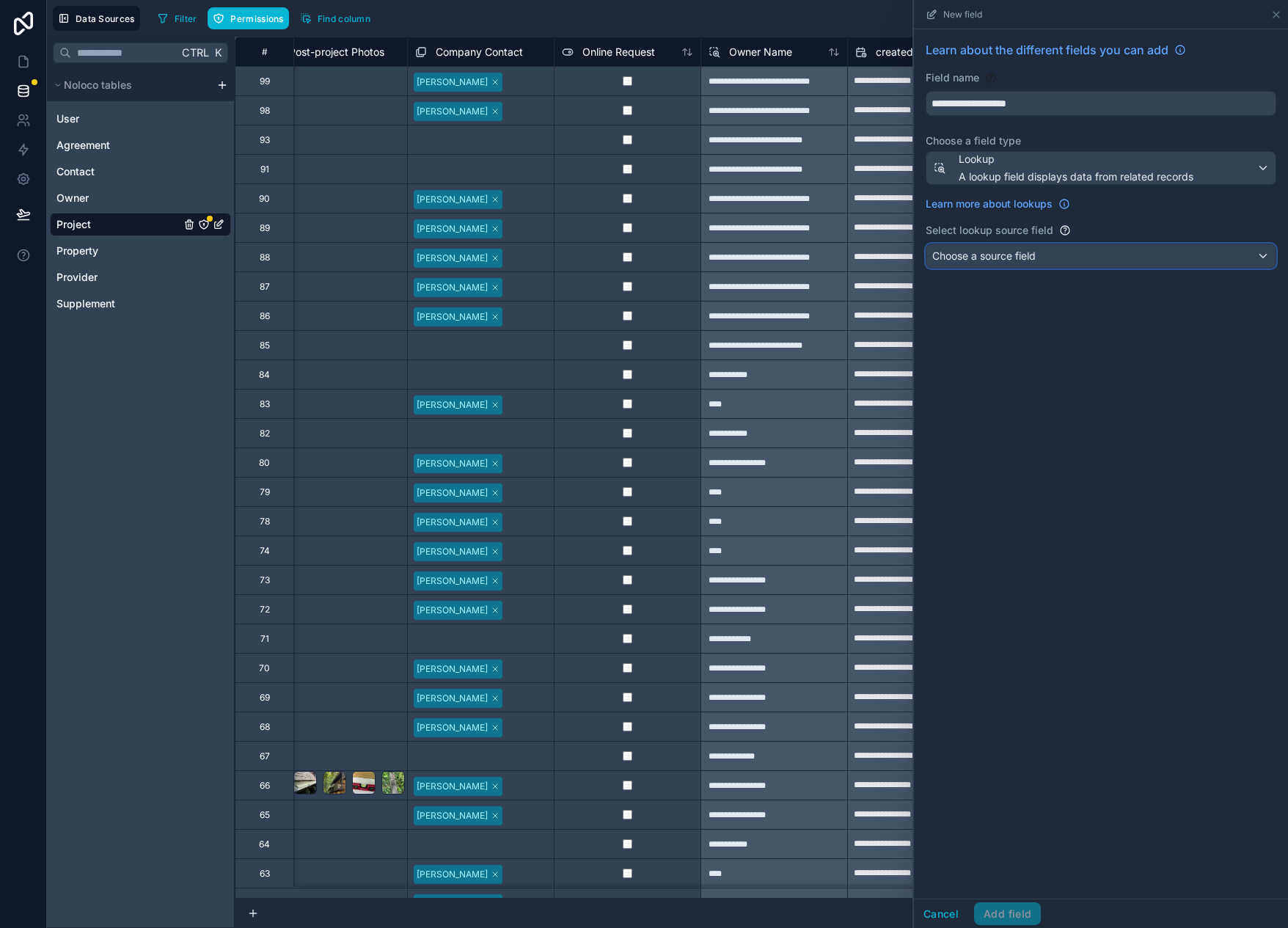
click at [1022, 262] on span "Choose a source field" at bounding box center [984, 256] width 103 height 15
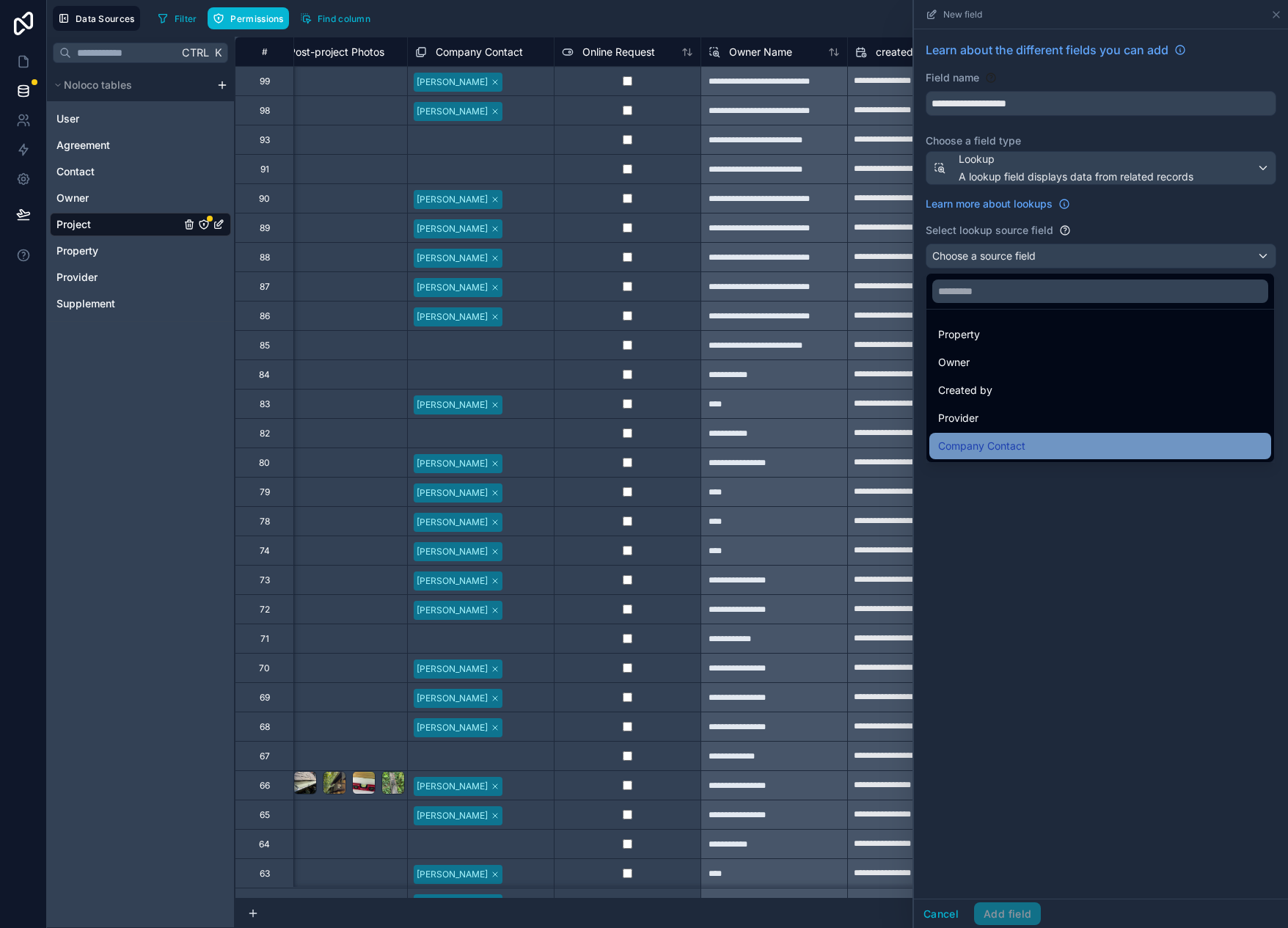
click at [1007, 455] on div "Company Contact" at bounding box center [1100, 446] width 342 height 27
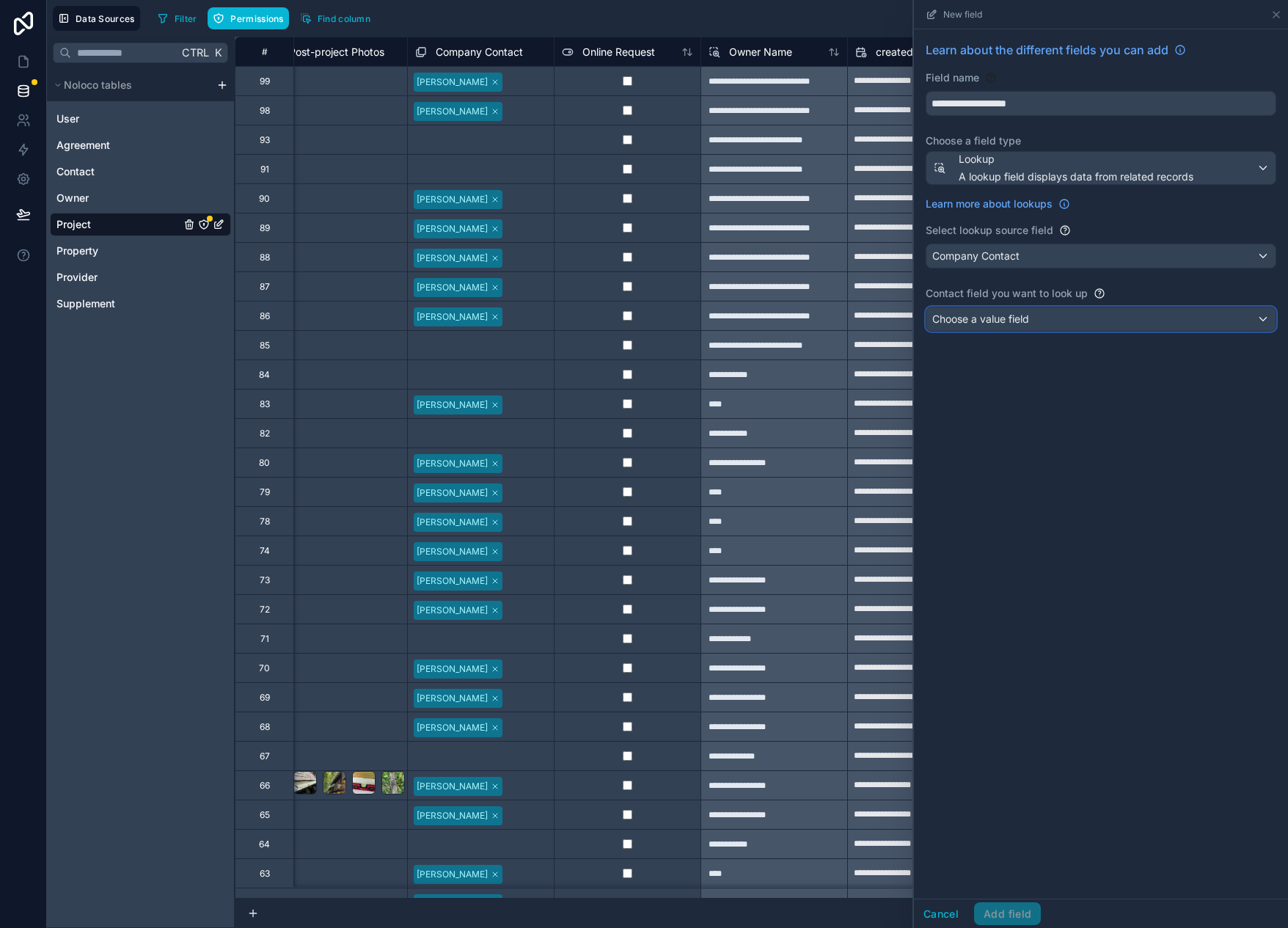
click at [1049, 322] on div "Choose a value field" at bounding box center [1101, 319] width 349 height 24
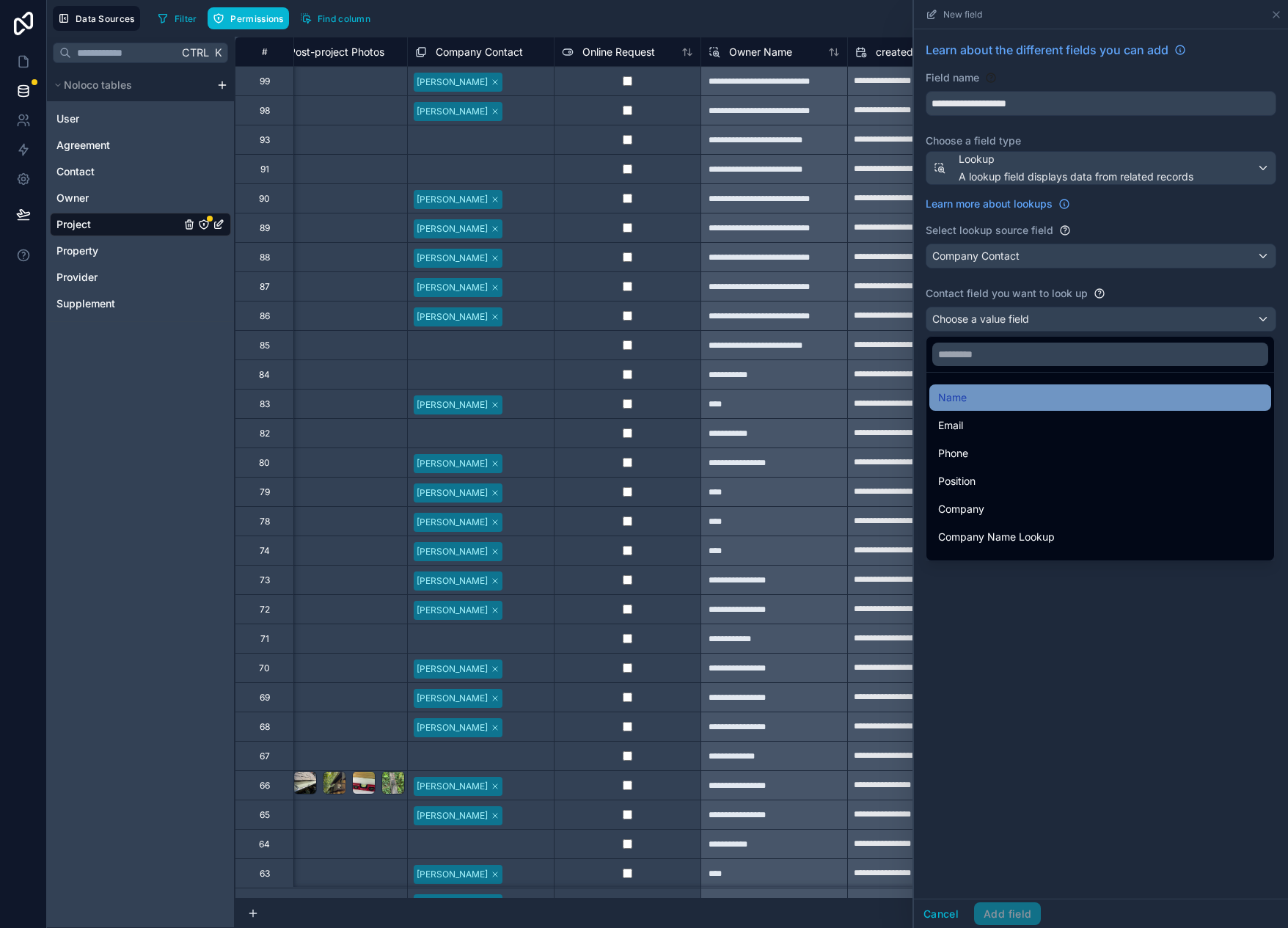
click at [994, 400] on div "Name" at bounding box center [1100, 398] width 324 height 18
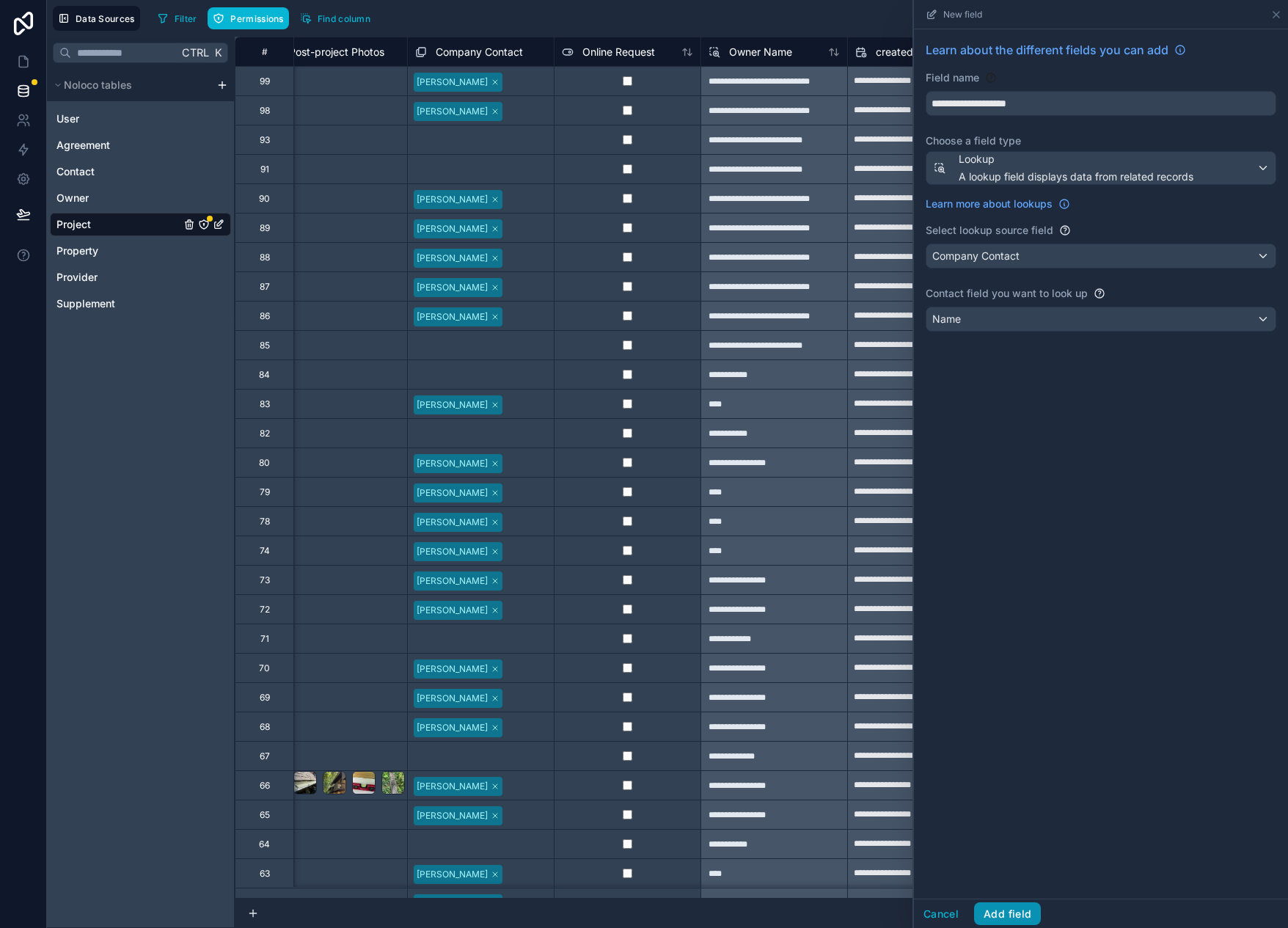
click at [1018, 907] on button "Add field" at bounding box center [1007, 915] width 66 height 24
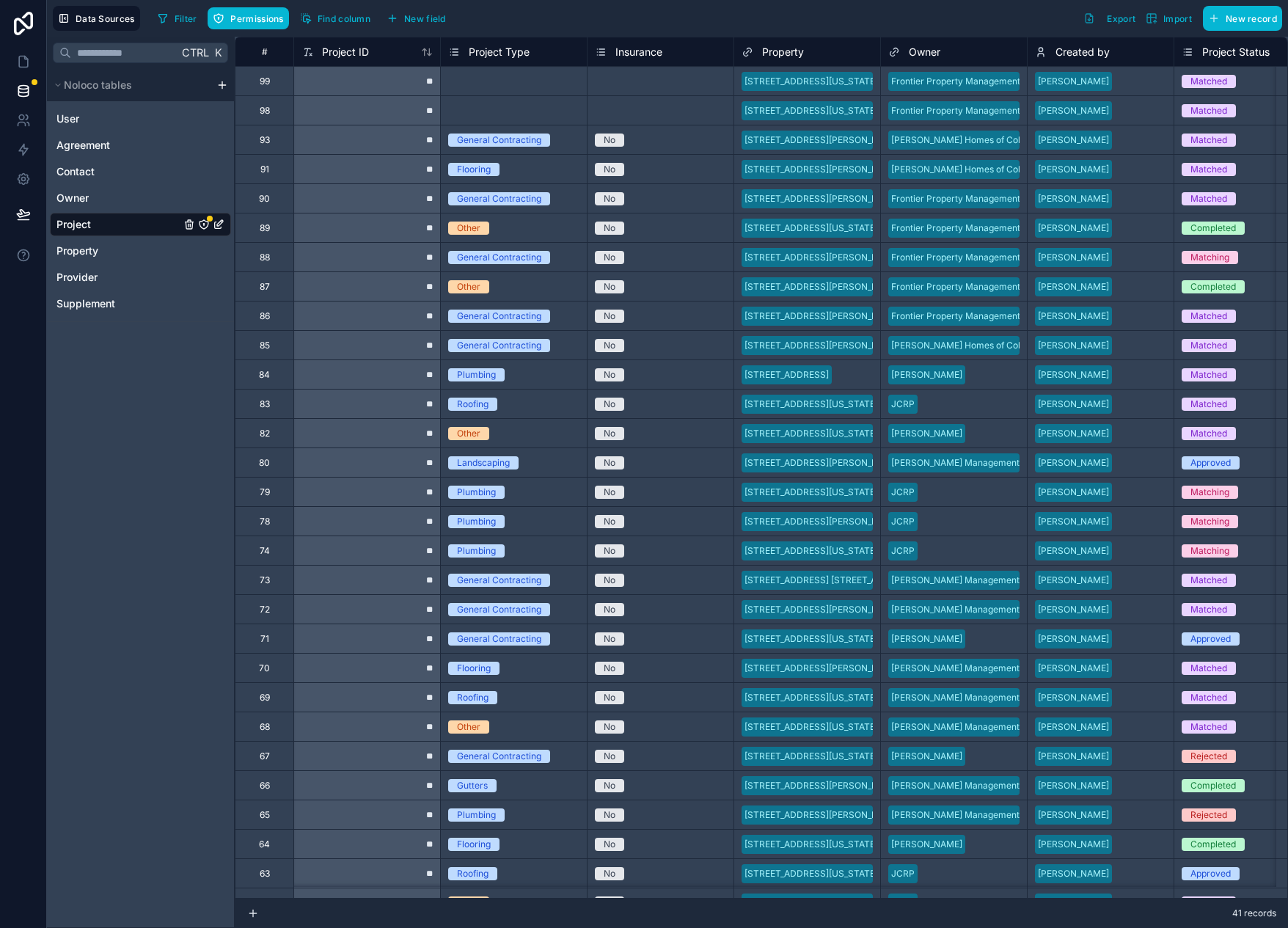
click at [202, 221] on icon "Project" at bounding box center [204, 225] width 9 height 9
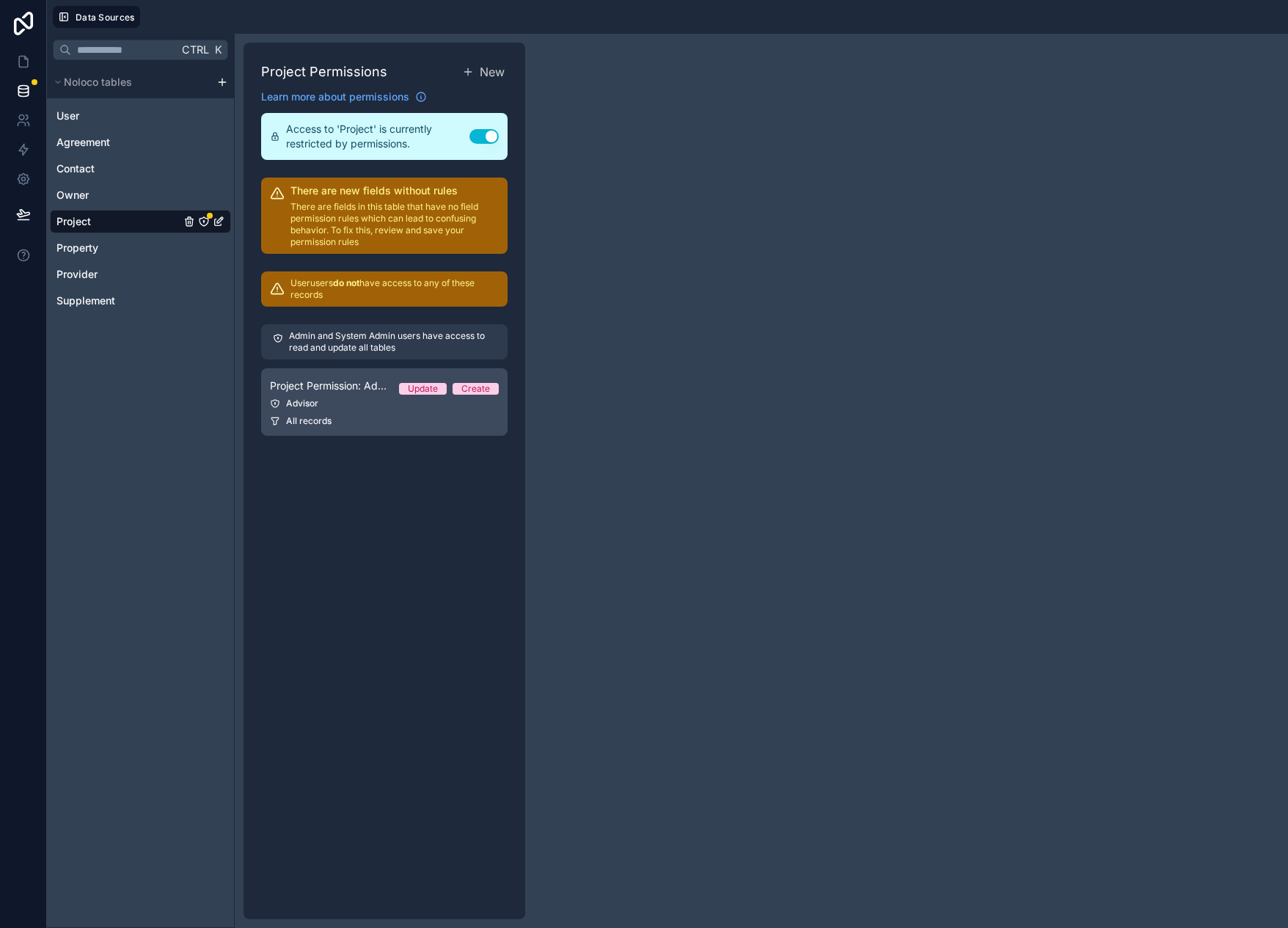
click at [389, 400] on div "Advisor" at bounding box center [385, 403] width 229 height 12
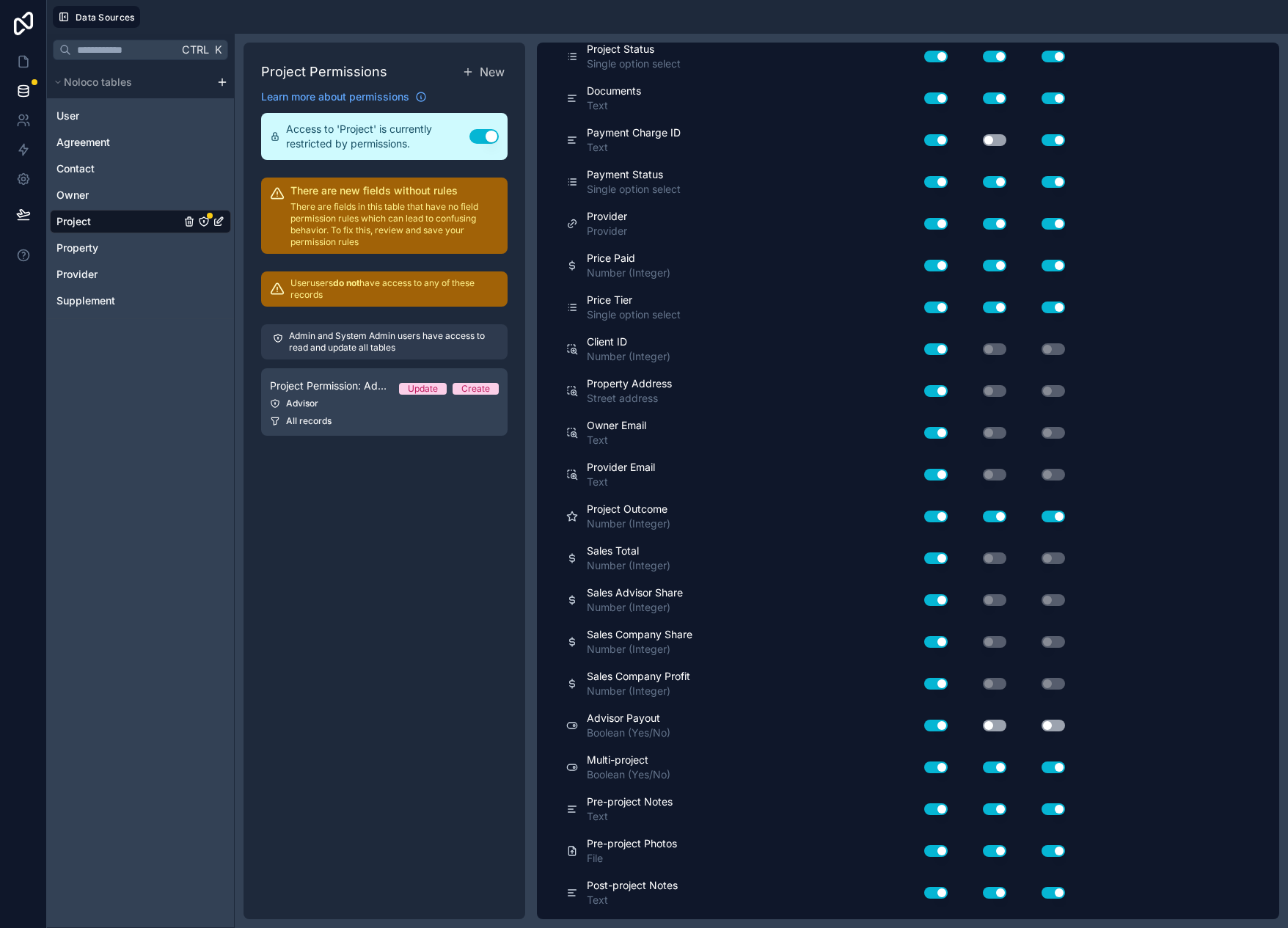
scroll to position [713, 0]
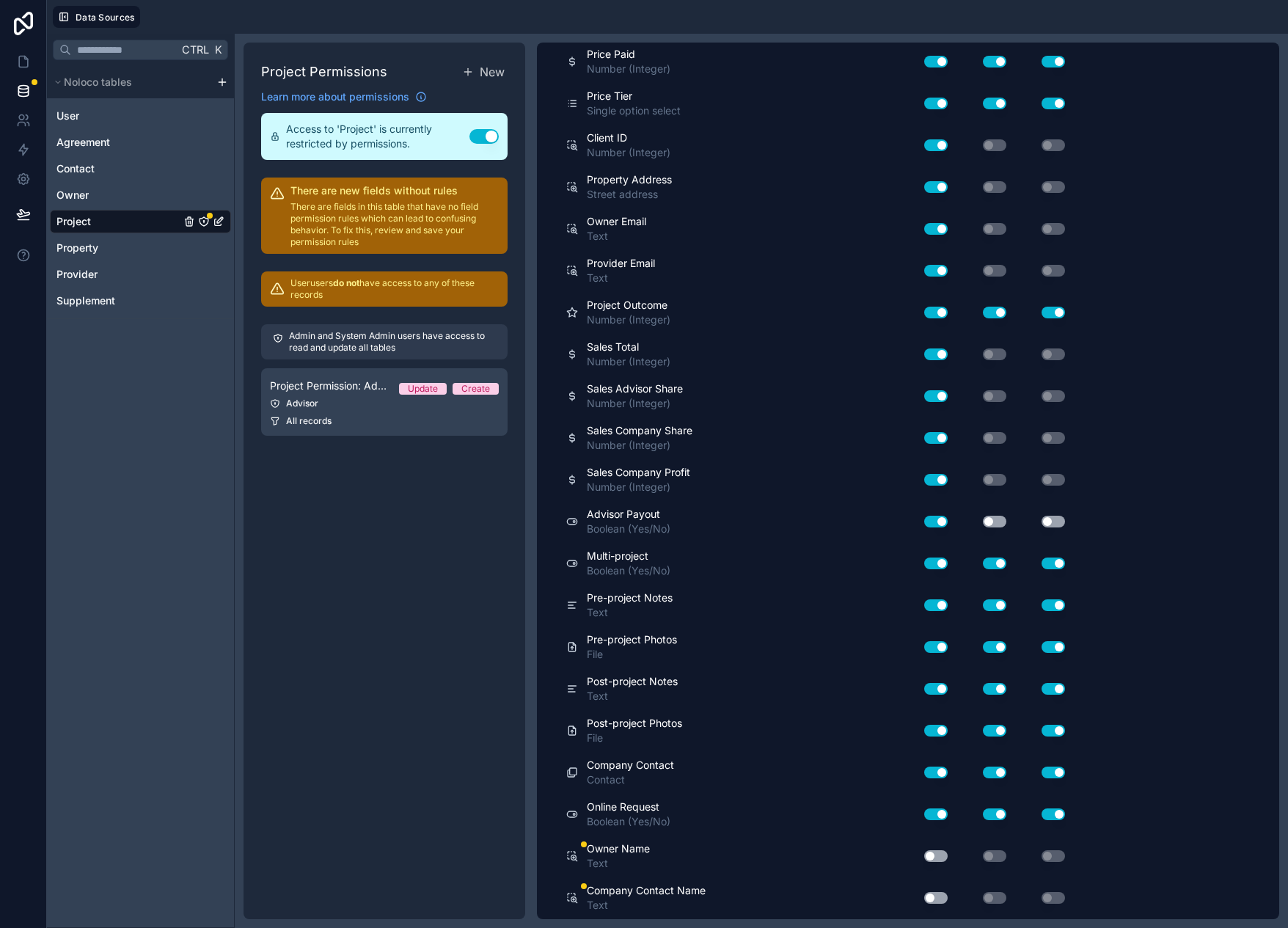
click at [944, 856] on button "Use setting" at bounding box center [936, 856] width 24 height 12
click at [936, 897] on button "Use setting" at bounding box center [936, 898] width 24 height 12
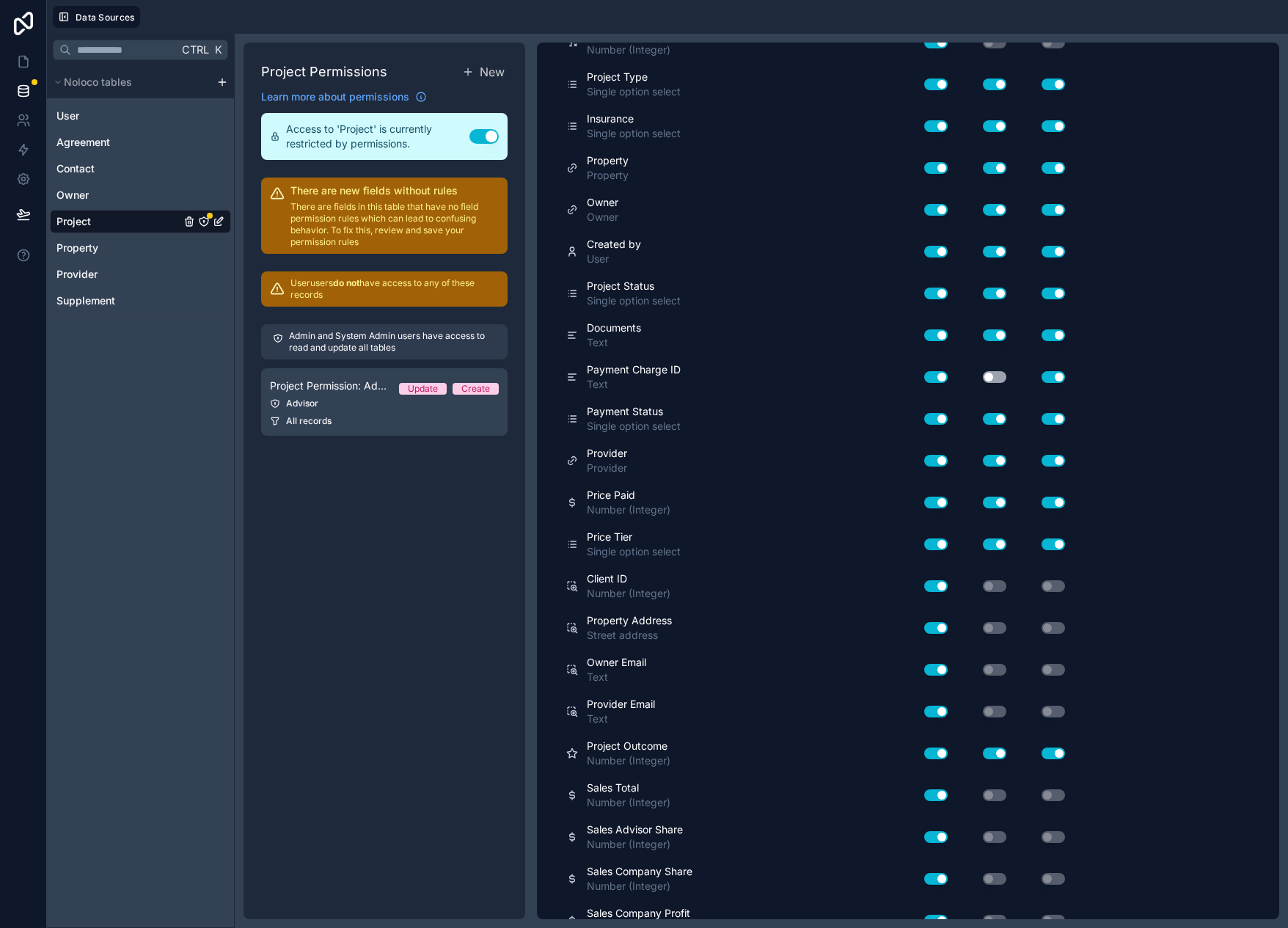
scroll to position [0, 0]
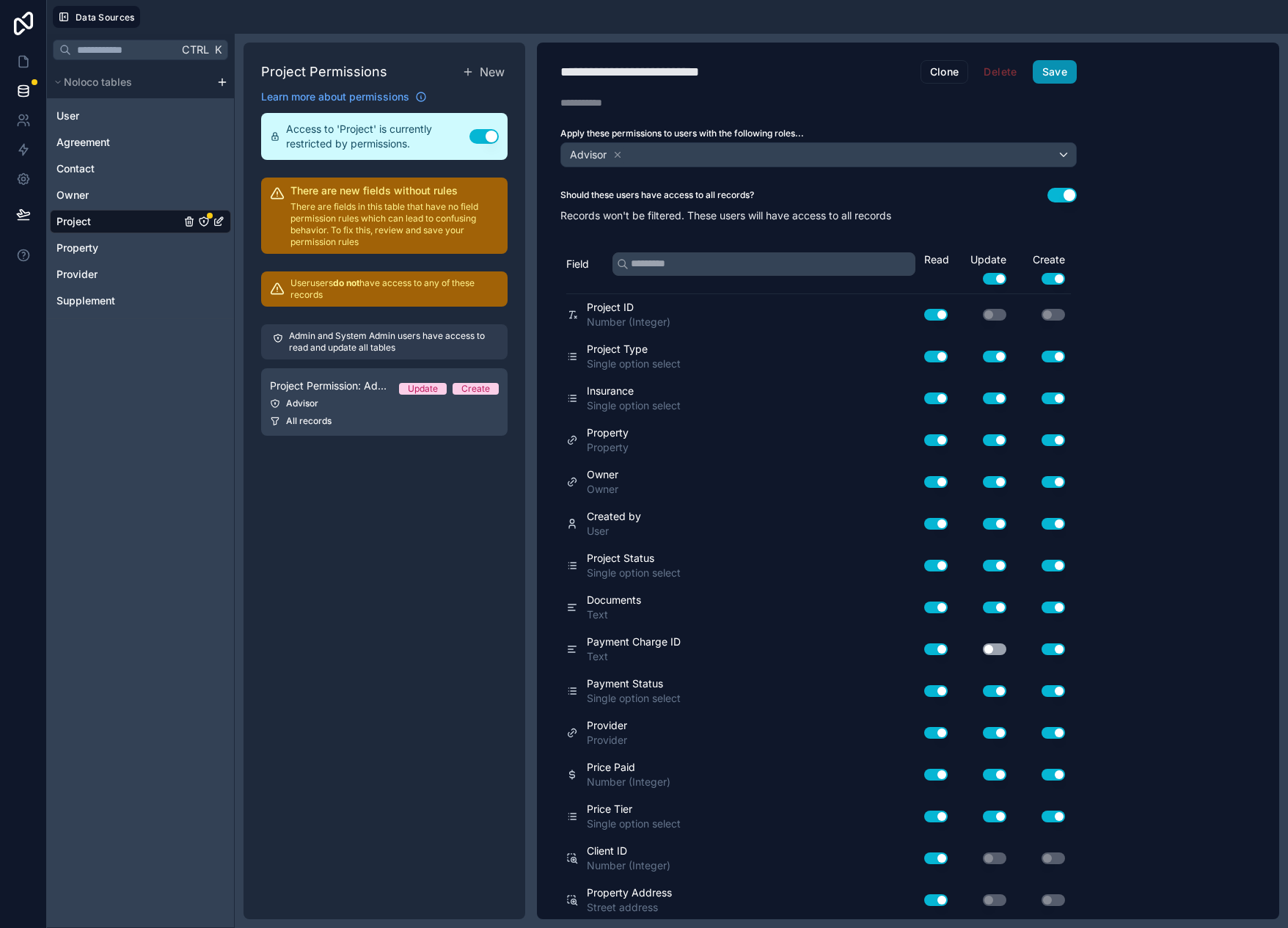
click at [1061, 72] on button "Save" at bounding box center [1055, 72] width 44 height 24
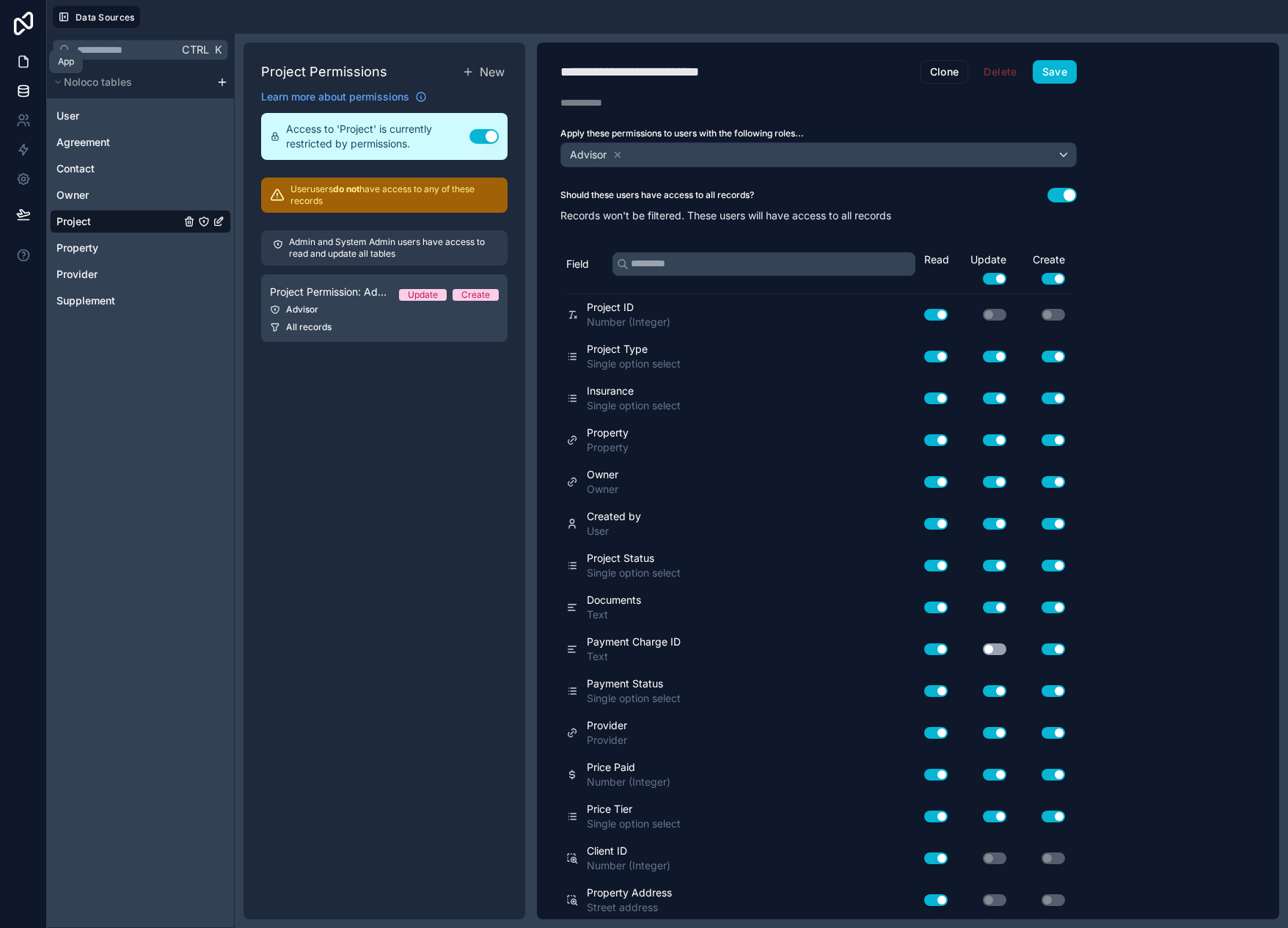
click at [20, 66] on icon at bounding box center [24, 62] width 15 height 15
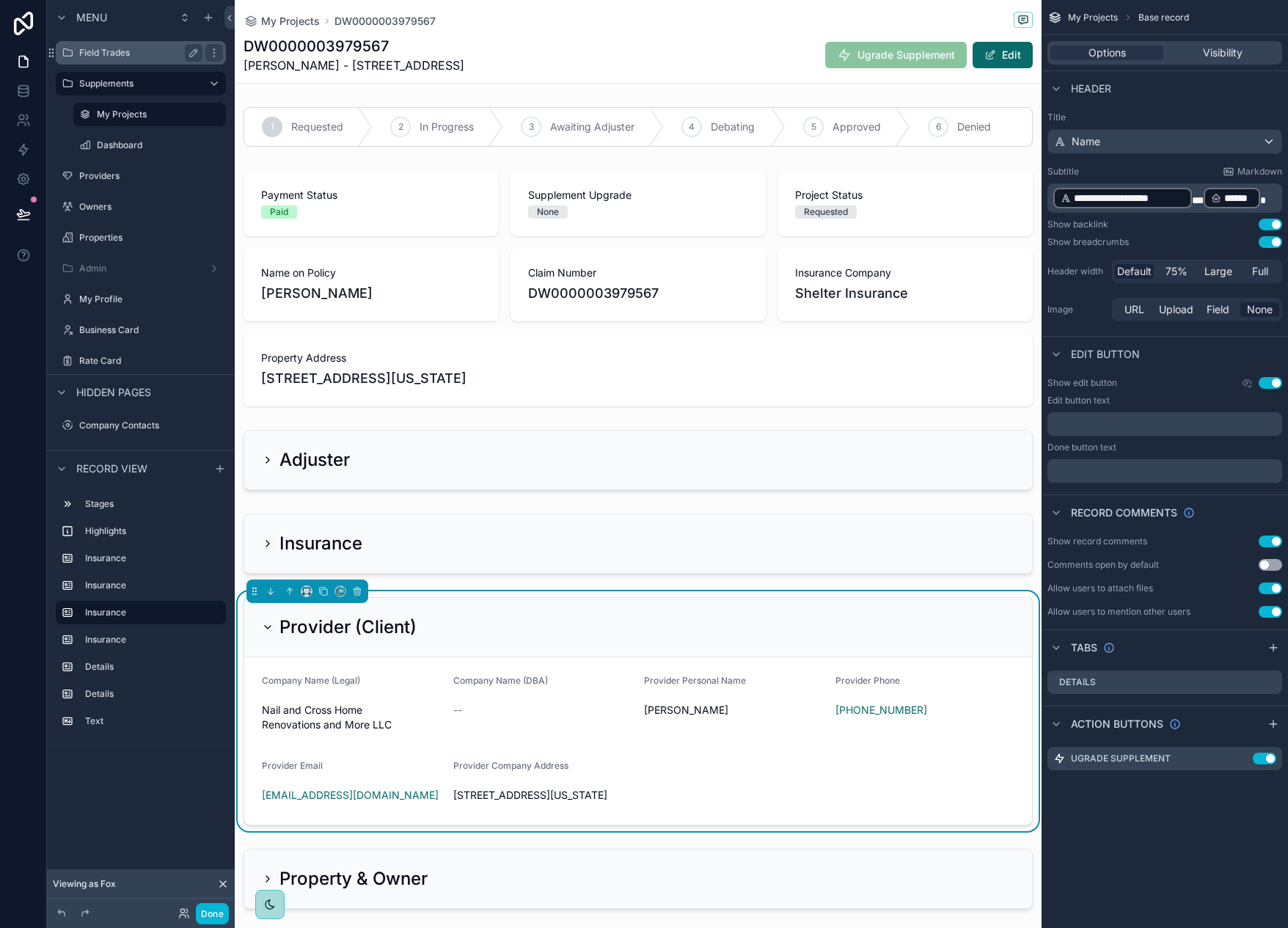
click at [165, 54] on label "Field Trades" at bounding box center [137, 53] width 117 height 12
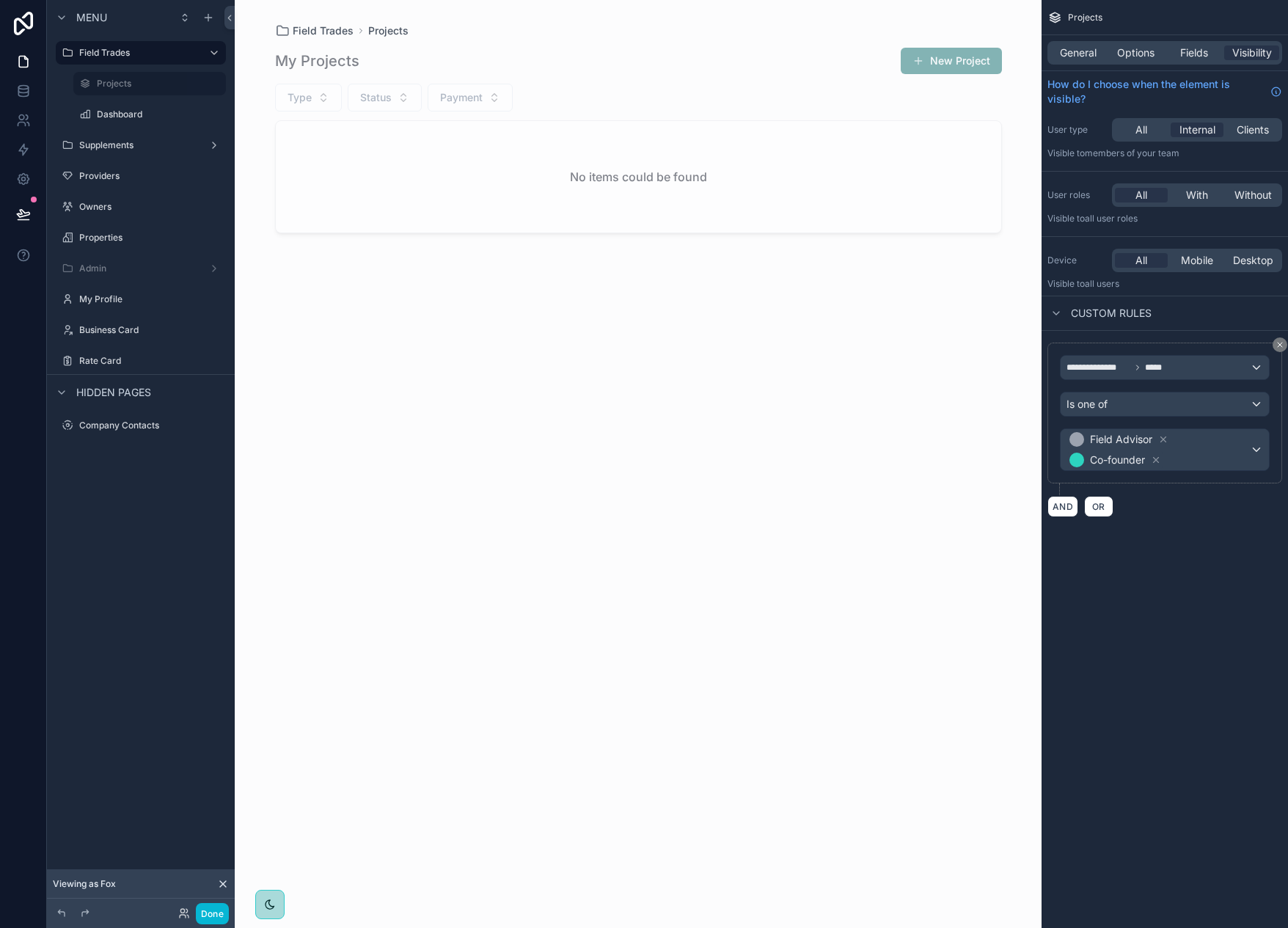
click at [227, 882] on icon at bounding box center [223, 884] width 12 height 12
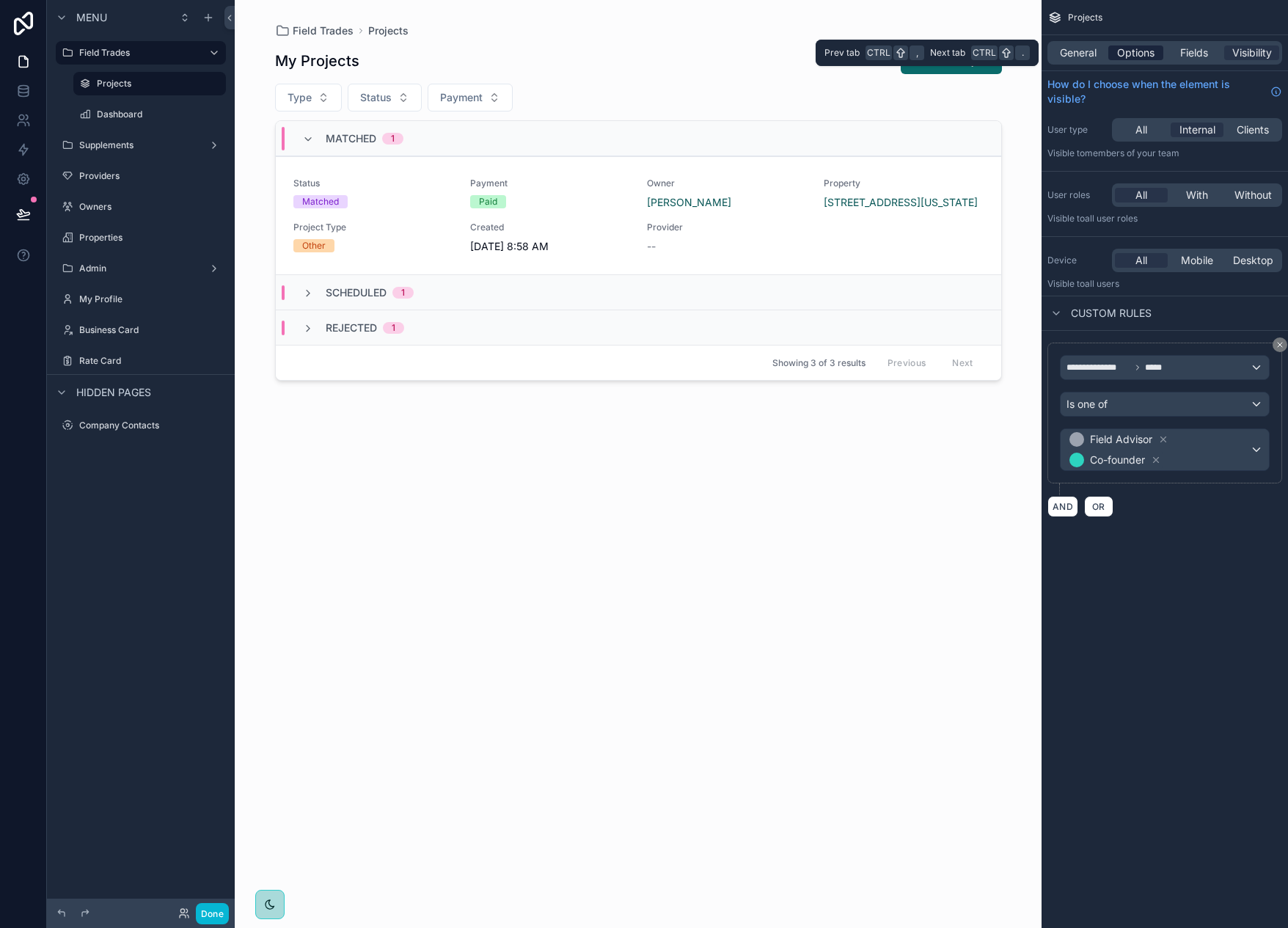
click at [1126, 55] on span "Options" at bounding box center [1136, 53] width 38 height 15
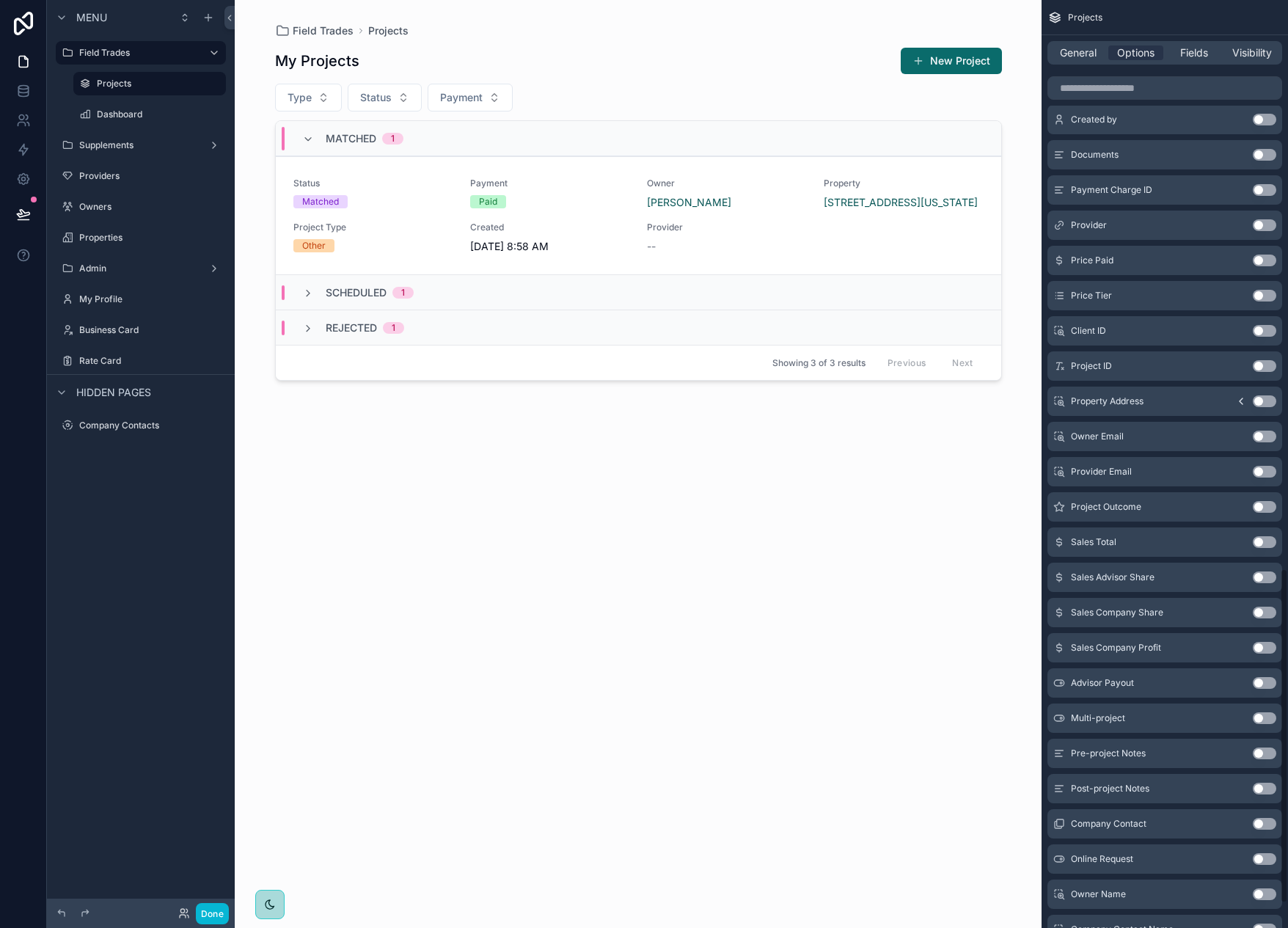
scroll to position [1646, 0]
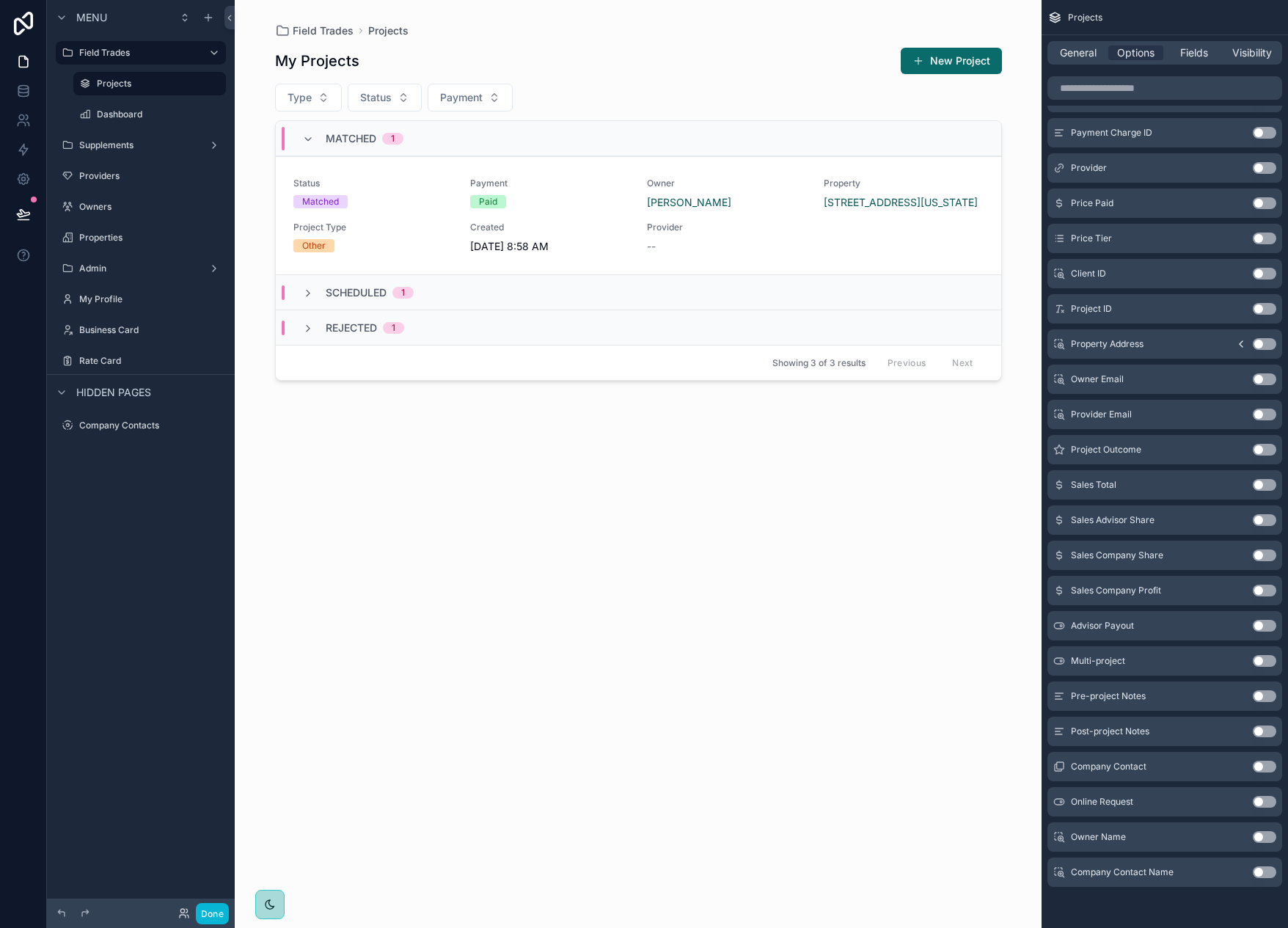
click at [1258, 839] on button "Use setting" at bounding box center [1265, 837] width 24 height 12
click at [1263, 875] on button "Use setting" at bounding box center [1265, 873] width 24 height 12
click at [1267, 836] on button "Use setting" at bounding box center [1265, 837] width 24 height 12
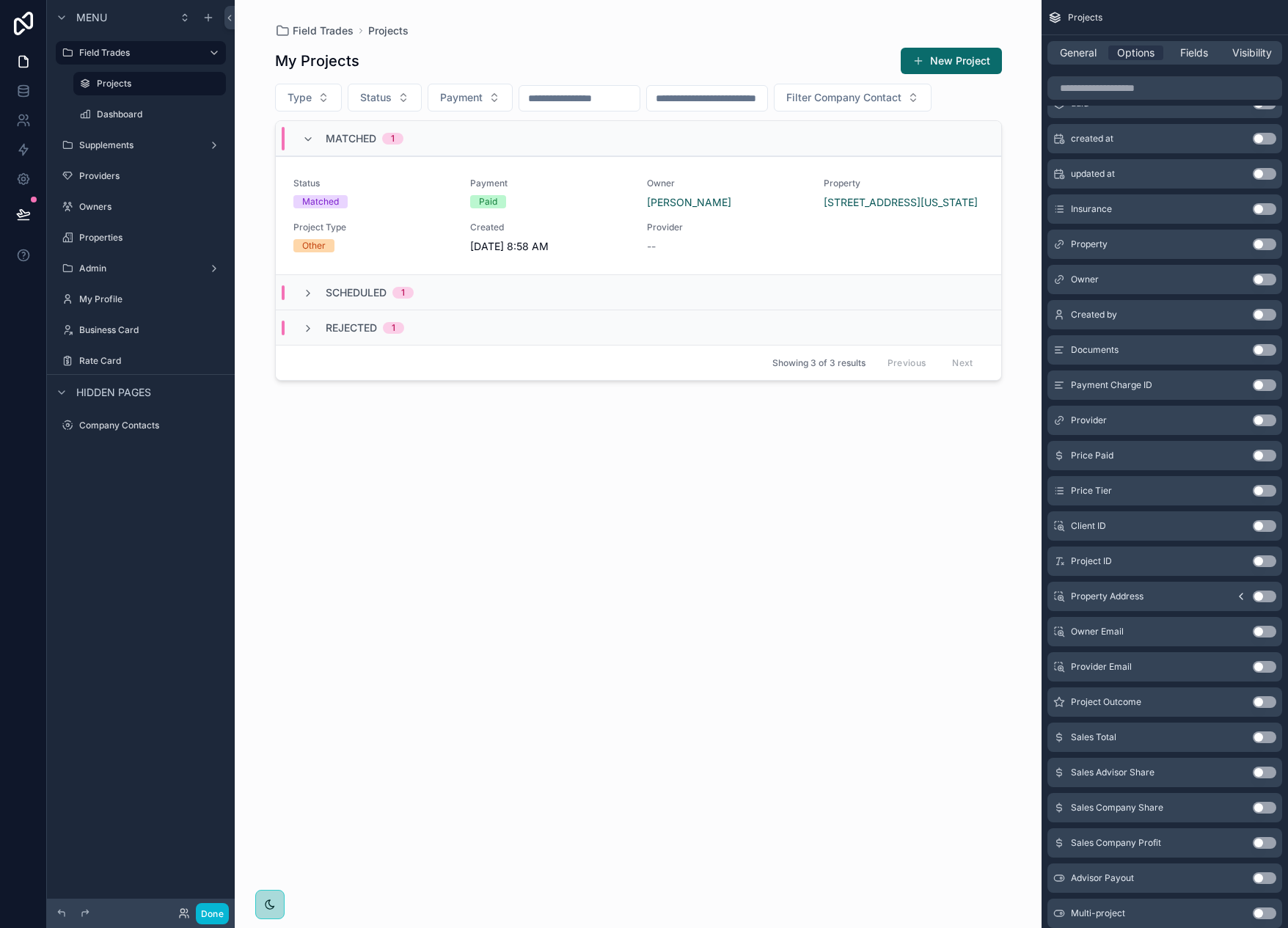
click at [1262, 280] on button "Use setting" at bounding box center [1265, 279] width 24 height 12
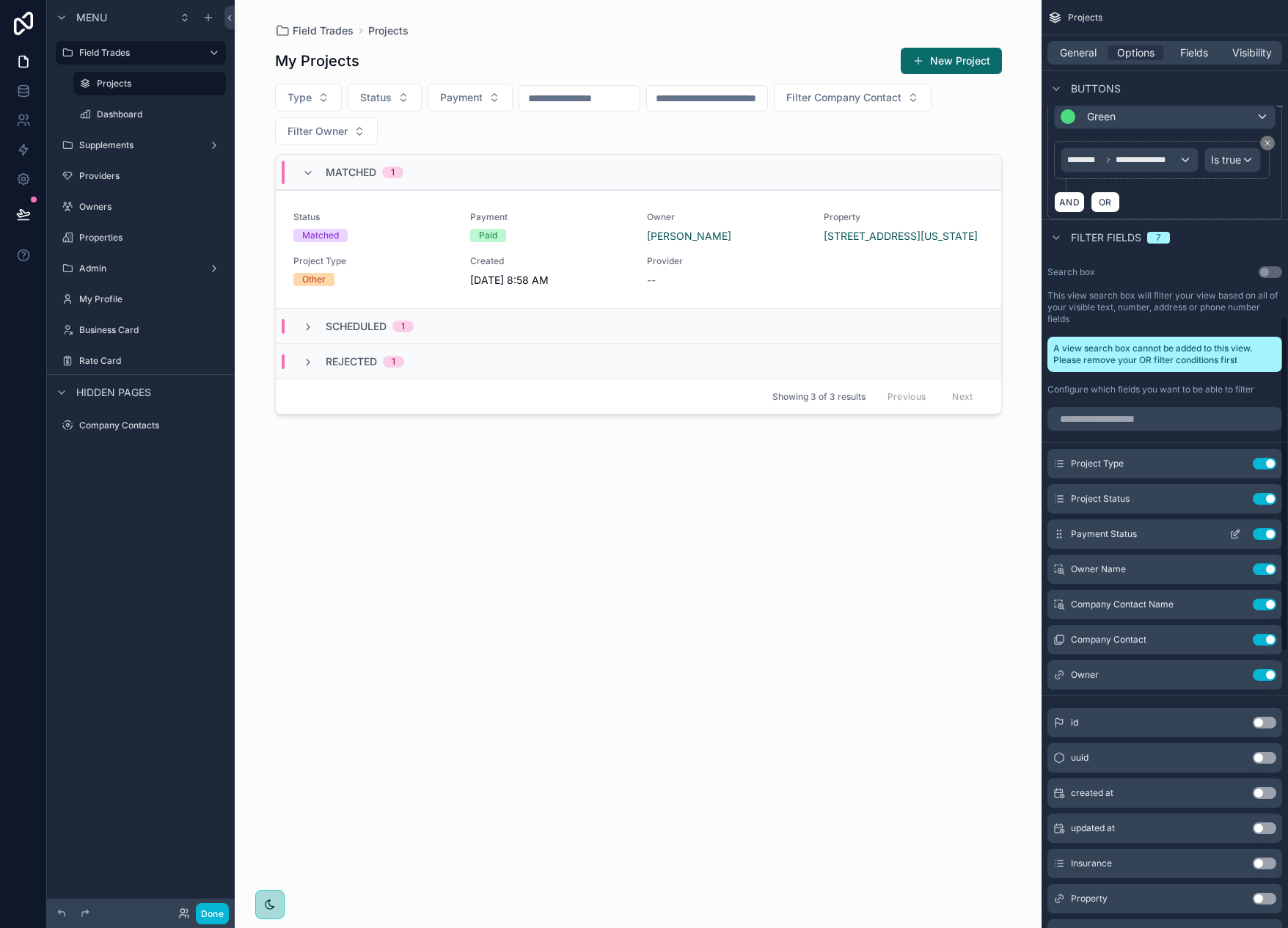
scroll to position [881, 0]
click at [401, 132] on div "scrollable content" at bounding box center [639, 455] width 750 height 911
click at [787, 105] on span "Filter Company Contact" at bounding box center [844, 98] width 115 height 15
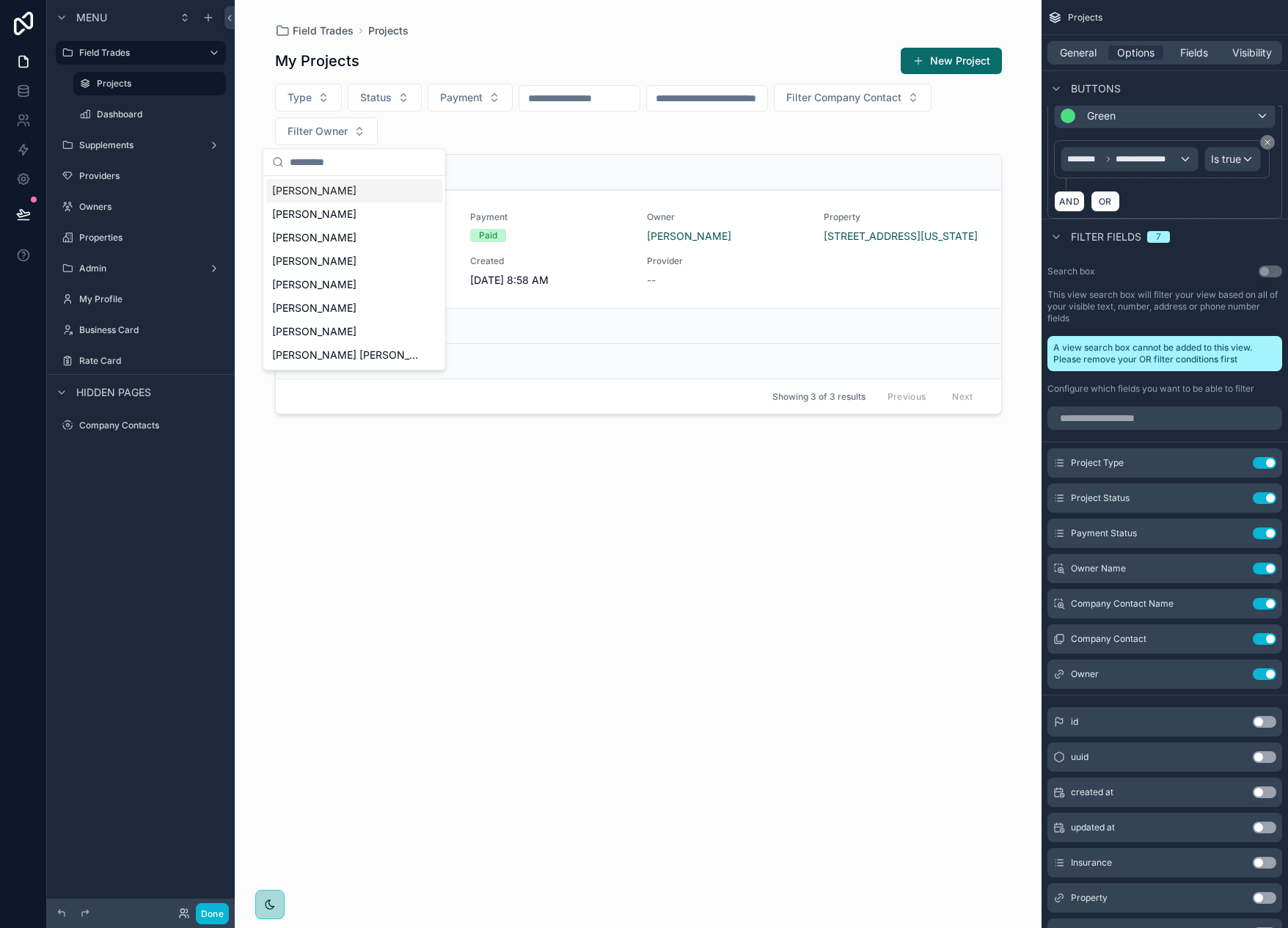
click at [1030, 457] on div "Field Trades Projects My Projects New Project Type Status Payment Filter Compan…" at bounding box center [638, 464] width 807 height 928
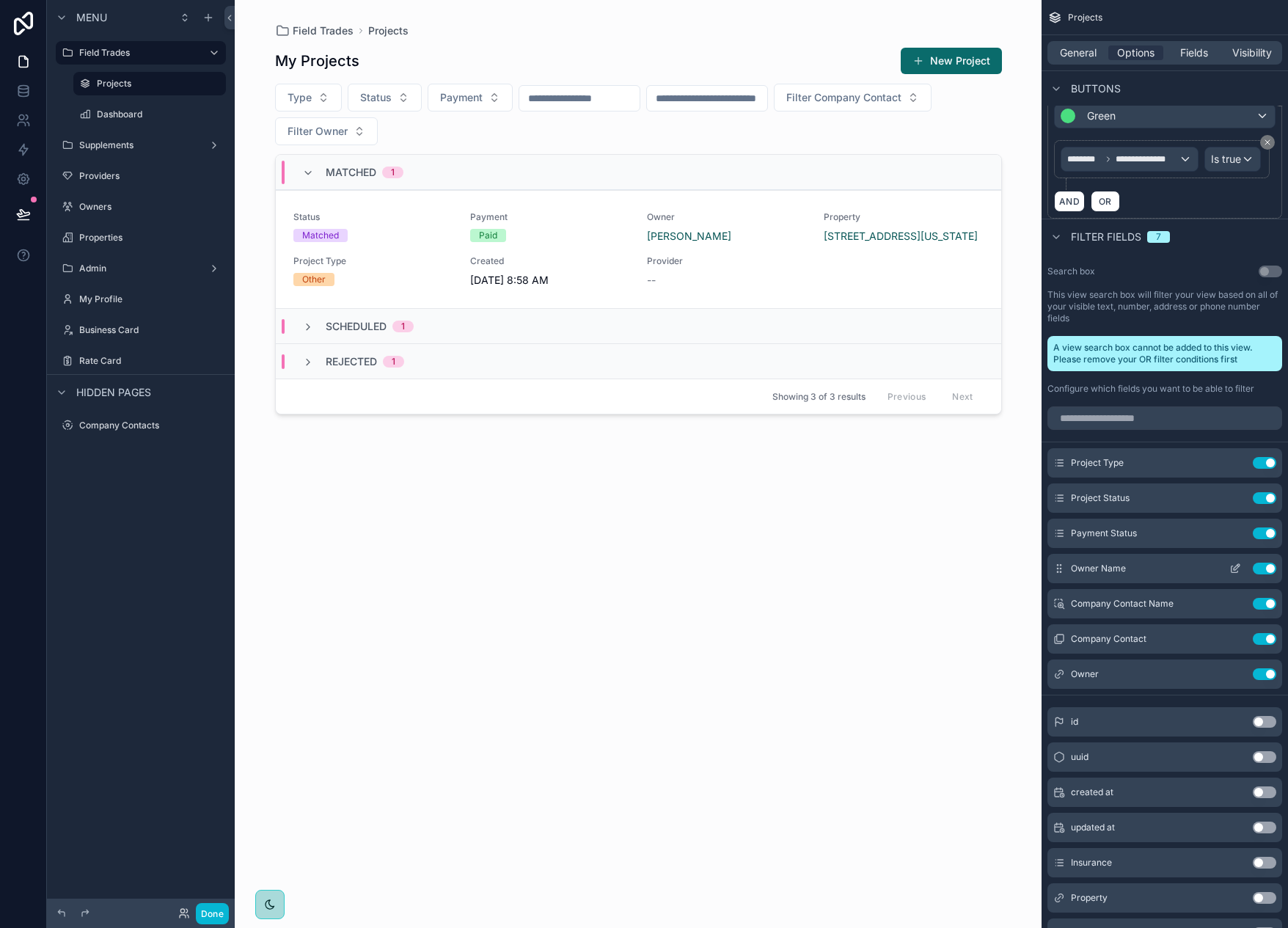
click at [1271, 567] on button "Use setting" at bounding box center [1265, 569] width 24 height 12
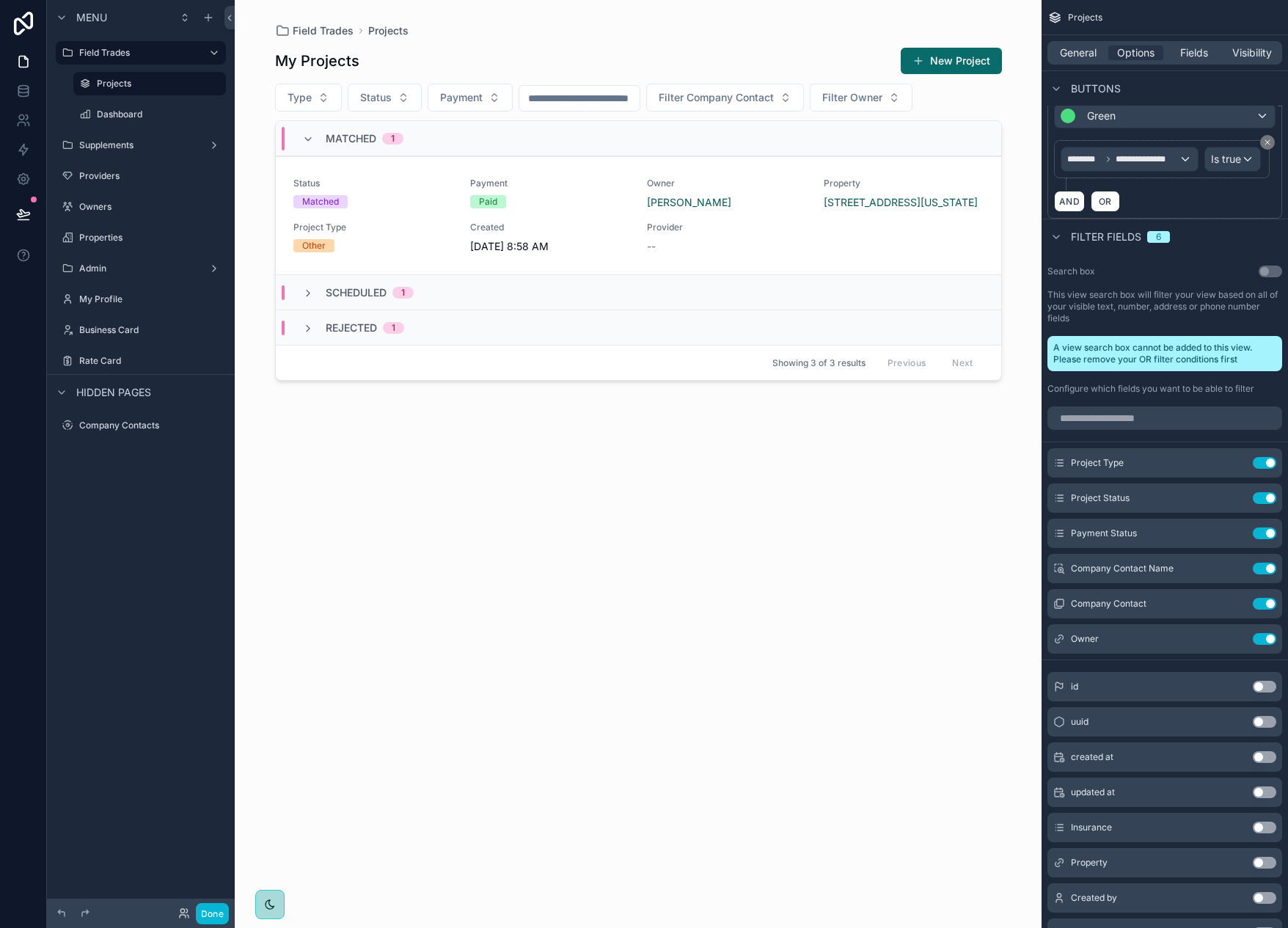
click at [1271, 567] on button "Use setting" at bounding box center [1265, 569] width 24 height 12
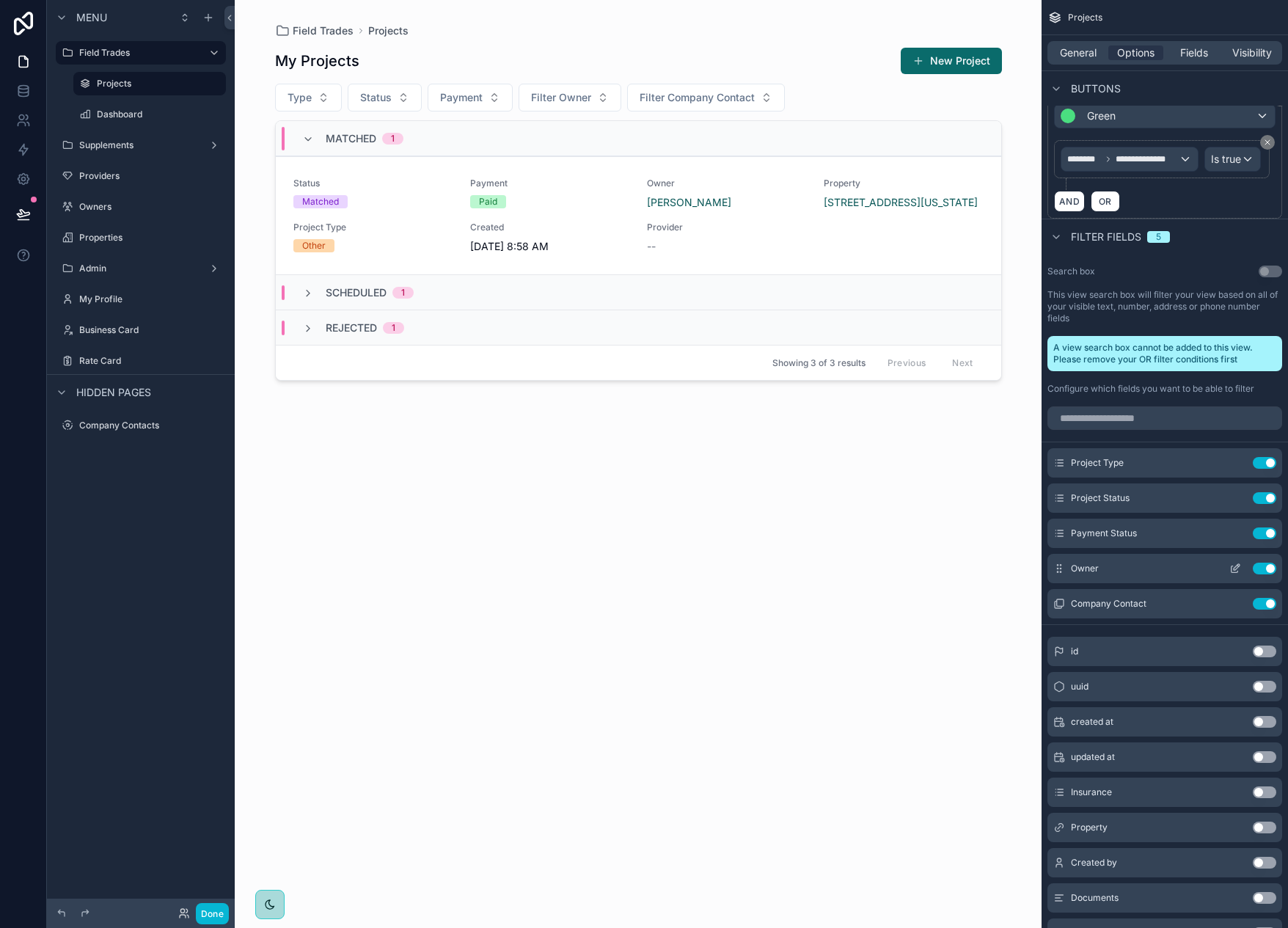
click at [1235, 571] on icon "scrollable content" at bounding box center [1236, 569] width 12 height 12
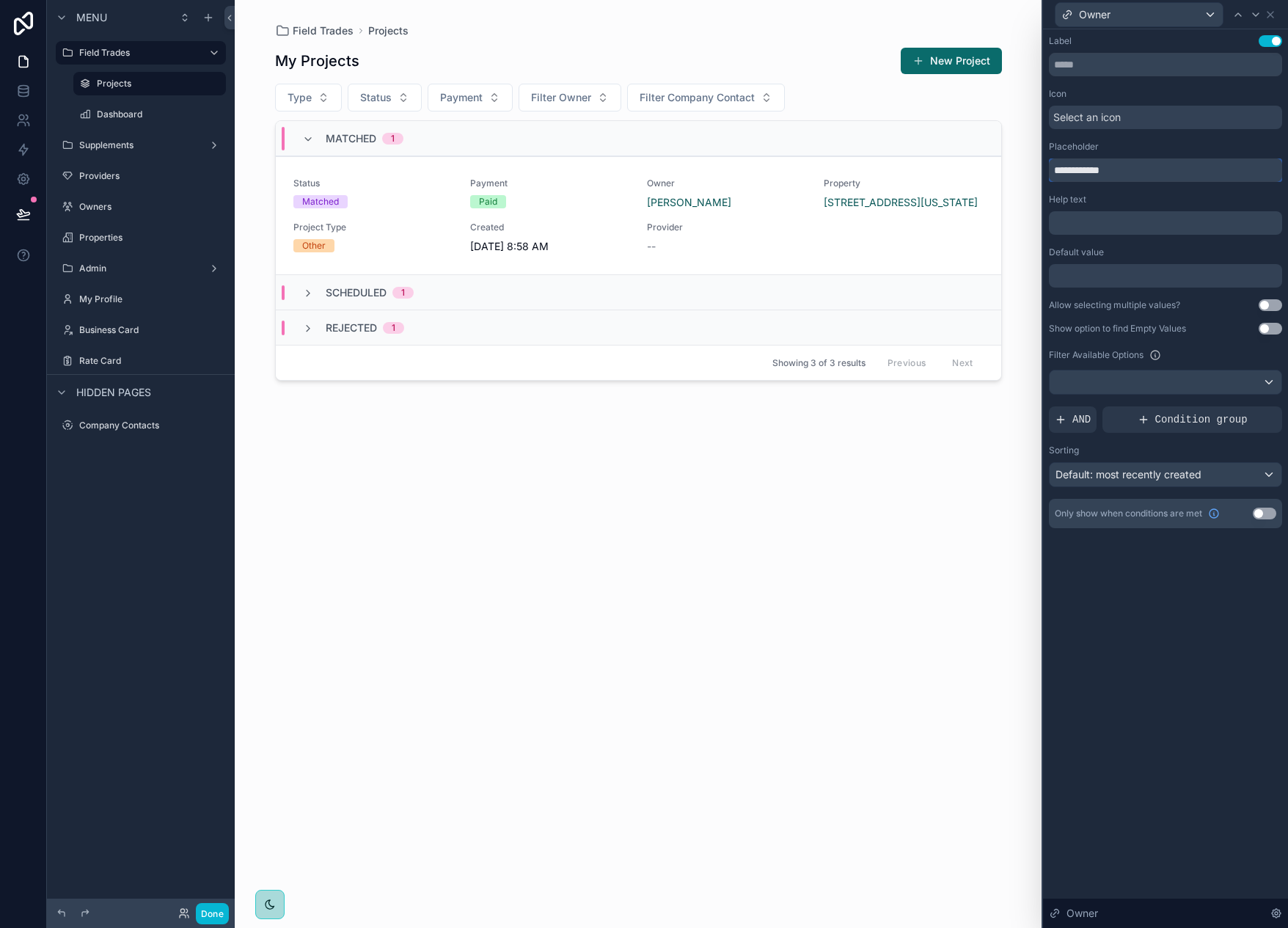
click at [1069, 169] on input "**********" at bounding box center [1165, 171] width 233 height 24
type input "*****"
click at [1184, 754] on div "Label Use setting Icon Select an icon Placeholder ***** Help text ﻿ Default val…" at bounding box center [1165, 479] width 245 height 899
click at [1270, 14] on icon at bounding box center [1270, 15] width 6 height 6
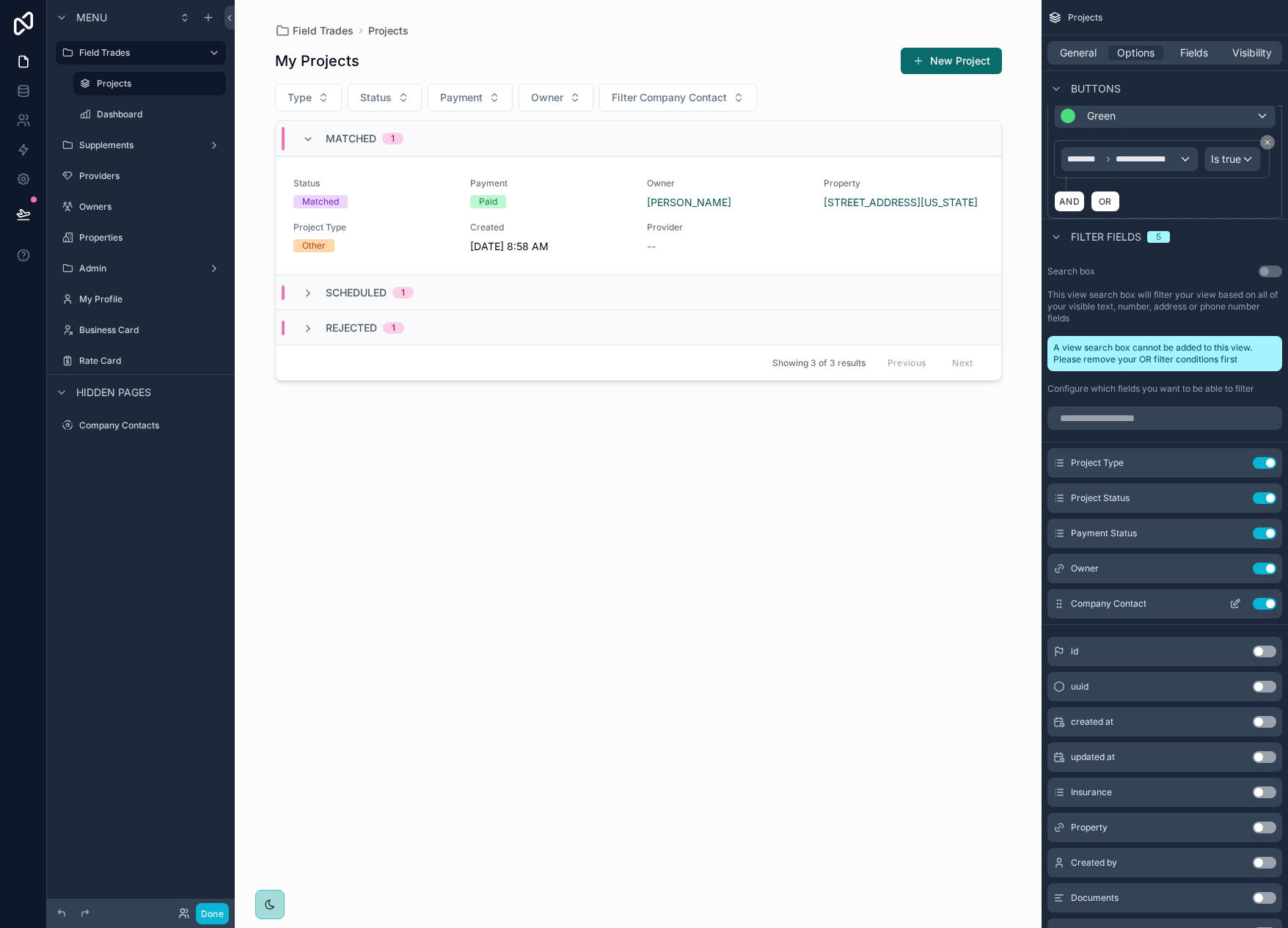
click at [1236, 604] on icon "scrollable content" at bounding box center [1237, 603] width 6 height 6
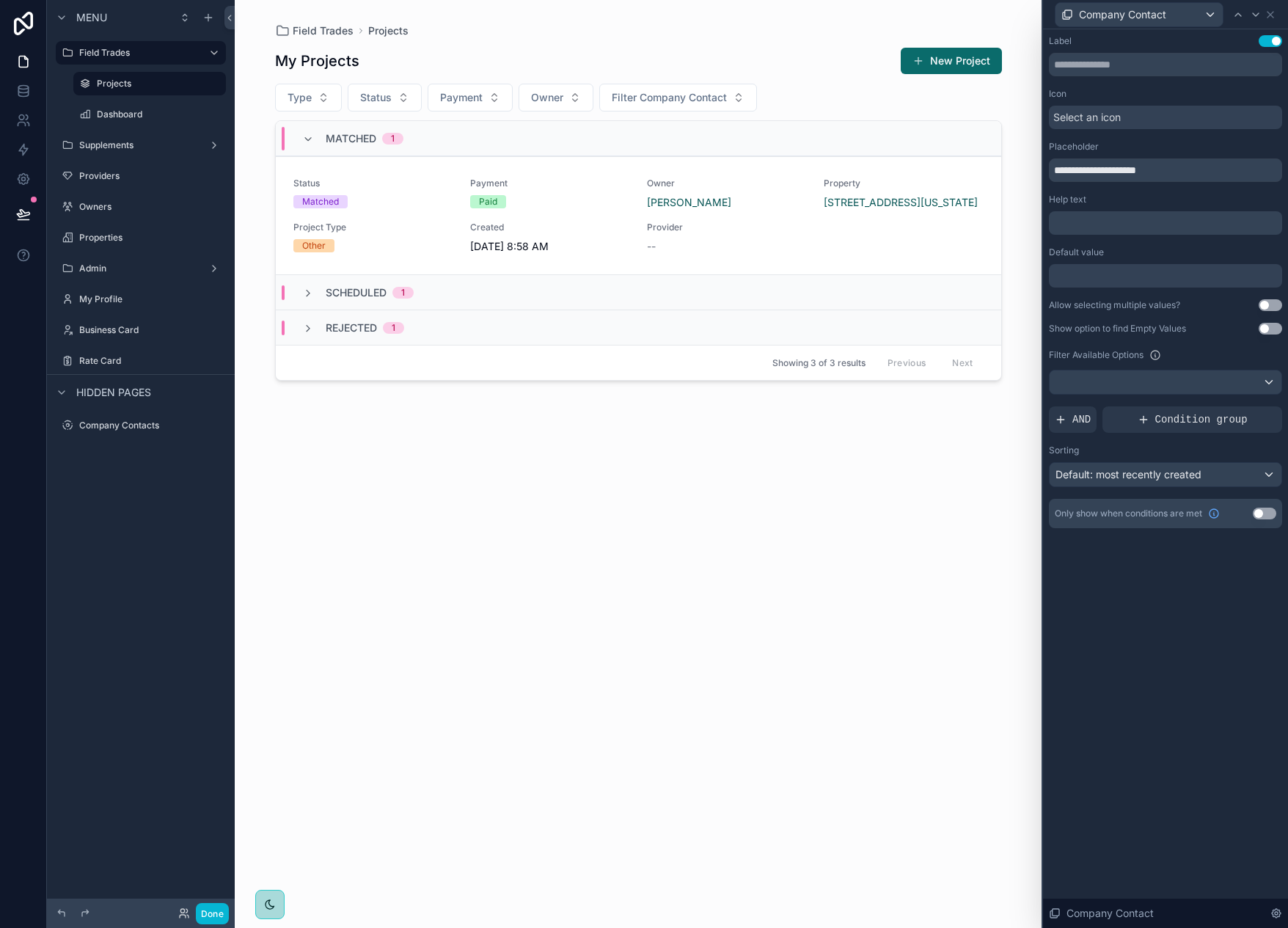
click at [904, 570] on div "My Projects New Project Type Status Payment Owner Filter Company Contact Matche…" at bounding box center [638, 474] width 727 height 873
click at [1066, 172] on input "**********" at bounding box center [1165, 171] width 233 height 24
type input "**********"
click at [942, 488] on div "My Projects New Project Type Status Payment Owner Company Contact Matched 1 Sta…" at bounding box center [638, 474] width 727 height 873
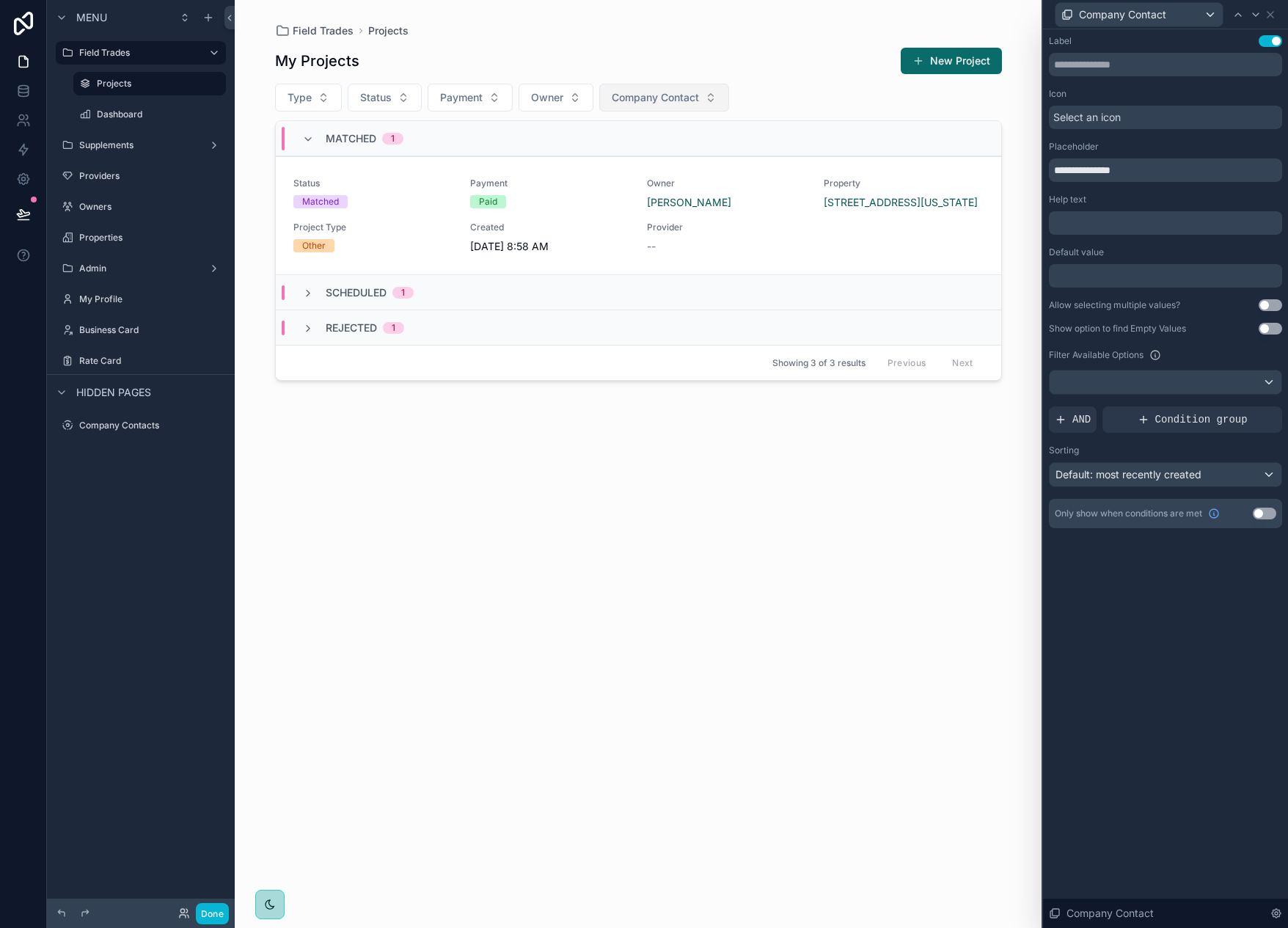
click at [719, 99] on button "Company Contact" at bounding box center [665, 98] width 130 height 28
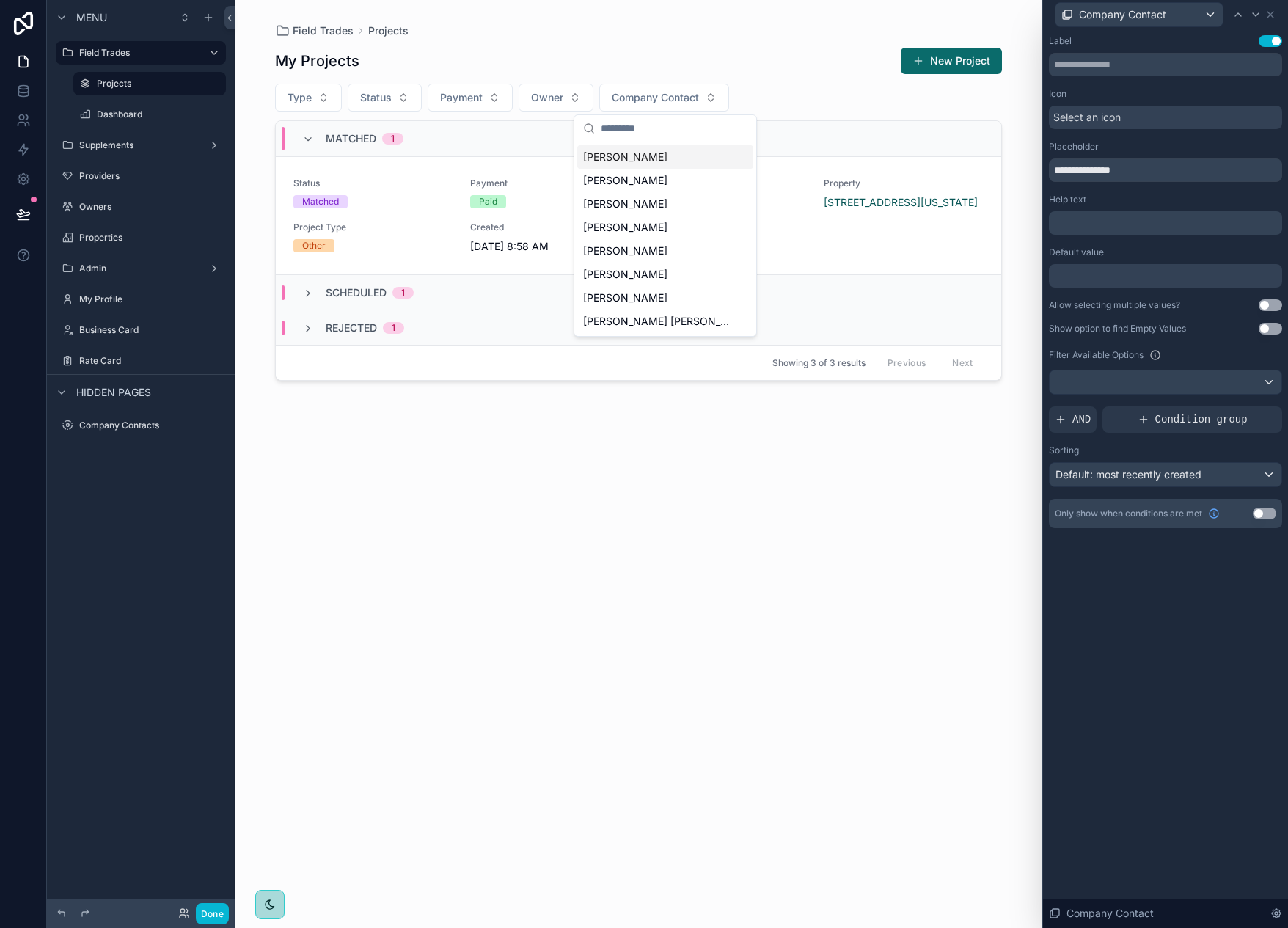
click at [568, 20] on div "Field Trades Projects My Projects New Project Type Status Payment Owner Company…" at bounding box center [639, 455] width 750 height 911
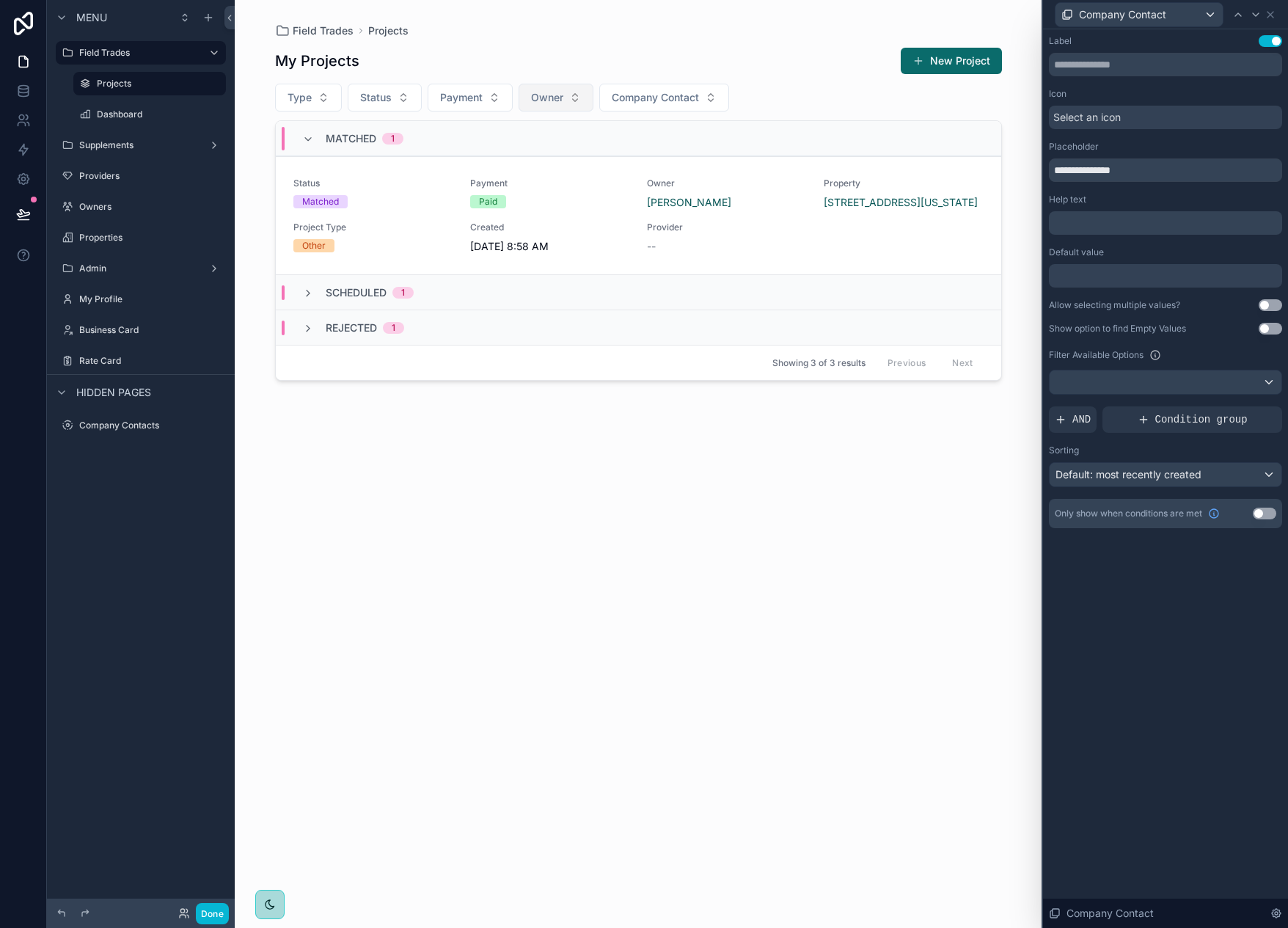
click at [575, 92] on button "Owner" at bounding box center [555, 98] width 75 height 28
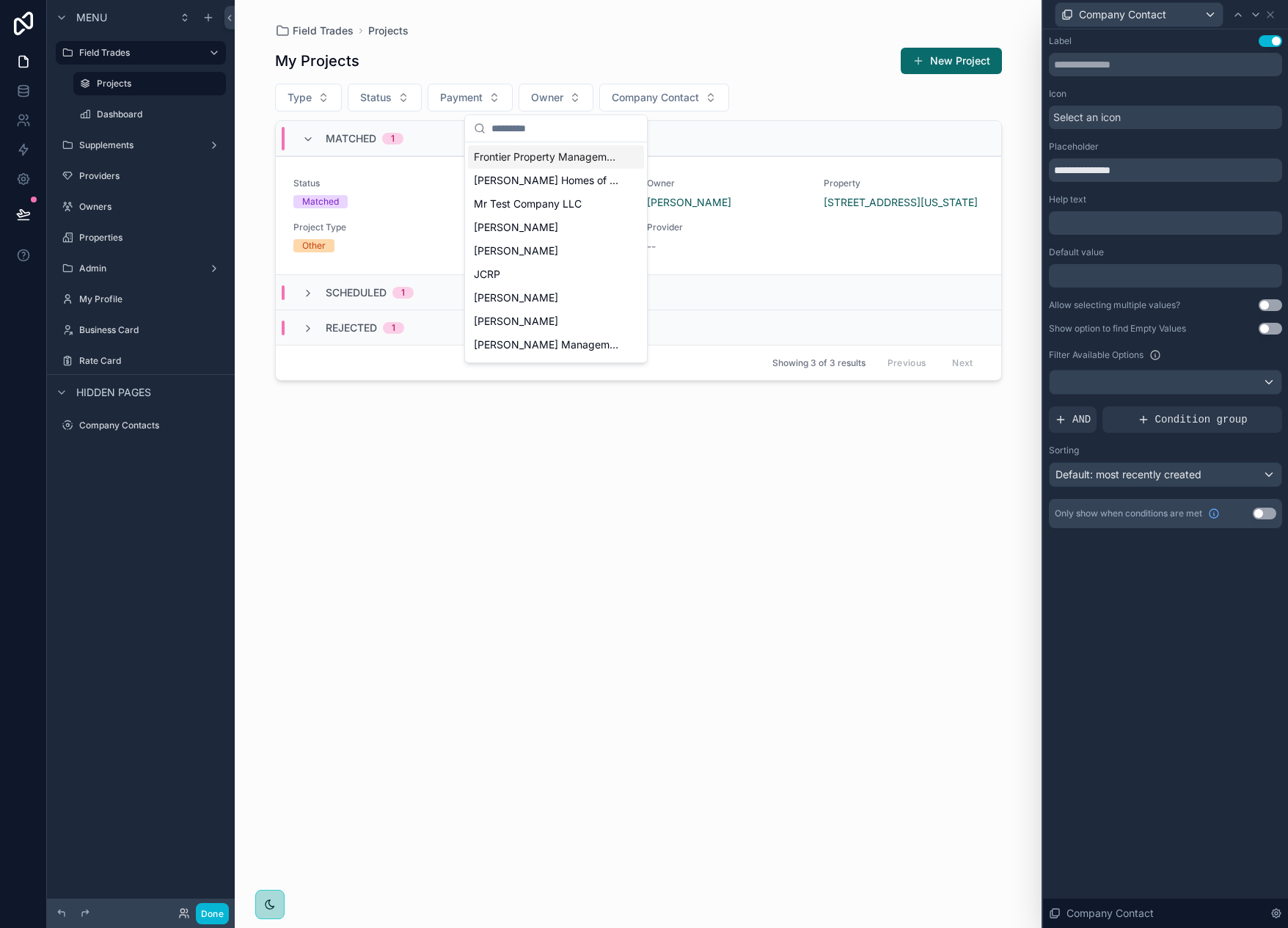
click at [578, 18] on div "Field Trades Projects My Projects New Project Type Status Payment Owner Company…" at bounding box center [639, 455] width 750 height 911
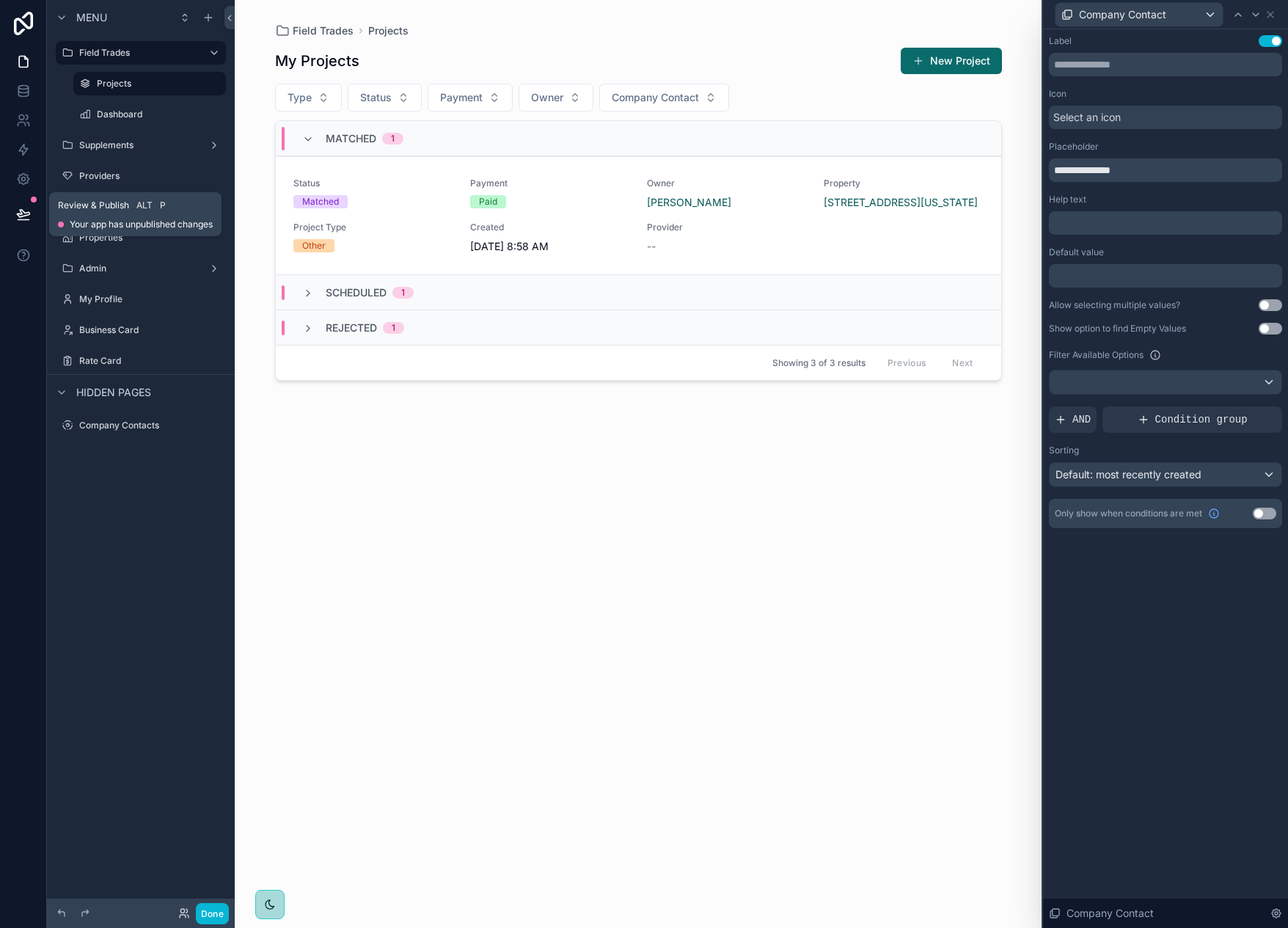
click at [30, 211] on icon at bounding box center [24, 214] width 15 height 15
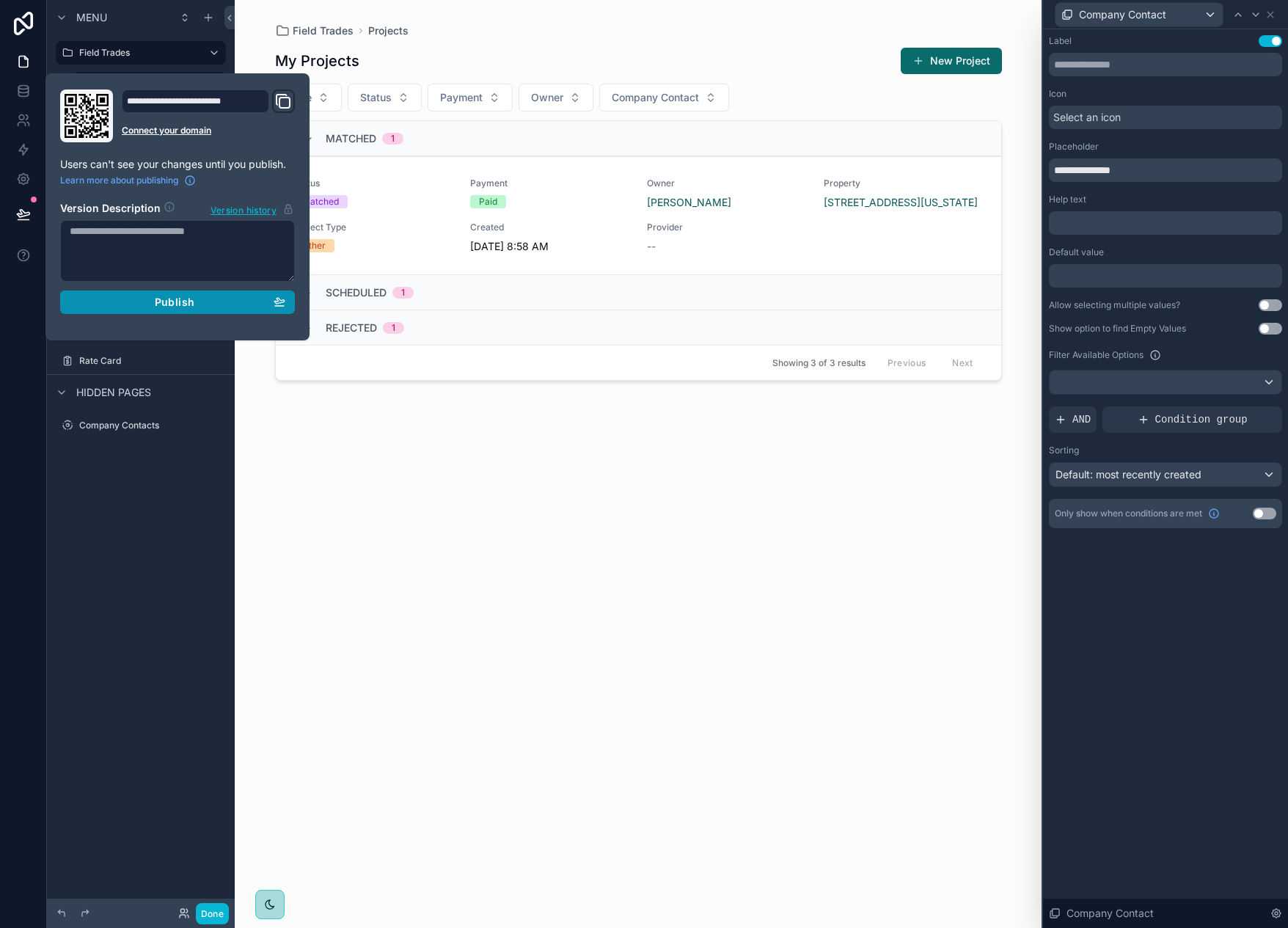
click at [211, 297] on div "Publish" at bounding box center [177, 302] width 216 height 13
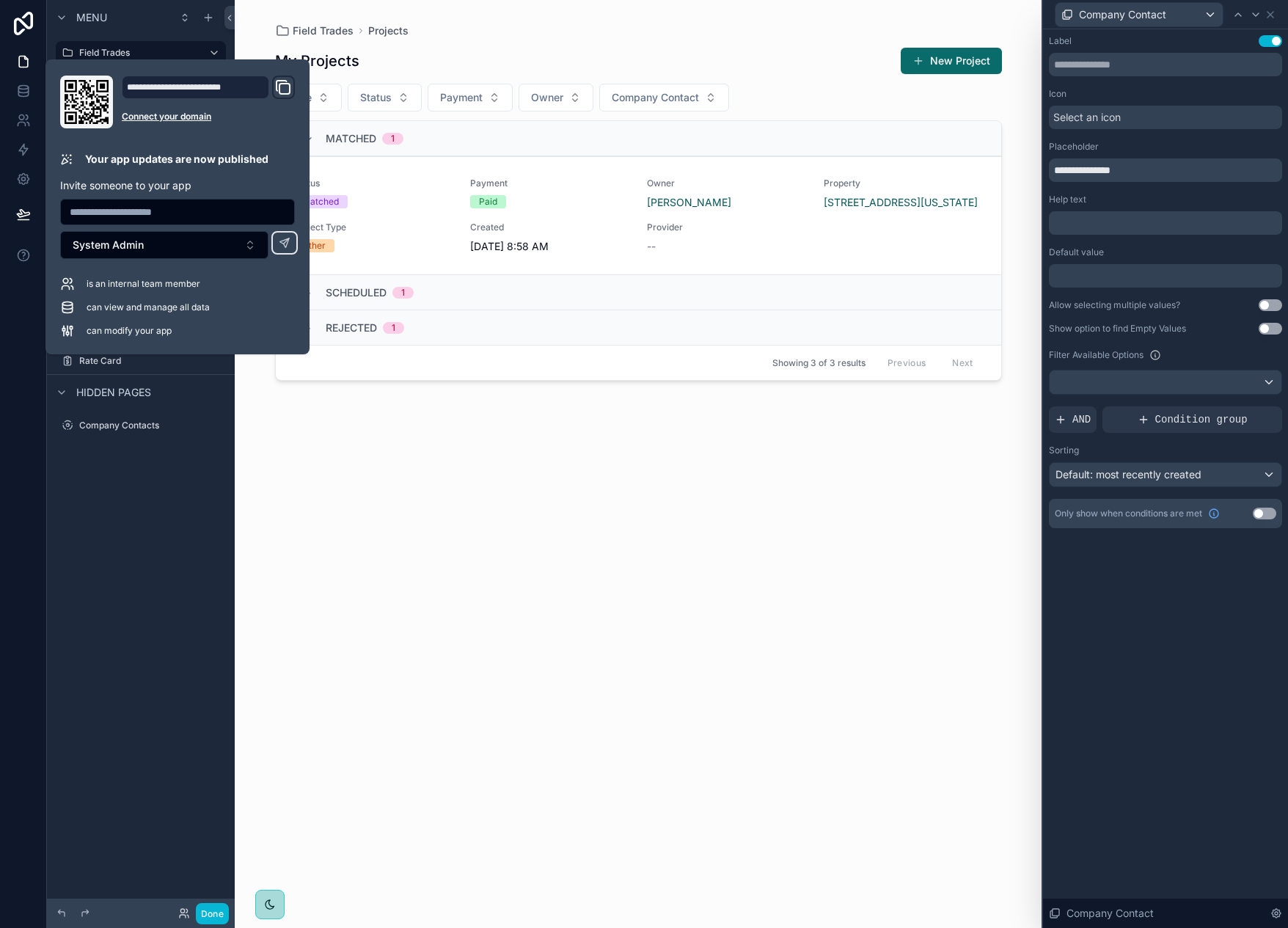
click at [753, 12] on div "Field Trades Projects My Projects New Project Type Status Payment Owner Company…" at bounding box center [639, 455] width 750 height 911
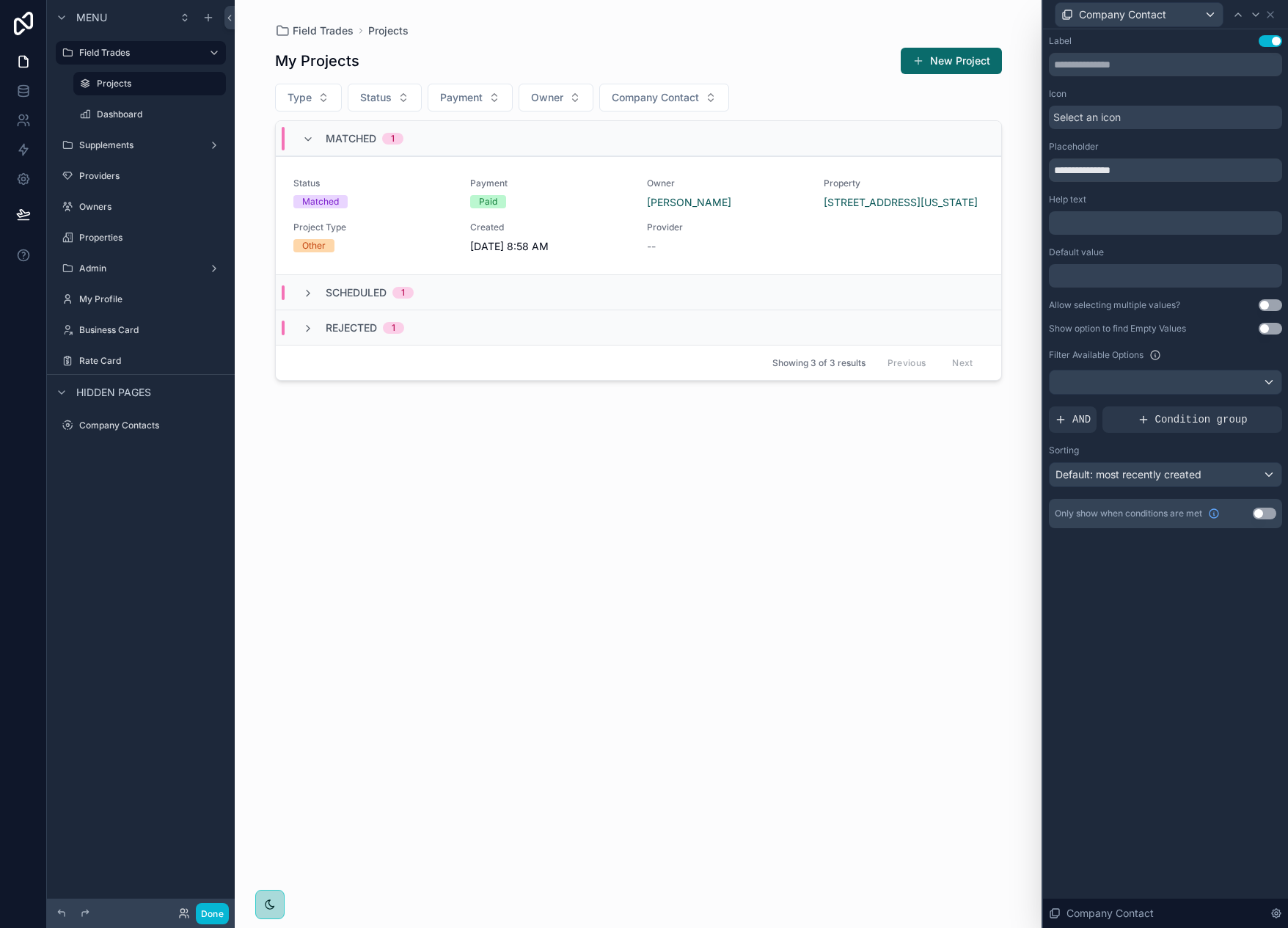
click at [247, 539] on div "Field Trades Projects My Projects New Project Type Status Payment Owner Company…" at bounding box center [638, 464] width 807 height 928
click at [258, 521] on div "Field Trades Projects My Projects New Project Type Status Payment Owner Company…" at bounding box center [638, 464] width 807 height 928
